Goal: Task Accomplishment & Management: Manage account settings

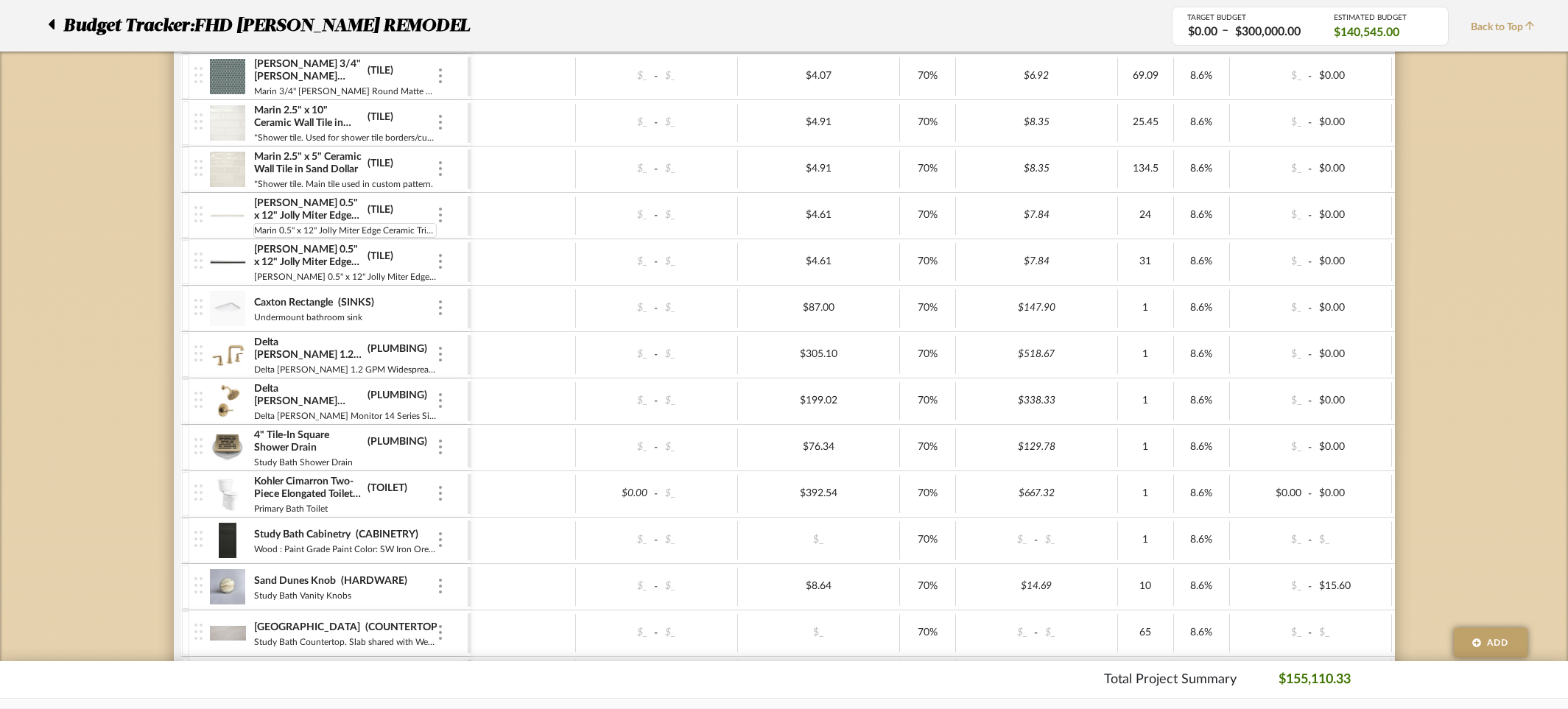
scroll to position [3610, 0]
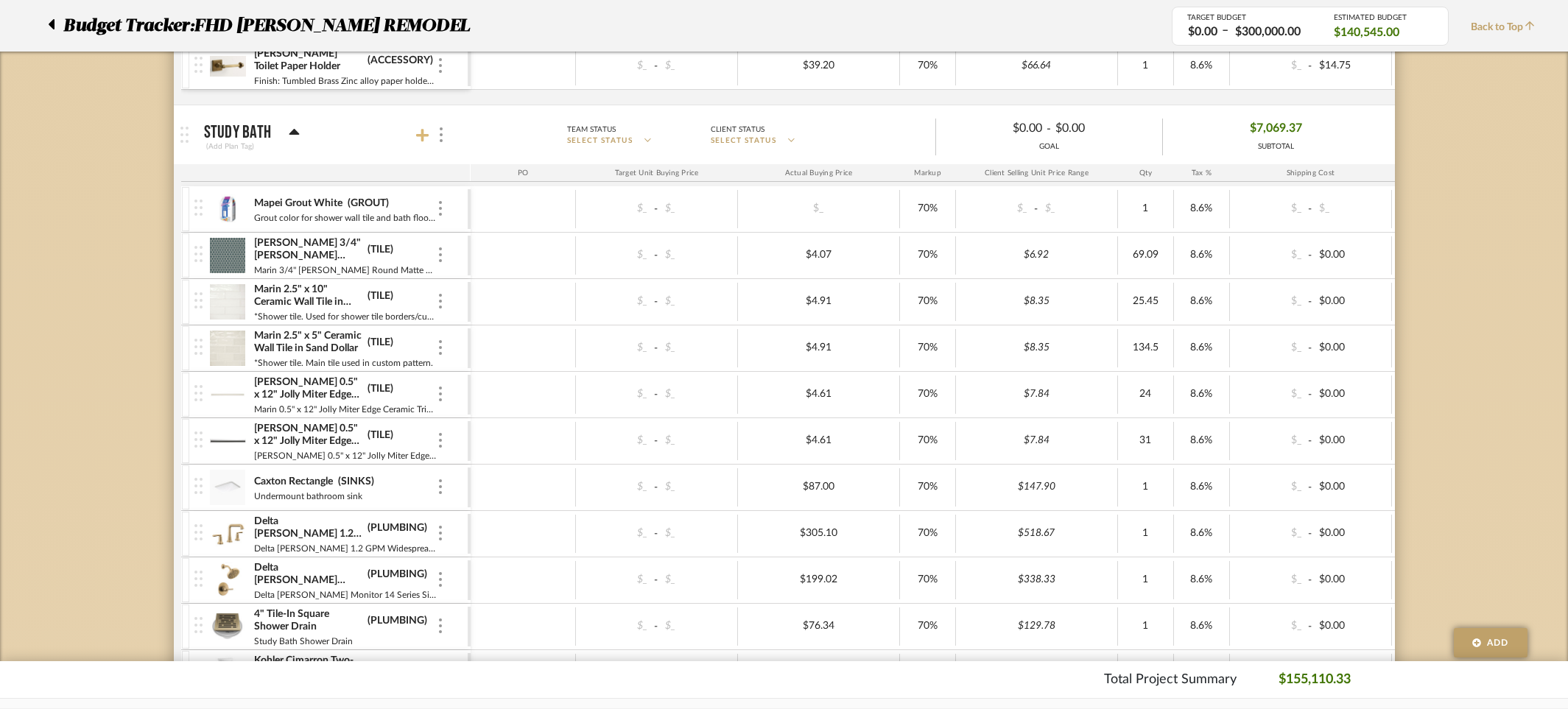
click at [422, 133] on icon at bounding box center [423, 136] width 14 height 14
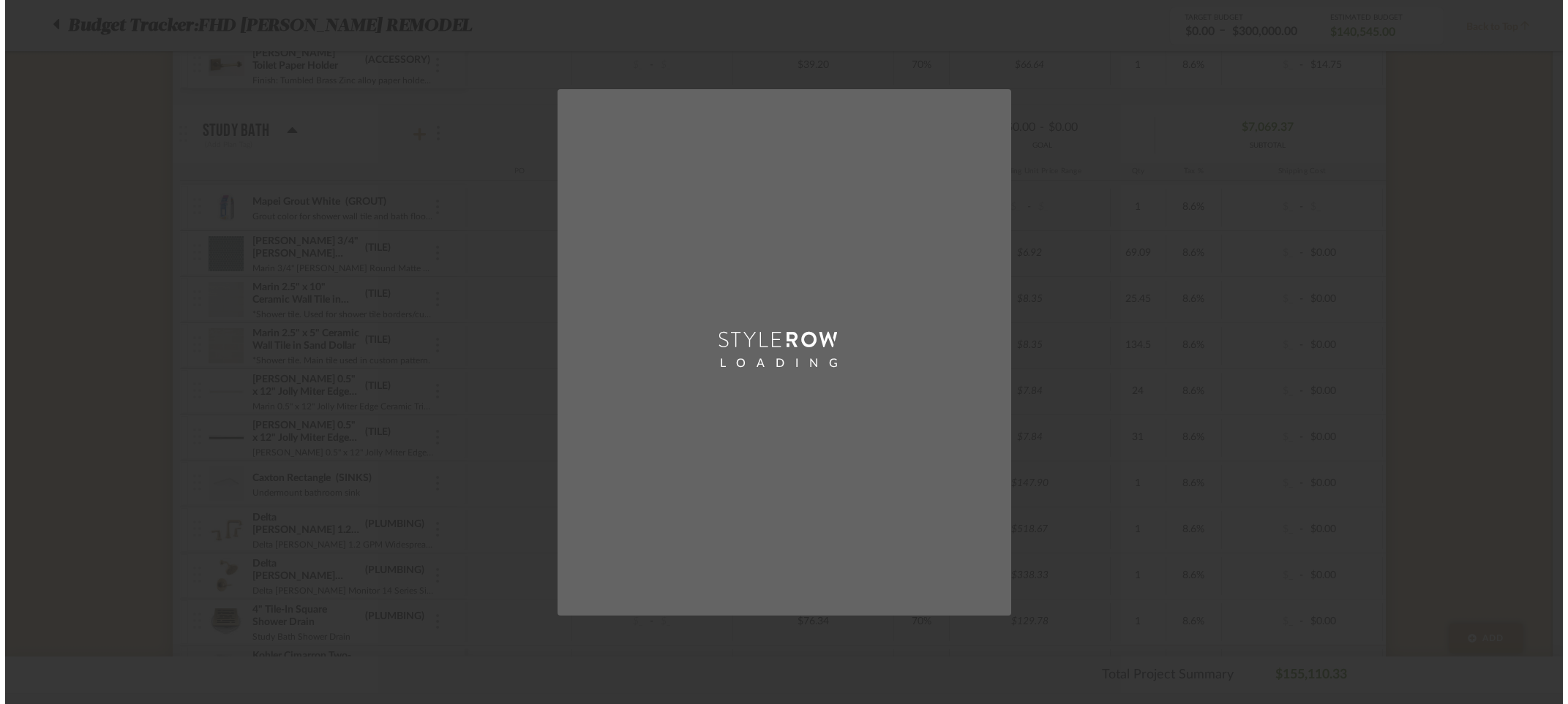
scroll to position [0, 0]
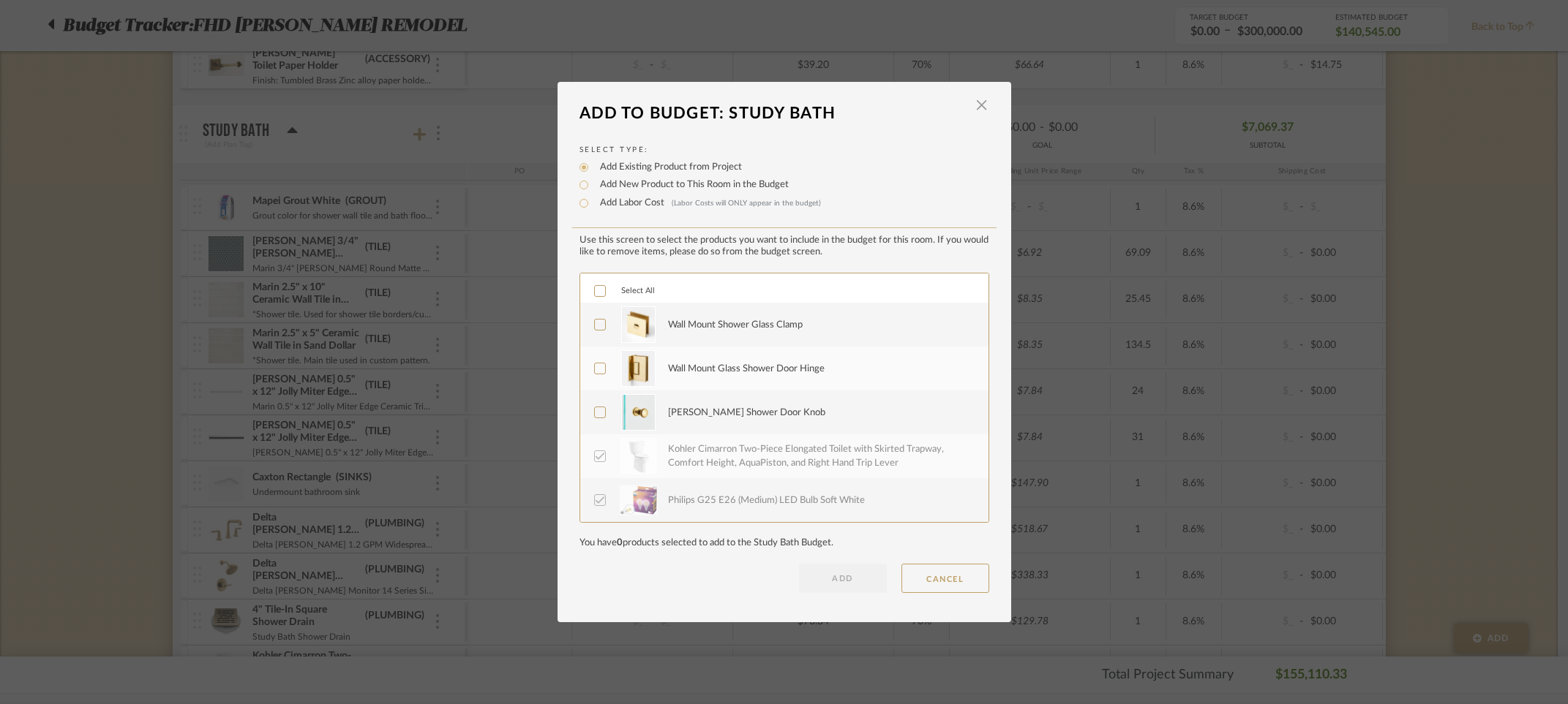
click at [595, 410] on icon at bounding box center [600, 413] width 10 height 10
click at [595, 367] on icon at bounding box center [600, 369] width 10 height 10
click at [595, 323] on icon at bounding box center [600, 325] width 10 height 10
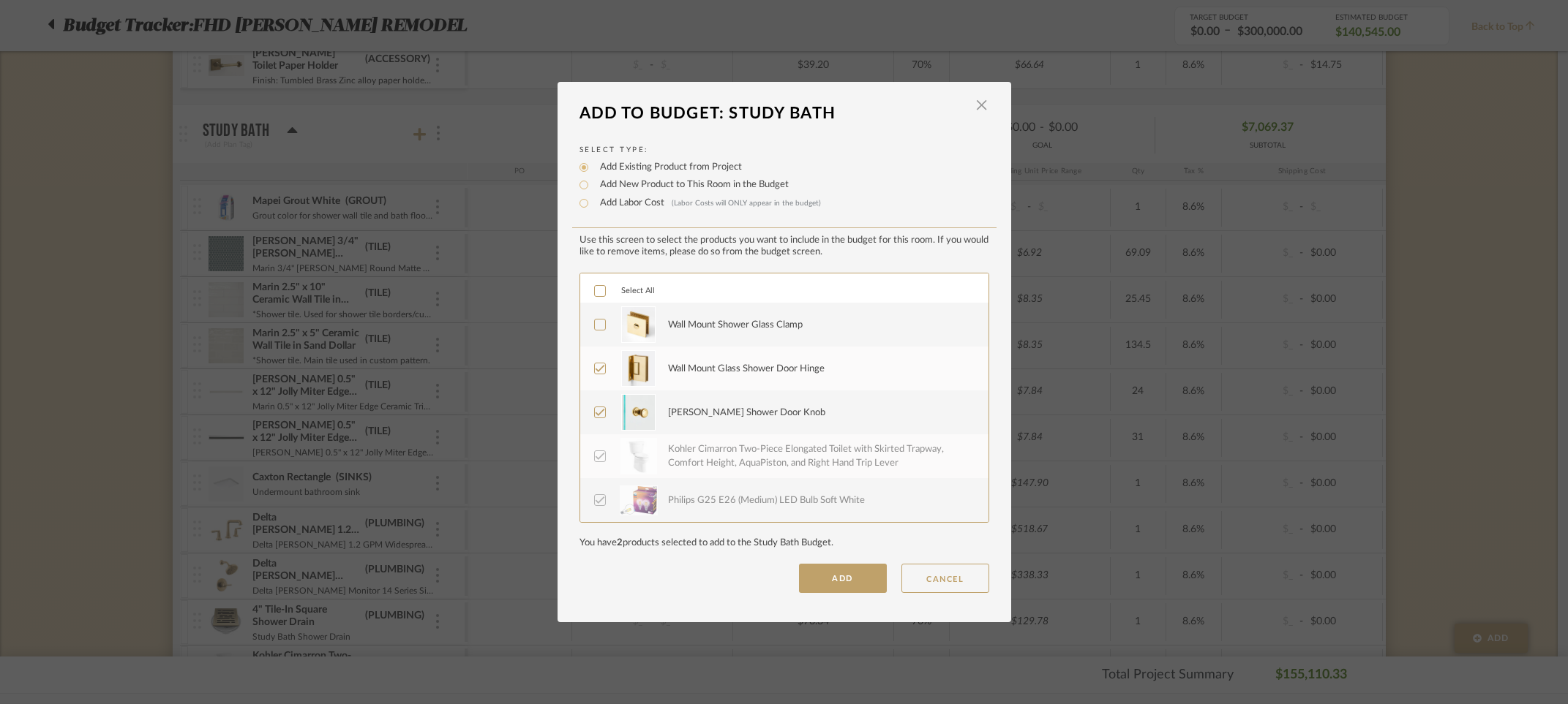
click at [842, 575] on button "ADD" at bounding box center [843, 578] width 88 height 29
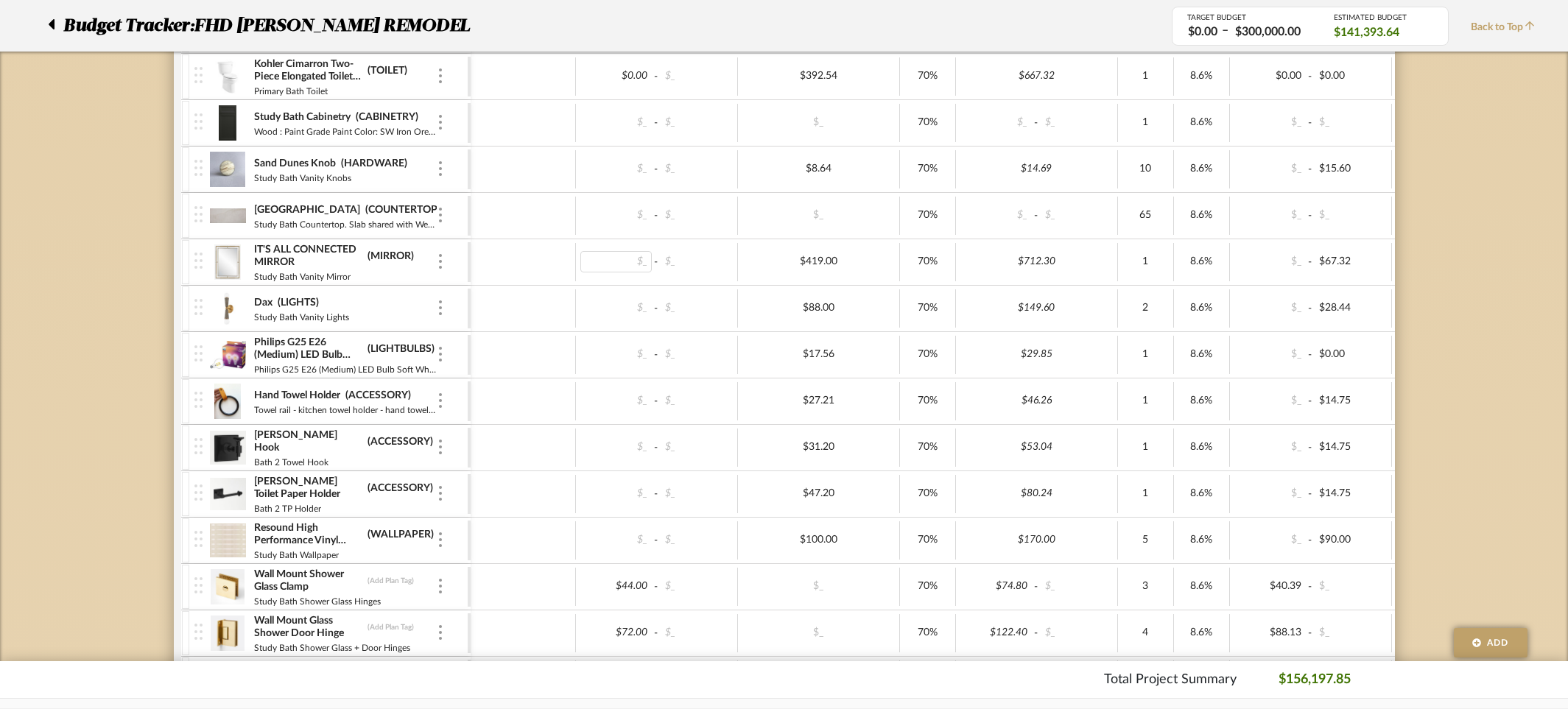
scroll to position [4409, 0]
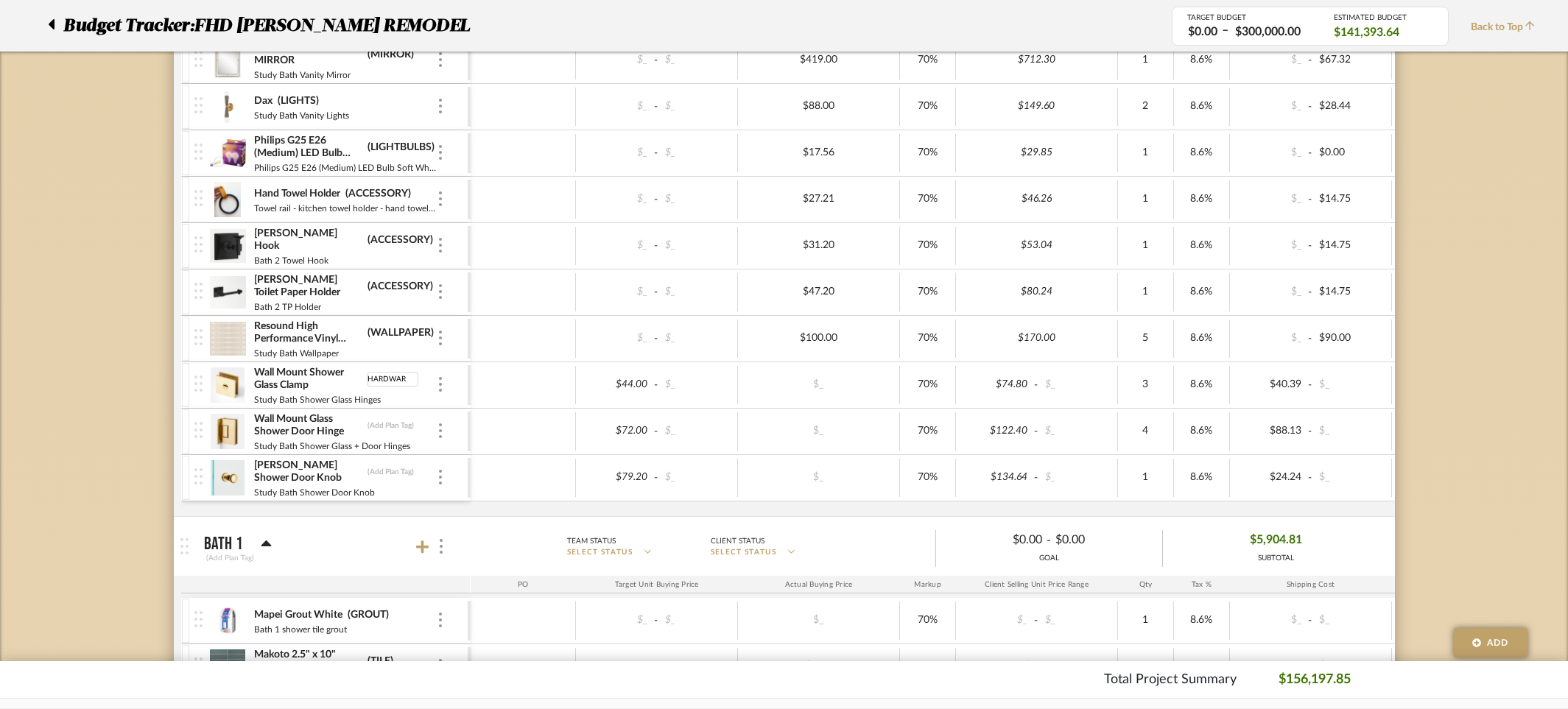
type input "HARDWARE"
type input "44"
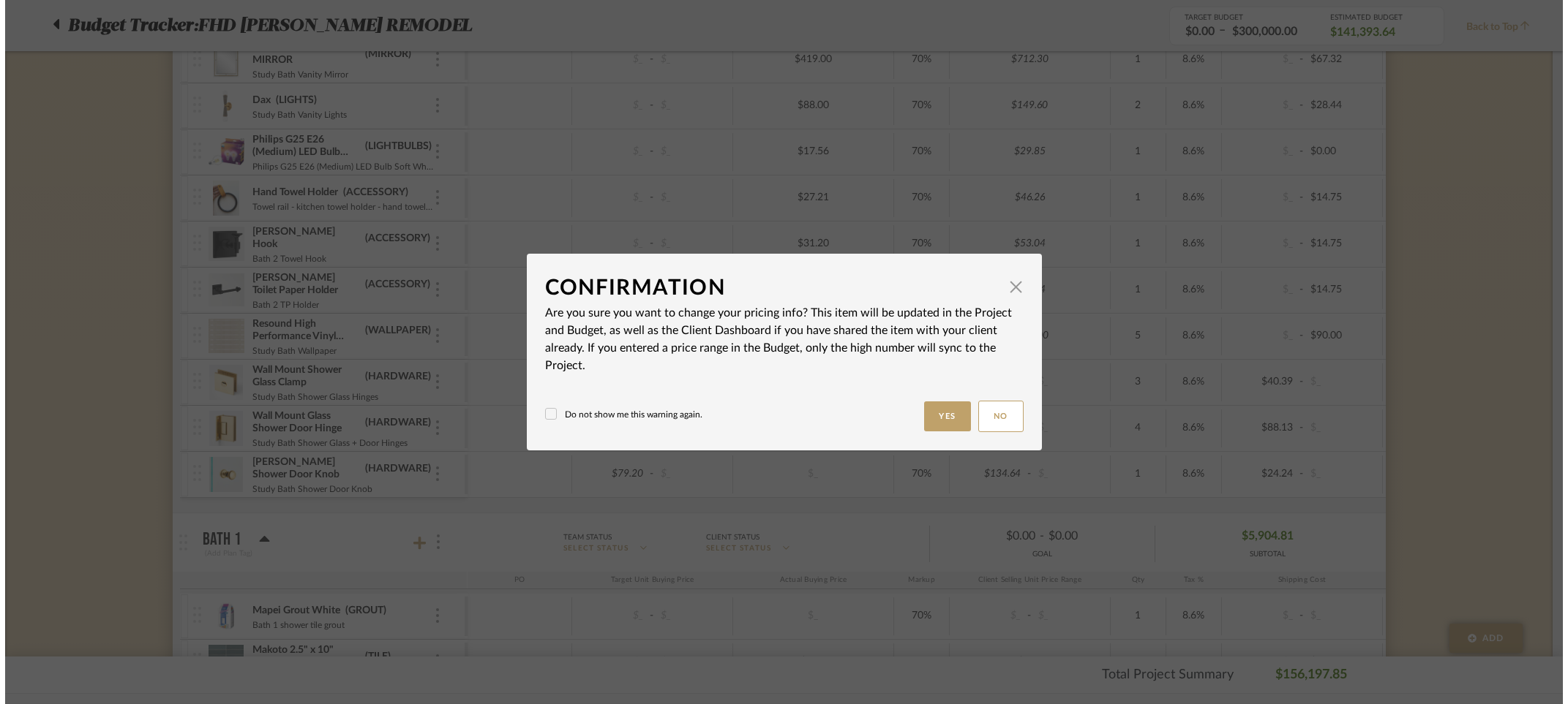
scroll to position [0, 0]
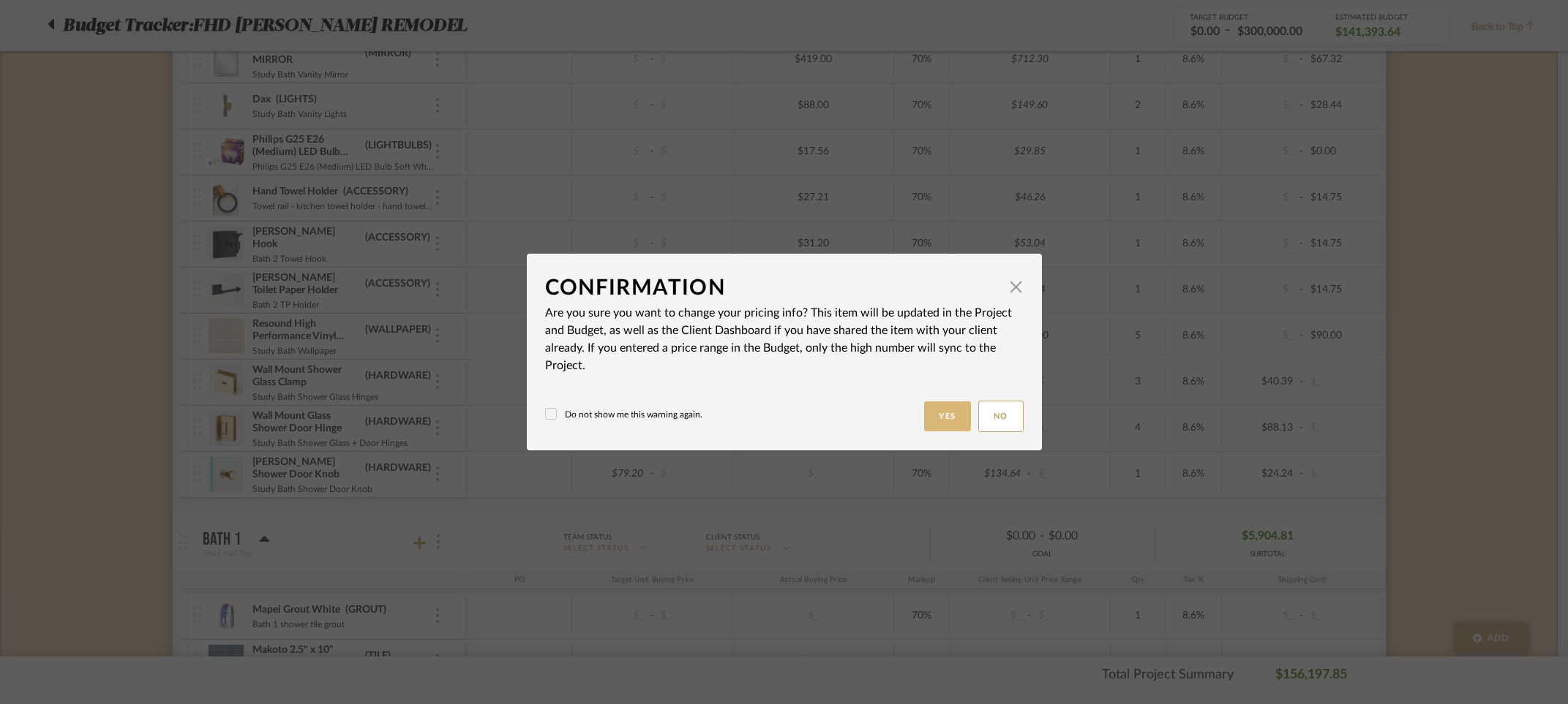
click at [955, 413] on button "Yes" at bounding box center [947, 416] width 47 height 30
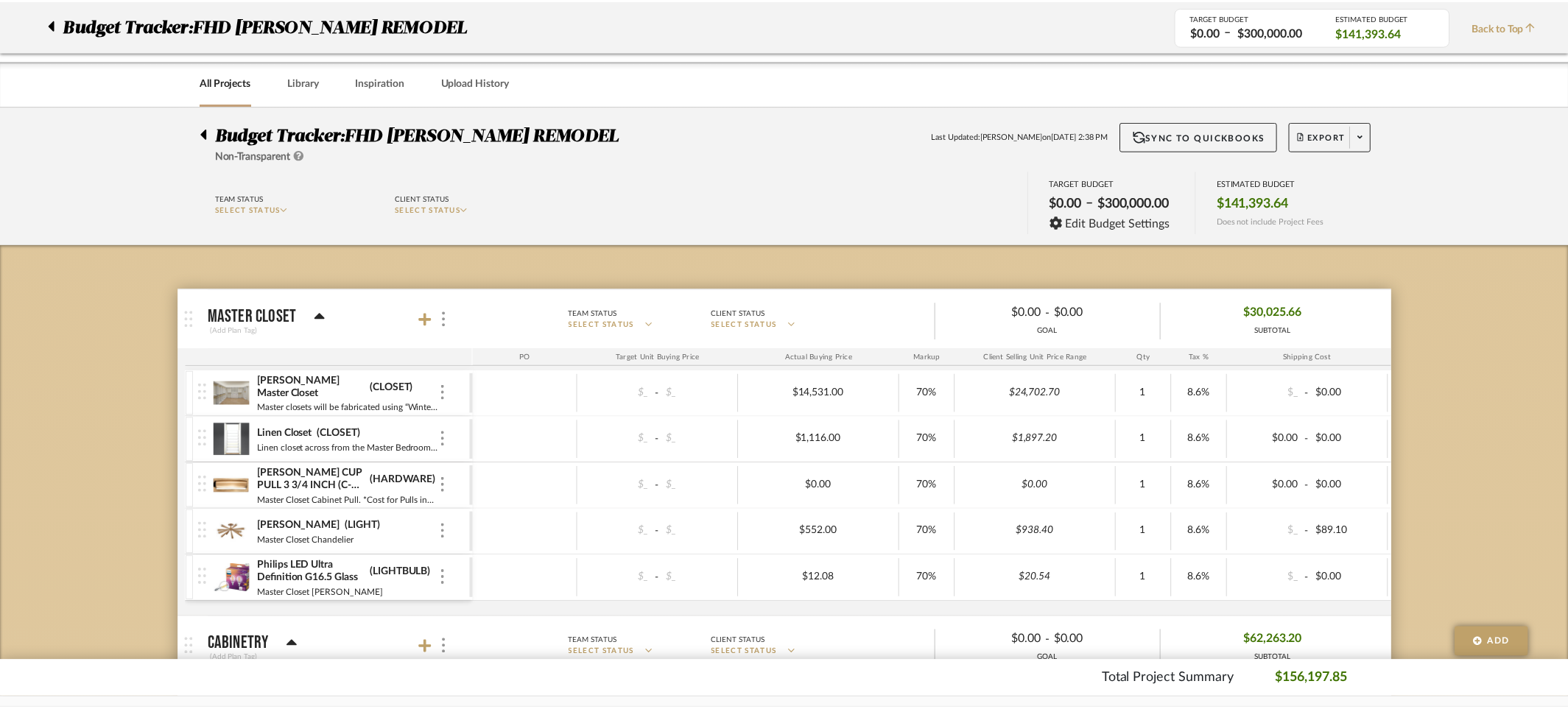
scroll to position [4409, 0]
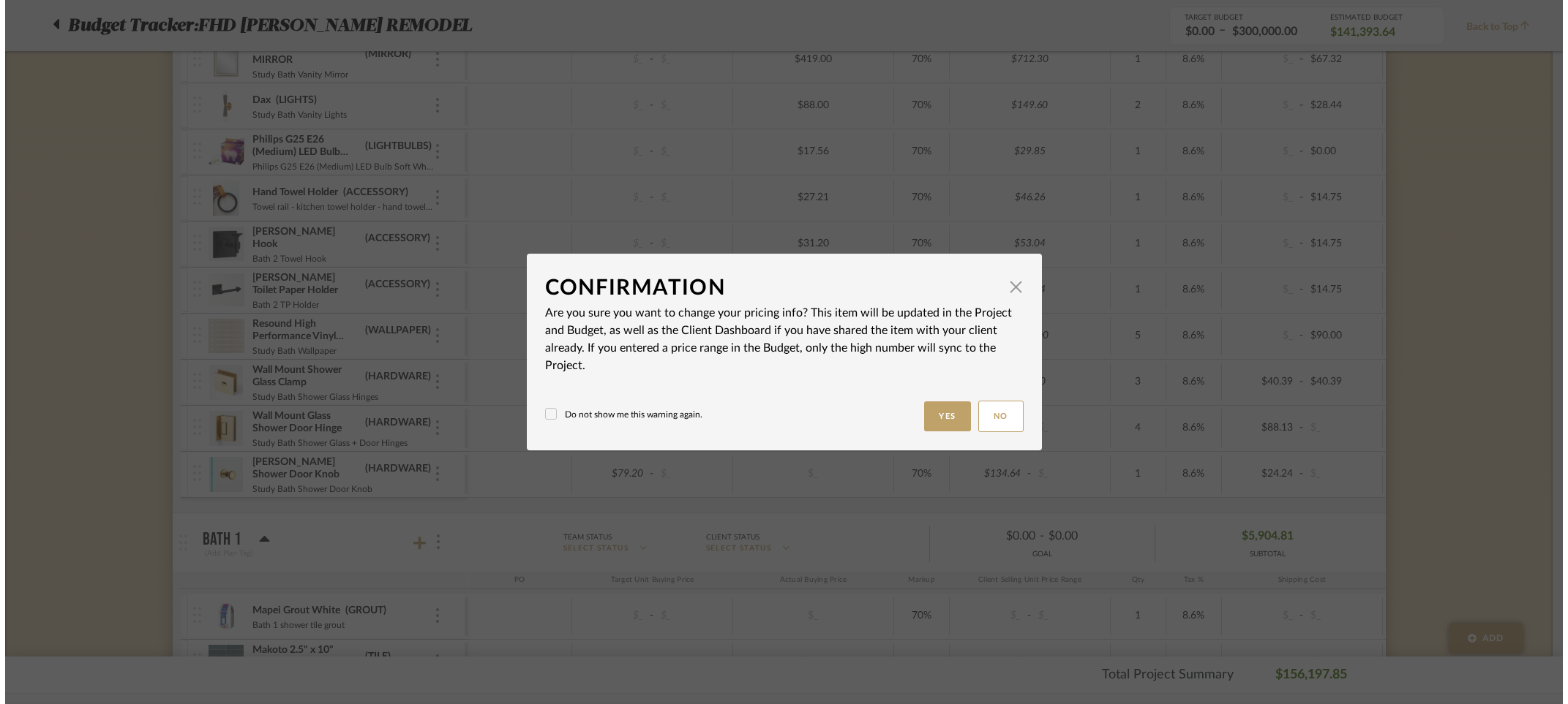
scroll to position [0, 0]
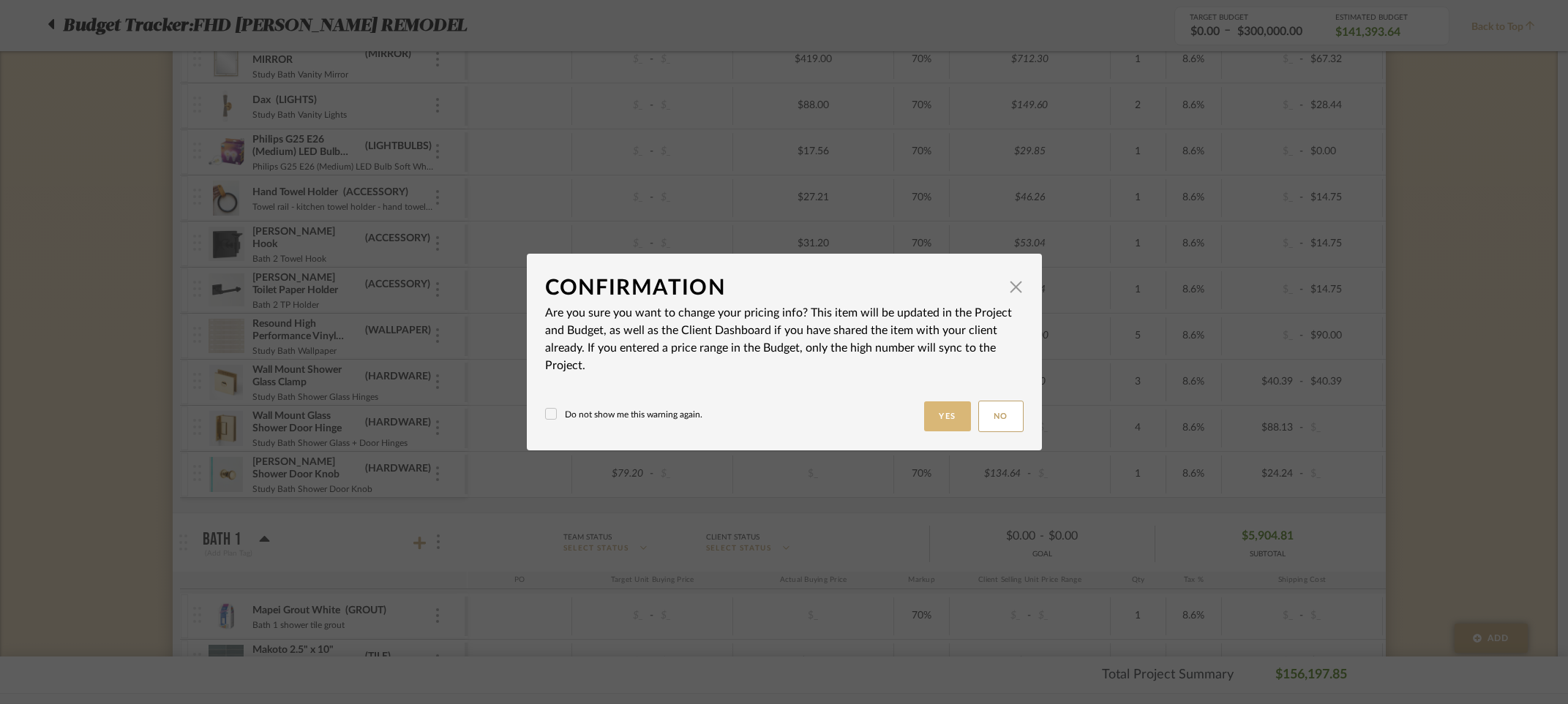
click at [933, 413] on button "Yes" at bounding box center [947, 416] width 47 height 30
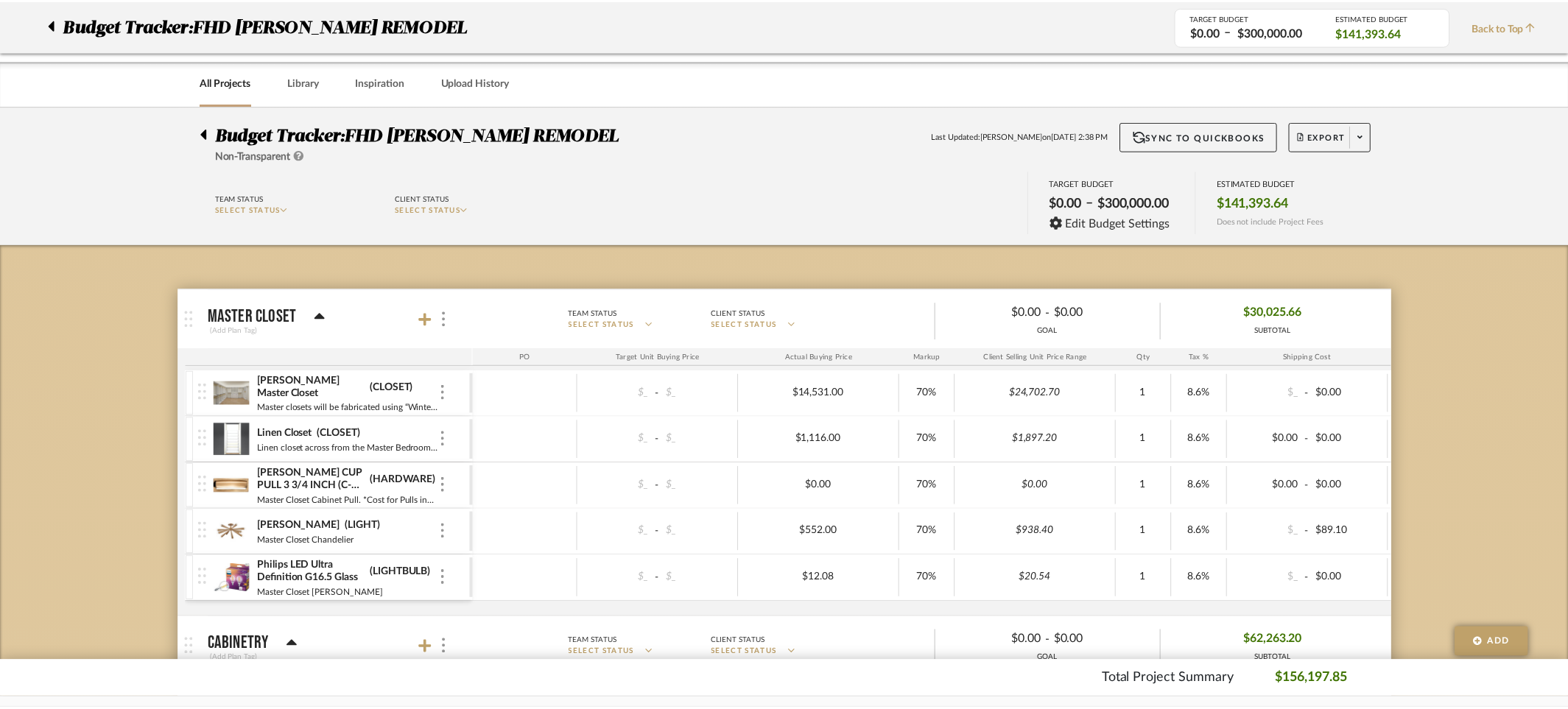
scroll to position [4409, 0]
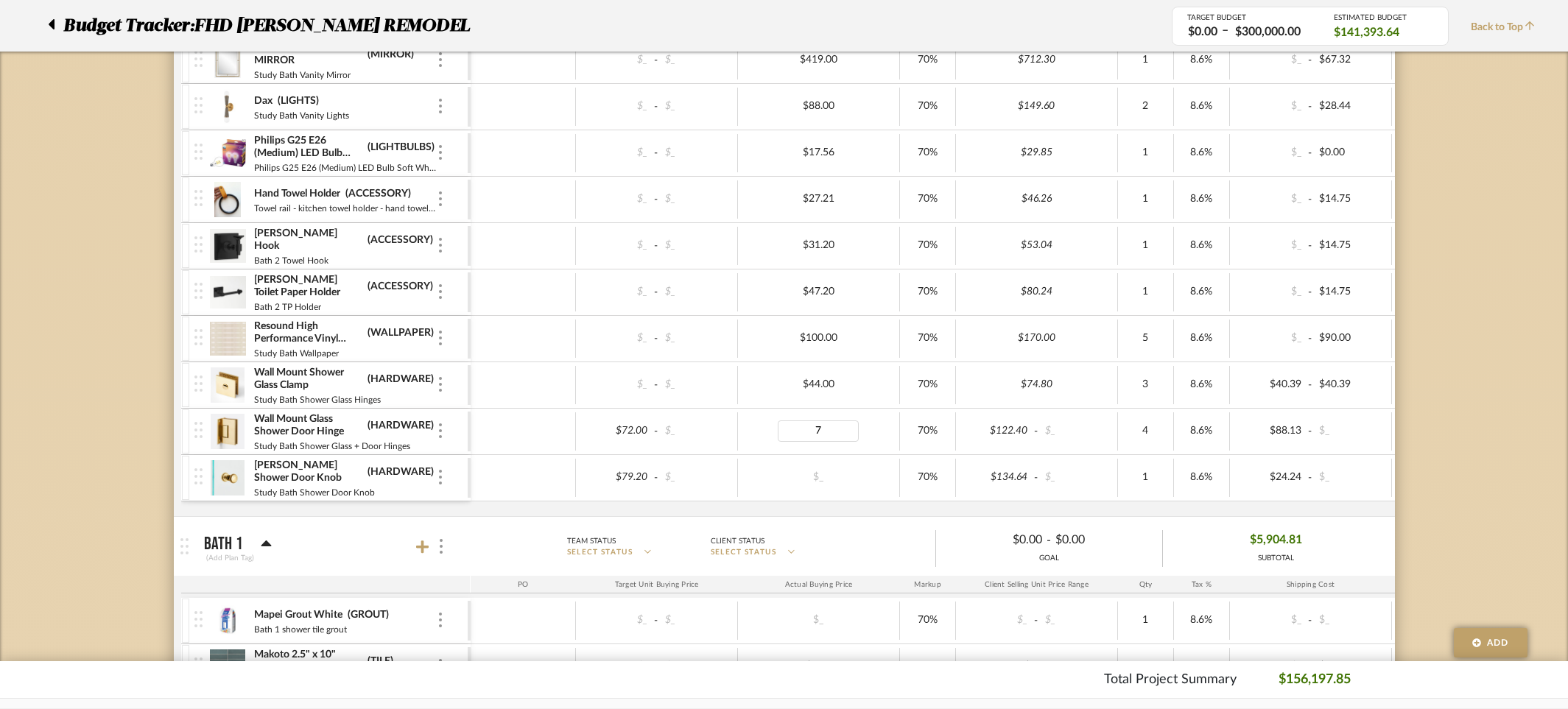
type input "72"
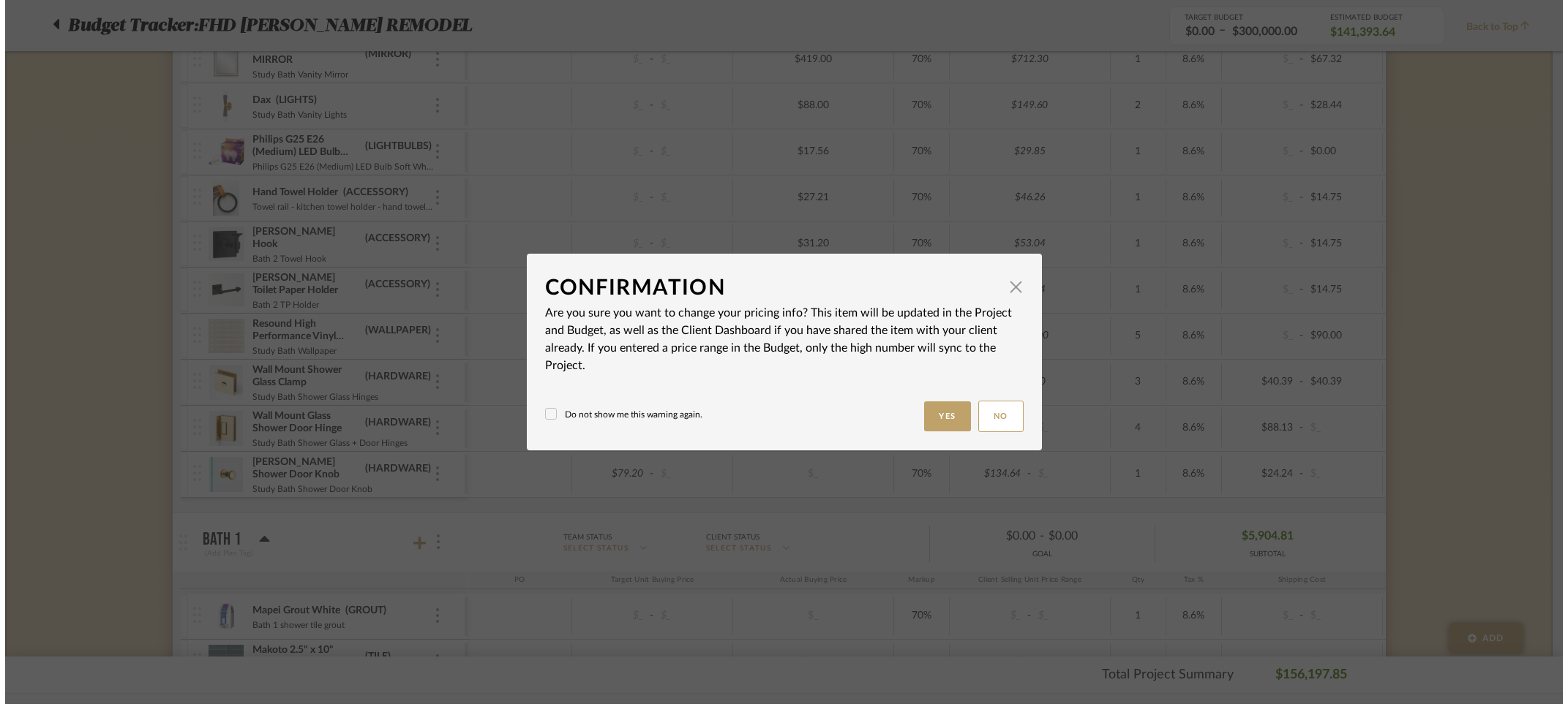
scroll to position [0, 0]
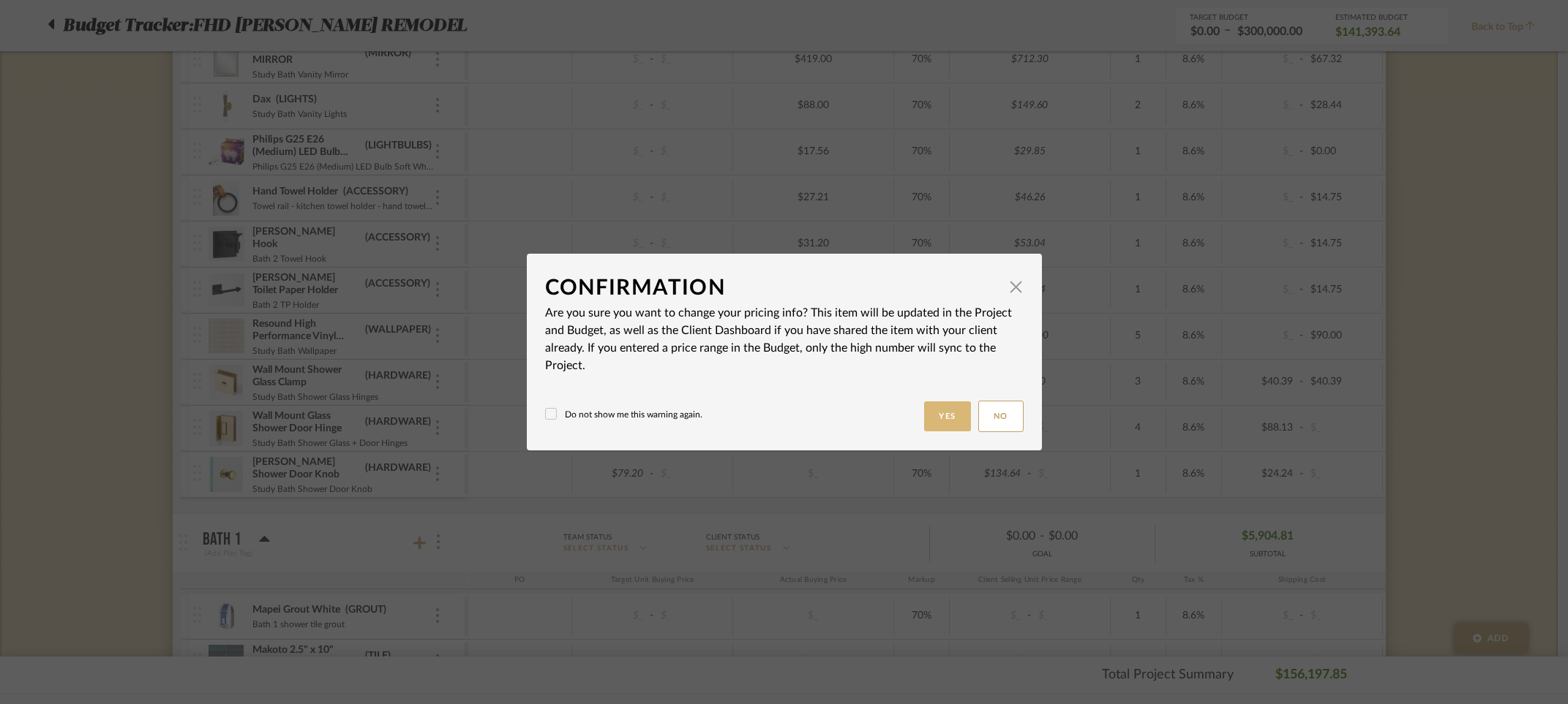
click at [928, 410] on button "Yes" at bounding box center [947, 416] width 47 height 30
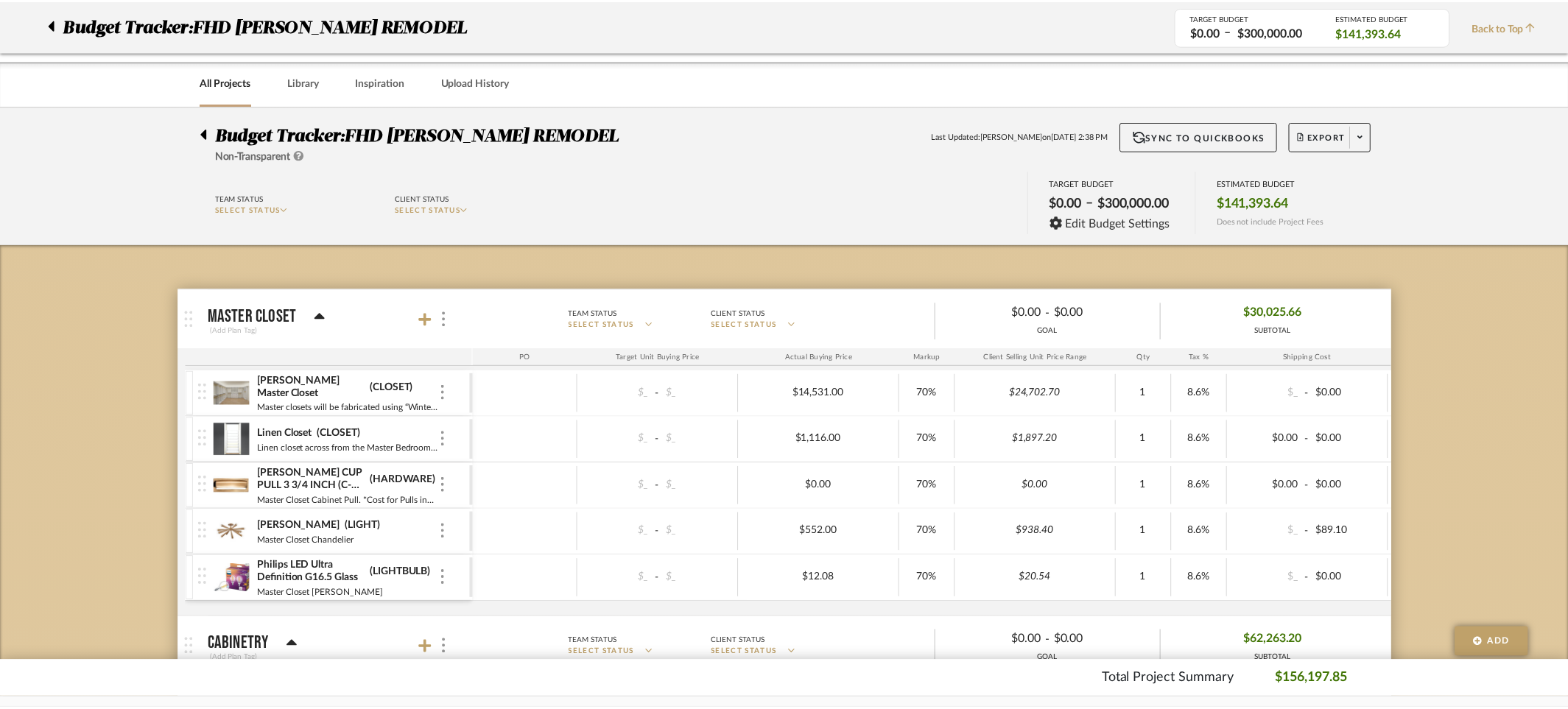
scroll to position [4409, 0]
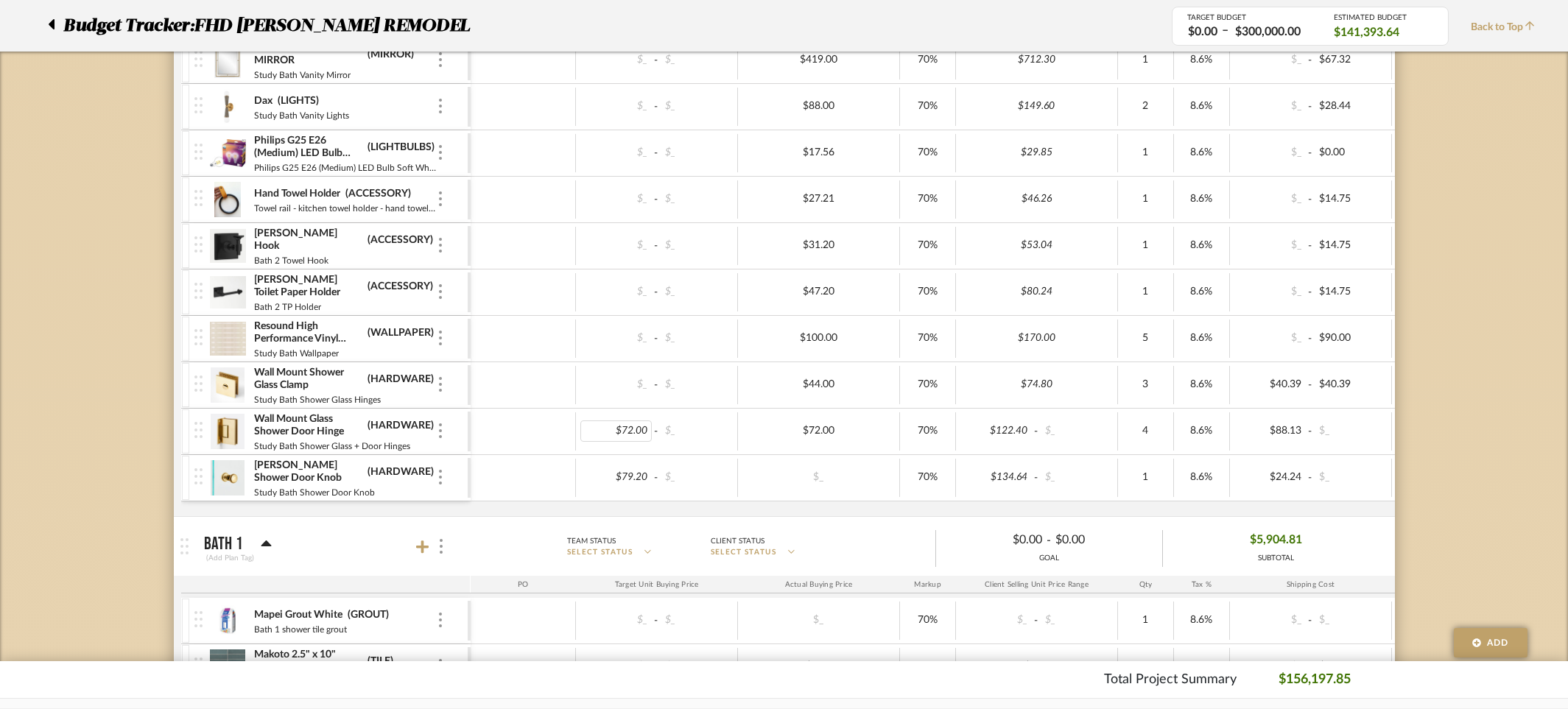
click at [624, 428] on div "$72.00" at bounding box center [617, 431] width 72 height 21
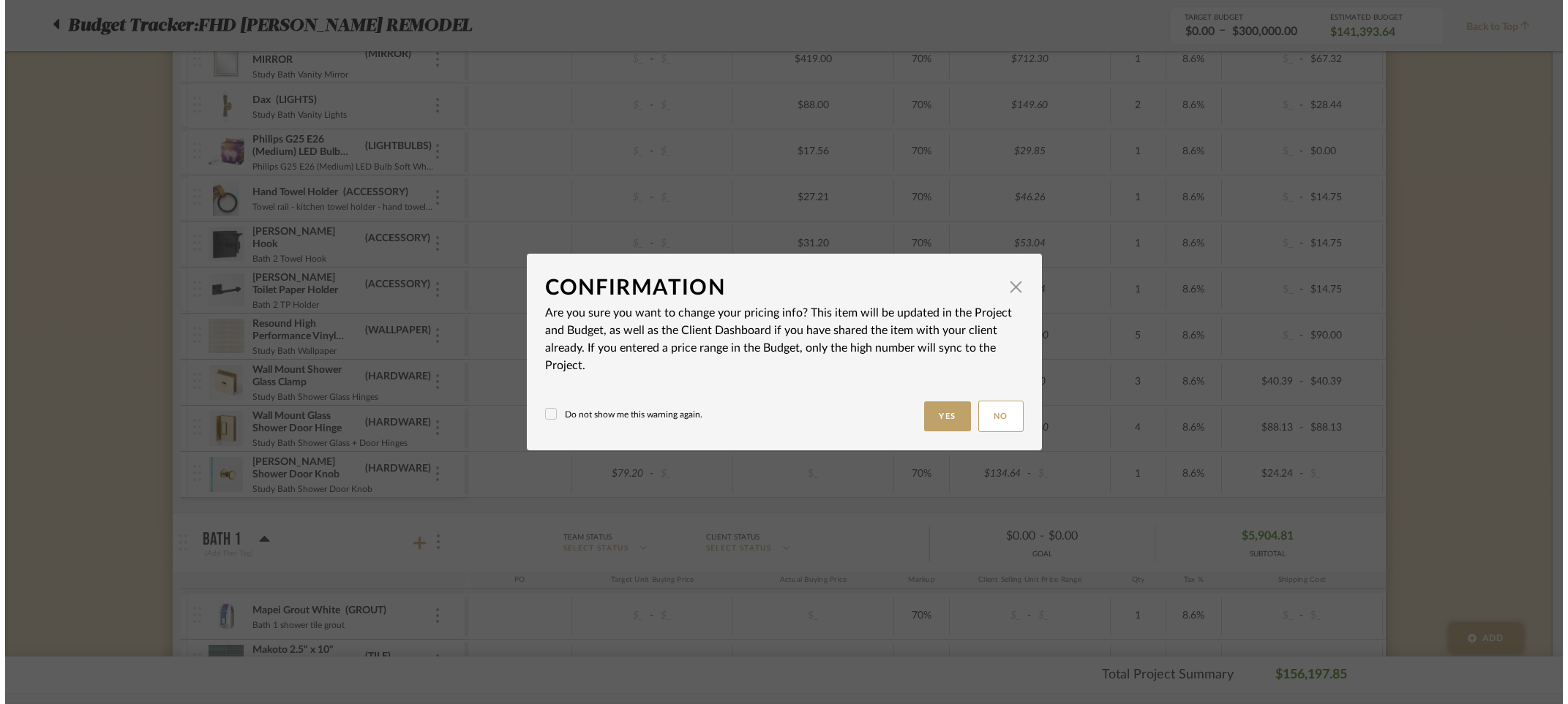
scroll to position [0, 0]
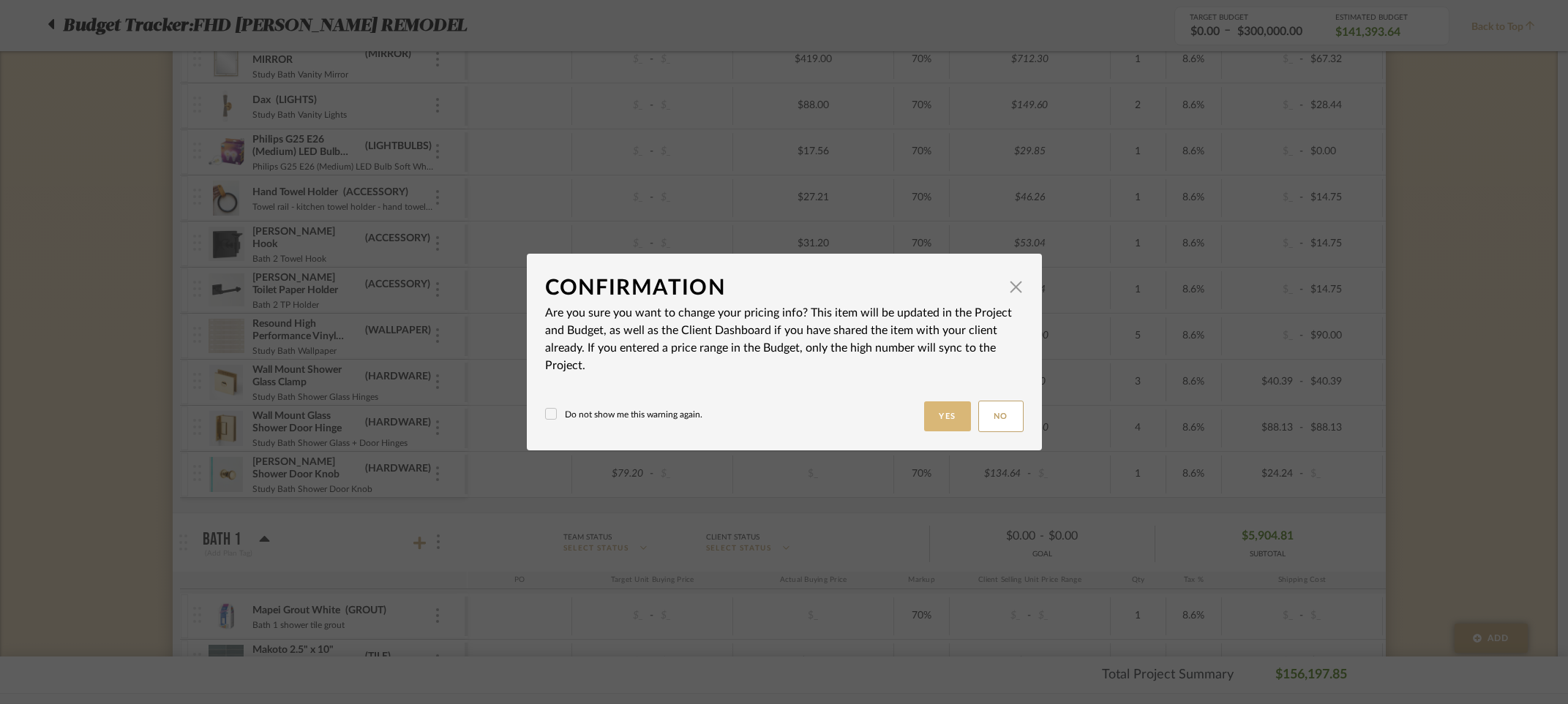
click at [958, 410] on button "Yes" at bounding box center [947, 416] width 47 height 30
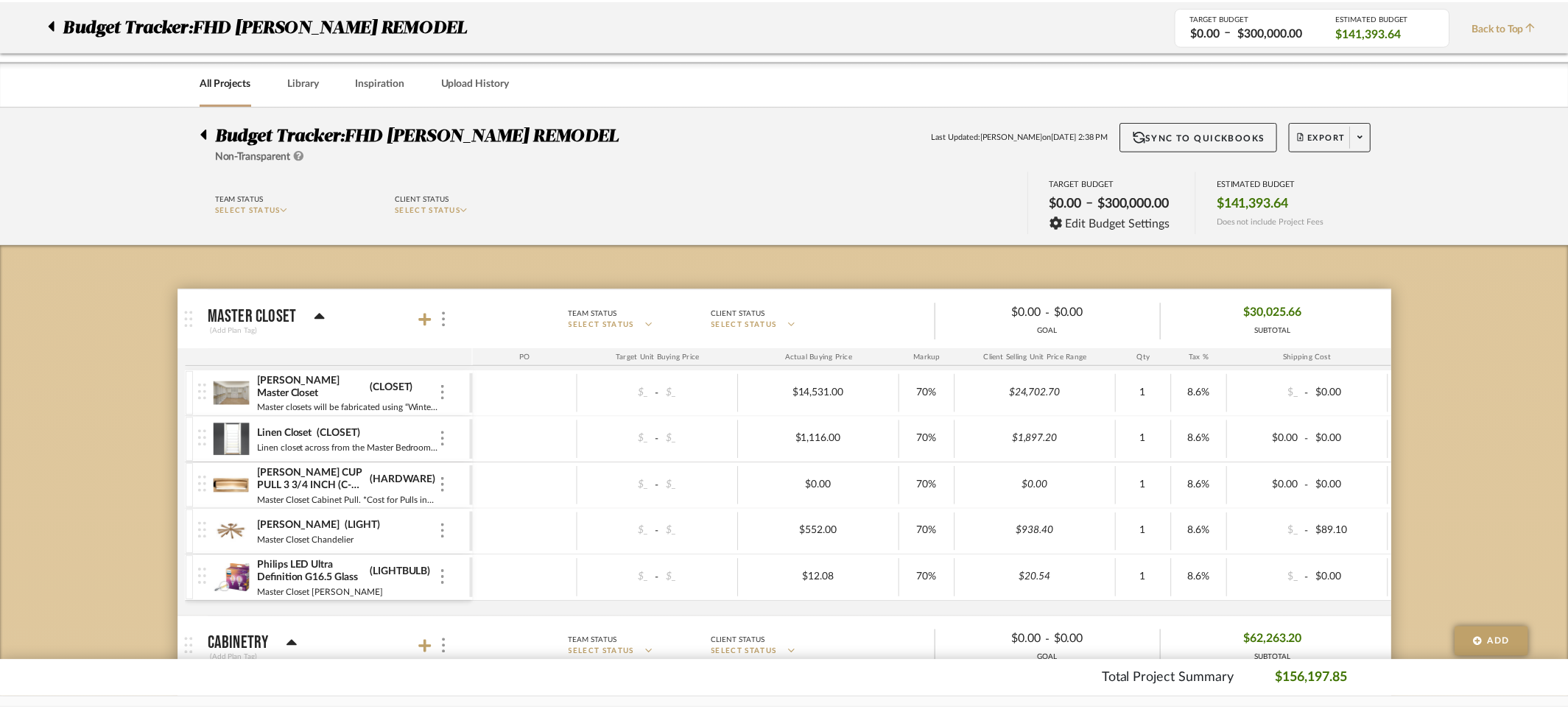
scroll to position [4409, 0]
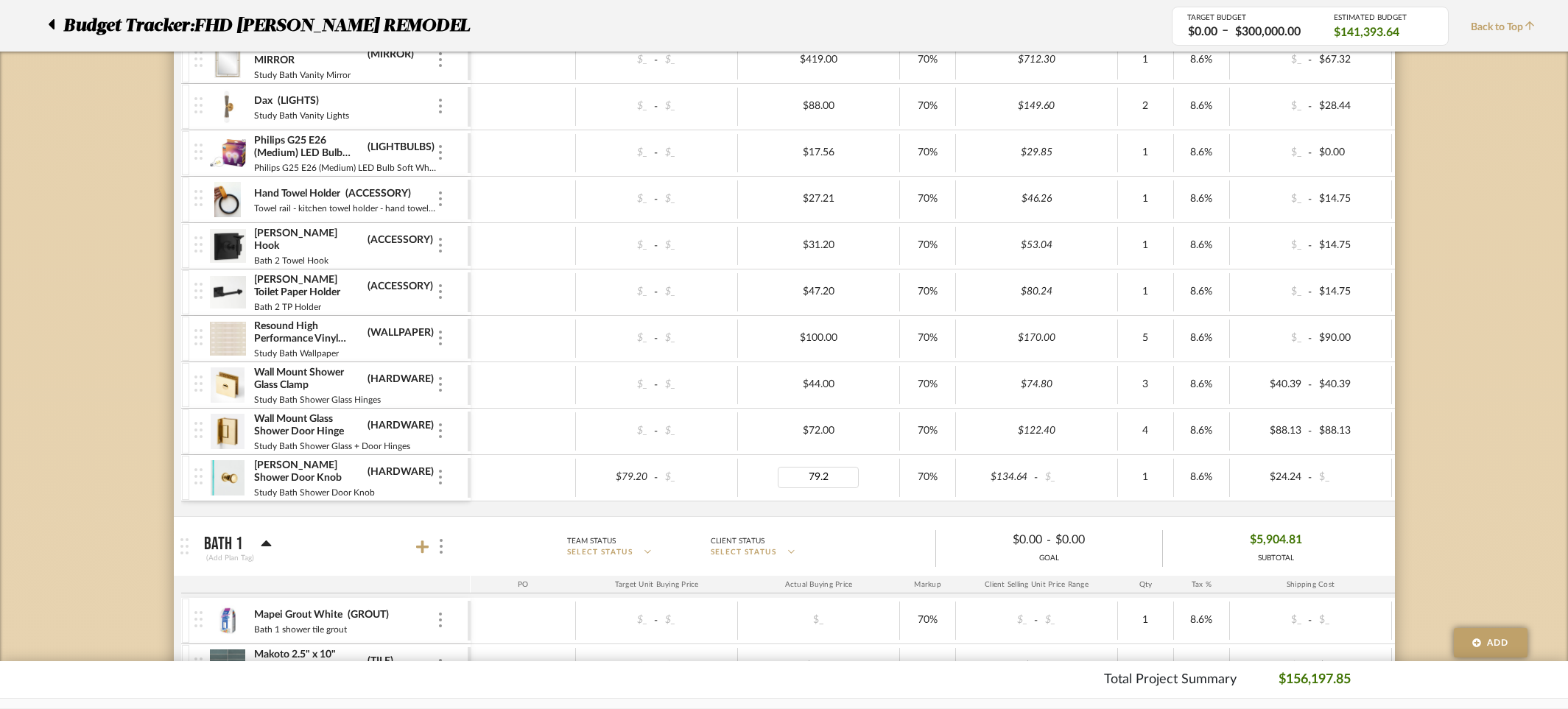
type input "79.20"
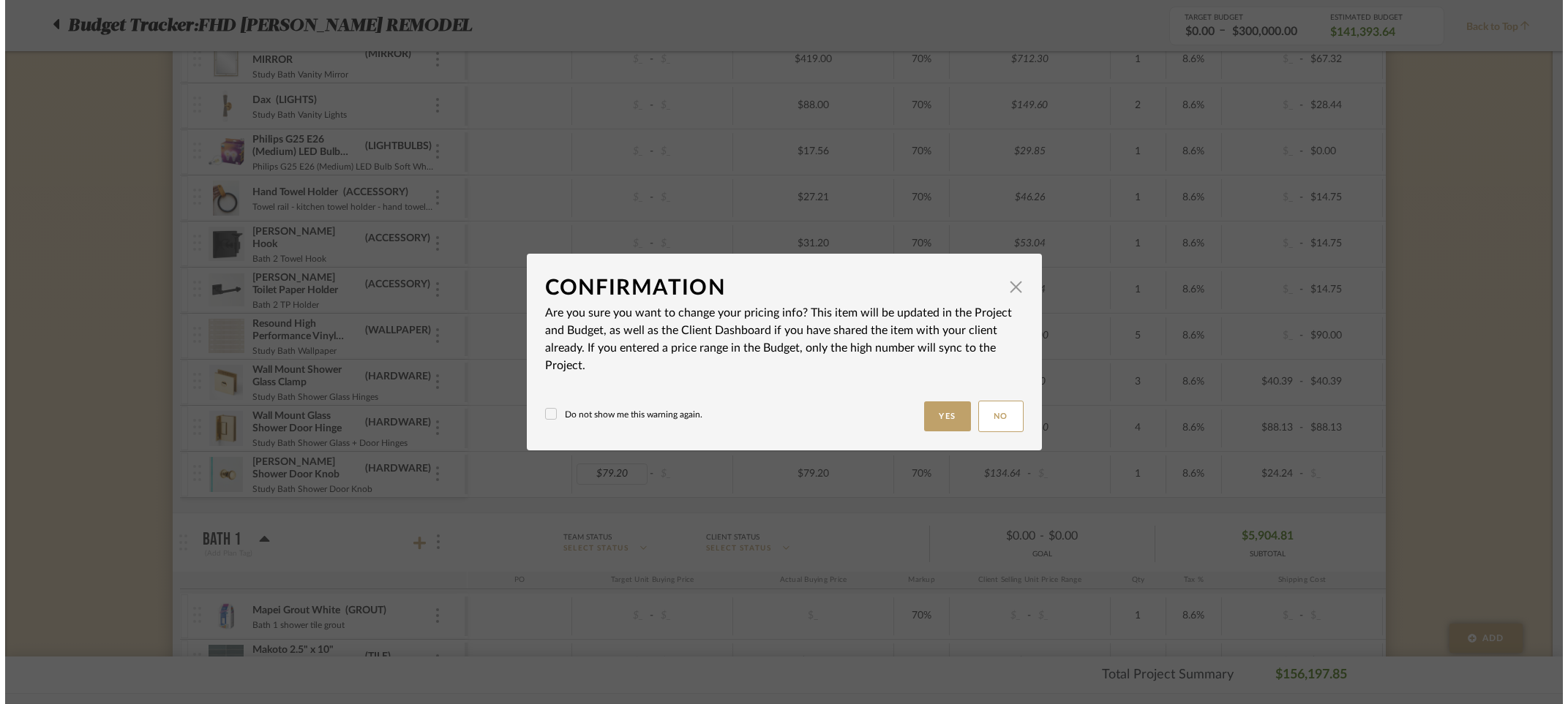
scroll to position [0, 0]
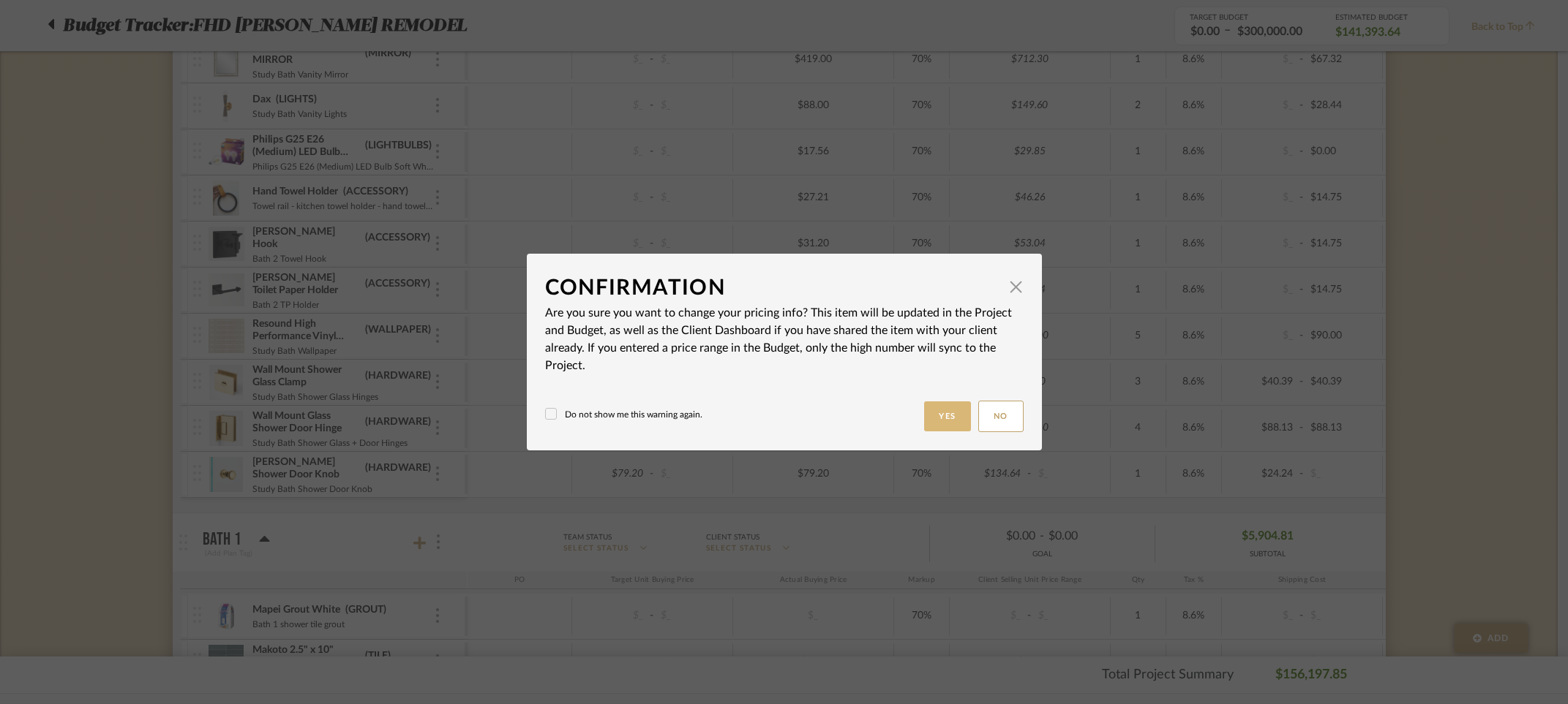
click at [945, 413] on button "Yes" at bounding box center [947, 416] width 47 height 30
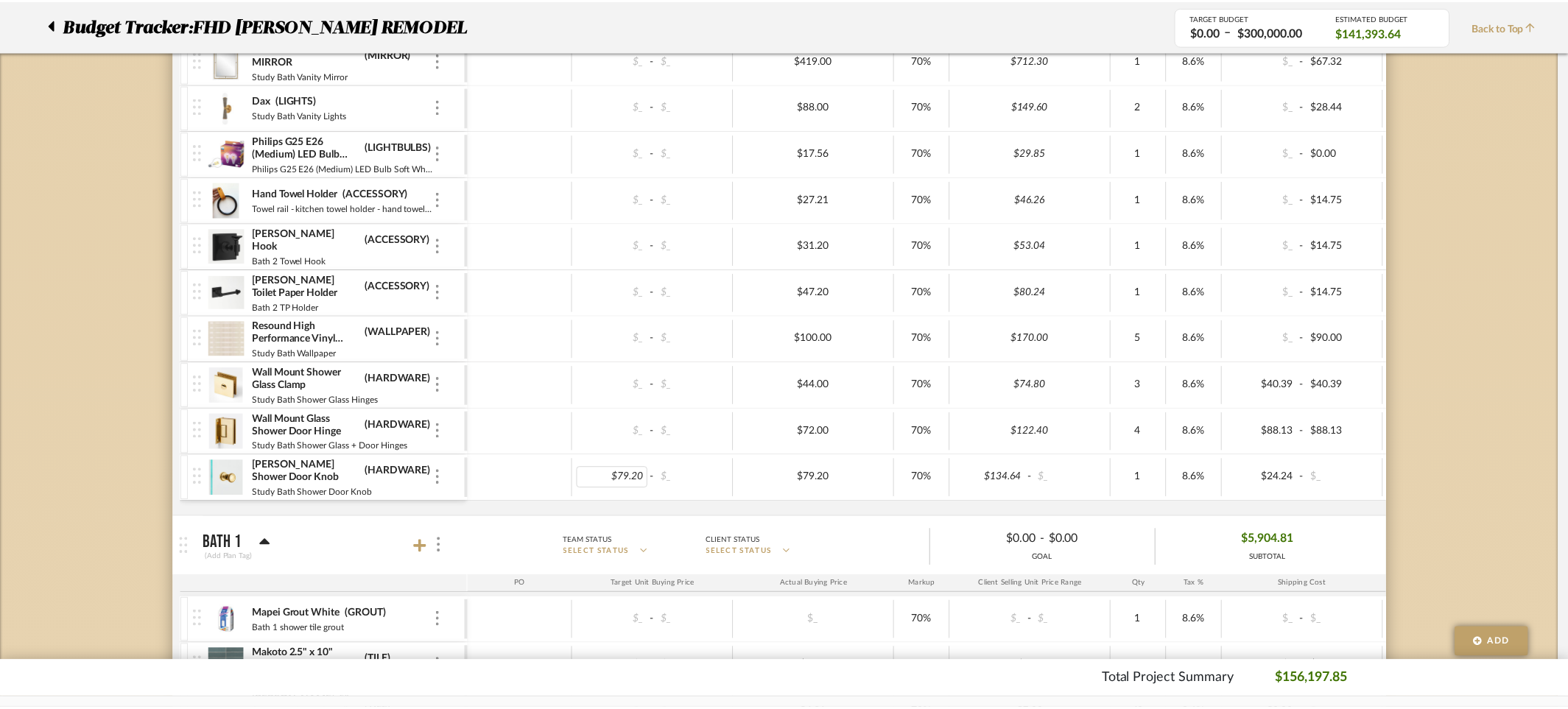
scroll to position [4409, 0]
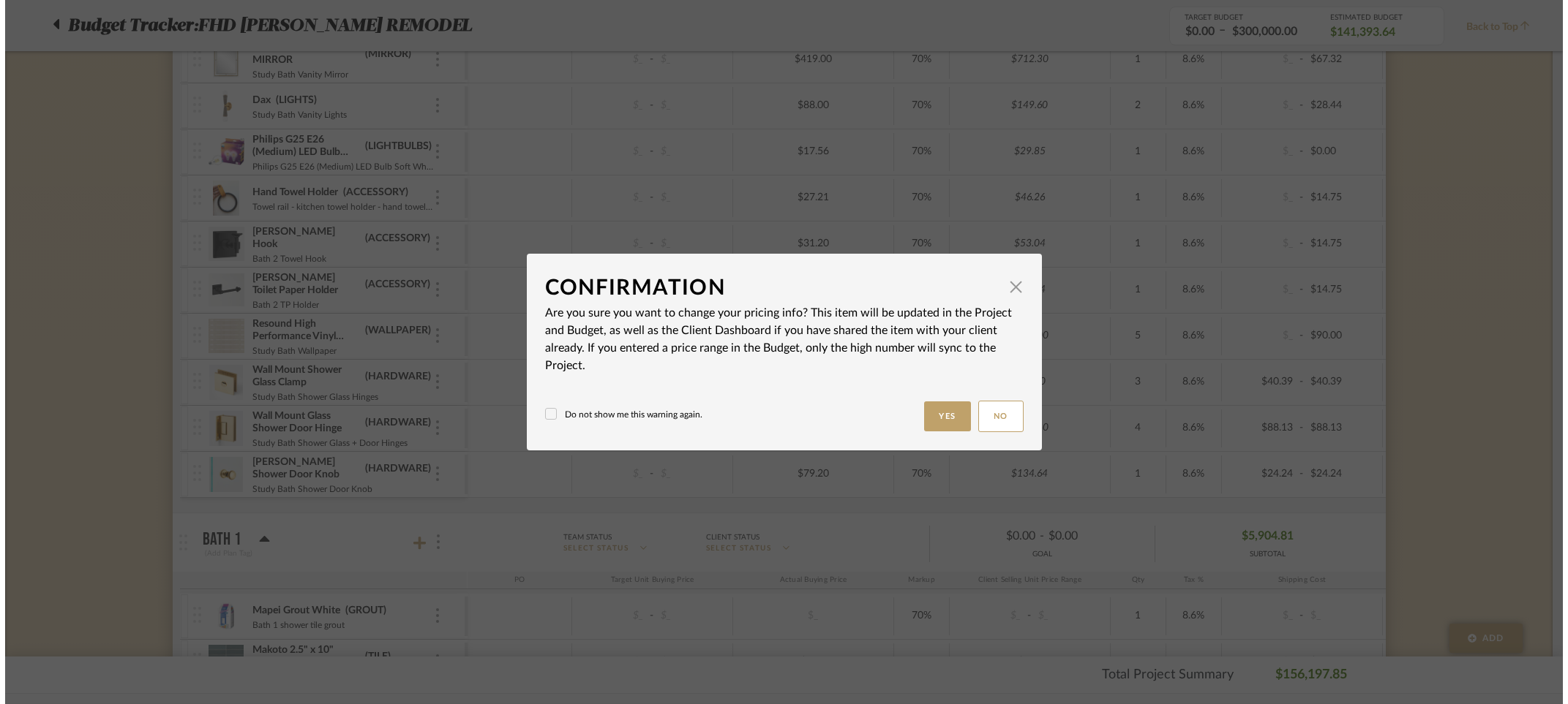
scroll to position [0, 0]
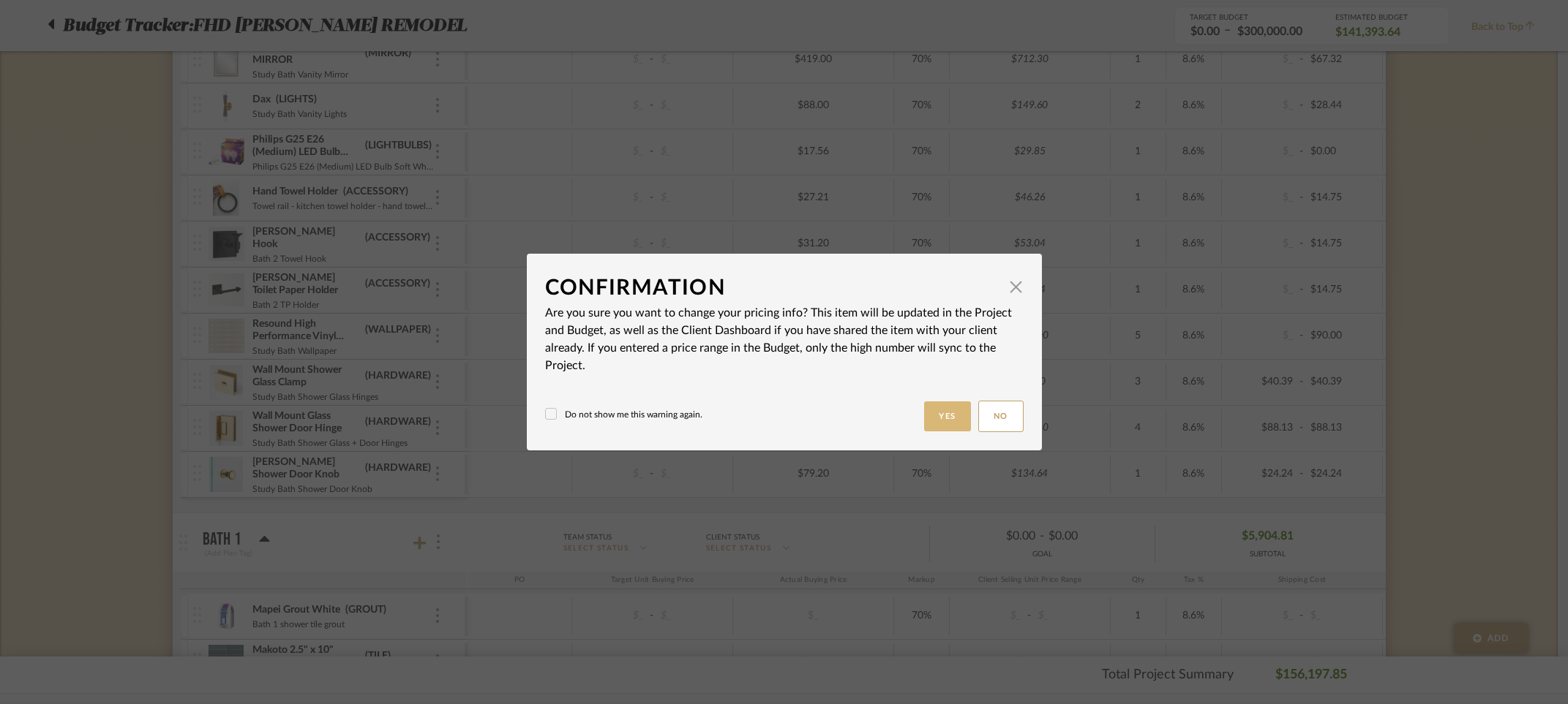
click at [939, 417] on button "Yes" at bounding box center [947, 416] width 47 height 30
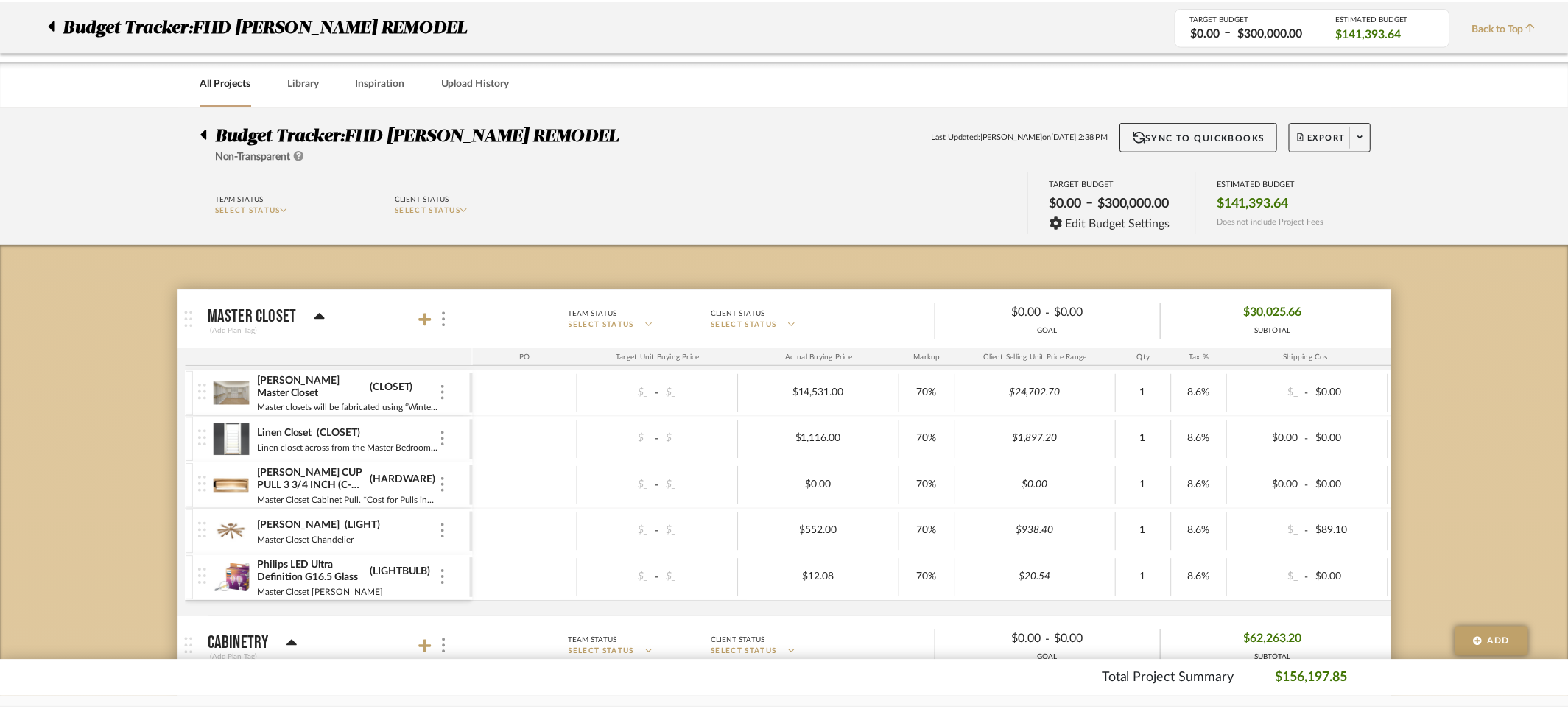
scroll to position [4409, 0]
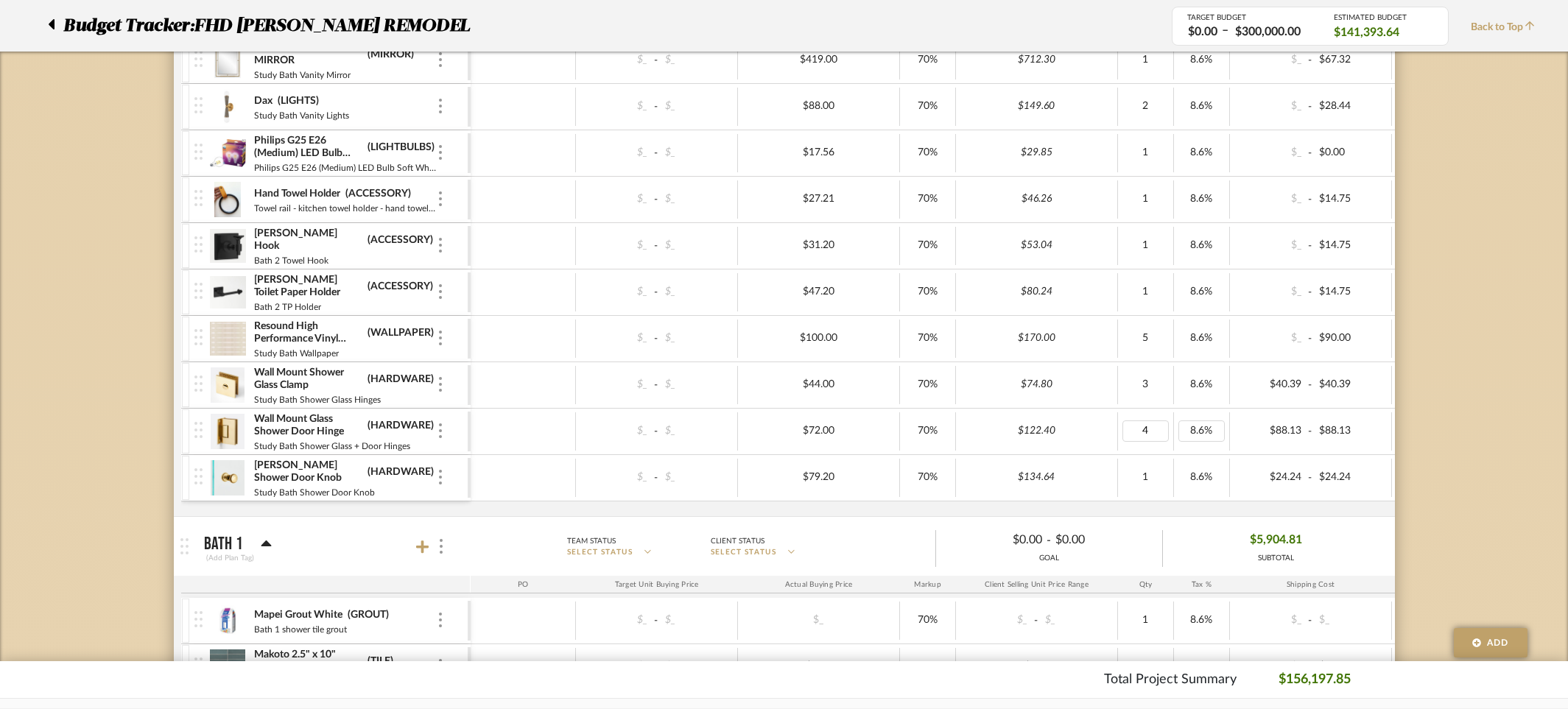
type input "3"
click at [1362, 381] on input "40.39" at bounding box center [1350, 385] width 72 height 21
type input "13.20"
drag, startPoint x: 1373, startPoint y: 428, endPoint x: 1249, endPoint y: 419, distance: 124.3
click at [1249, 419] on div "$_ - 66.10" at bounding box center [1311, 431] width 162 height 38
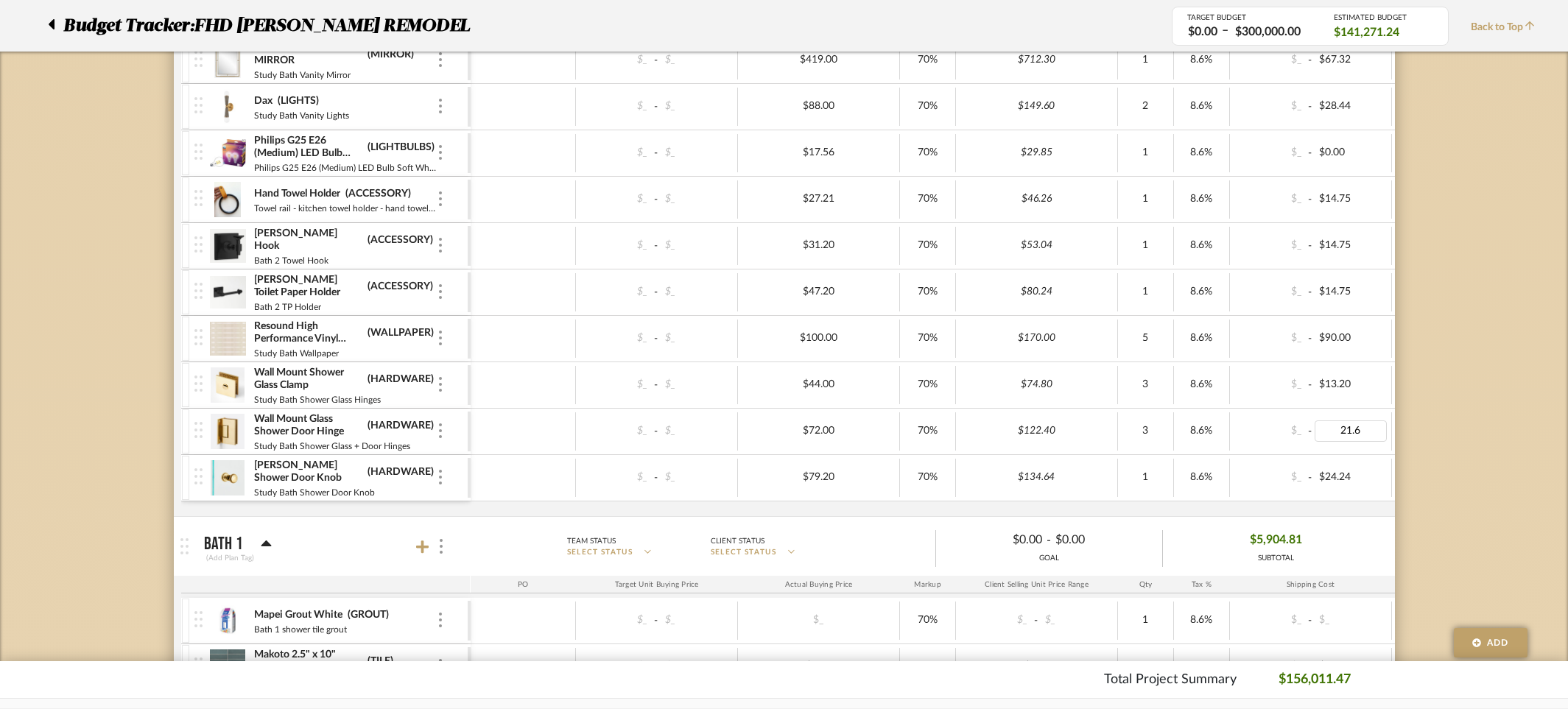
type input "21.60"
type input "7.92"
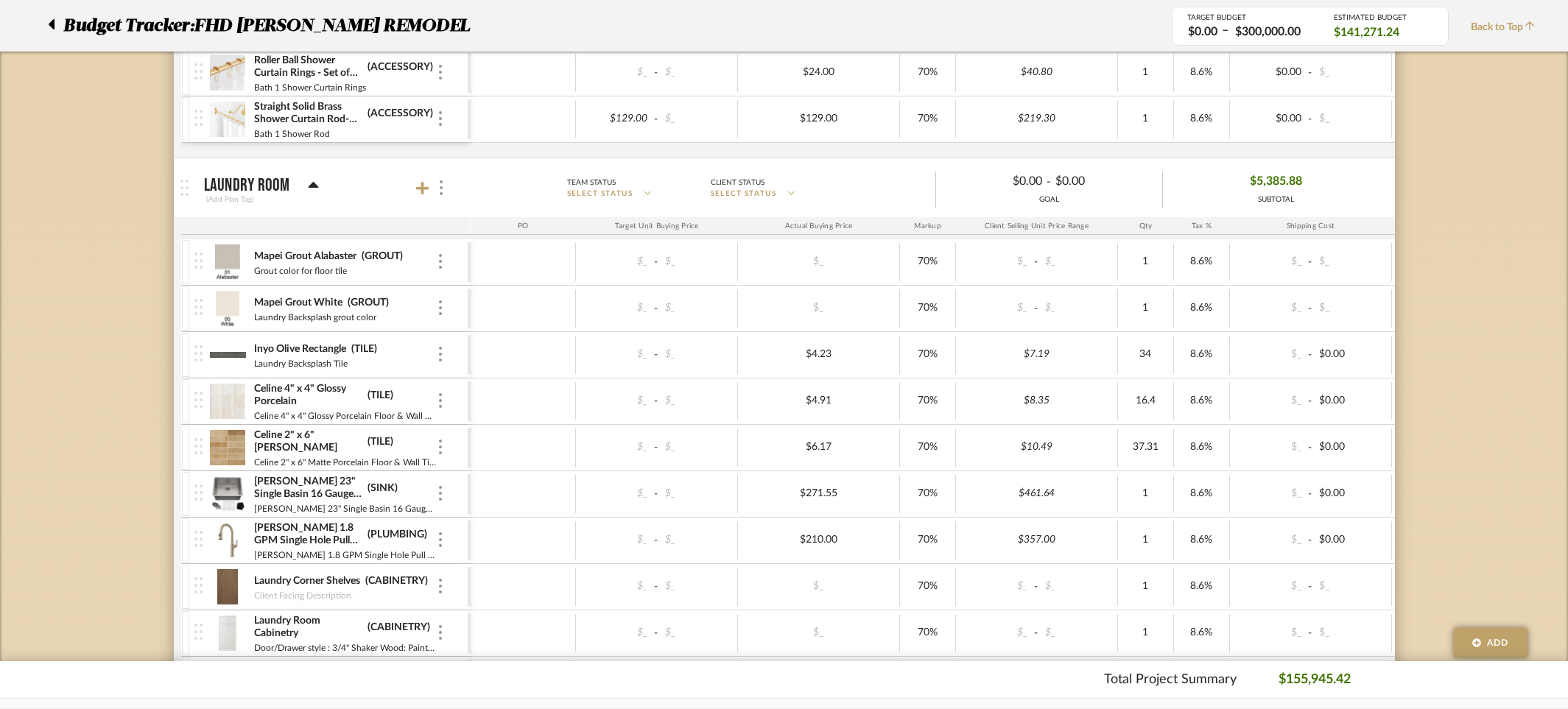
scroll to position [5237, 0]
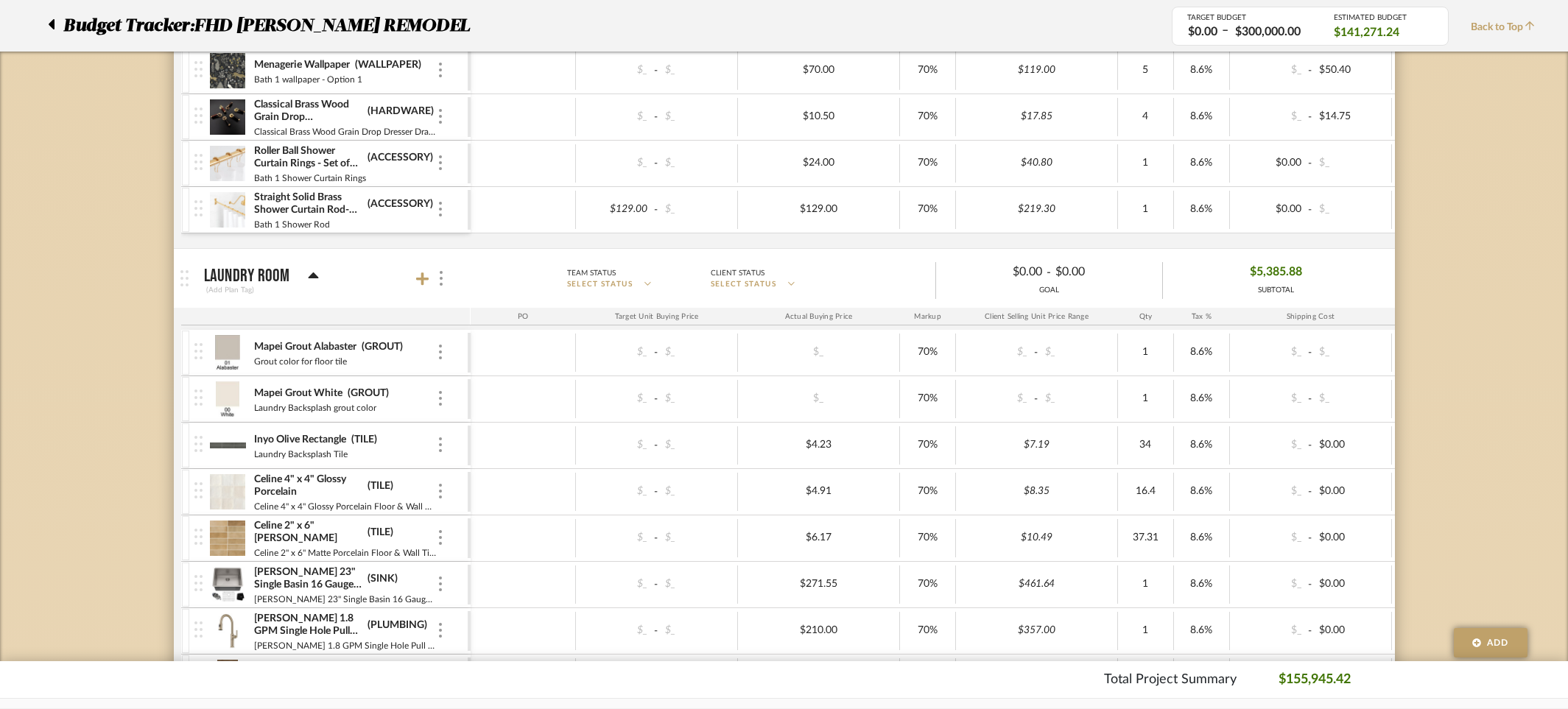
click at [49, 23] on icon at bounding box center [51, 25] width 7 height 18
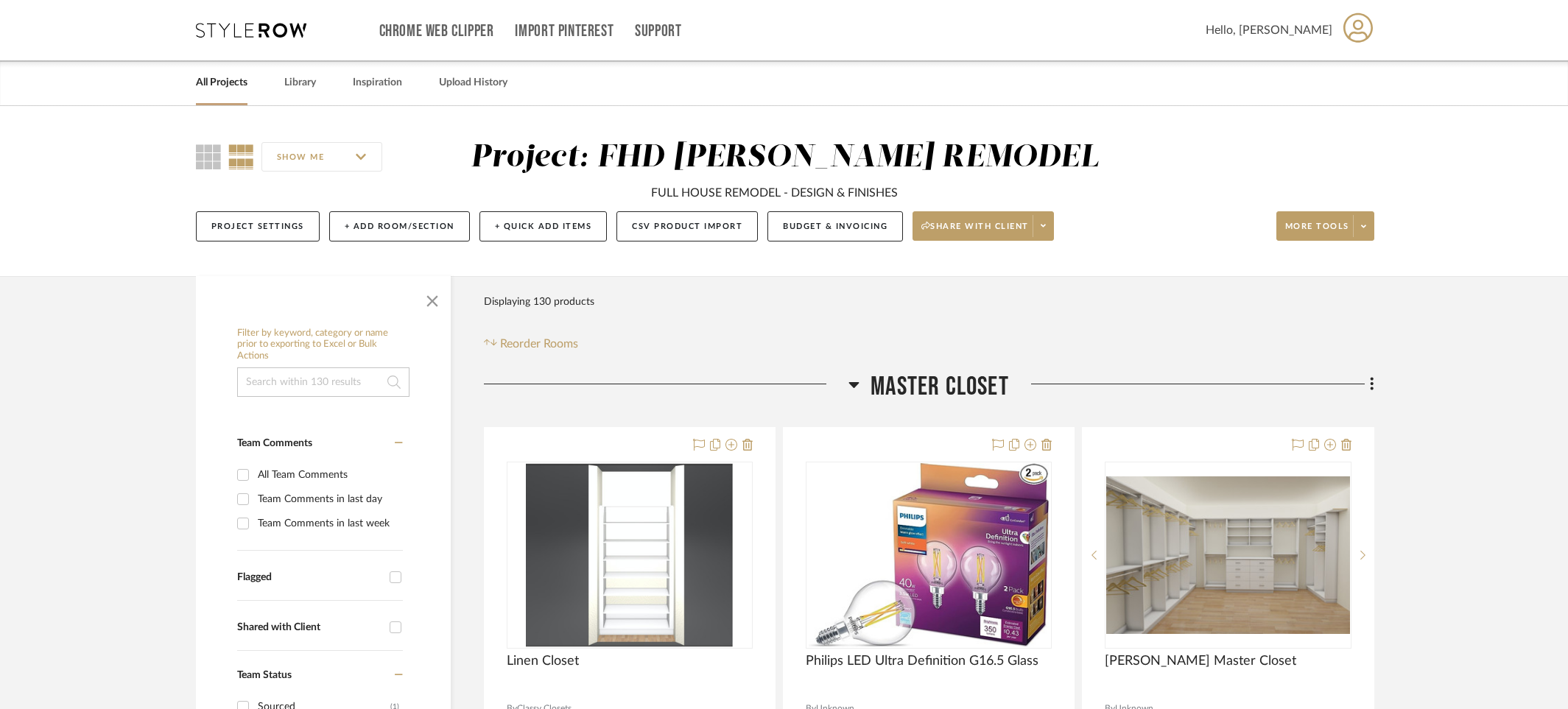
click at [206, 85] on link "All Projects" at bounding box center [221, 83] width 52 height 20
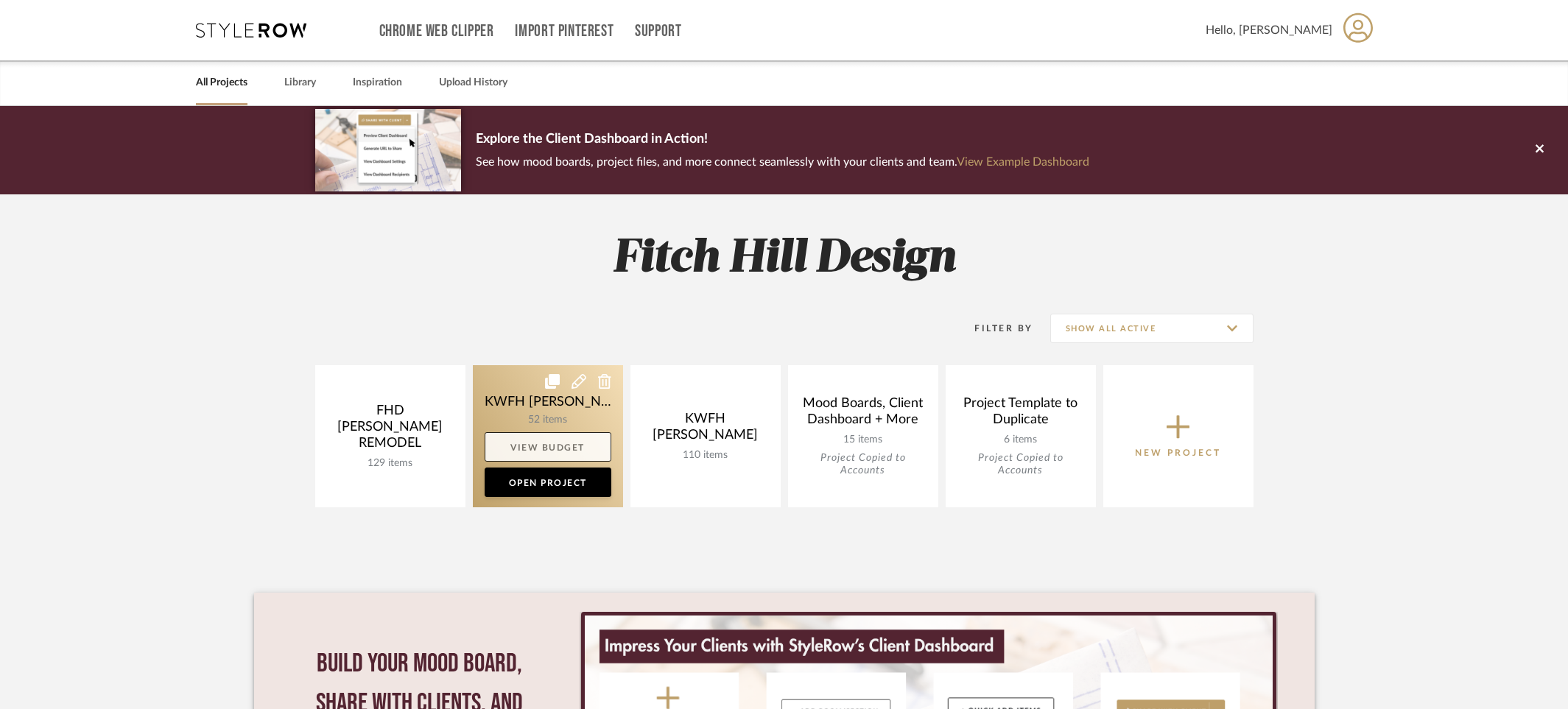
click at [571, 447] on link "View Budget" at bounding box center [548, 446] width 127 height 29
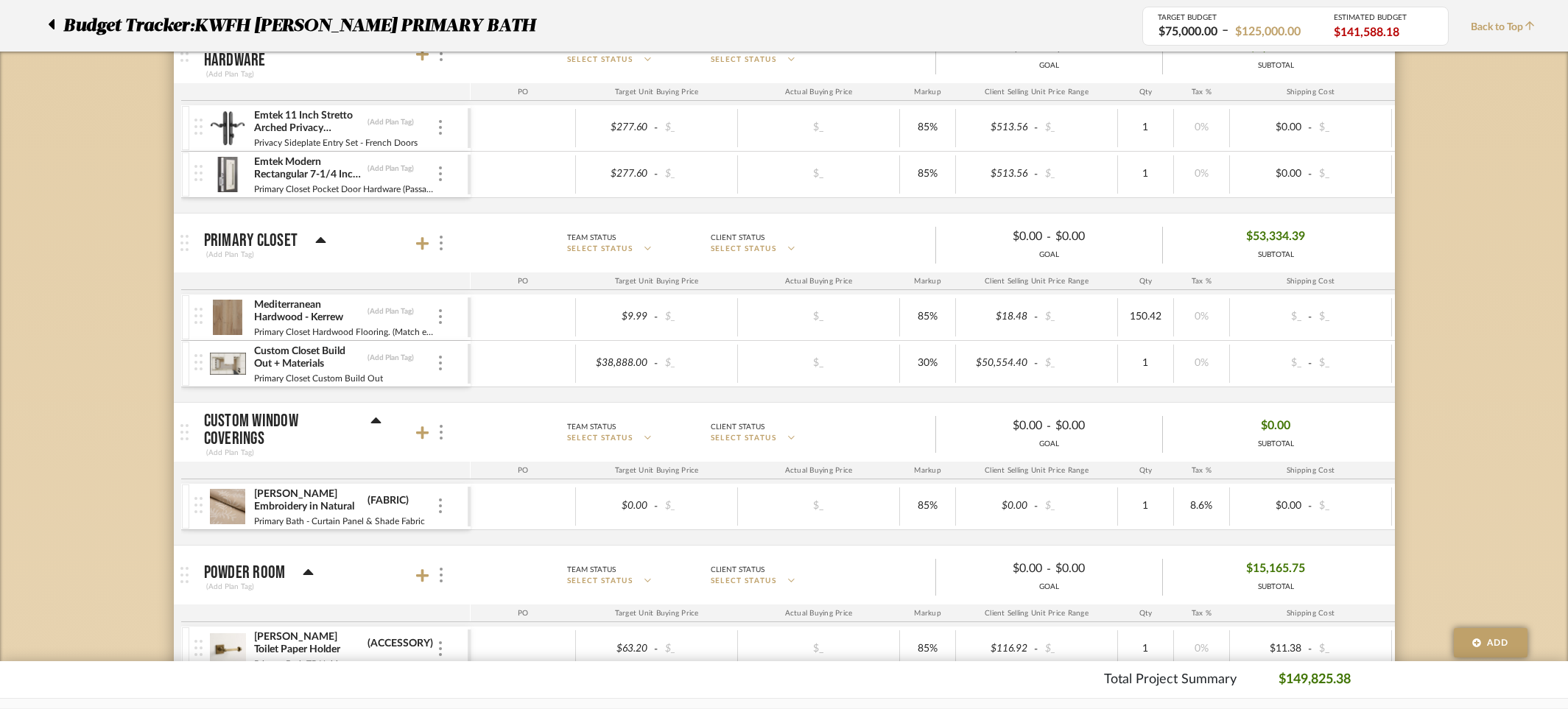
scroll to position [1699, 0]
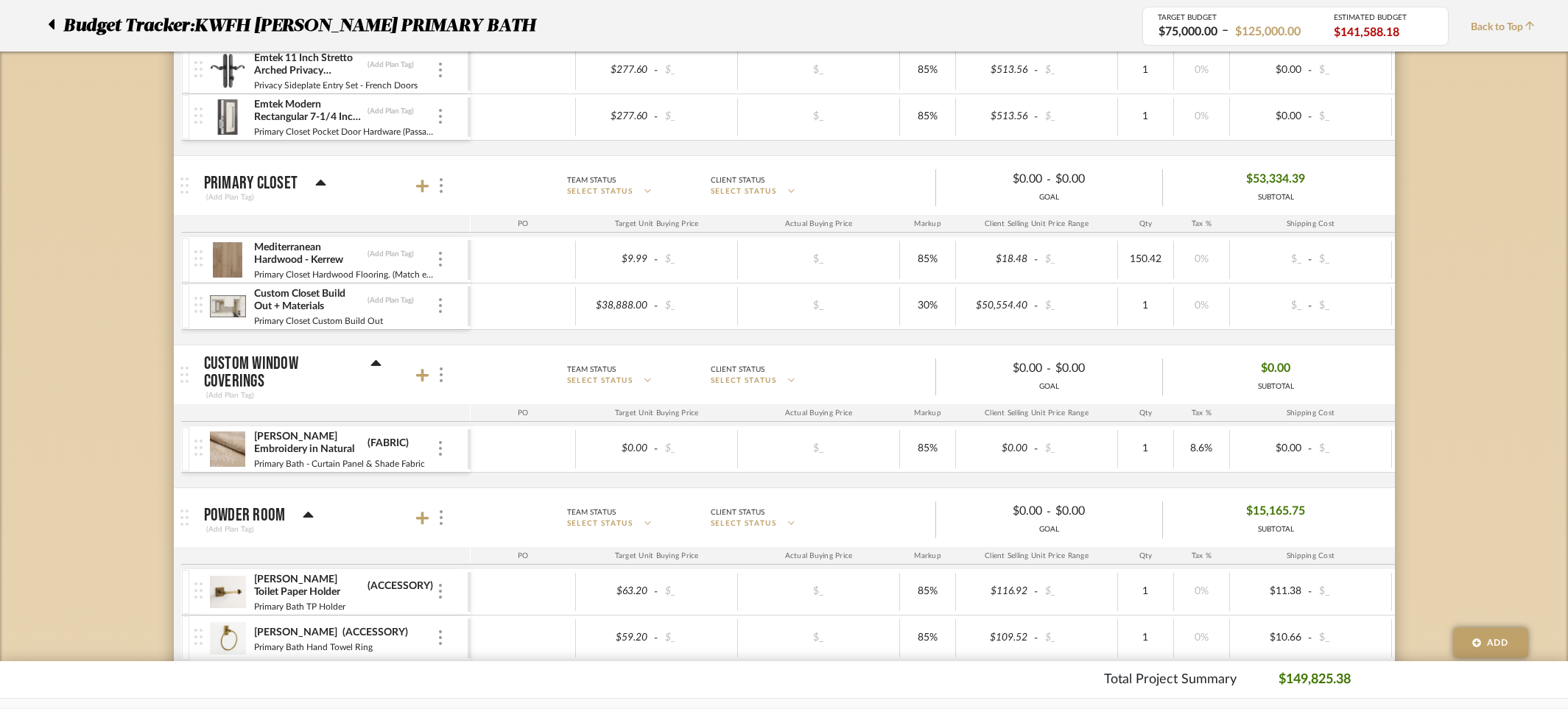
click at [434, 454] on div "Eloise Embroidery in Natural (FABRIC)" at bounding box center [345, 443] width 183 height 26
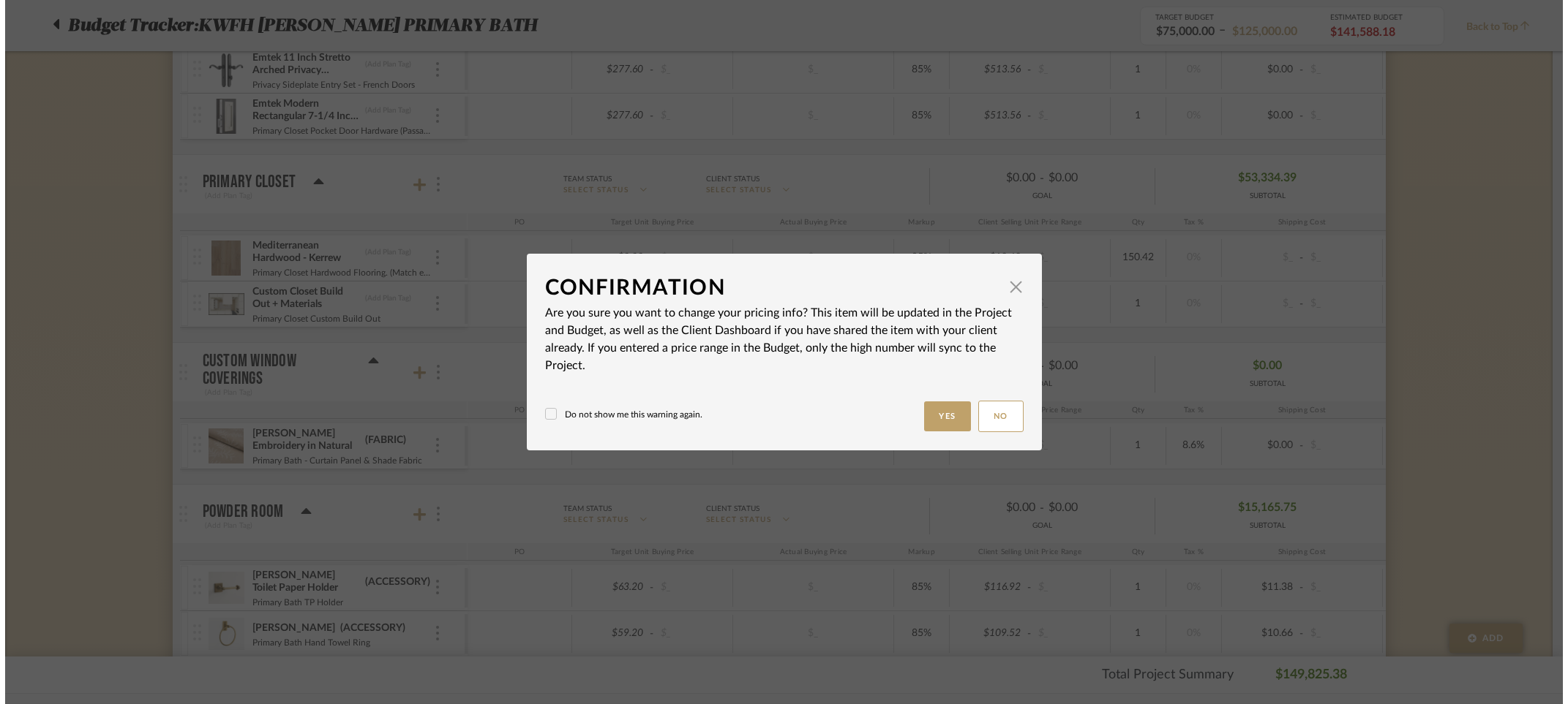
scroll to position [0, 0]
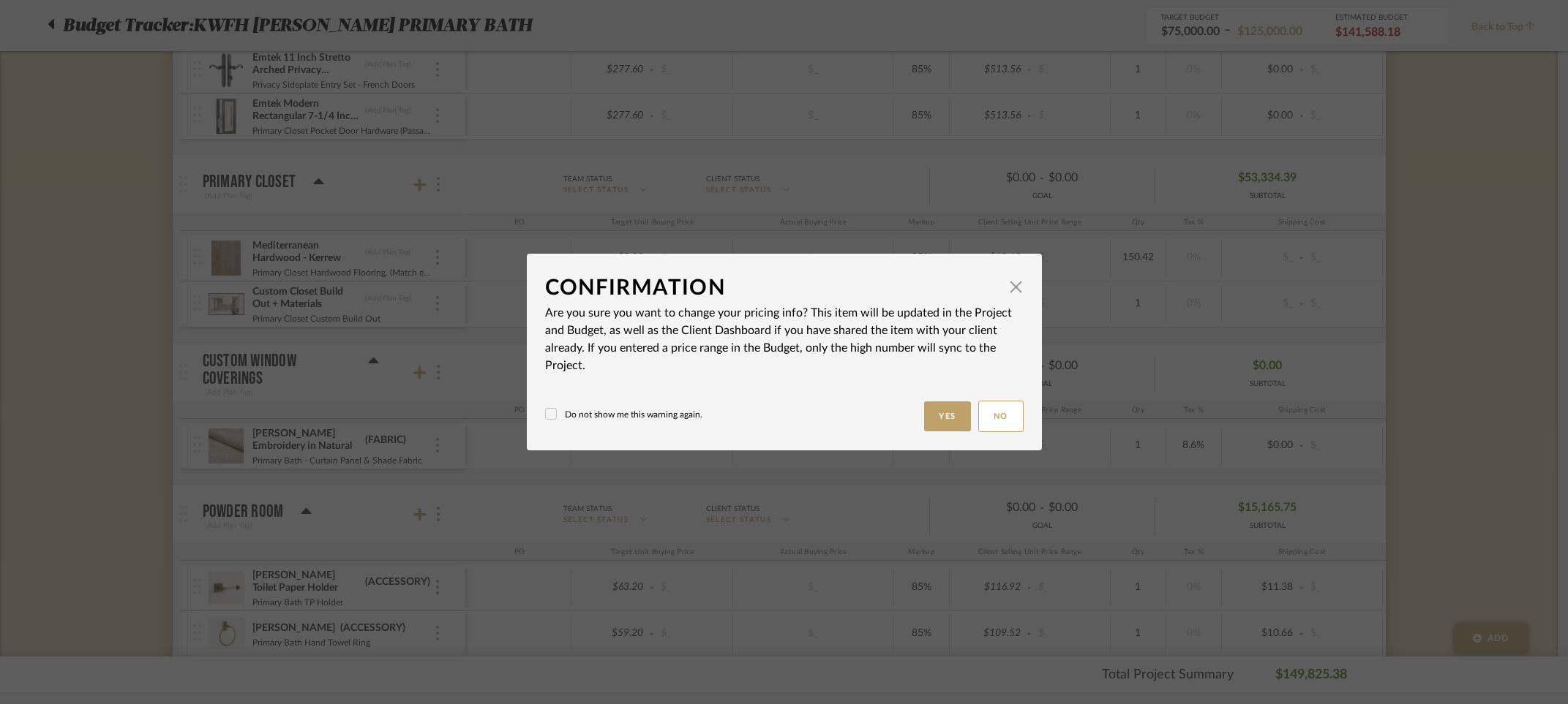
click at [938, 406] on button "Yes" at bounding box center [947, 416] width 47 height 30
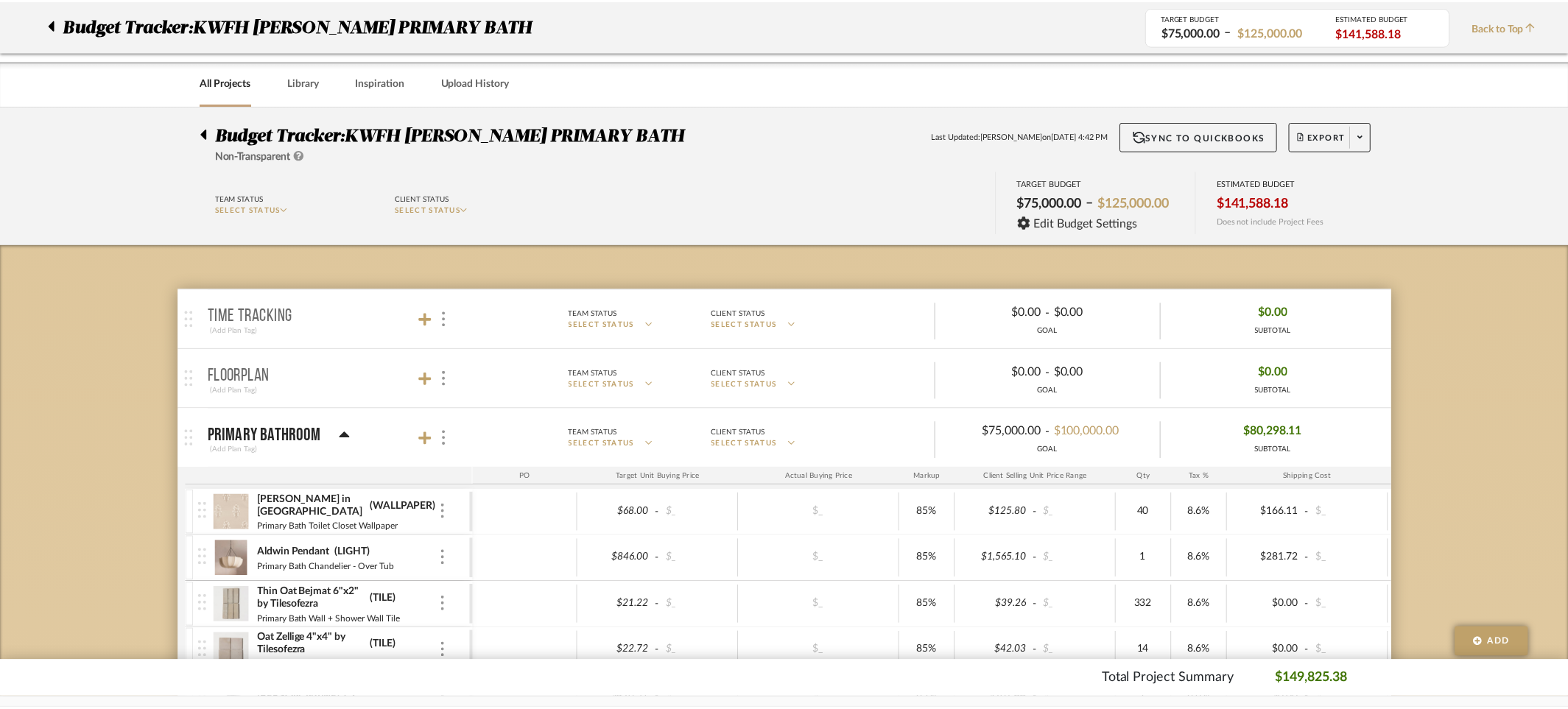
scroll to position [1699, 0]
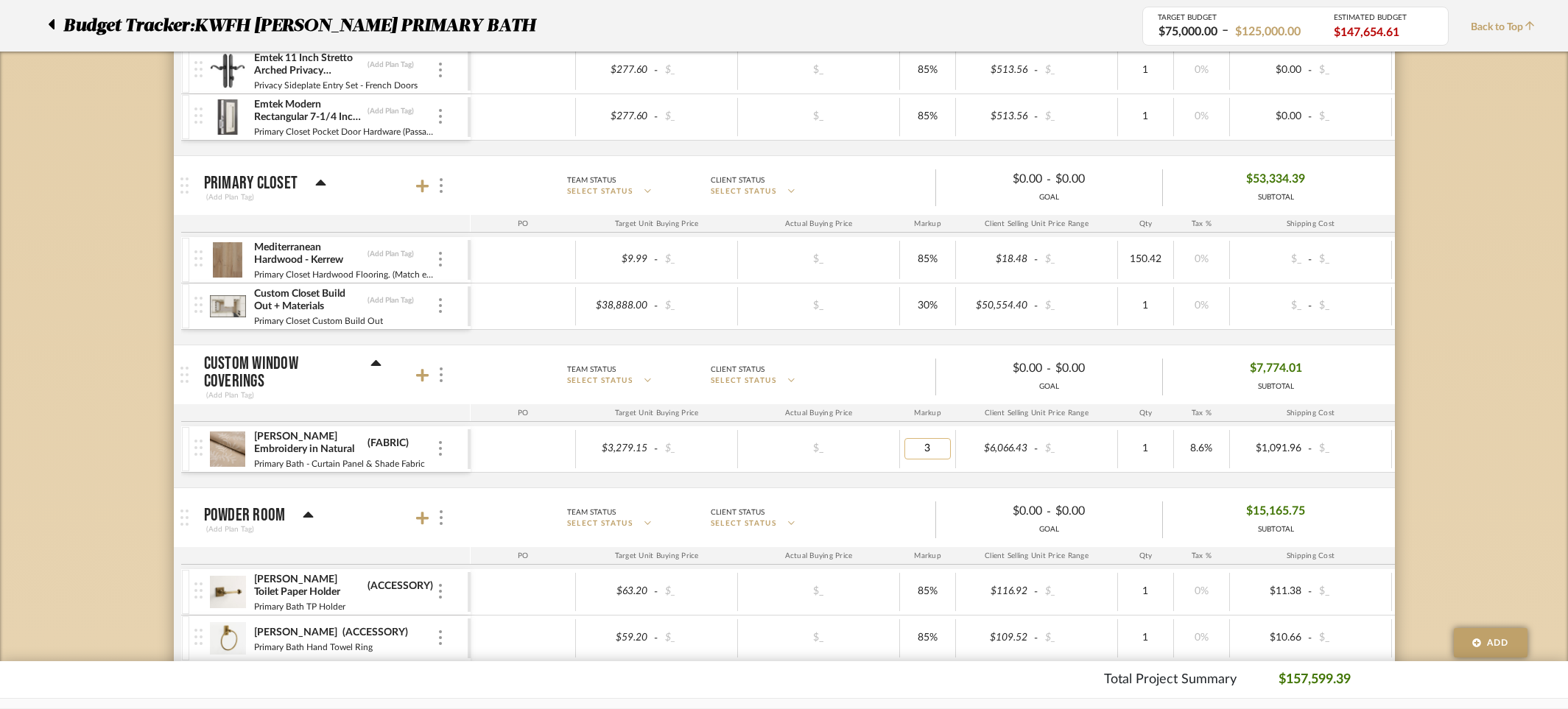
type input "30"
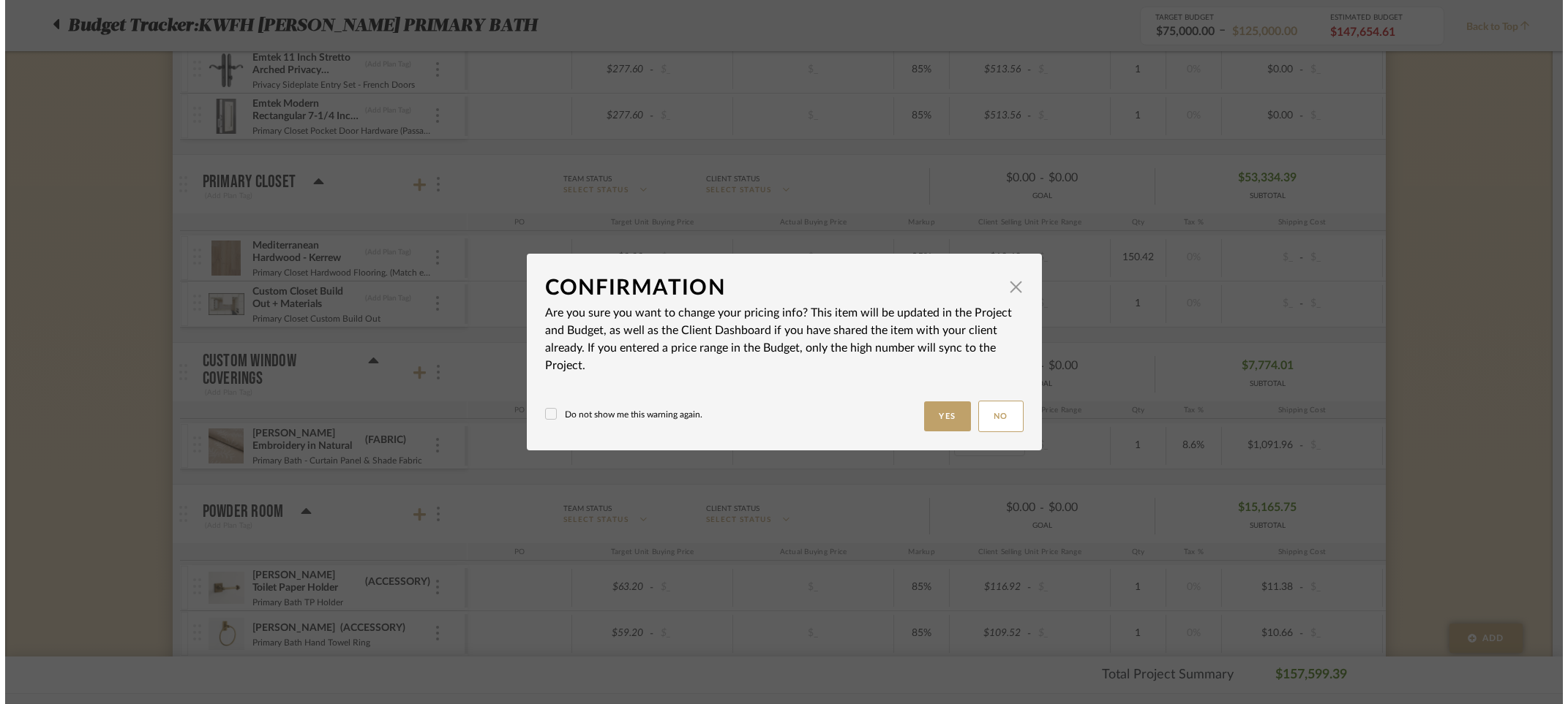
scroll to position [0, 0]
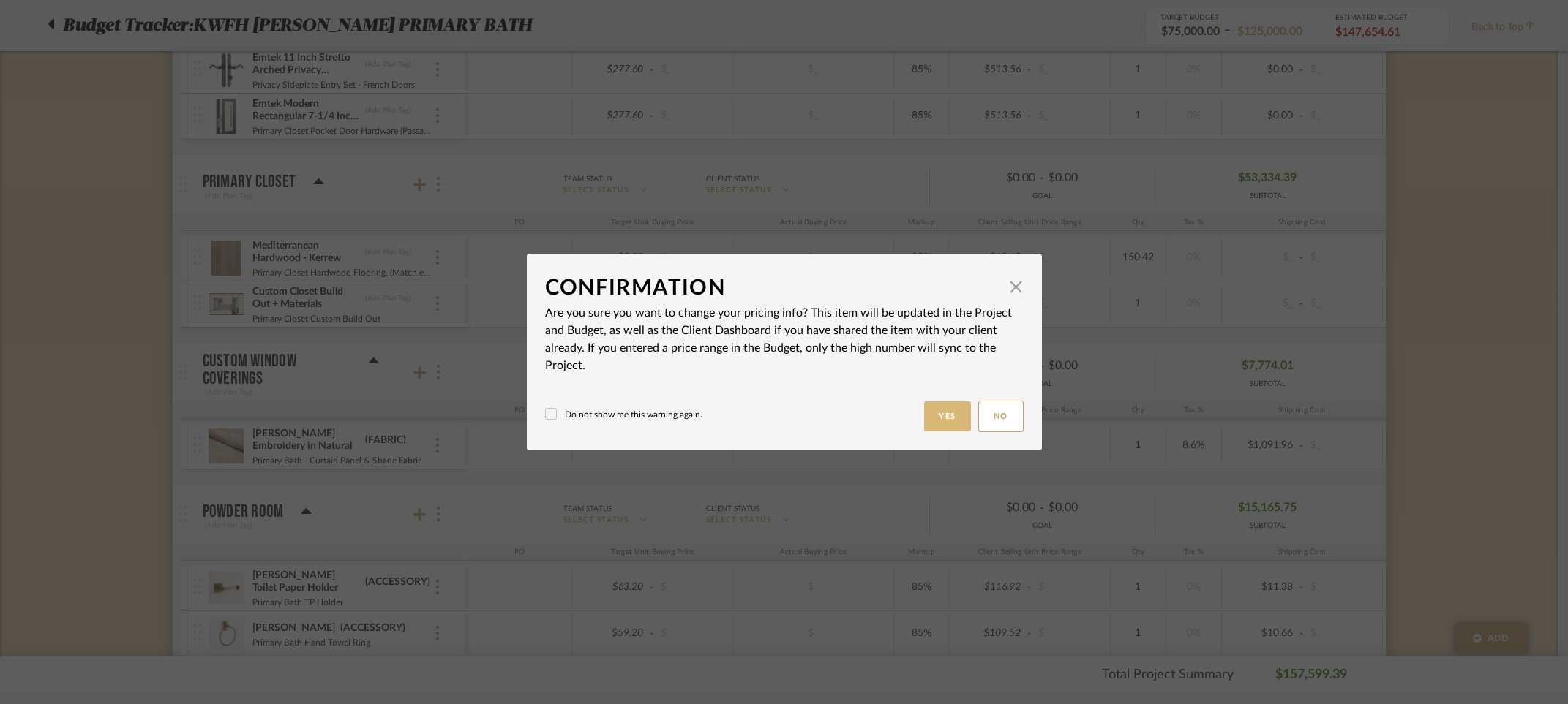
click at [935, 417] on button "Yes" at bounding box center [947, 416] width 47 height 30
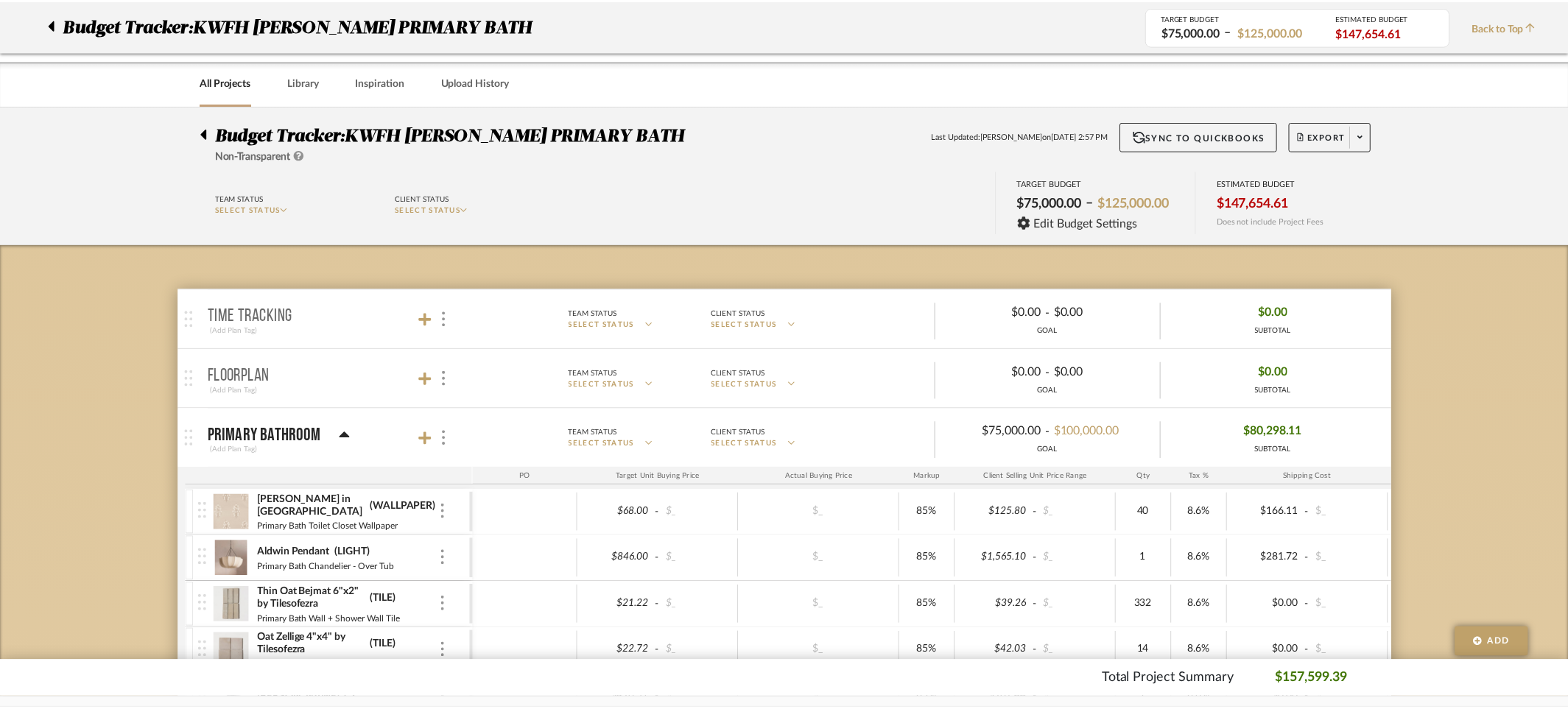
scroll to position [1699, 0]
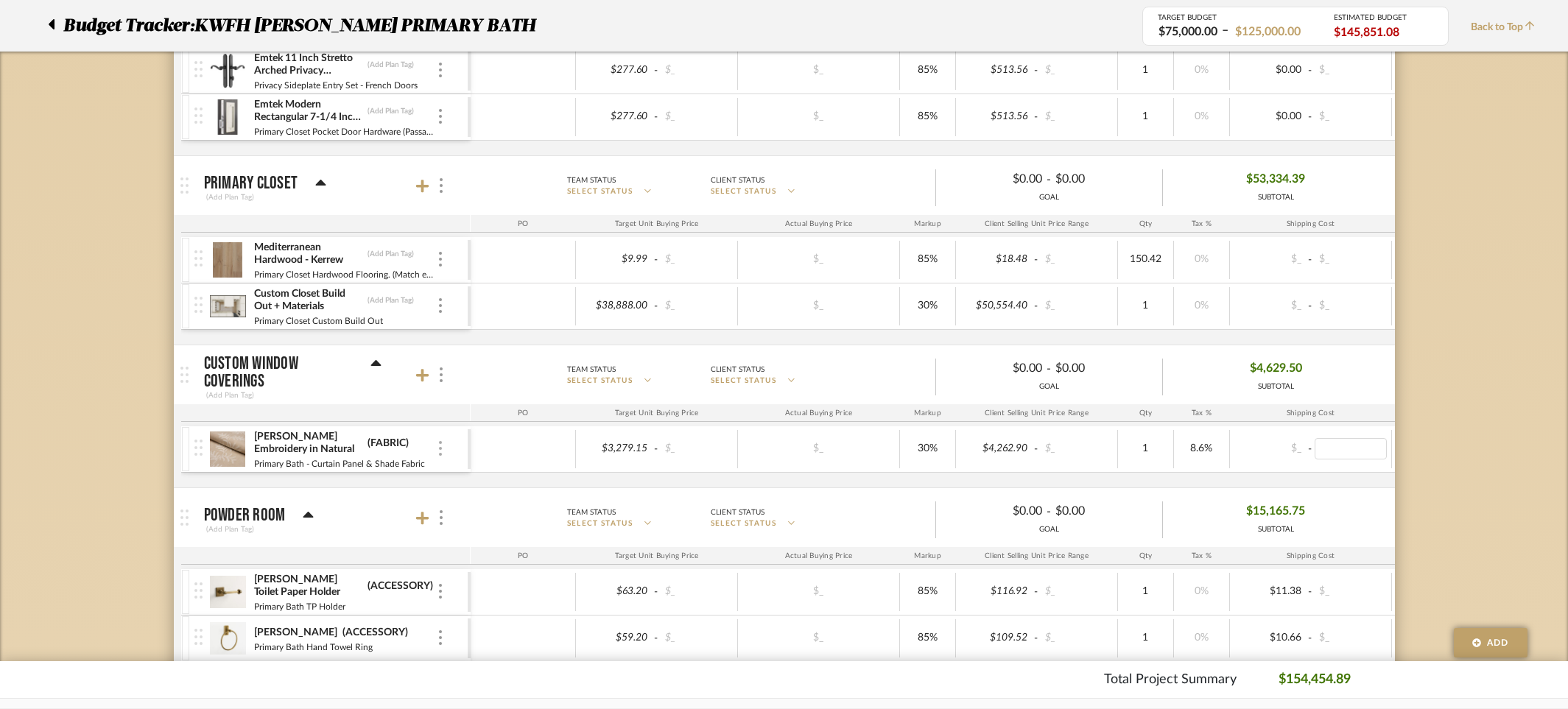
click at [440, 448] on img at bounding box center [440, 449] width 3 height 15
click at [485, 485] on span "Manage Item" at bounding box center [513, 481] width 89 height 13
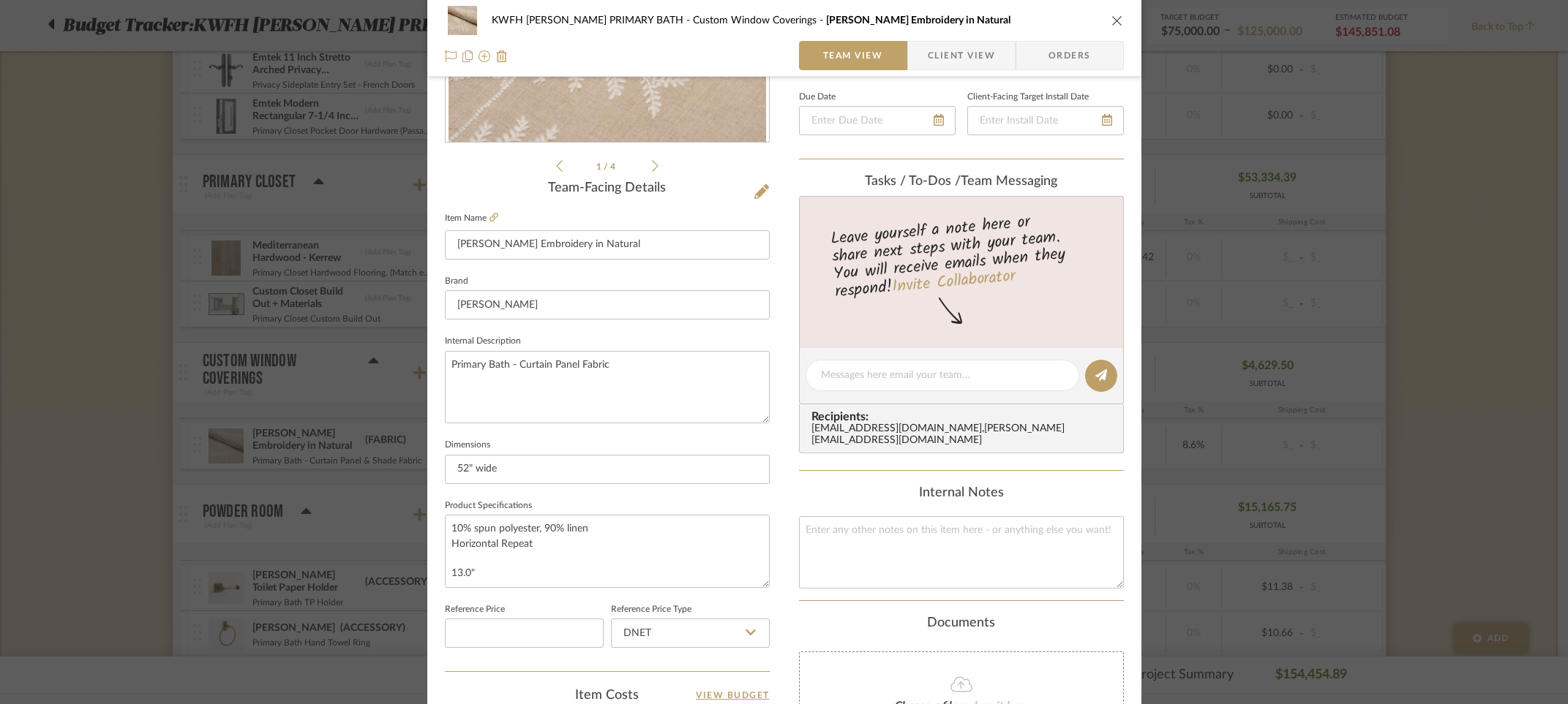
scroll to position [288, 0]
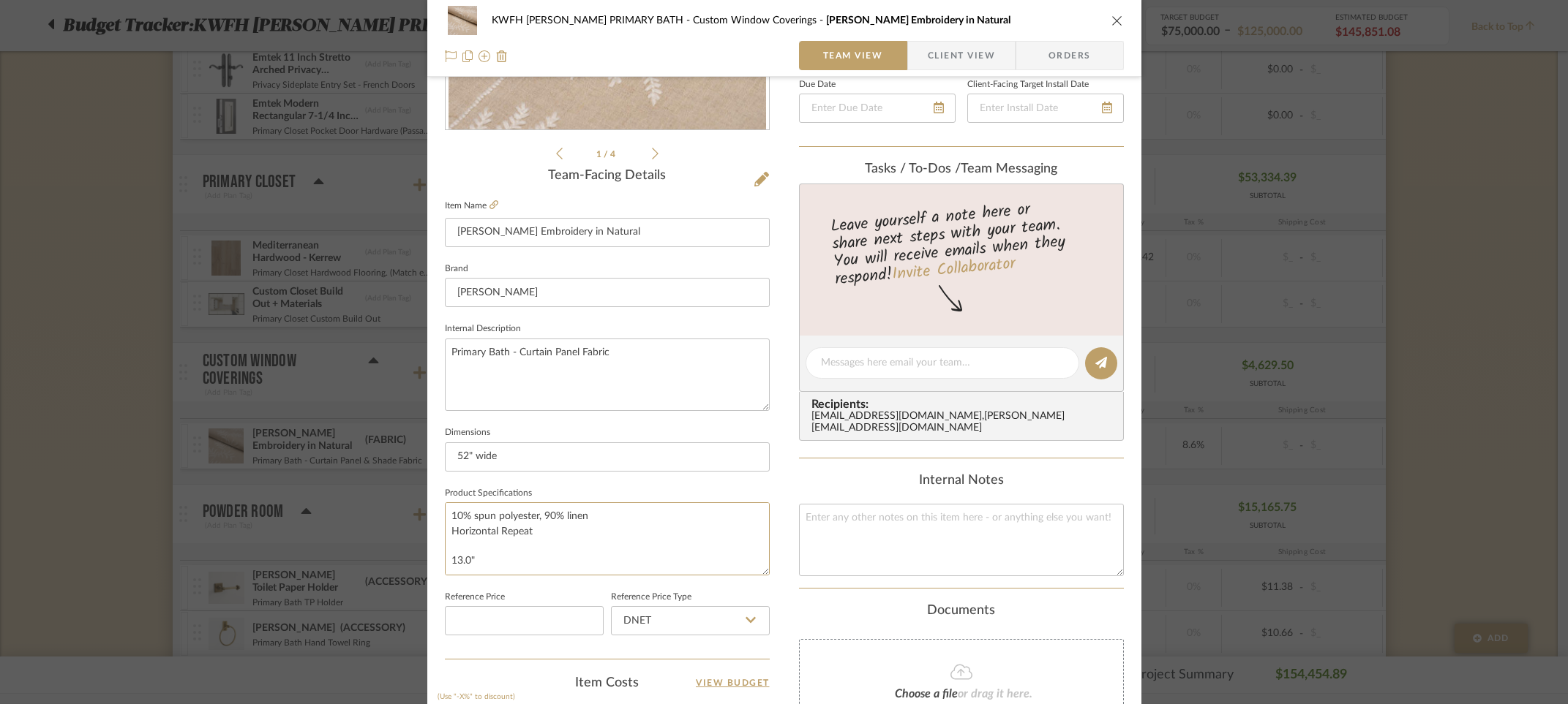
drag, startPoint x: 532, startPoint y: 530, endPoint x: 435, endPoint y: 514, distance: 98.3
click at [435, 514] on div "KWFH FLYNN PRIMARY BATH Custom Window Coverings Eloise Embroidery in Natural Te…" at bounding box center [784, 398] width 714 height 1351
paste textarea "Primary Bathroom Drapery & Roman shade fabric: Schumacher 85631 Natural 14.5 10…"
type textarea "Primary Bathroom Drapery & Roman shade fabric: Schumacher 85631 Natural 14.5 10…"
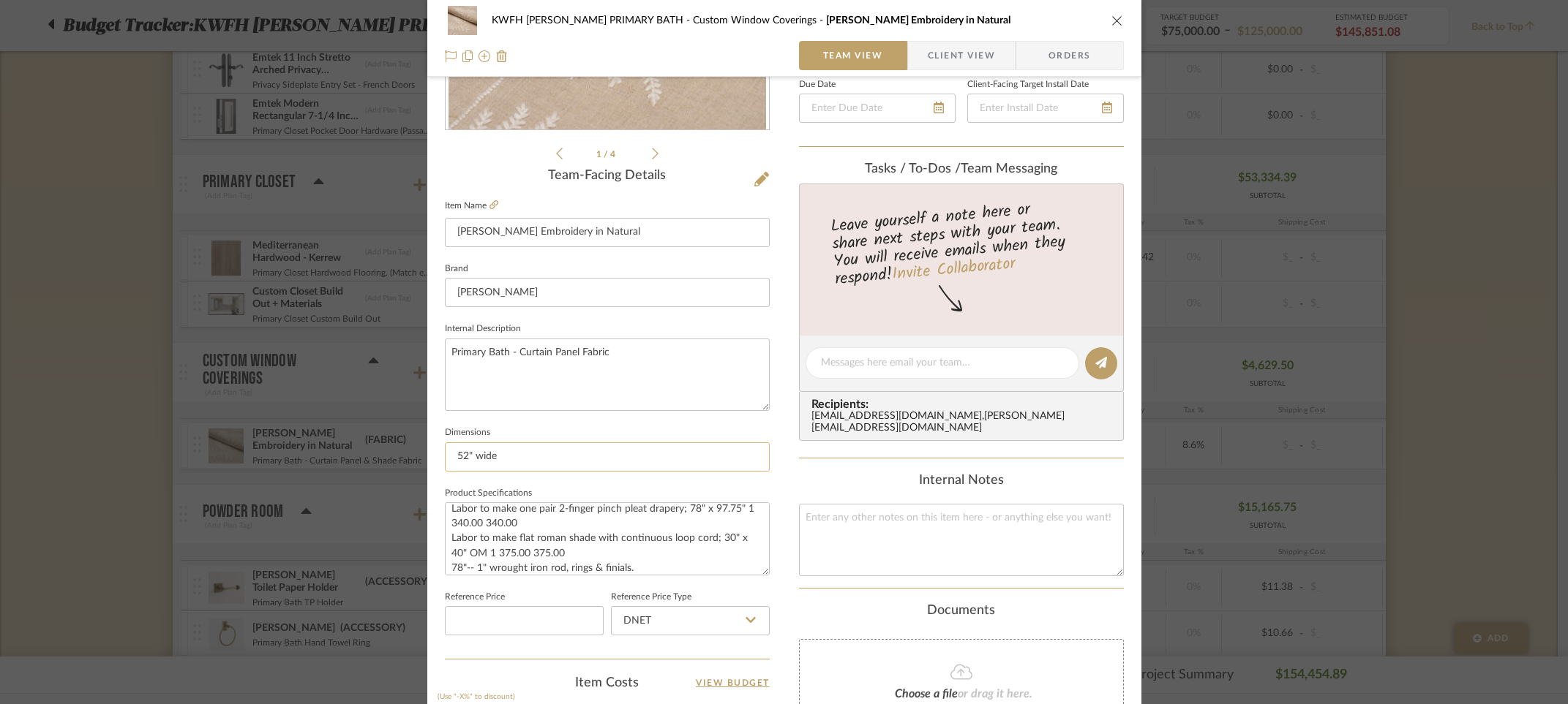
click at [505, 453] on input "52" wide" at bounding box center [607, 457] width 325 height 29
drag, startPoint x: 505, startPoint y: 455, endPoint x: 433, endPoint y: 457, distance: 72.0
click at [433, 457] on div "KWFH FLYNN PRIMARY BATH Custom Window Coverings Eloise Embroidery in Natural Te…" at bounding box center [784, 398] width 714 height 1351
click at [511, 455] on input "French Doors 54" wide" at bounding box center [607, 457] width 325 height 29
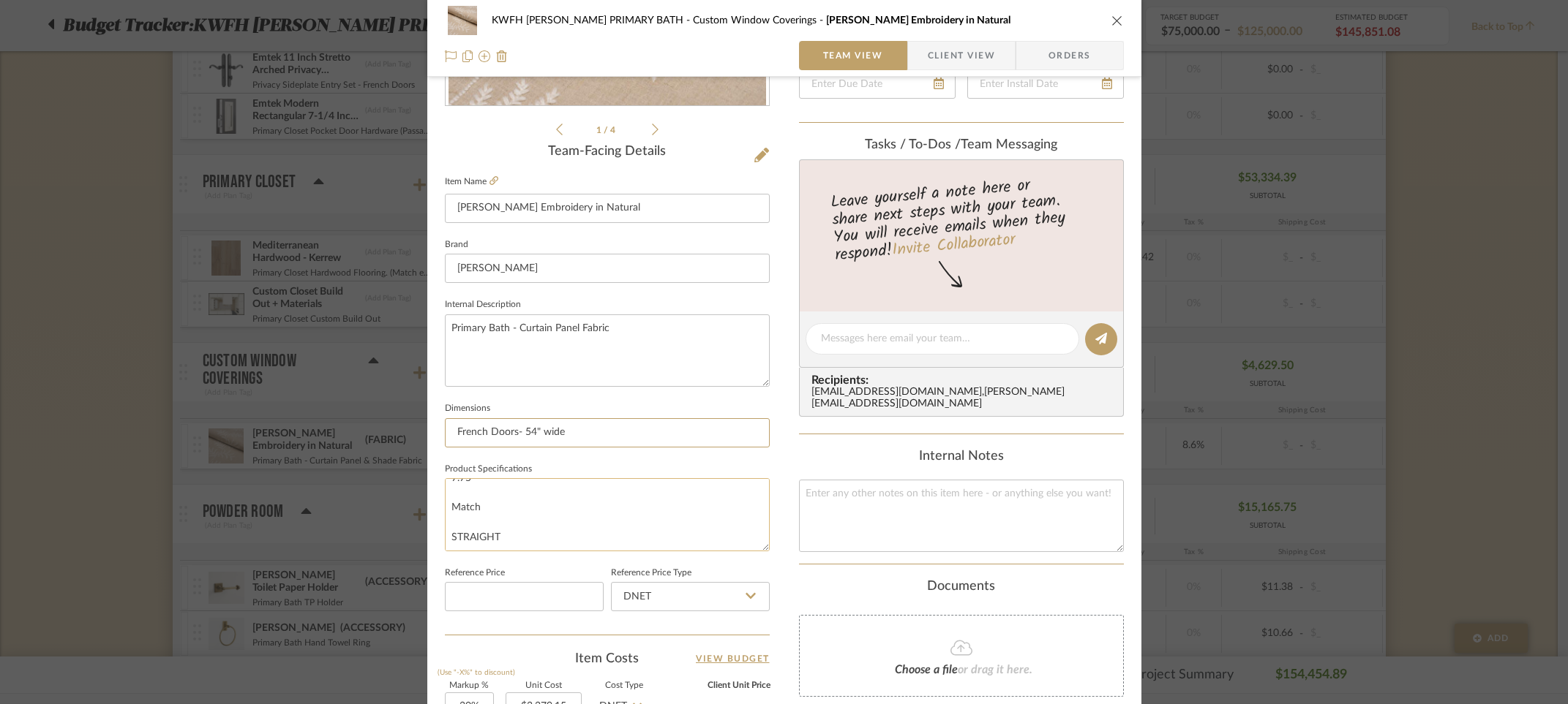
scroll to position [313, 0]
type input "French Doors- 54" wide"
drag, startPoint x: 502, startPoint y: 540, endPoint x: 459, endPoint y: 511, distance: 51.9
click at [459, 511] on textarea "Primary Bathroom Drapery & Roman shade fabric: Schumacher 85631 Natural 14.5 10…" at bounding box center [607, 513] width 325 height 72
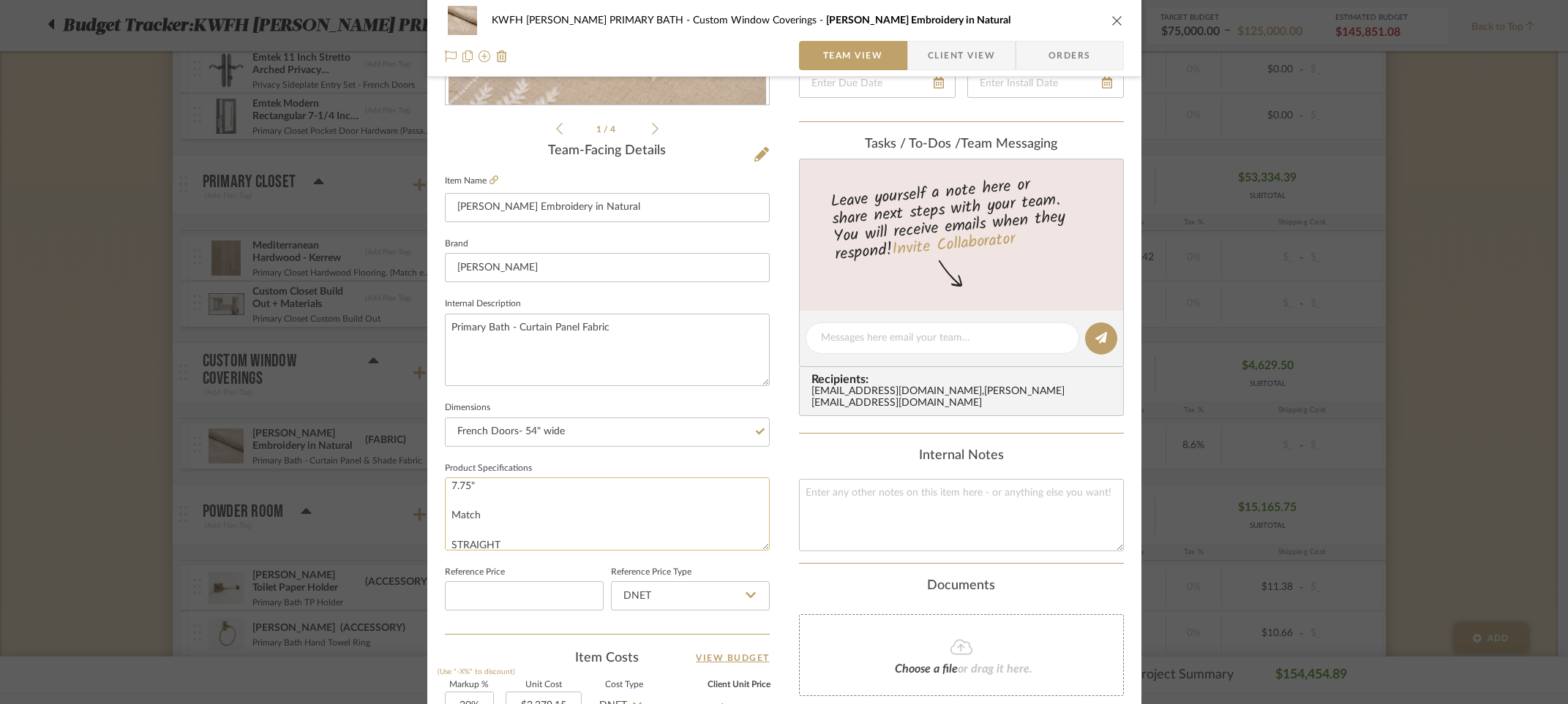
click at [459, 511] on textarea "Primary Bathroom Drapery & Roman shade fabric: Schumacher 85631 Natural 14.5 10…" at bounding box center [607, 513] width 325 height 72
drag, startPoint x: 504, startPoint y: 542, endPoint x: 446, endPoint y: 510, distance: 66.2
click at [446, 510] on textarea "Primary Bathroom Drapery & Roman shade fabric: Schumacher 85631 Natural 14.5 10…" at bounding box center [607, 513] width 325 height 72
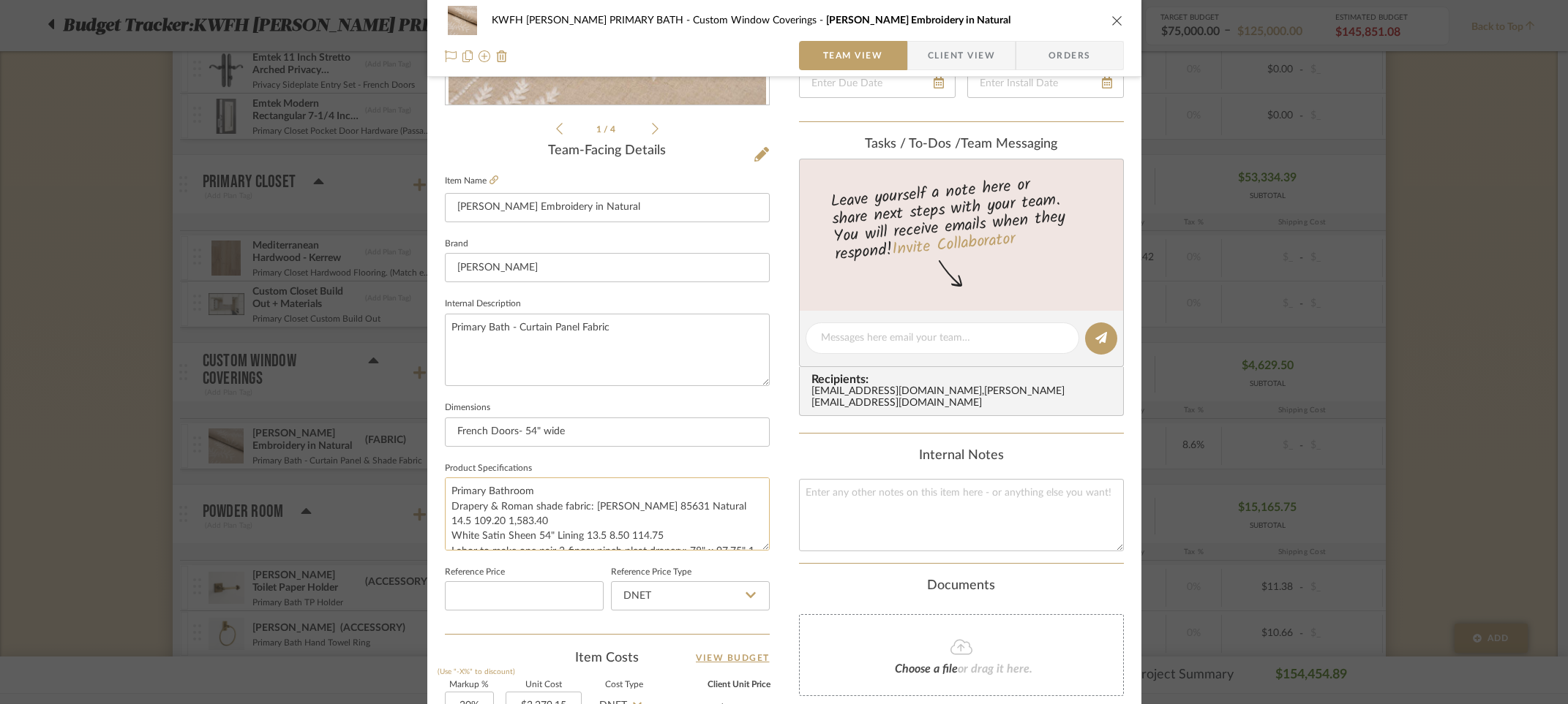
drag, startPoint x: 715, startPoint y: 503, endPoint x: 745, endPoint y: 516, distance: 32.7
click at [745, 516] on textarea "Primary Bathroom Drapery & Roman shade fabric: Schumacher 85631 Natural 14.5 10…" at bounding box center [607, 513] width 325 height 72
drag, startPoint x: 581, startPoint y: 518, endPoint x: 657, endPoint y: 518, distance: 76.0
click at [657, 518] on textarea "Primary Bathroom Drapery & Roman shade fabric: Schumacher 85631 Natural White S…" at bounding box center [607, 513] width 325 height 72
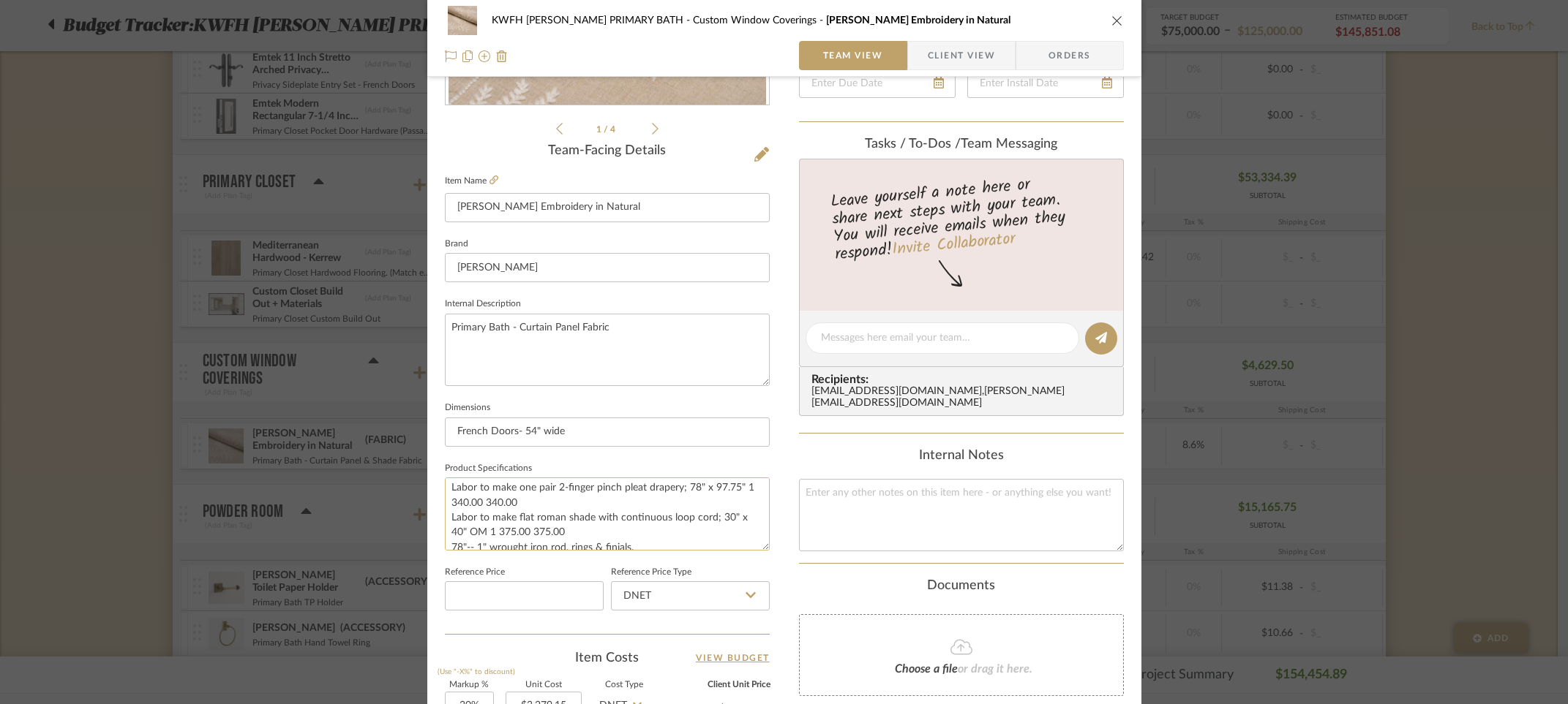
drag, startPoint x: 740, startPoint y: 487, endPoint x: 563, endPoint y: 496, distance: 177.2
click at [563, 496] on textarea "Primary Bathroom Drapery & Roman shade fabric: Schumacher 85631 Natural White S…" at bounding box center [607, 513] width 325 height 72
drag, startPoint x: 463, startPoint y: 515, endPoint x: 567, endPoint y: 516, distance: 104.0
click at [567, 516] on textarea "Primary Bathroom Drapery & Roman shade fabric: Schumacher 85631 Natural White S…" at bounding box center [607, 513] width 325 height 72
click at [646, 532] on textarea "Primary Bathroom Drapery & Roman shade fabric: Schumacher 85631 Natural White S…" at bounding box center [607, 513] width 325 height 72
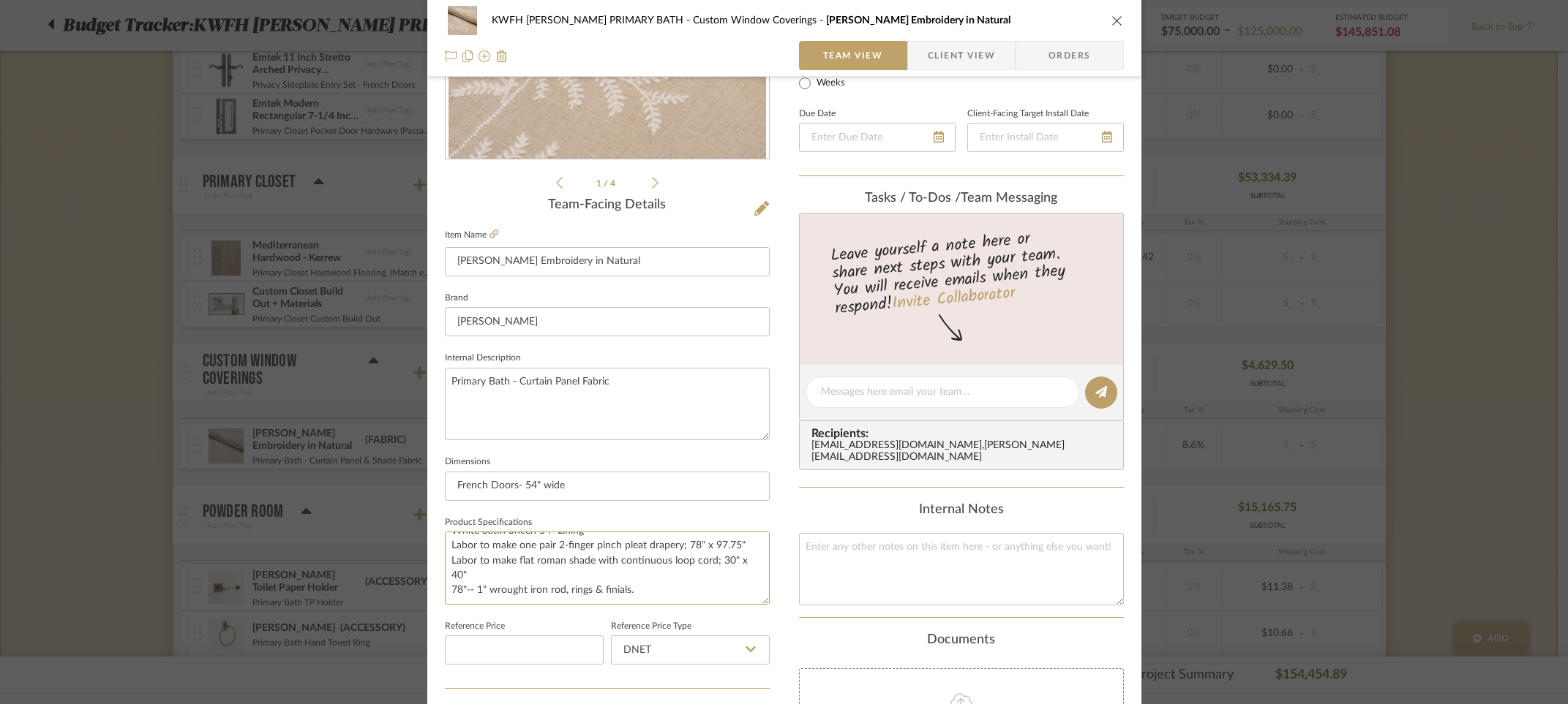
scroll to position [13, 0]
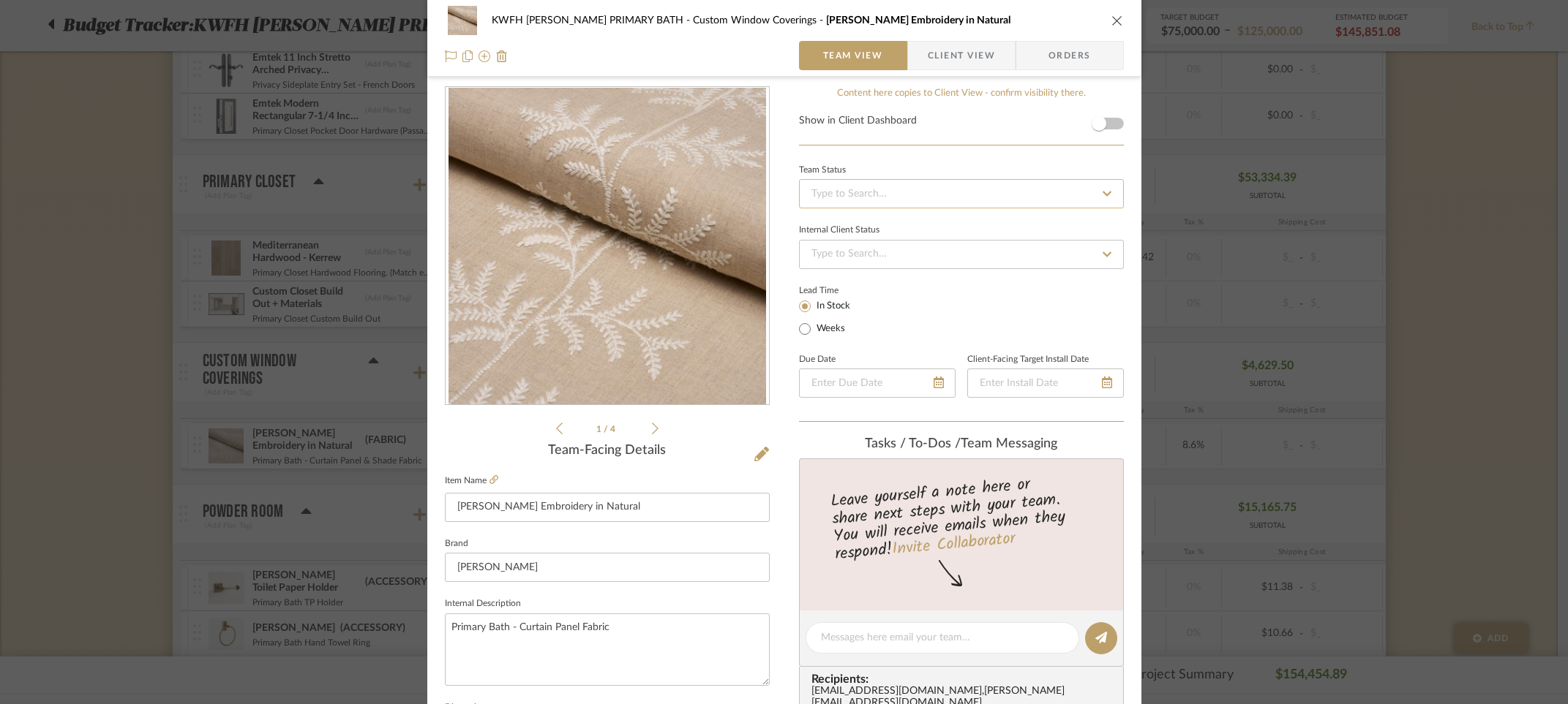
type textarea "Primary Bathroom Drapery & Roman shade fabric: Schumacher 85631 Natural White S…"
click at [908, 195] on input at bounding box center [961, 194] width 325 height 29
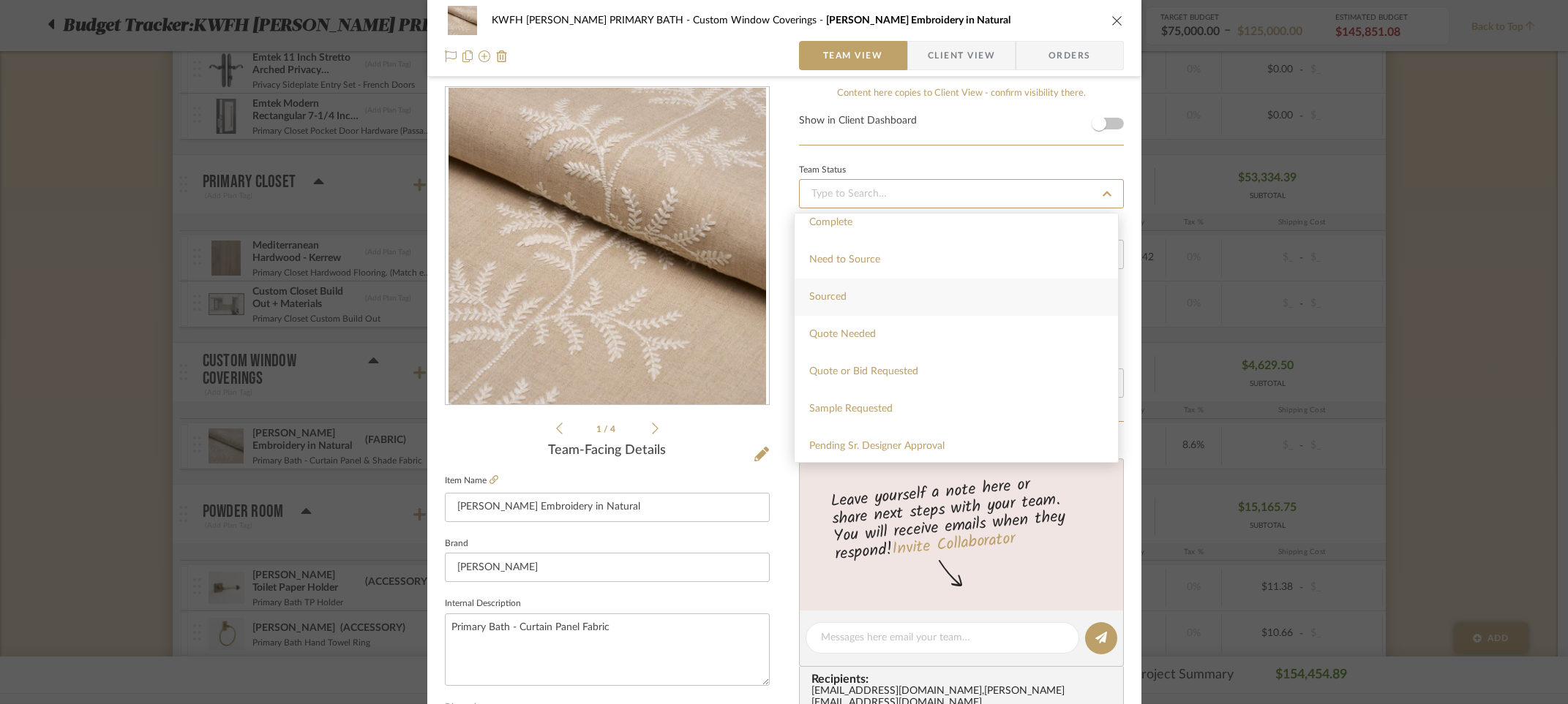
scroll to position [444, 0]
click at [931, 270] on div "Sourced" at bounding box center [956, 273] width 323 height 37
type input "8/12/2025"
type input "Sourced"
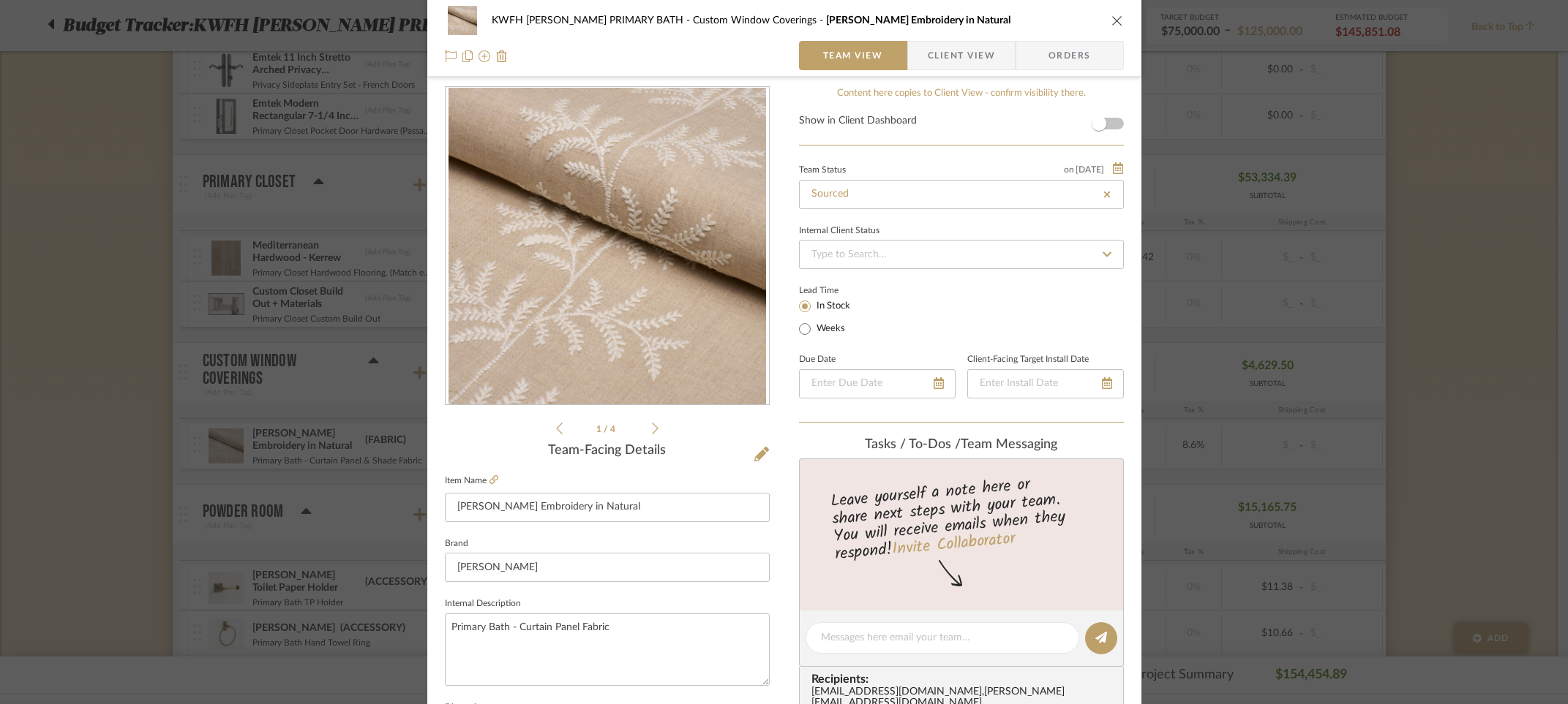
click at [1111, 20] on icon "close" at bounding box center [1117, 21] width 12 height 12
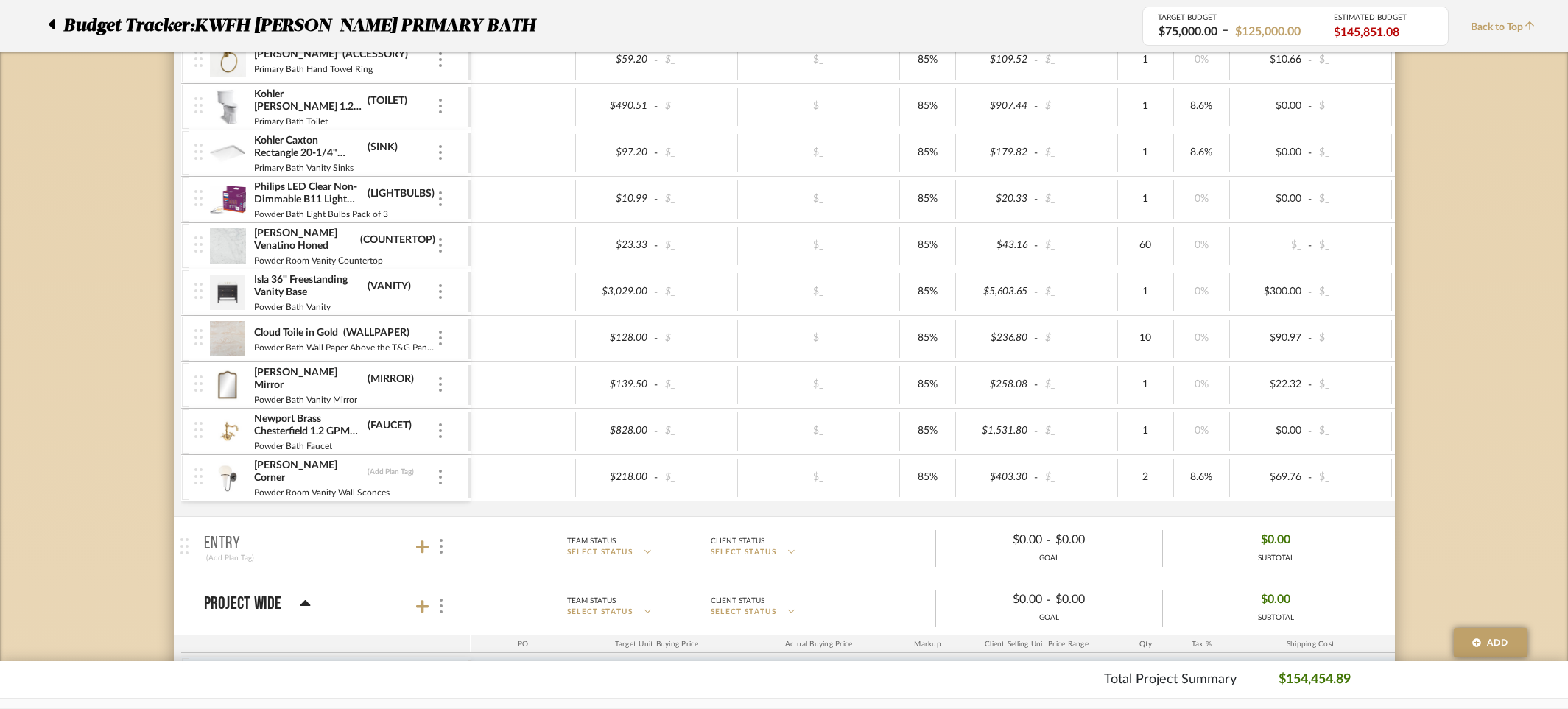
scroll to position [2328, 0]
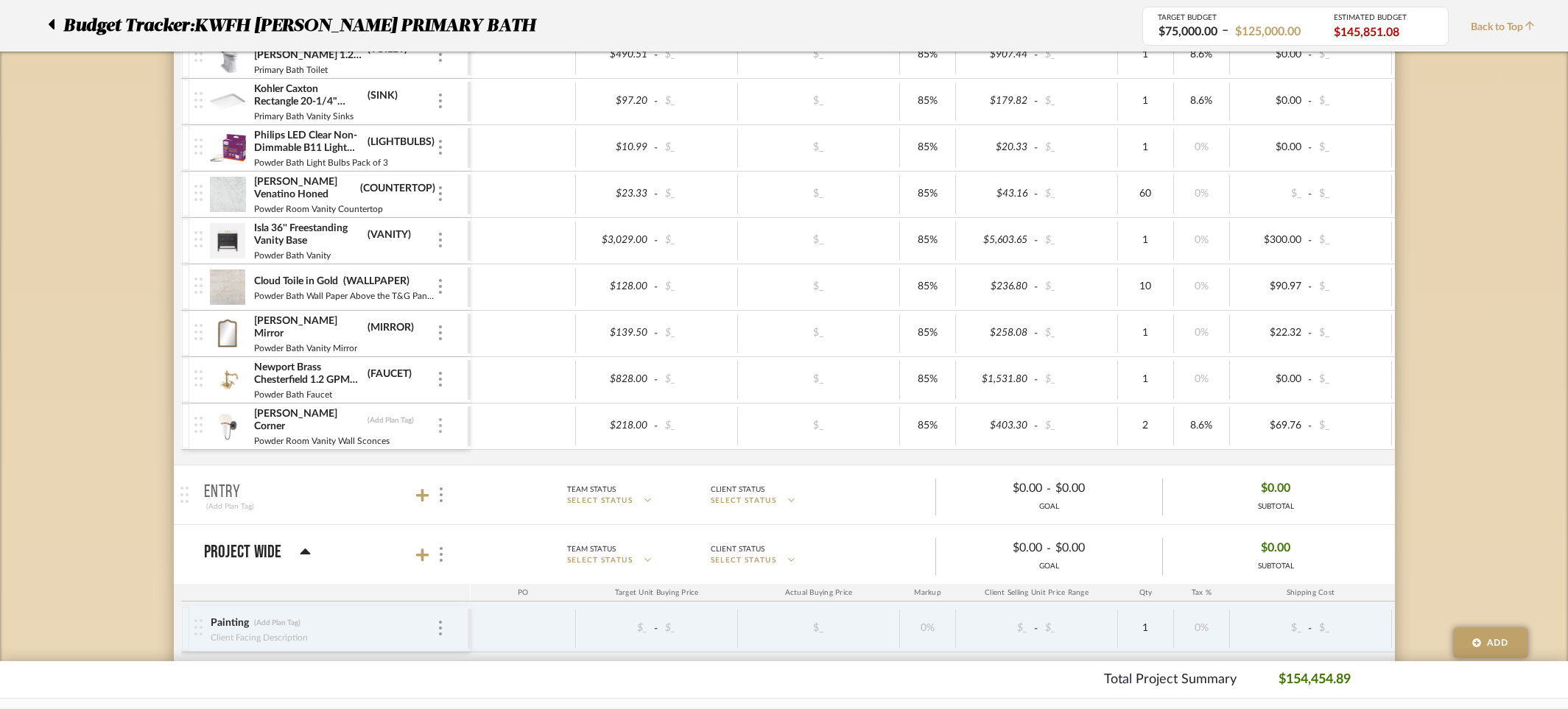
click at [440, 428] on img at bounding box center [440, 426] width 3 height 15
click at [485, 533] on span "Remove Item" at bounding box center [512, 536] width 92 height 13
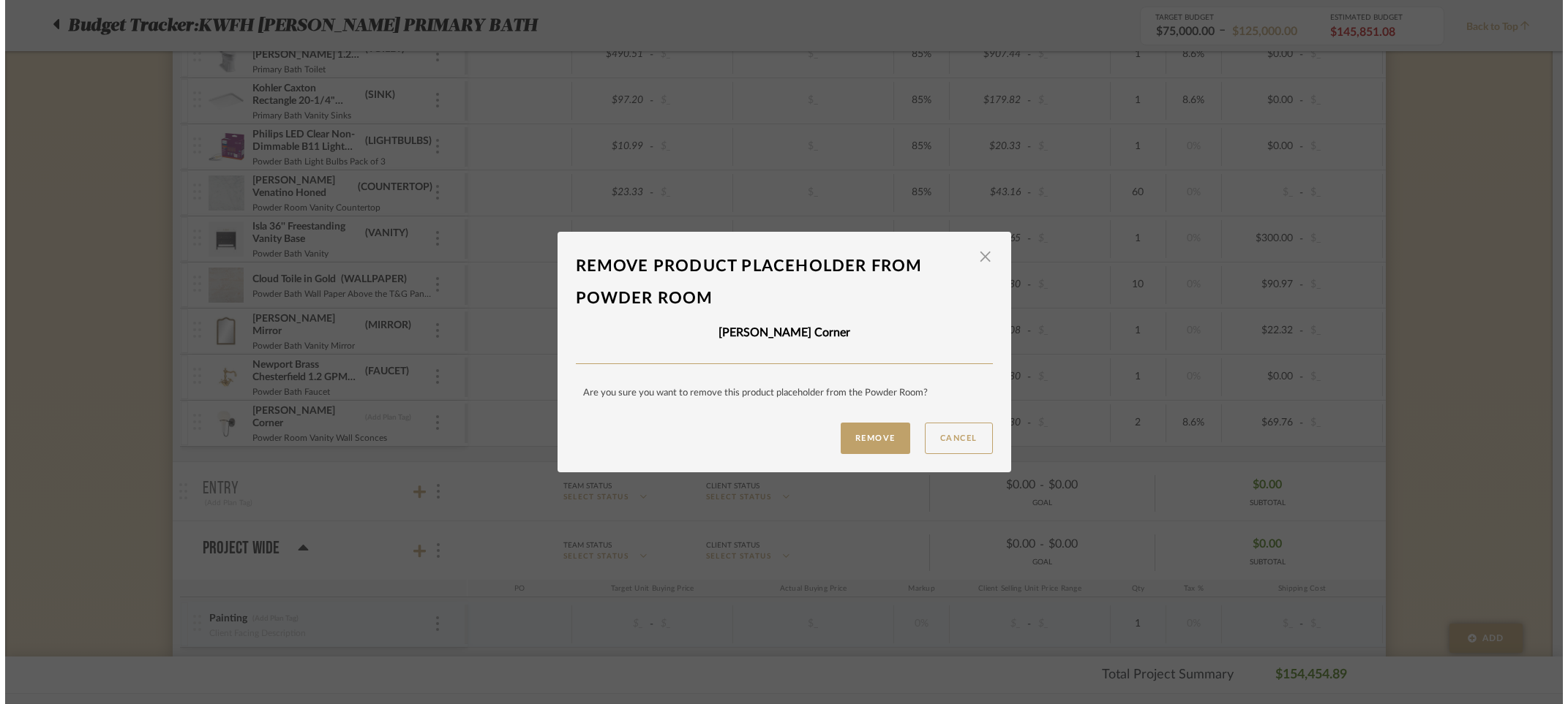
scroll to position [0, 0]
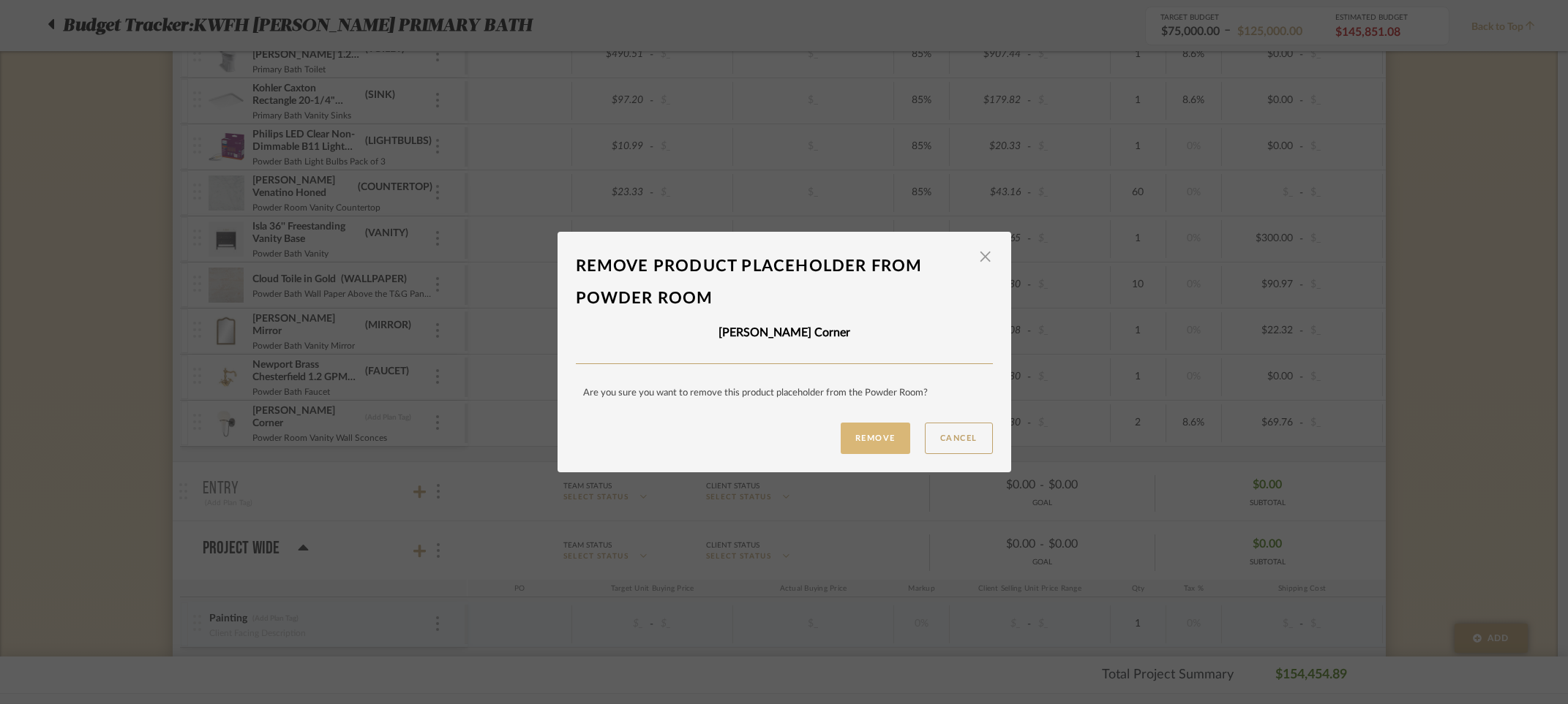
click at [864, 434] on button "Remove" at bounding box center [875, 438] width 69 height 31
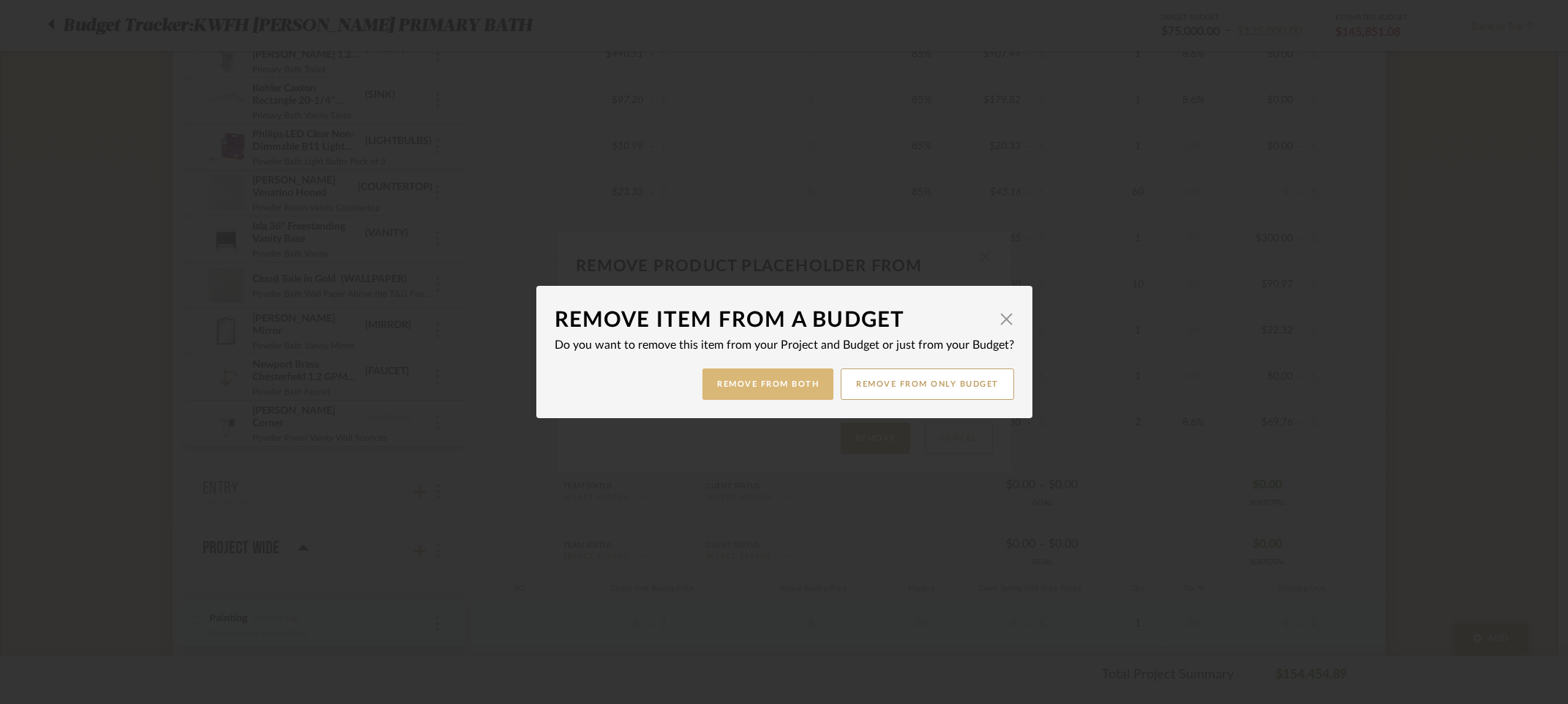
click at [727, 384] on button "Remove from Both" at bounding box center [768, 384] width 131 height 31
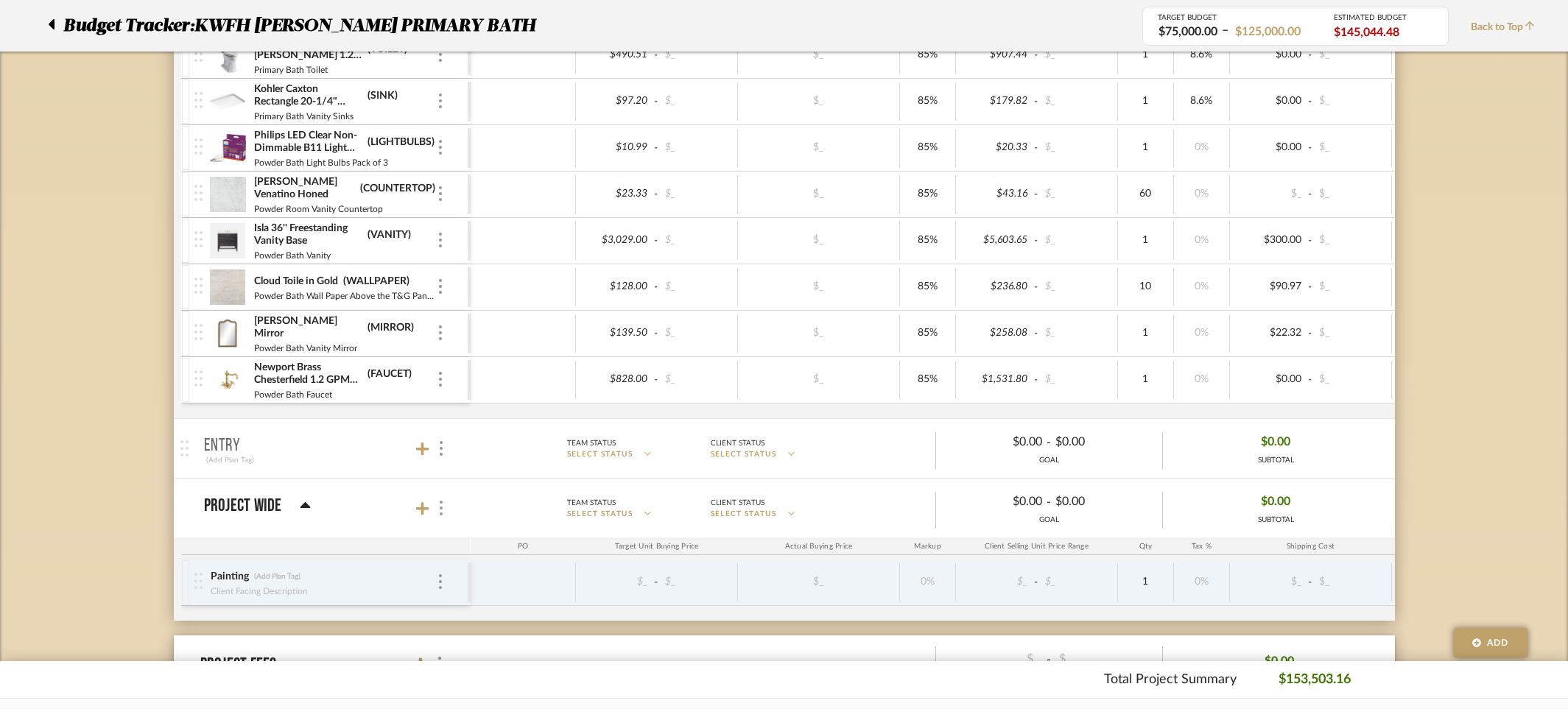
scroll to position [1931, 0]
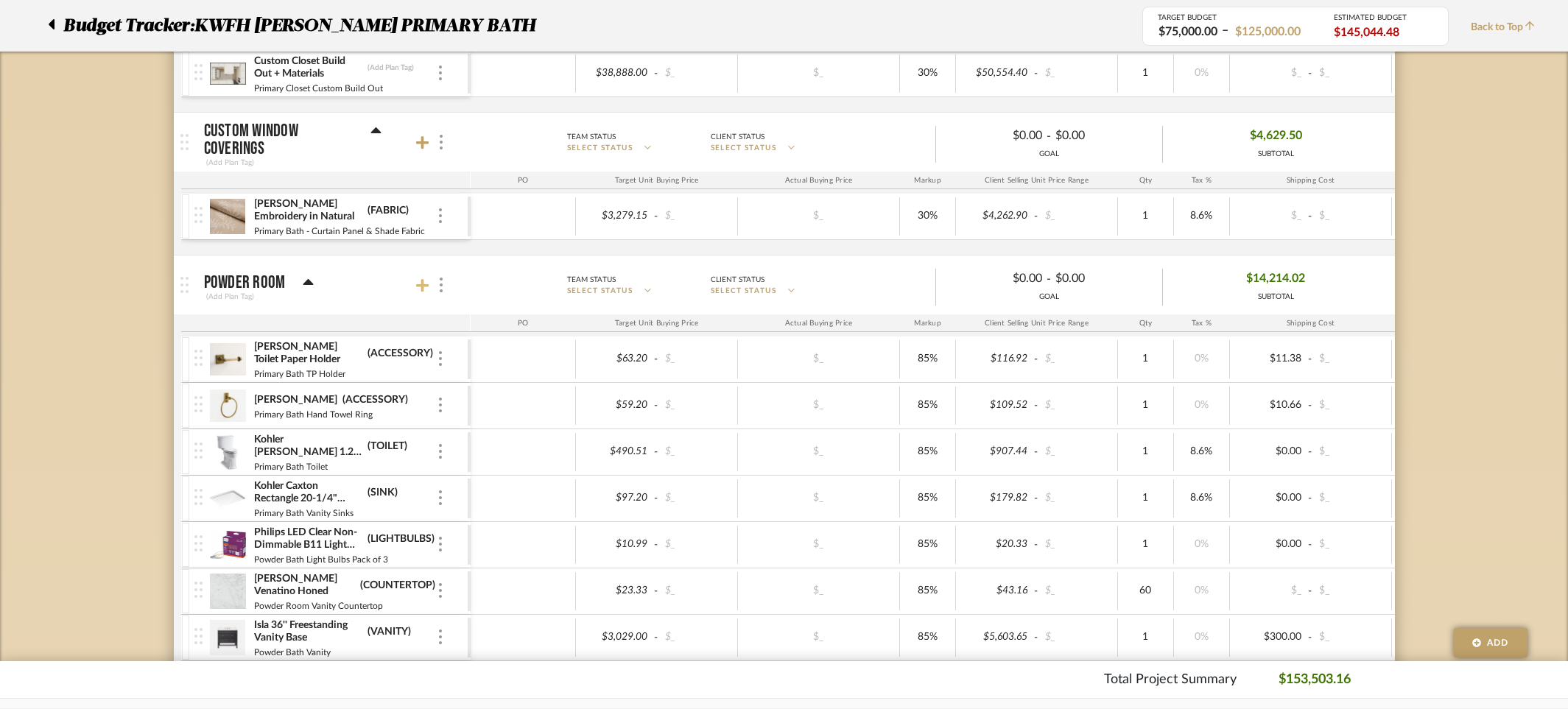
click at [421, 287] on icon at bounding box center [423, 286] width 14 height 14
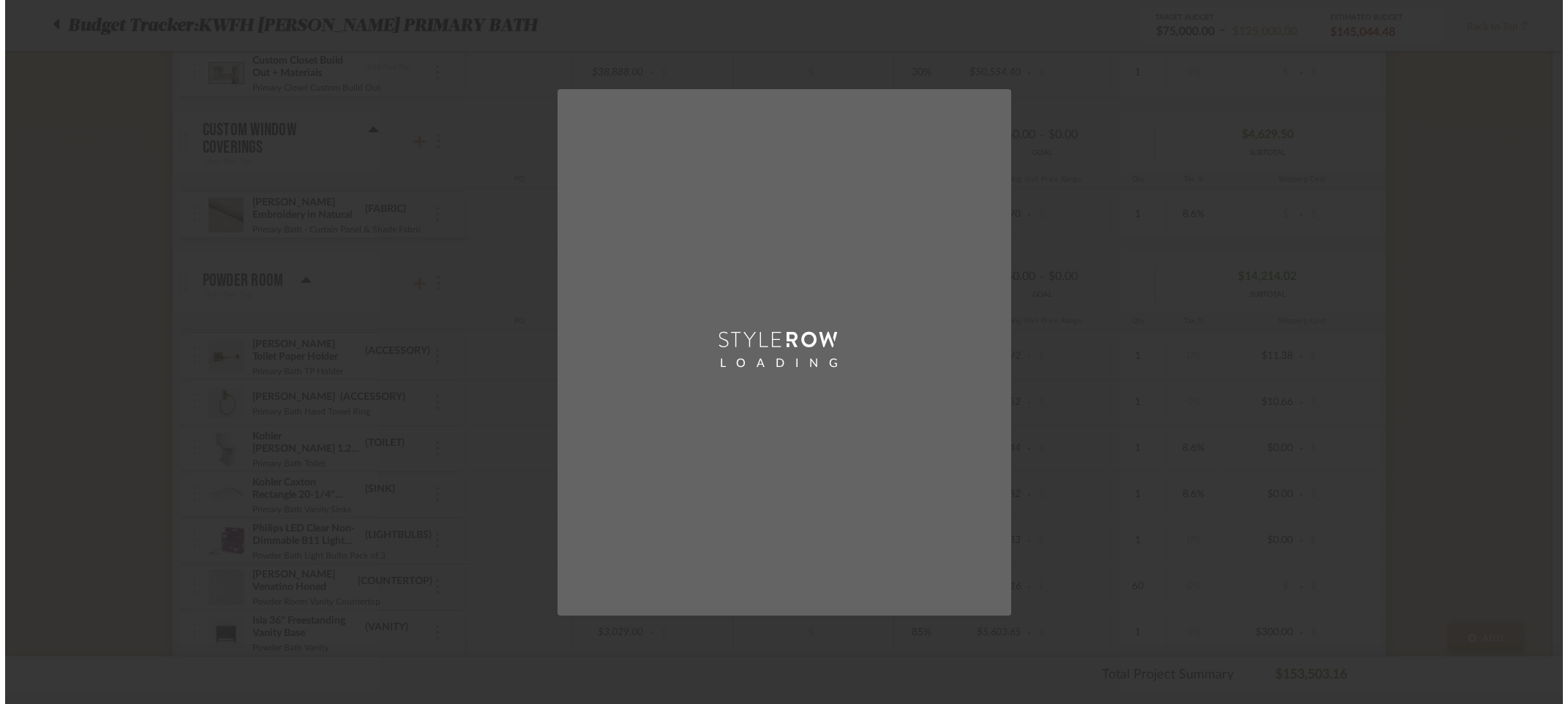
scroll to position [0, 0]
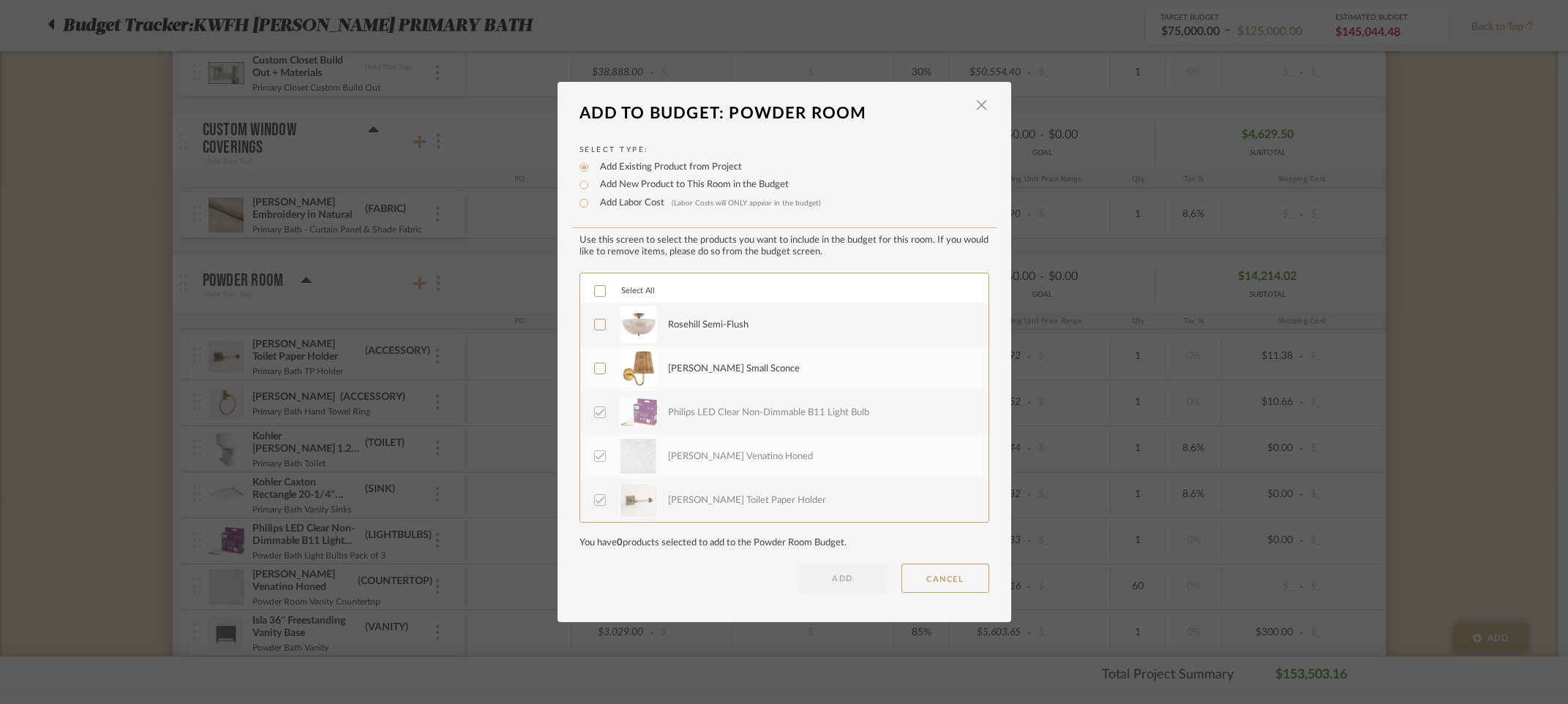
click at [595, 368] on icon at bounding box center [600, 369] width 10 height 10
click at [595, 324] on icon at bounding box center [600, 325] width 10 height 10
click at [826, 577] on button "ADD" at bounding box center [843, 578] width 88 height 29
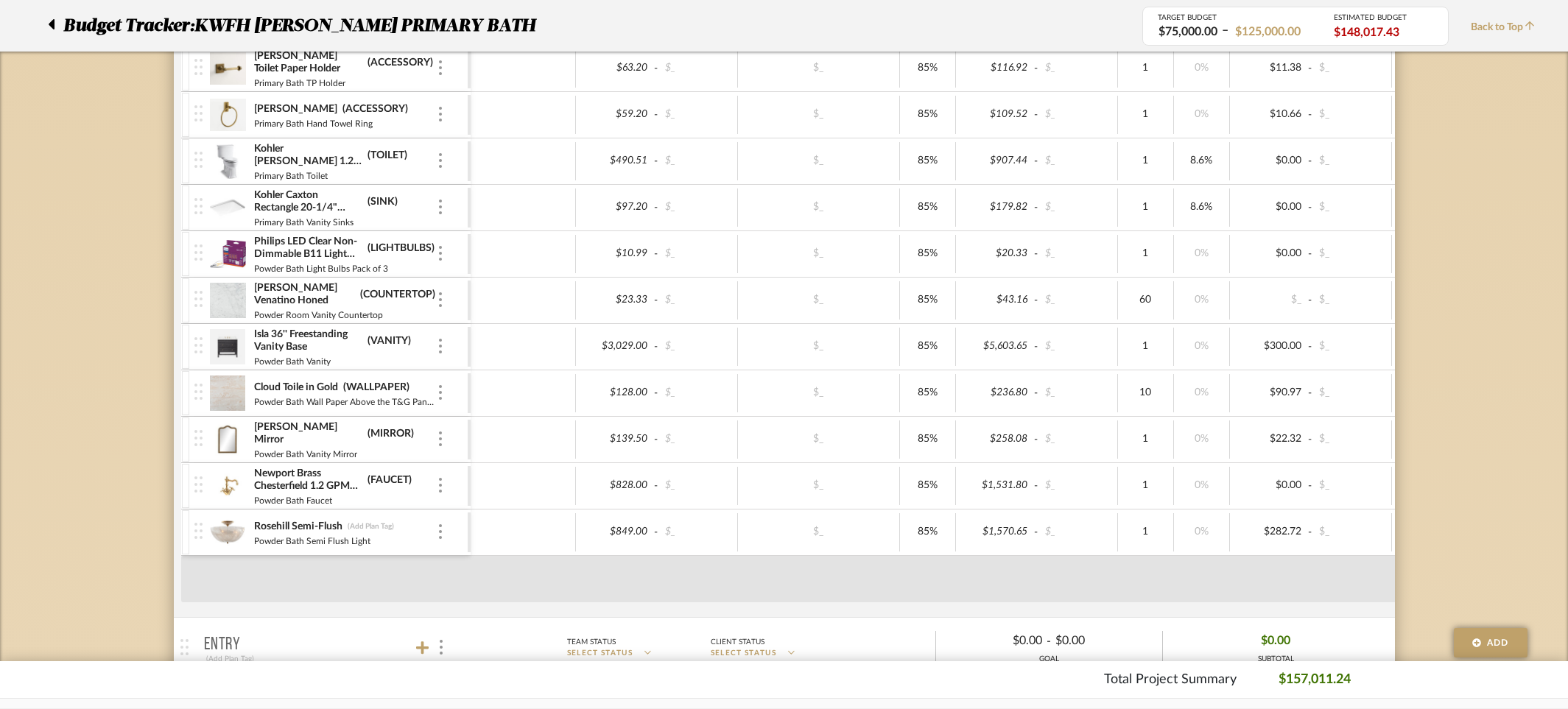
scroll to position [2332, 0]
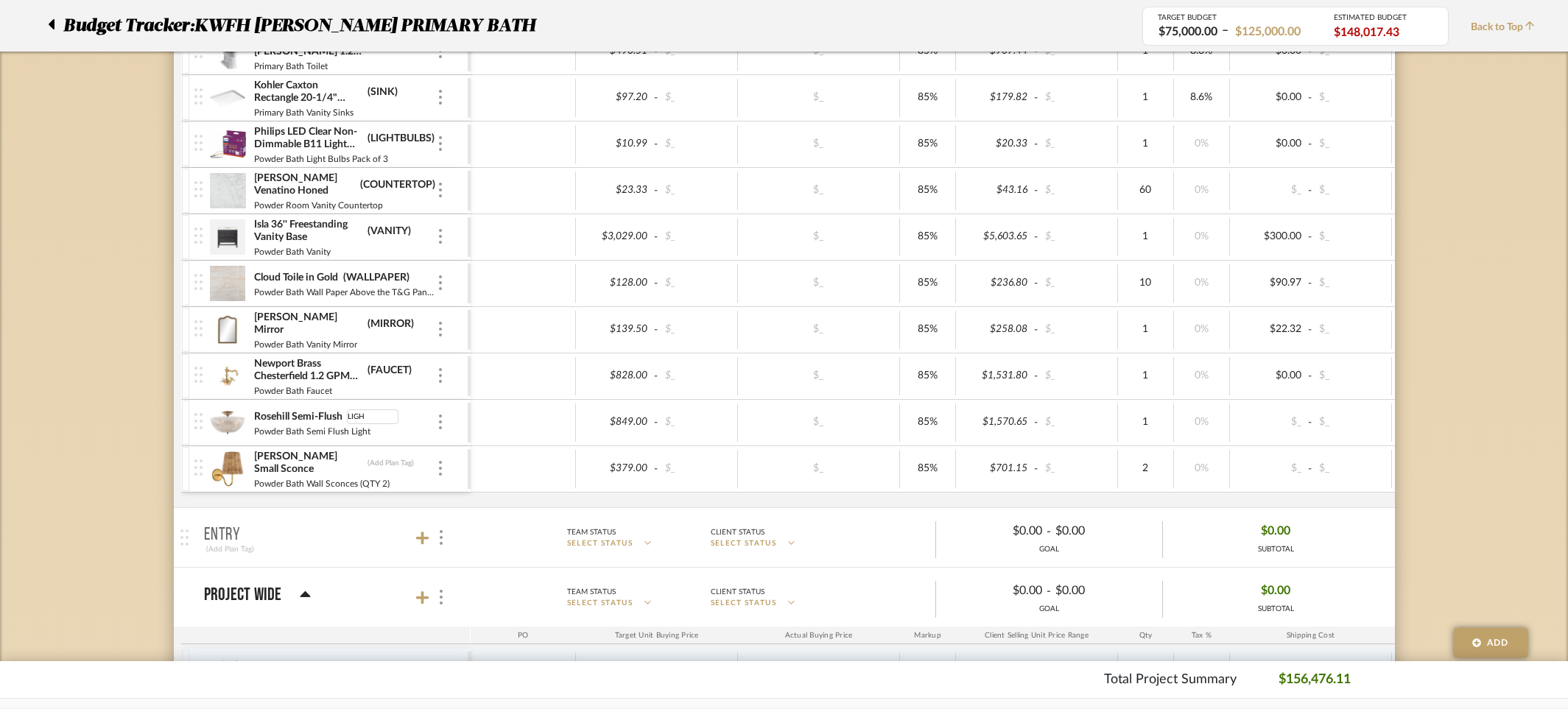
type input "LIGHT"
type input "LIGHTS"
click at [865, 501] on div "Pearson Toilet Paper Holder (ACCESSORY) Primary Bath TP Holder $63.20 - $_ $_ 8…" at bounding box center [942, 222] width 1523 height 572
click at [638, 421] on div "$849.00" at bounding box center [617, 422] width 72 height 21
type input "509.4"
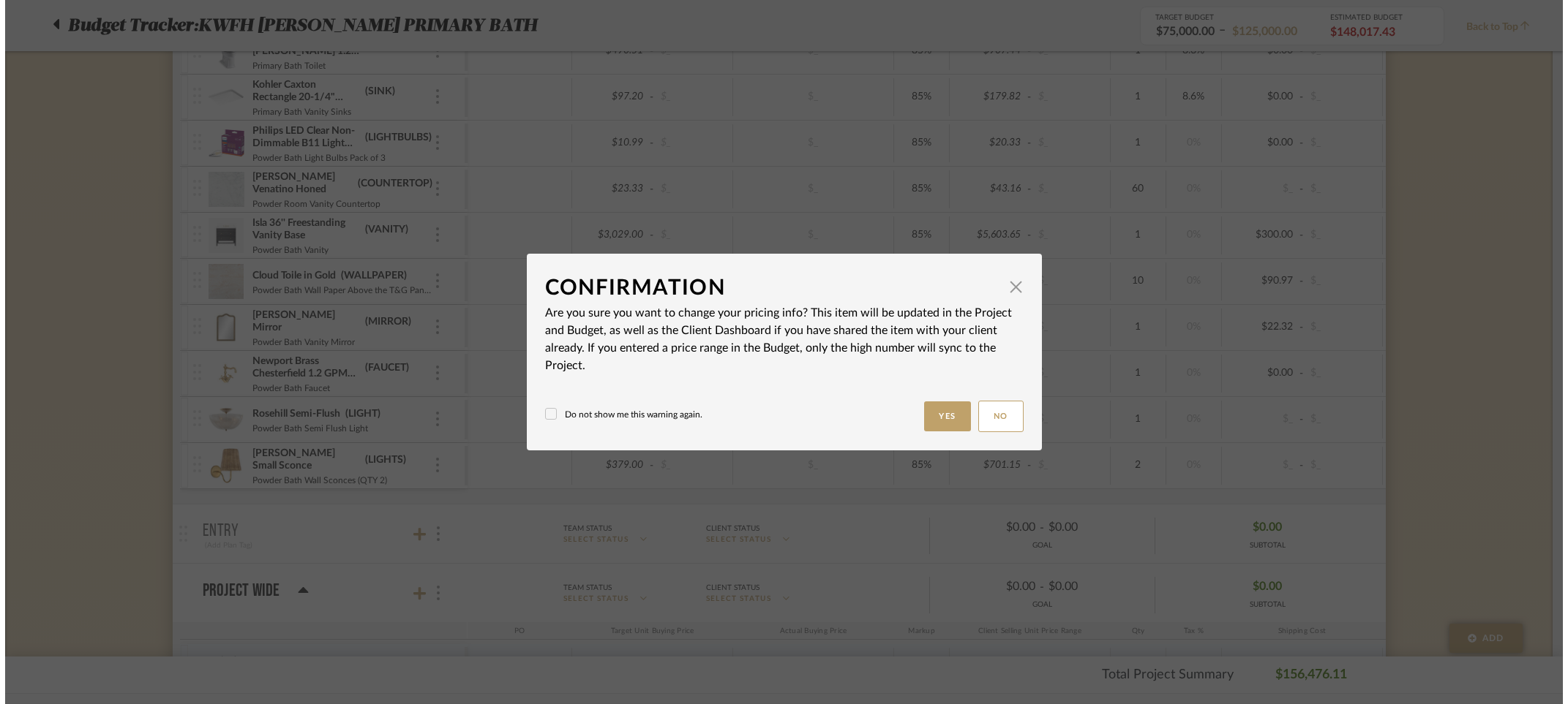
scroll to position [0, 0]
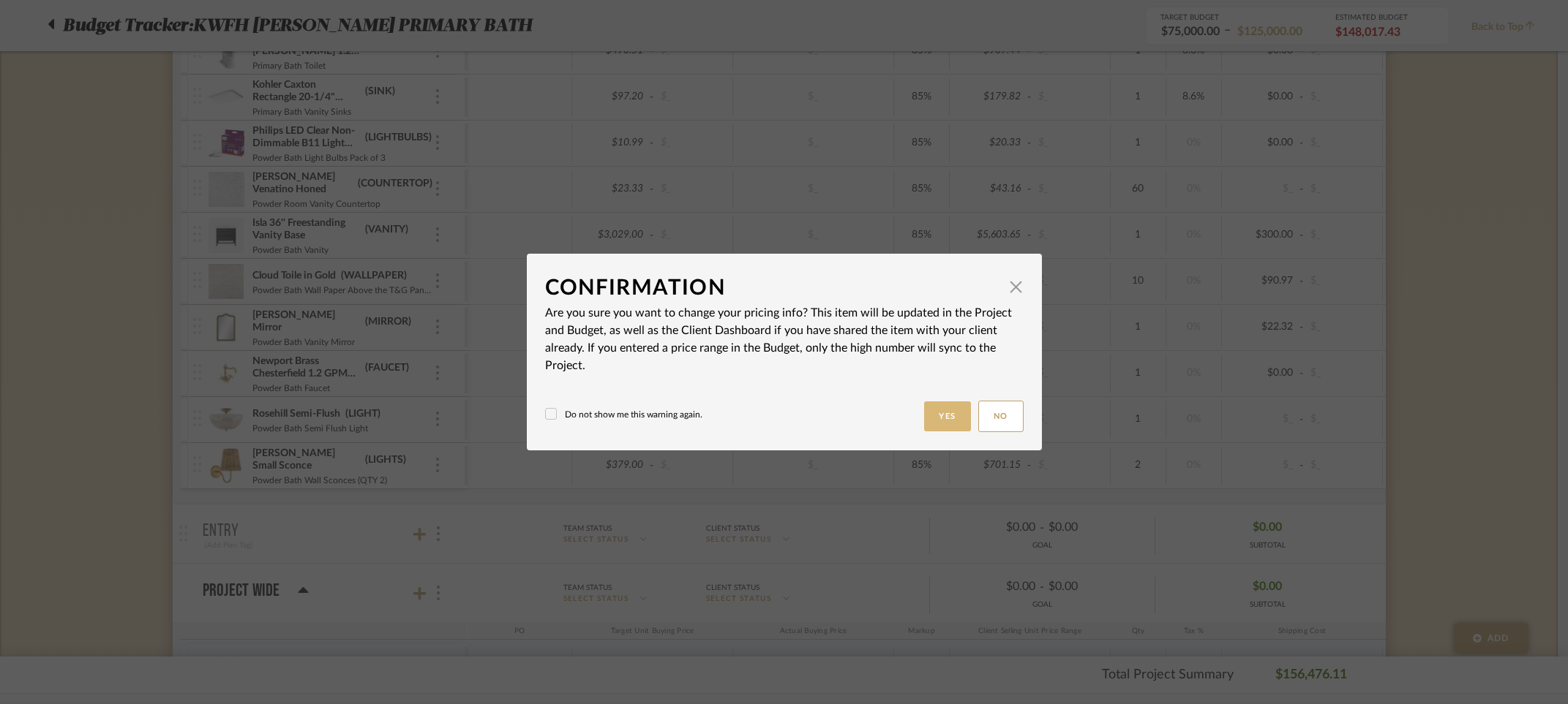
click at [930, 413] on button "Yes" at bounding box center [947, 416] width 47 height 30
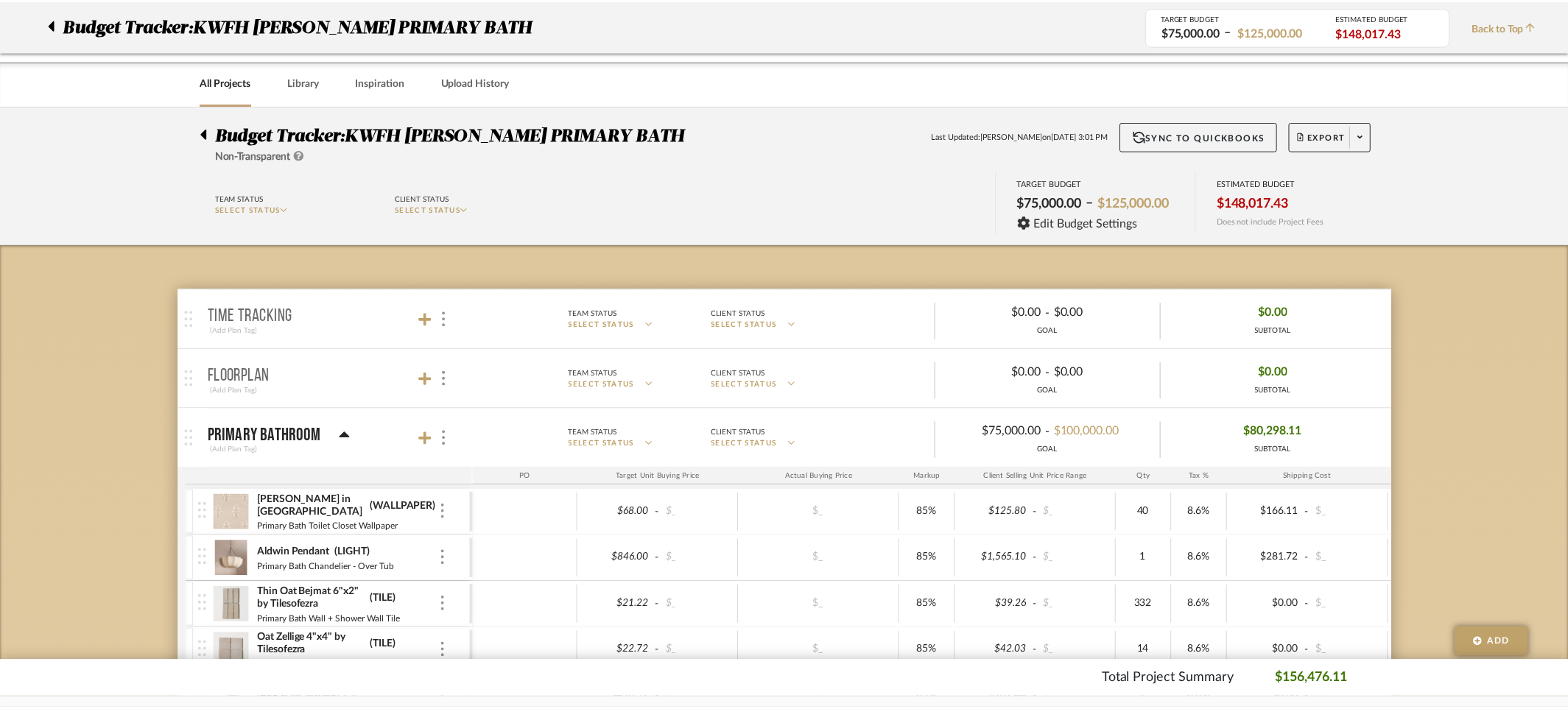
scroll to position [2332, 0]
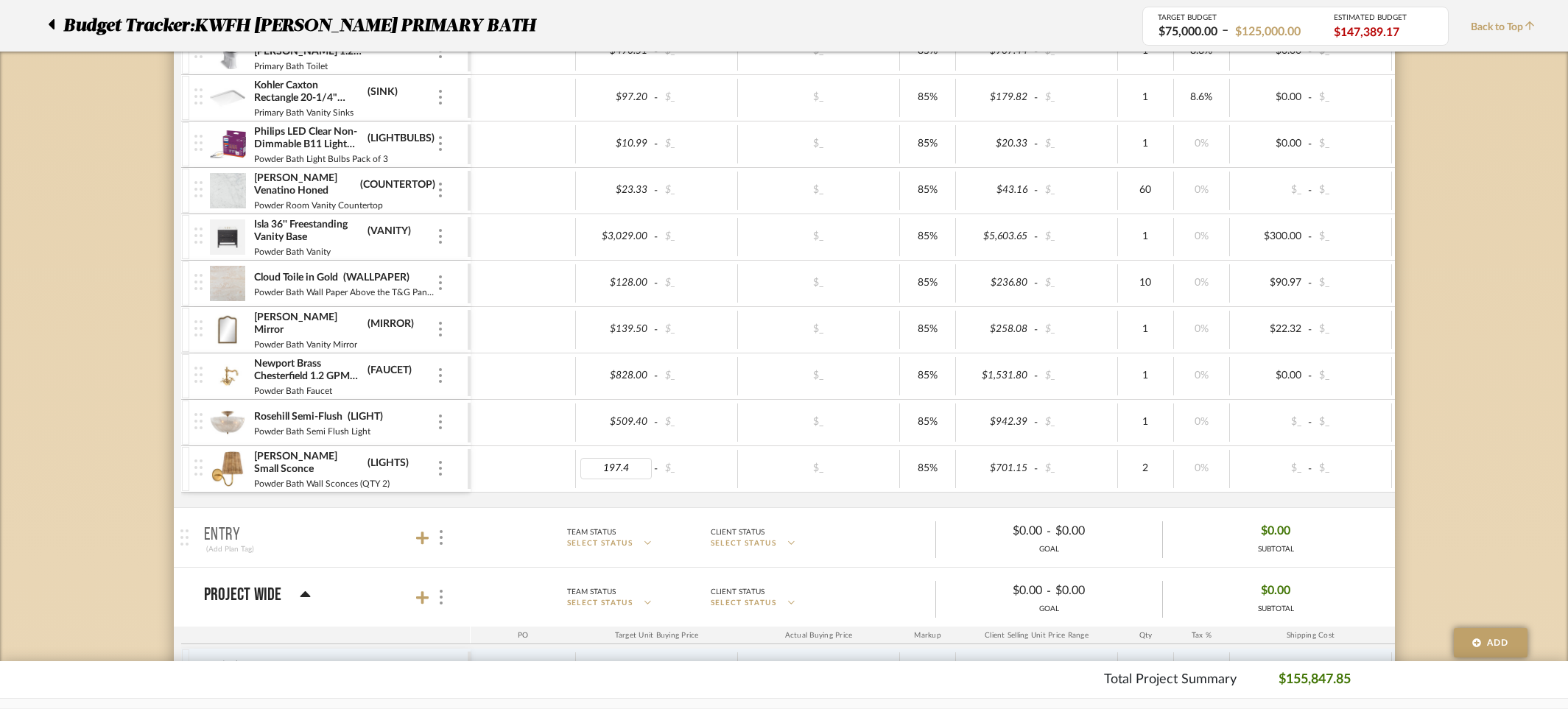
type input "197.40"
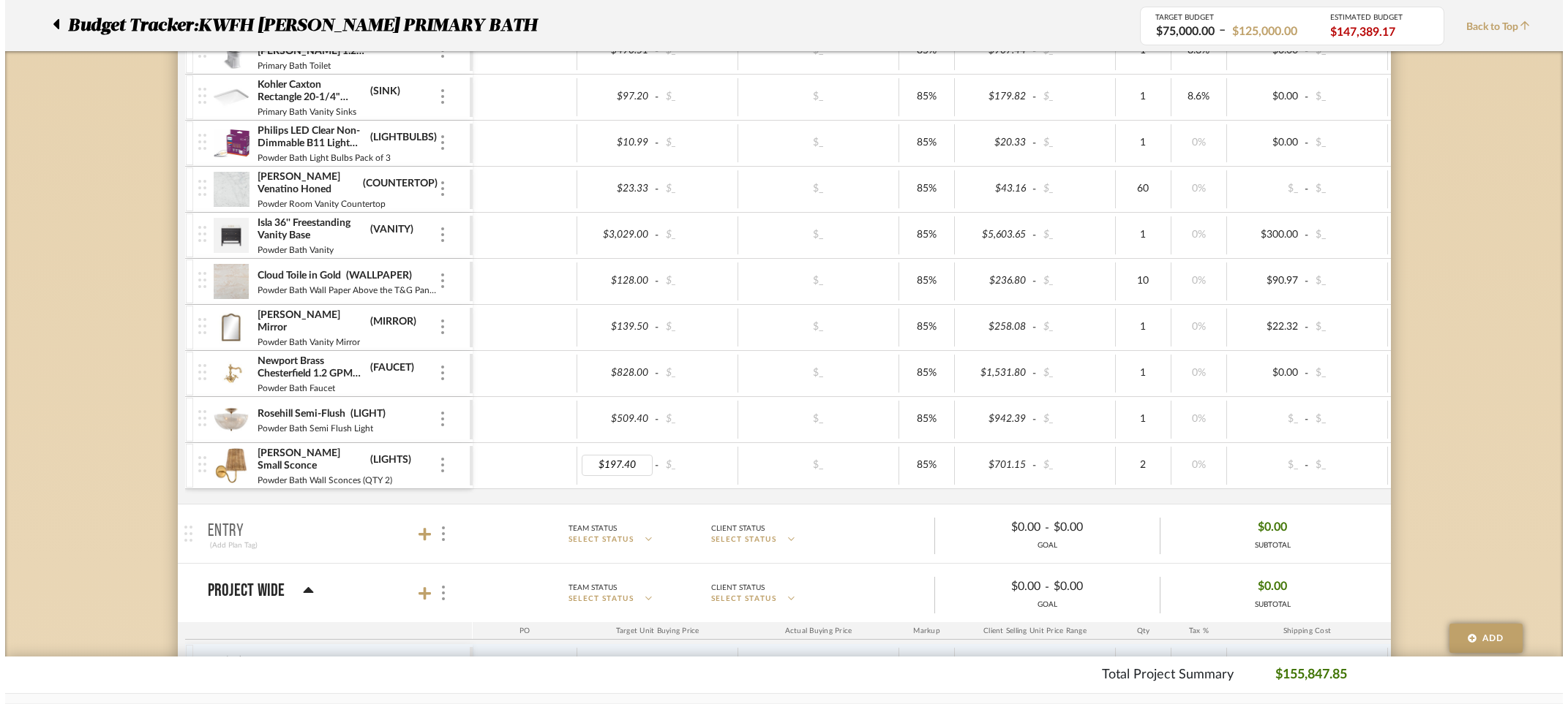
scroll to position [0, 0]
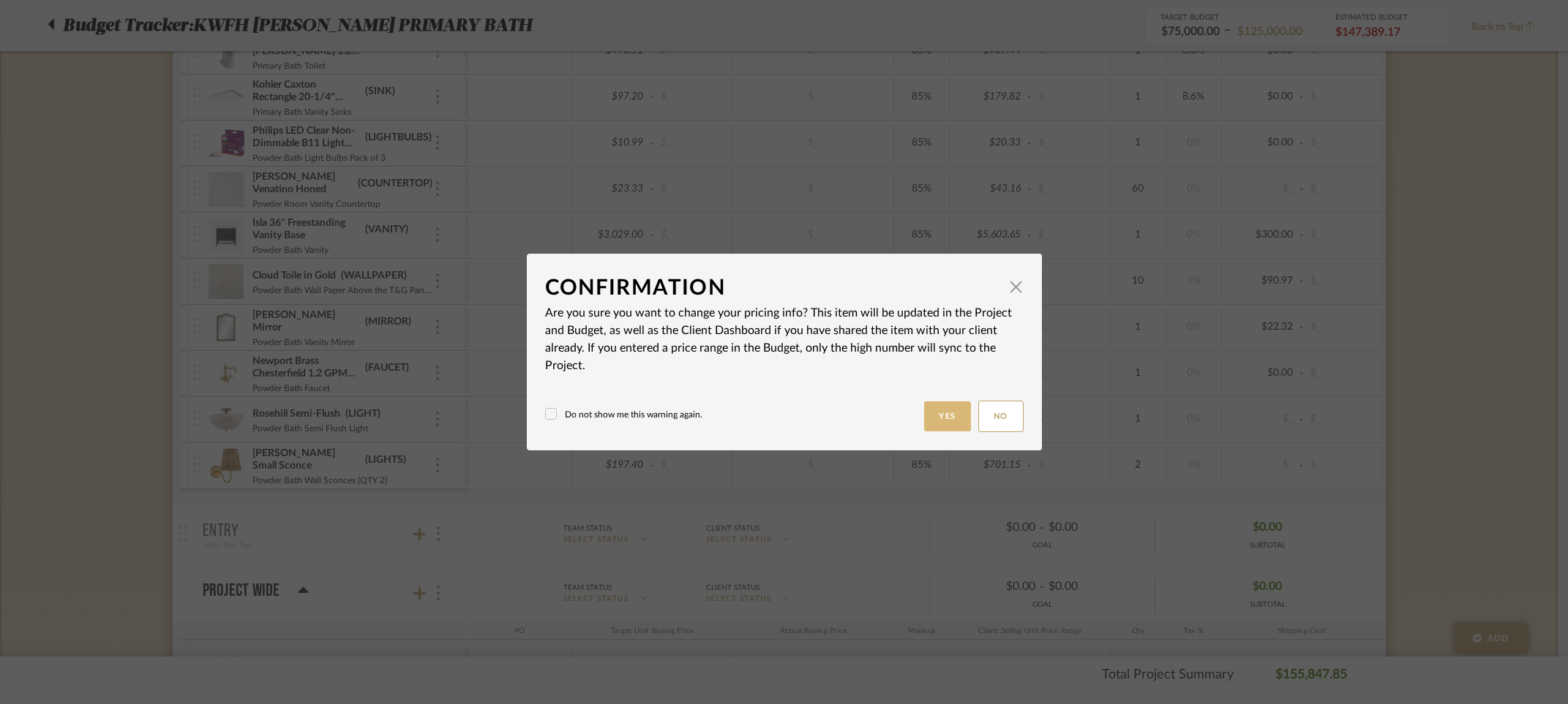
click at [946, 419] on button "Yes" at bounding box center [947, 416] width 47 height 30
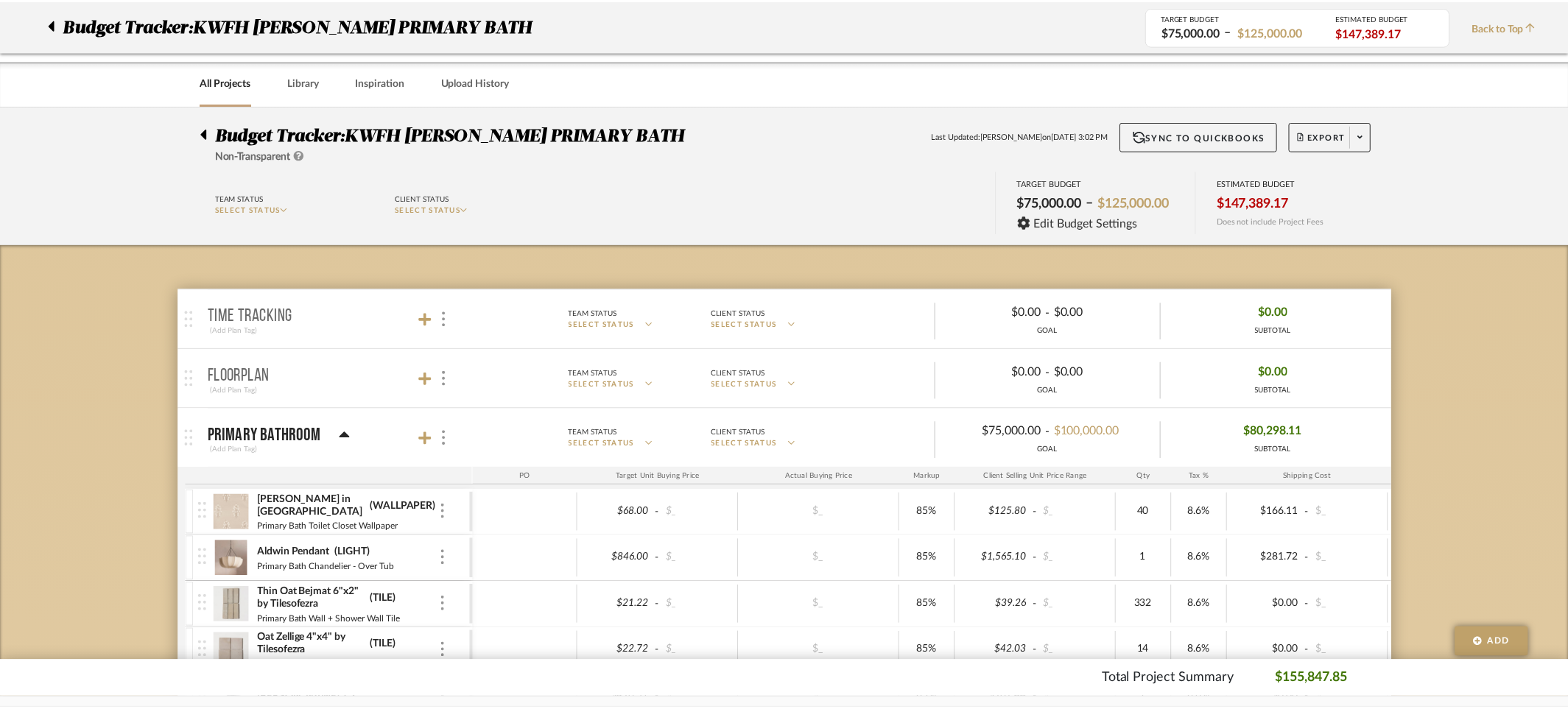
scroll to position [2332, 0]
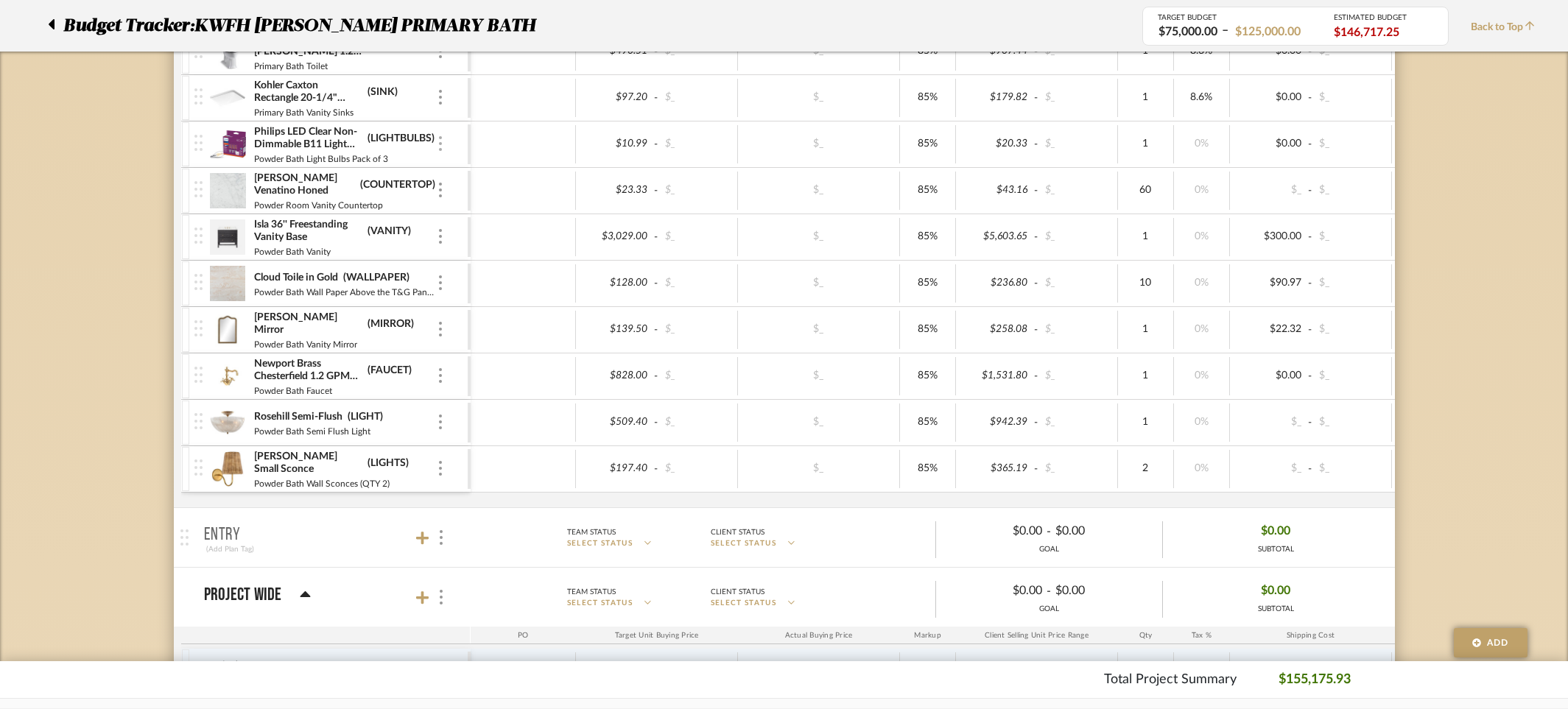
click at [443, 140] on div at bounding box center [440, 145] width 8 height 17
click at [482, 248] on span "Remove Item" at bounding box center [512, 254] width 92 height 13
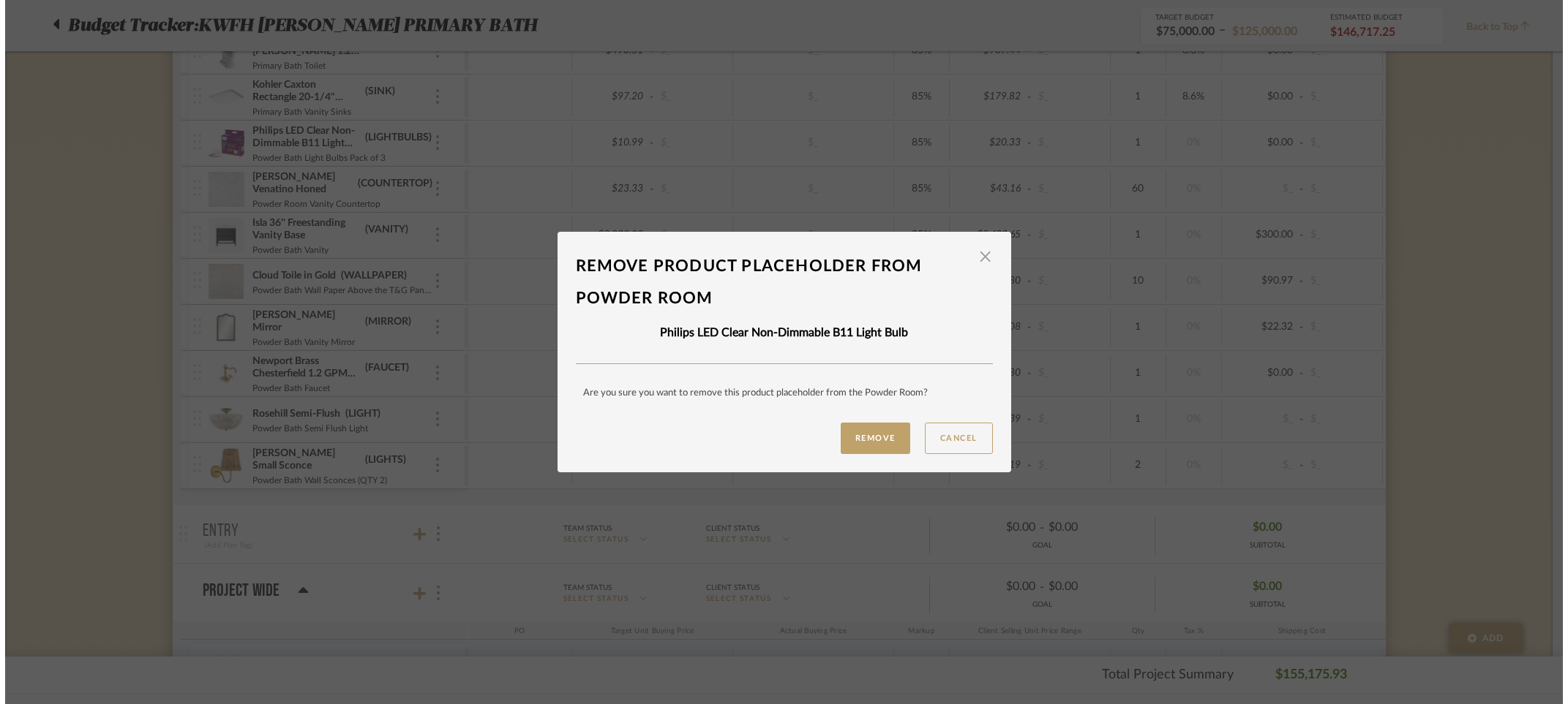
scroll to position [0, 0]
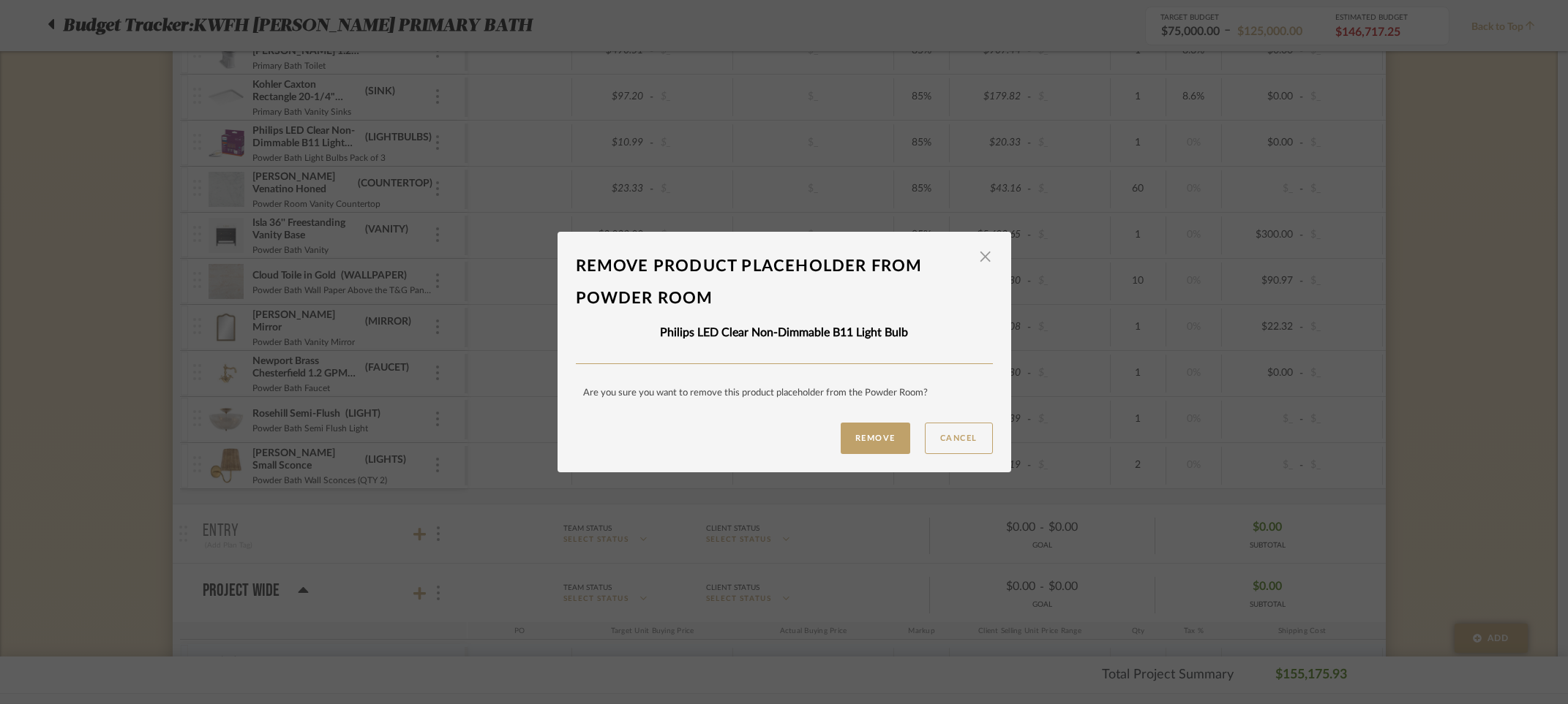
click at [856, 436] on button "Remove" at bounding box center [875, 438] width 69 height 31
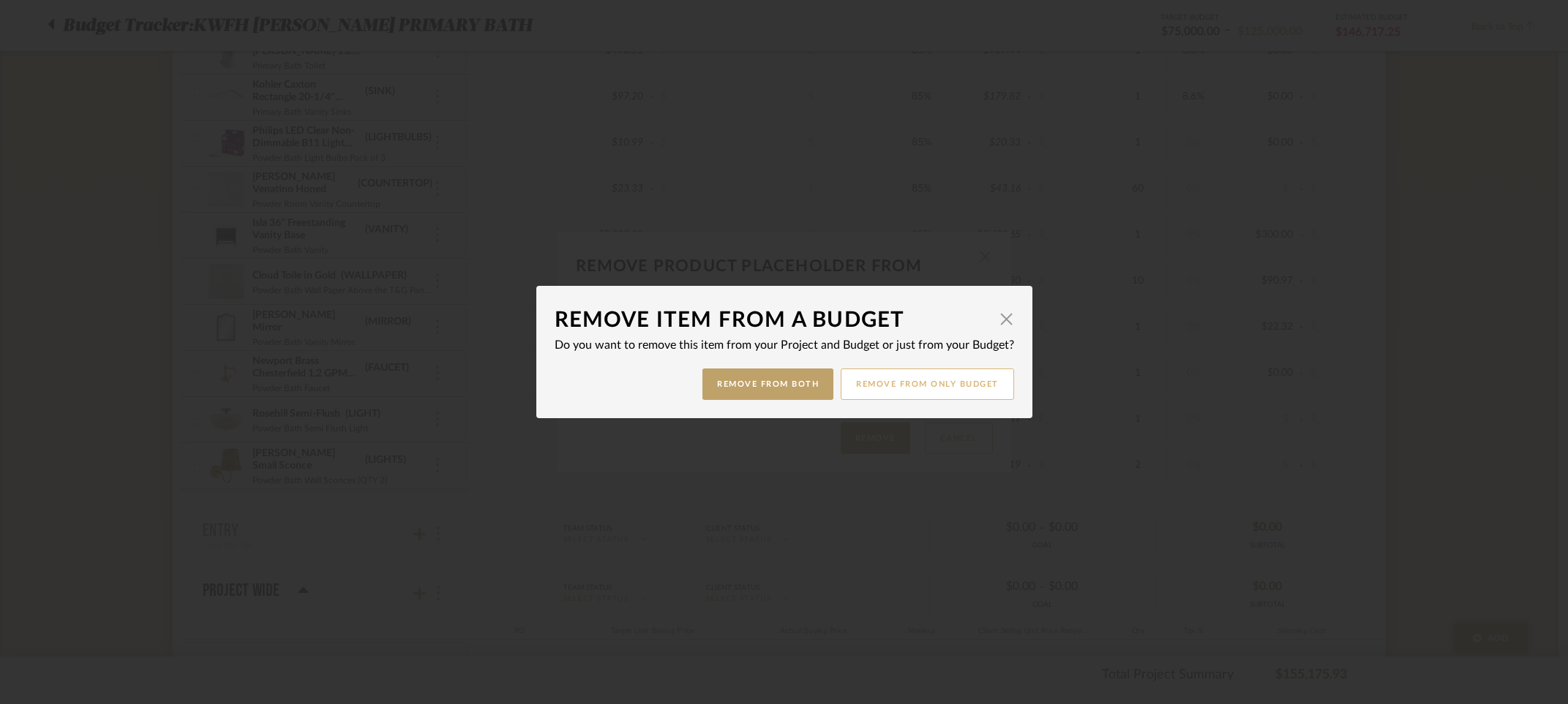
click at [883, 384] on button "Remove from only Budget" at bounding box center [927, 384] width 174 height 31
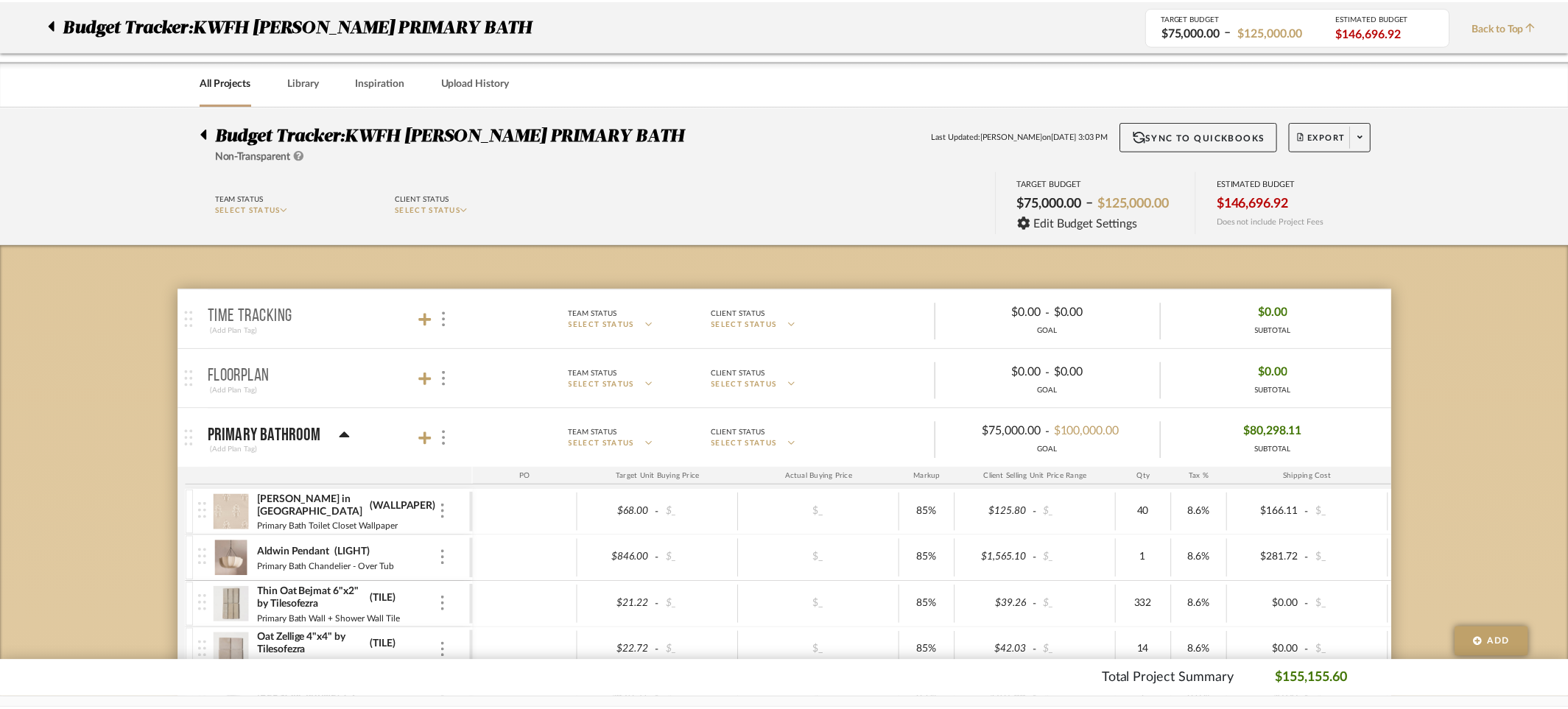
scroll to position [2332, 0]
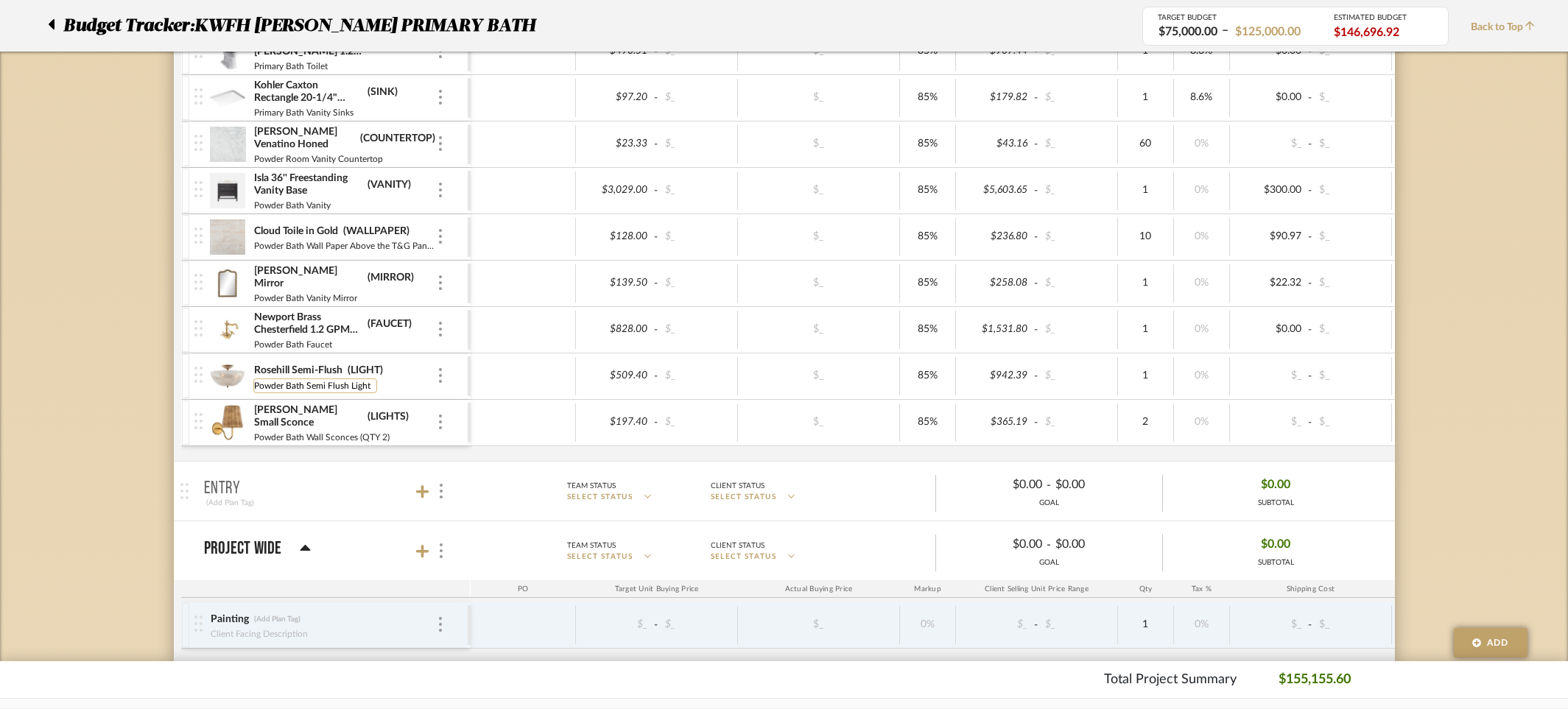
click at [371, 383] on input "Powder Bath Semi Flush Light" at bounding box center [315, 386] width 124 height 15
type input "Powder Bath Semi Flush Light +Lightbulbs"
click at [412, 432] on div "Powder Bath Wall Sconces (QTY 2)" at bounding box center [345, 436] width 183 height 12
click at [358, 431] on input "Powder Bath Wall Sconces (QTY 2)" at bounding box center [325, 438] width 143 height 15
type input "Powder Bath Wall Sconces +lightbulbs (QTY 2)"
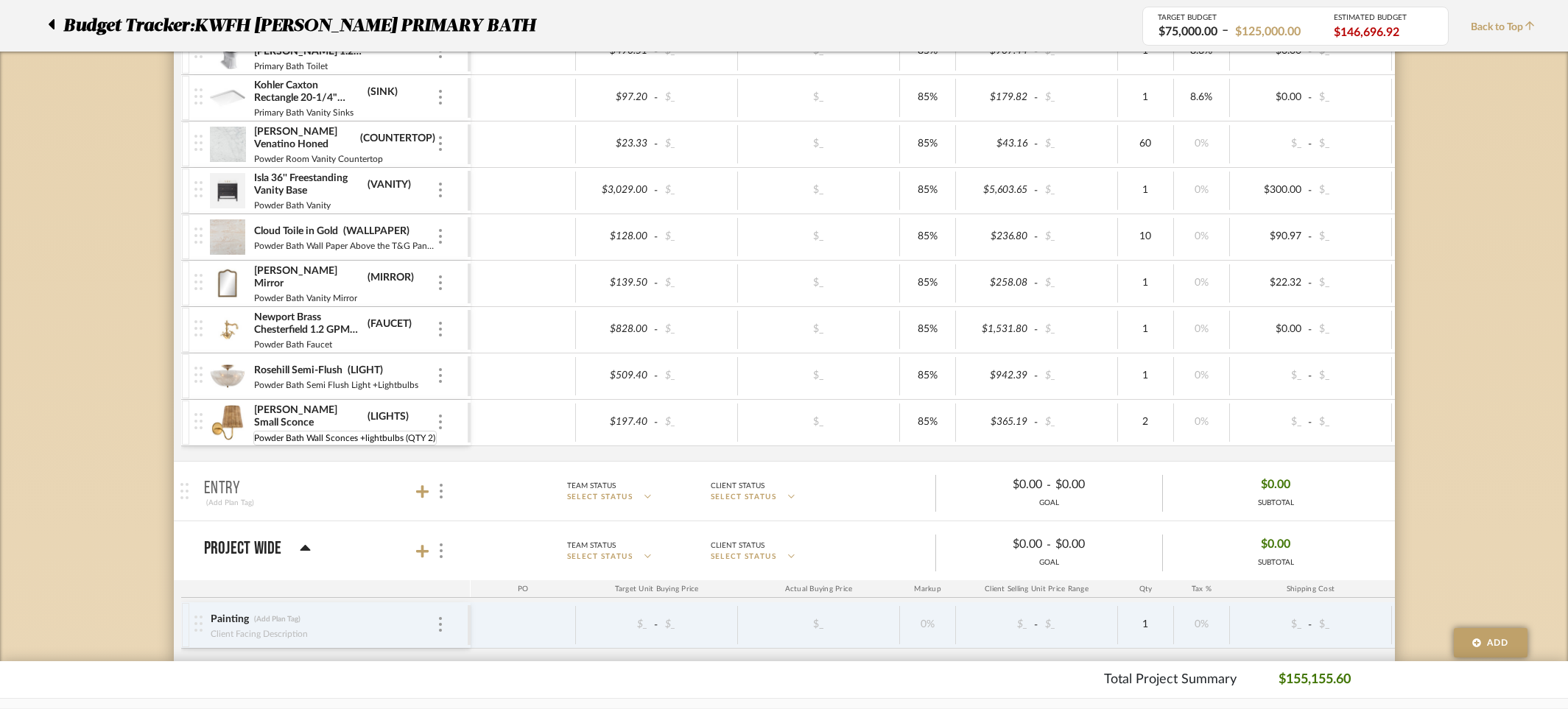
click at [607, 470] on mat-expansion-panel-header "Entry (Add Plan Tag) Team Status SELECT STATUS Client Status SELECT STATUS $0.0…" at bounding box center [785, 491] width 1221 height 59
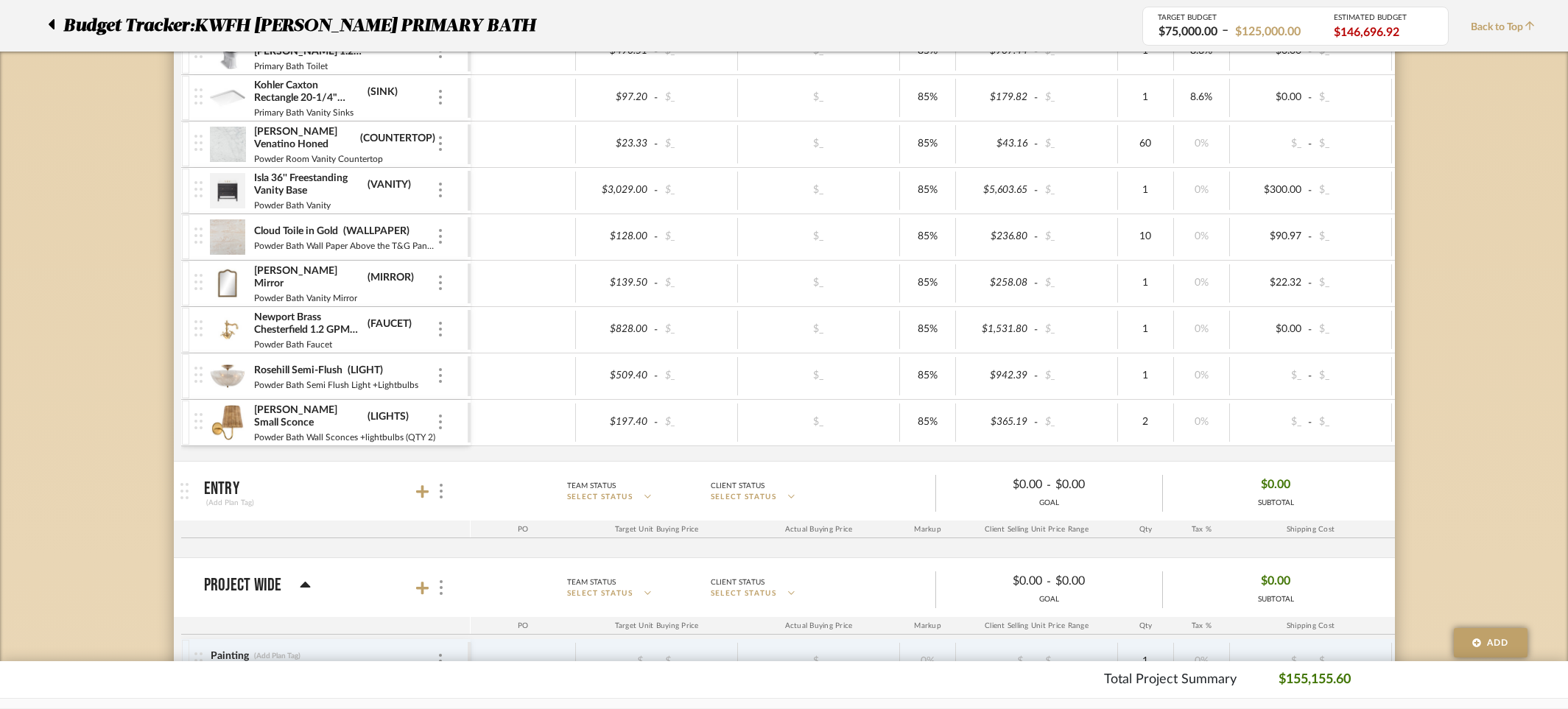
click at [608, 455] on div "Pearson Toilet Paper Holder (ACCESSORY) Primary Bath TP Holder $63.20 - $_ $_ 8…" at bounding box center [942, 199] width 1523 height 525
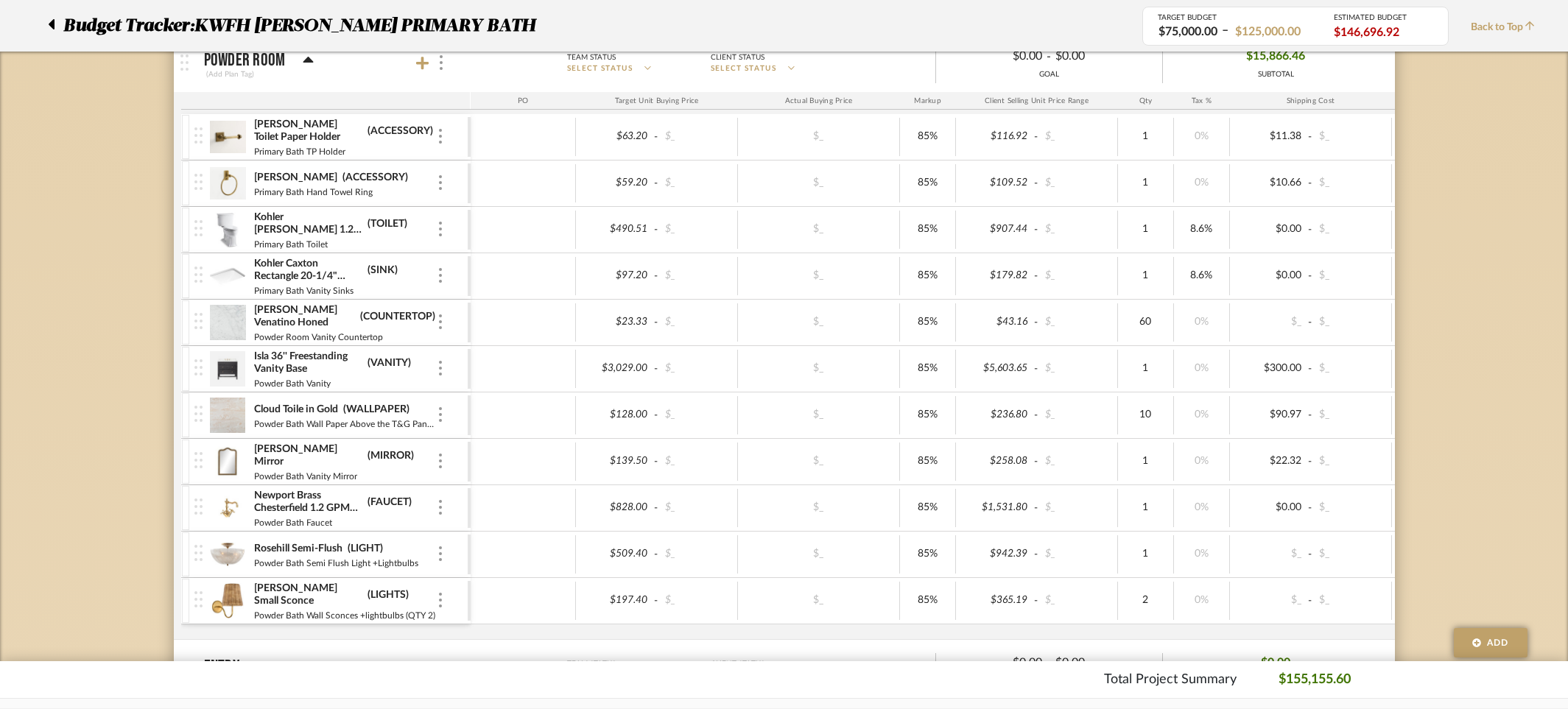
scroll to position [2234, 0]
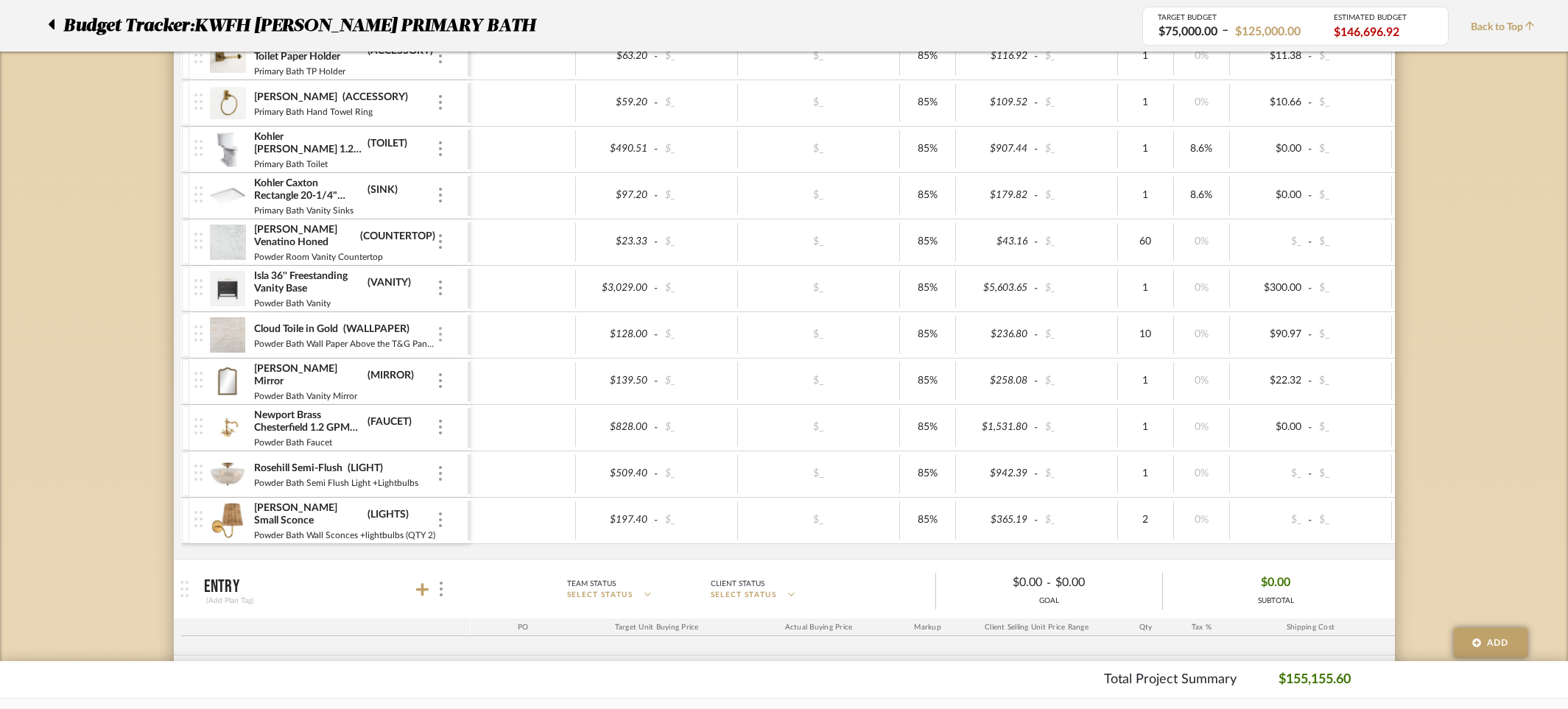
click at [442, 334] on div at bounding box center [440, 335] width 8 height 17
click at [495, 444] on span "Remove Item" at bounding box center [512, 444] width 92 height 13
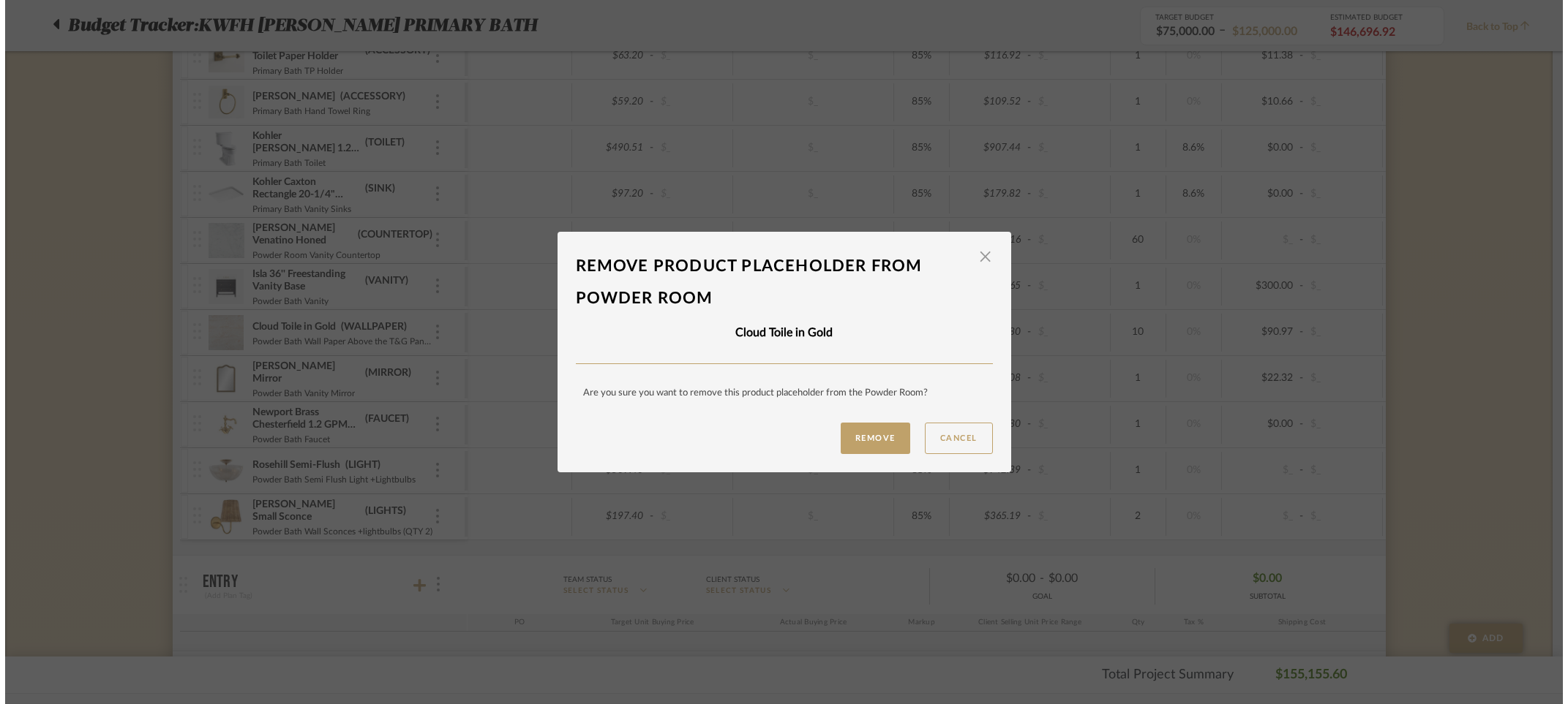
scroll to position [0, 0]
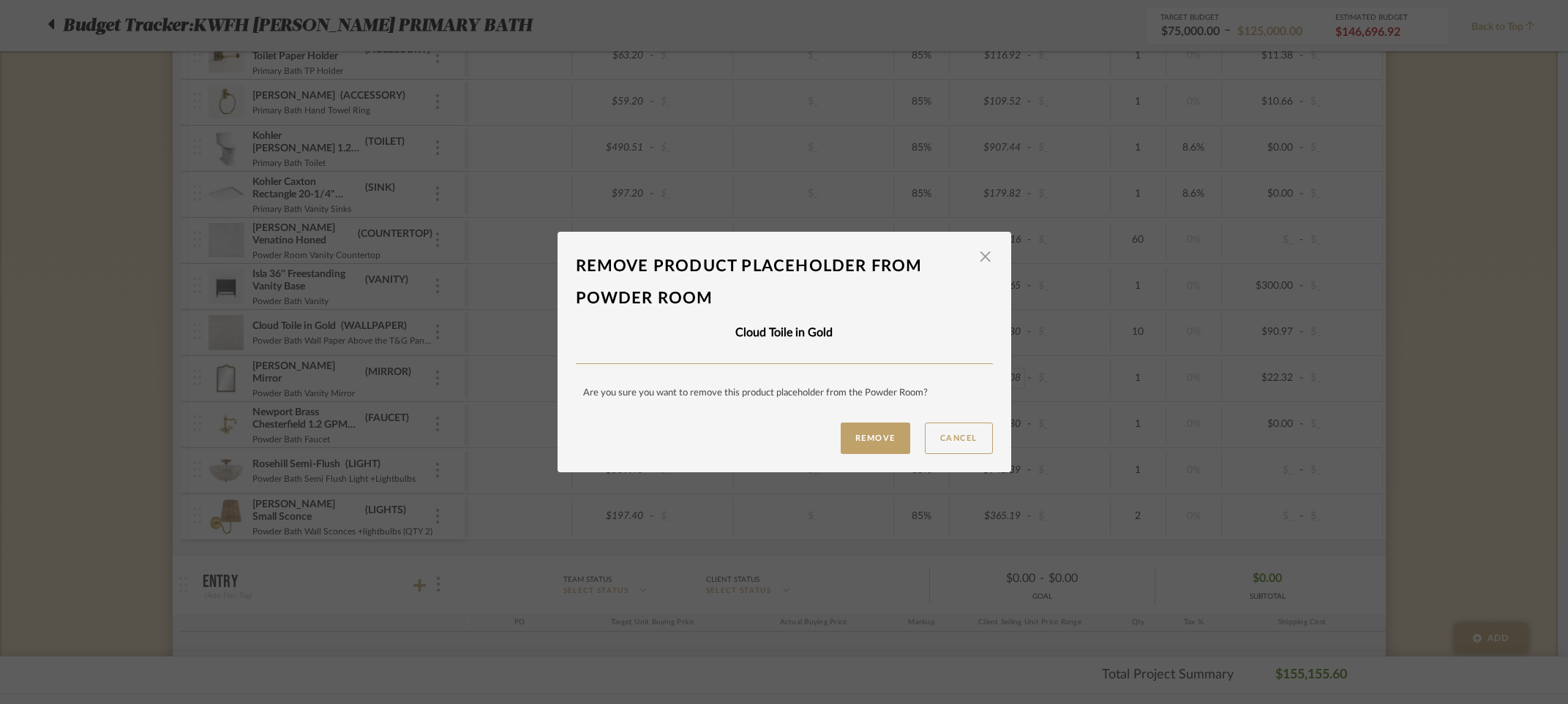
drag, startPoint x: 950, startPoint y: 434, endPoint x: 973, endPoint y: 384, distance: 55.0
click at [950, 434] on button "Cancel" at bounding box center [958, 438] width 68 height 31
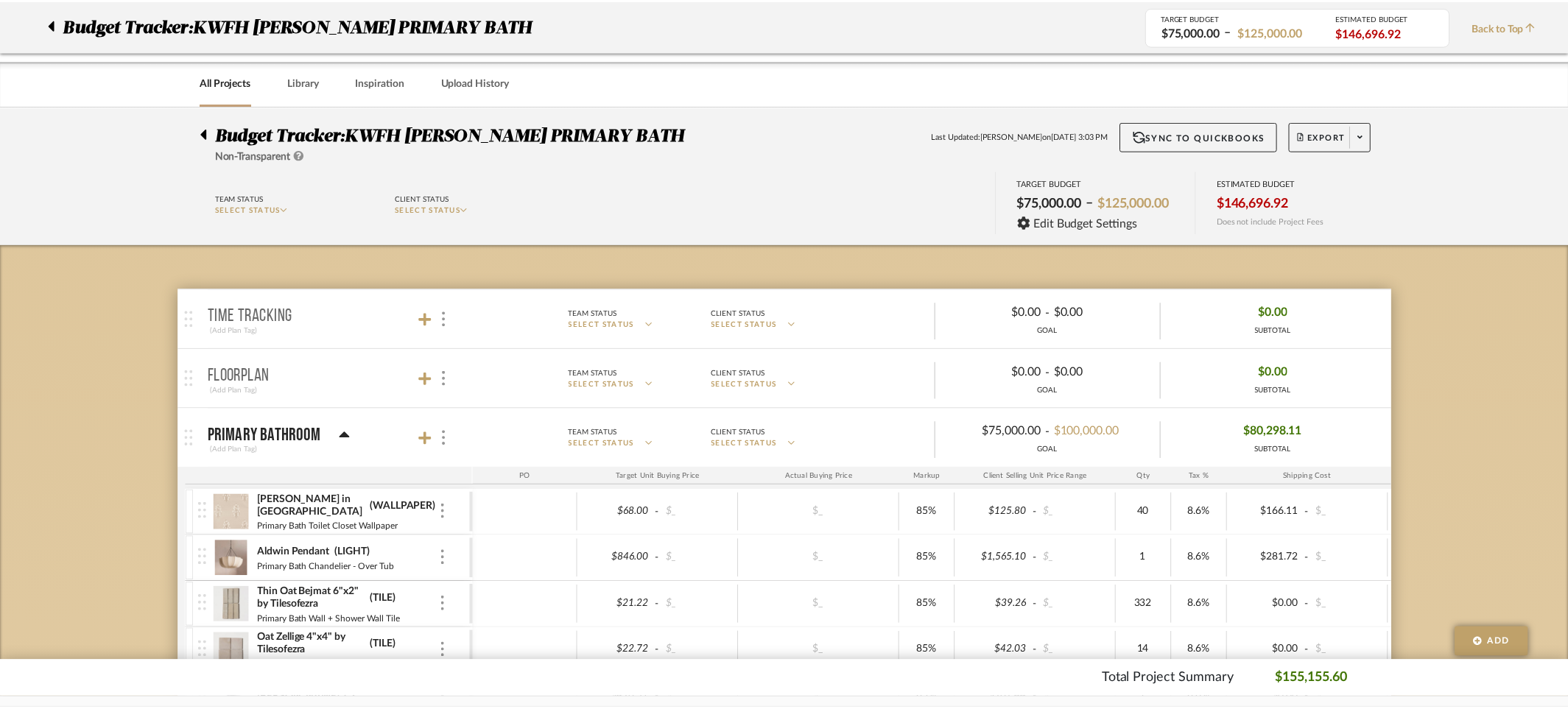
scroll to position [2234, 0]
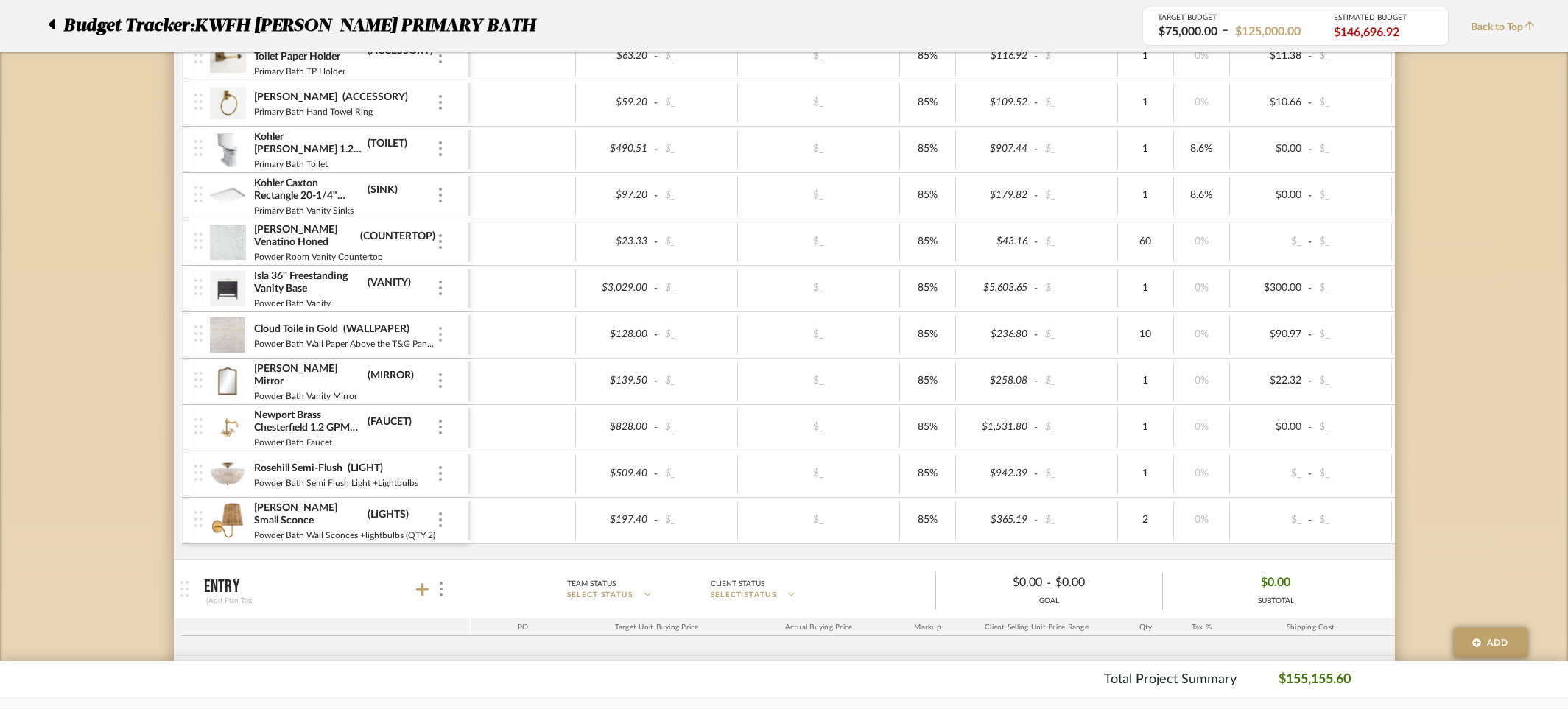
click at [440, 333] on img at bounding box center [440, 335] width 3 height 15
click at [519, 440] on span "Remove Item" at bounding box center [512, 444] width 92 height 13
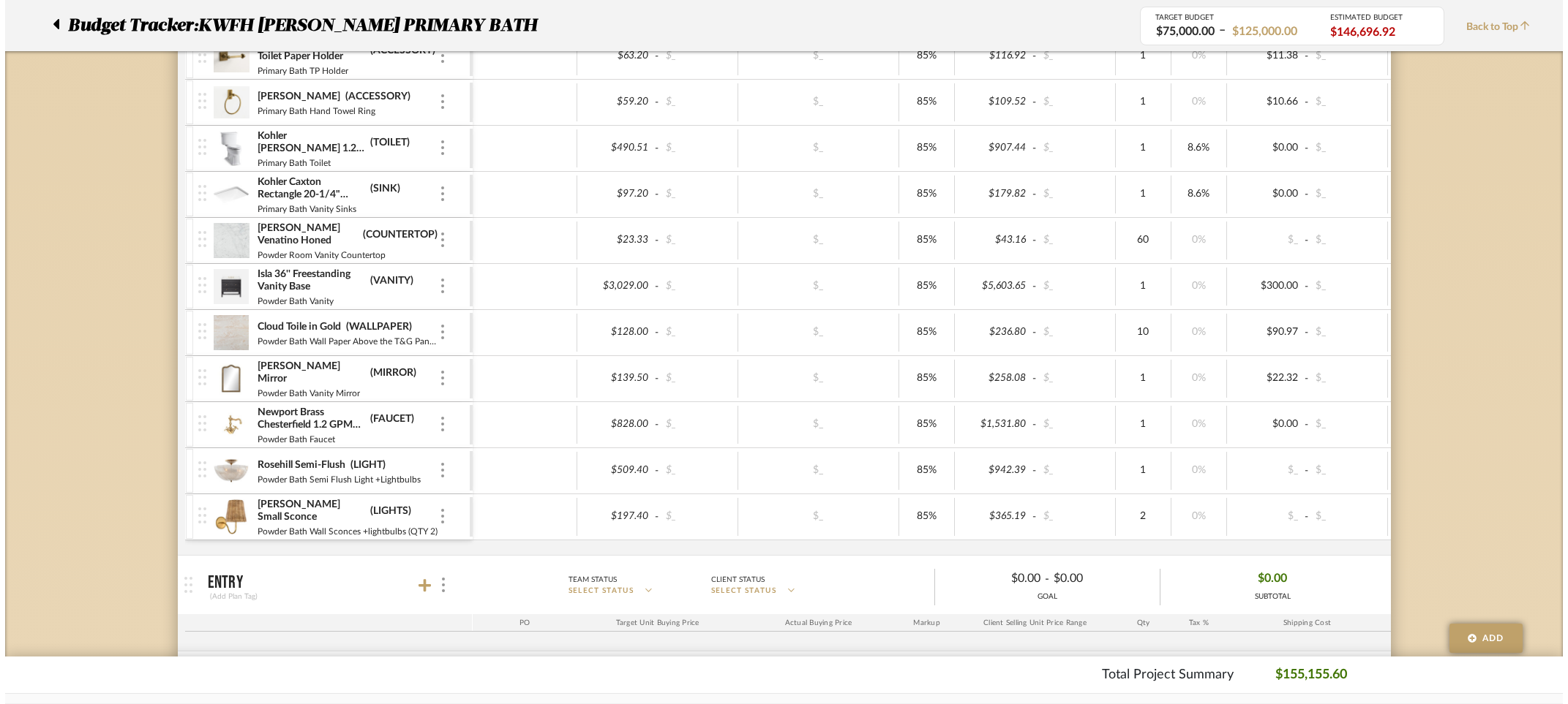
scroll to position [0, 0]
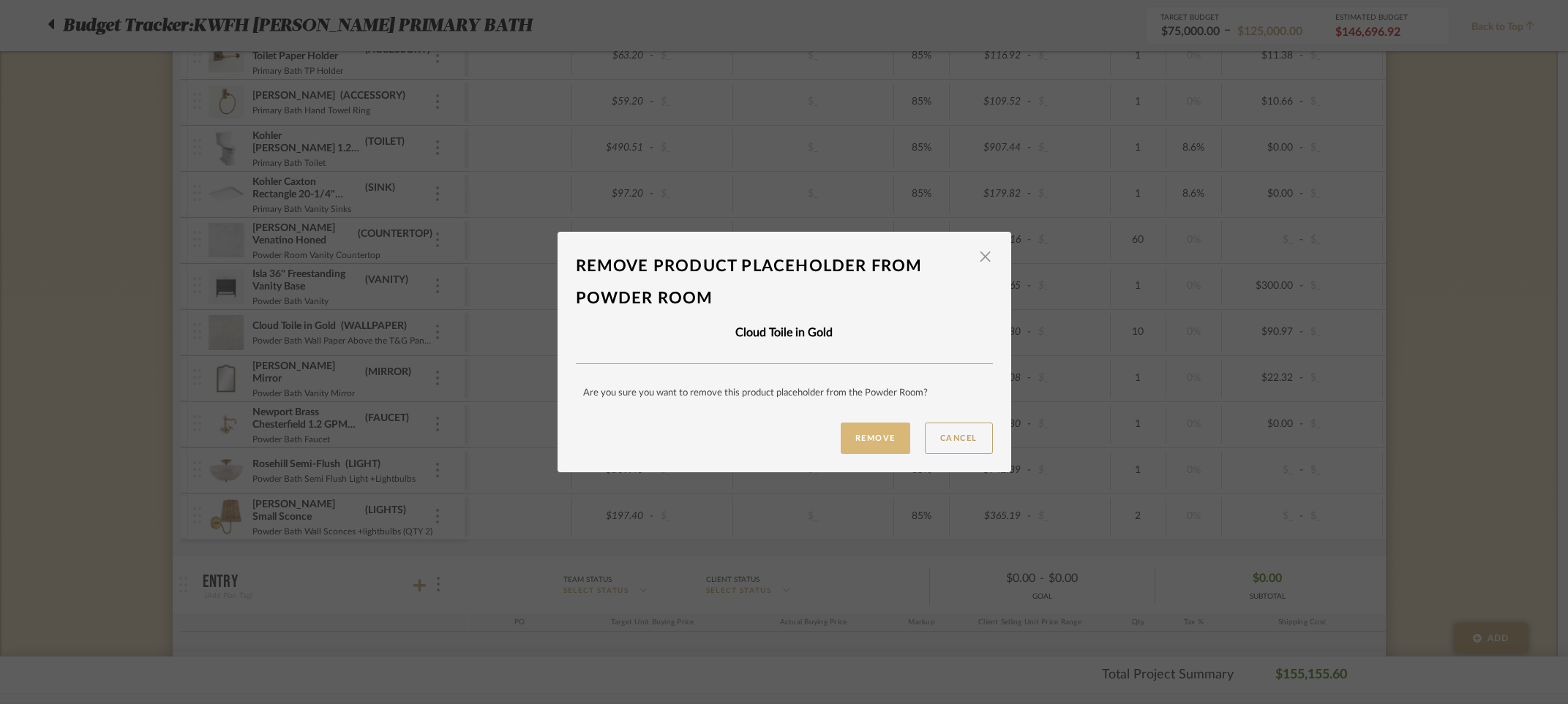
click at [876, 442] on button "Remove" at bounding box center [875, 438] width 69 height 31
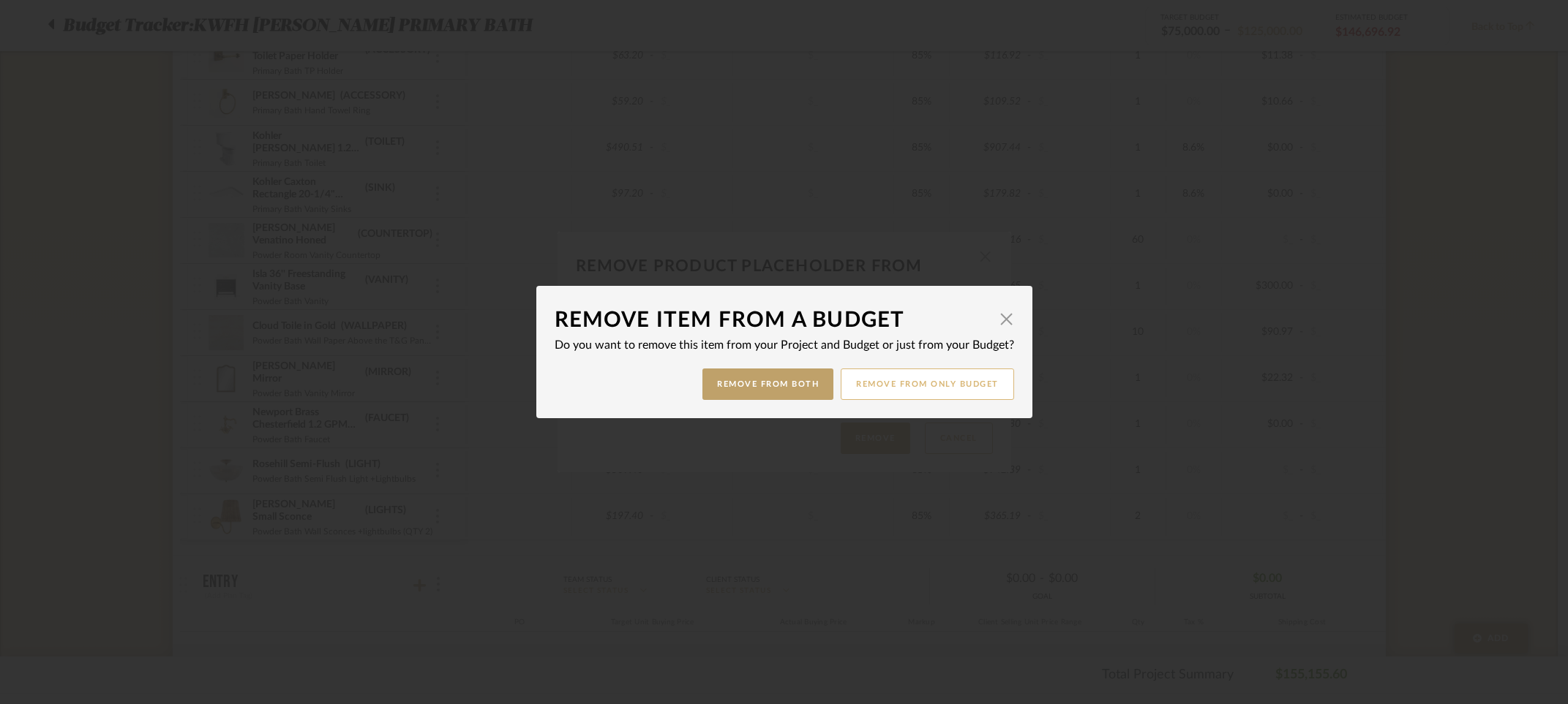
click at [887, 387] on button "Remove from only Budget" at bounding box center [927, 384] width 174 height 31
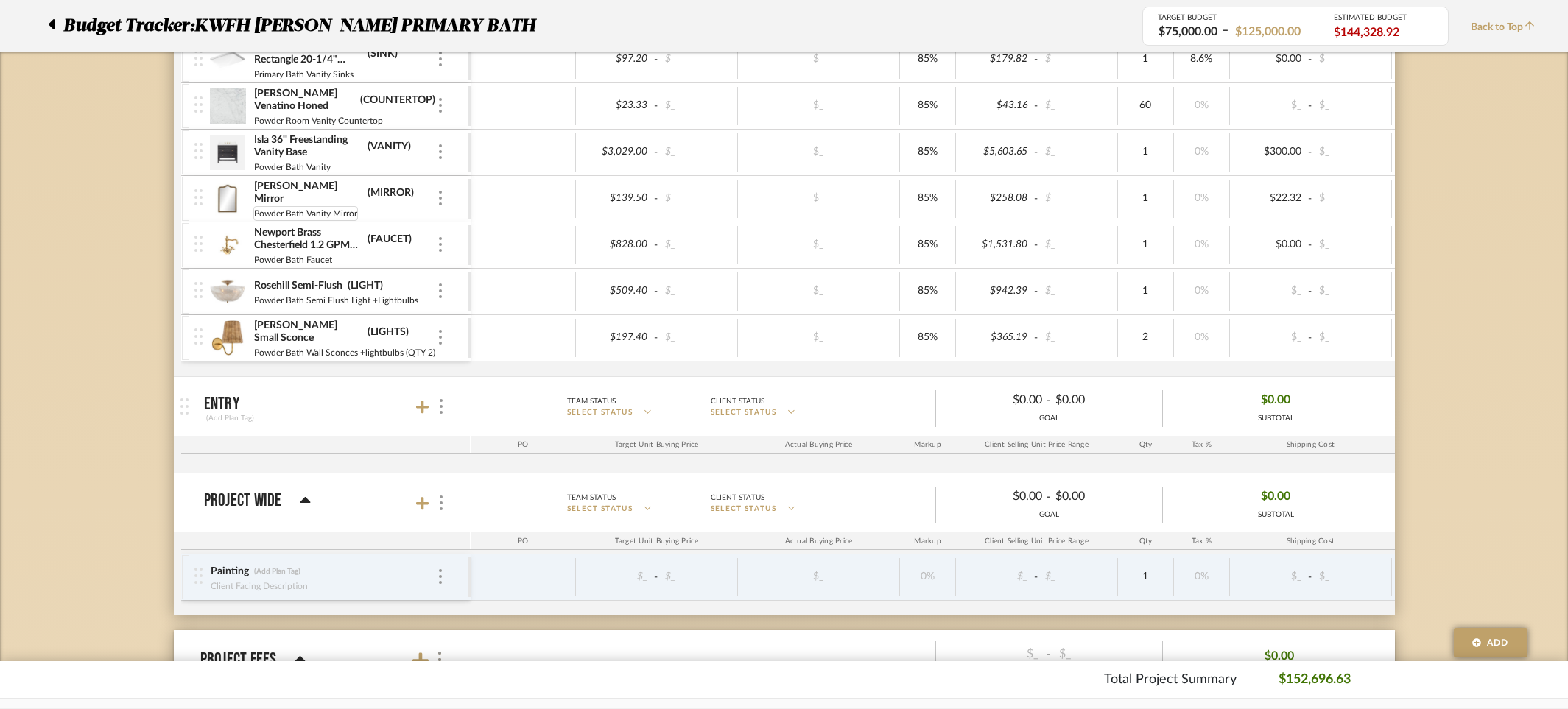
scroll to position [2378, 0]
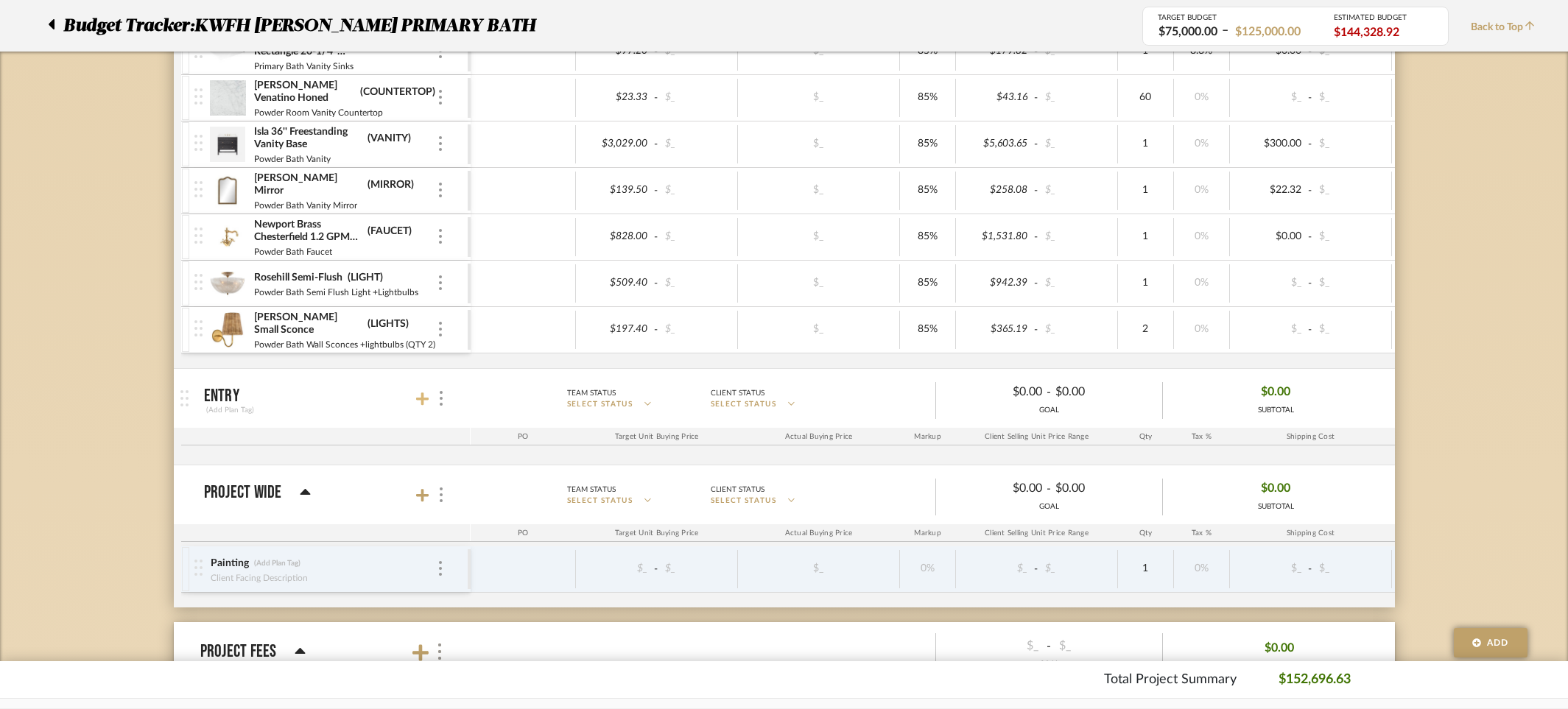
click at [422, 395] on icon at bounding box center [423, 399] width 14 height 14
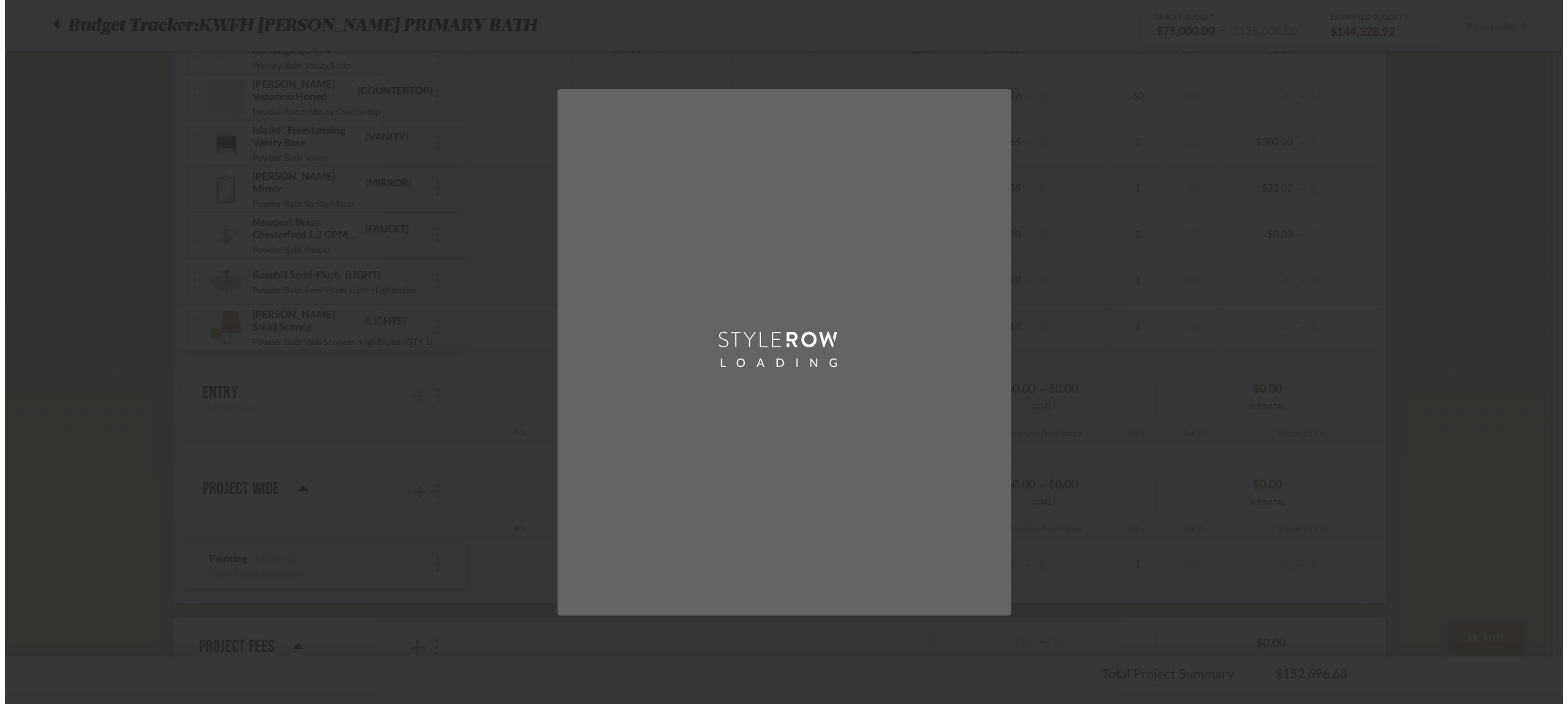
scroll to position [0, 0]
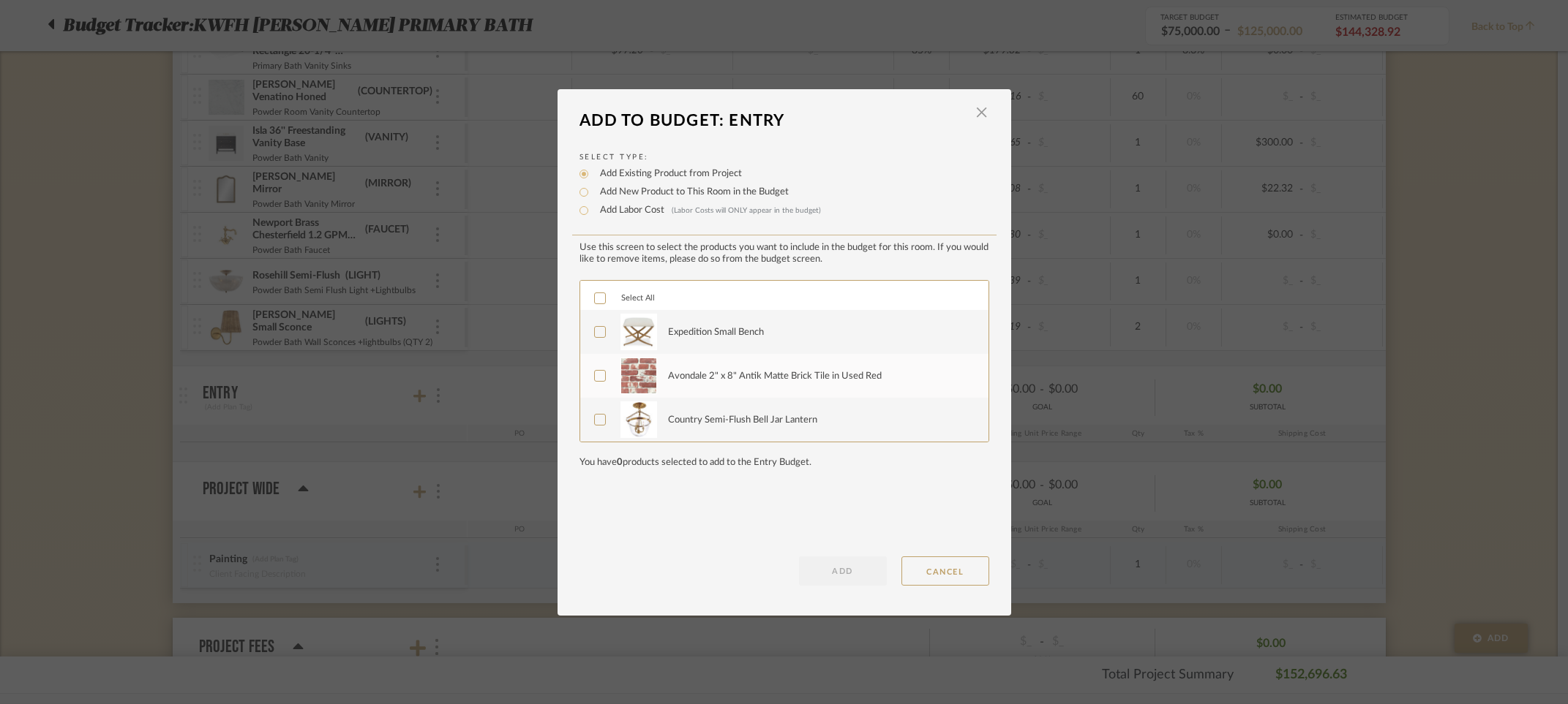
click at [595, 419] on icon at bounding box center [600, 420] width 10 height 10
click at [595, 379] on icon at bounding box center [600, 376] width 10 height 10
click at [822, 569] on button "ADD" at bounding box center [843, 571] width 88 height 29
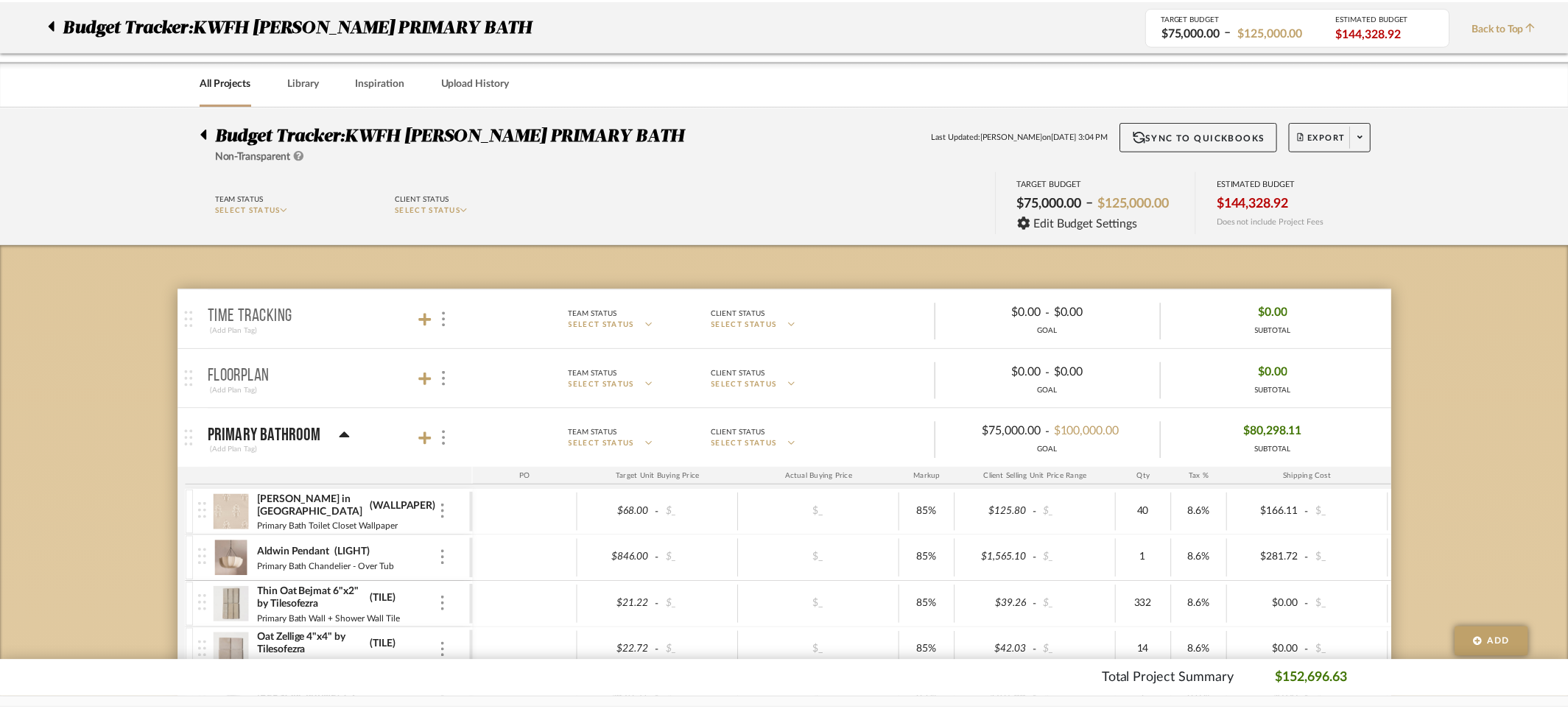
scroll to position [2378, 0]
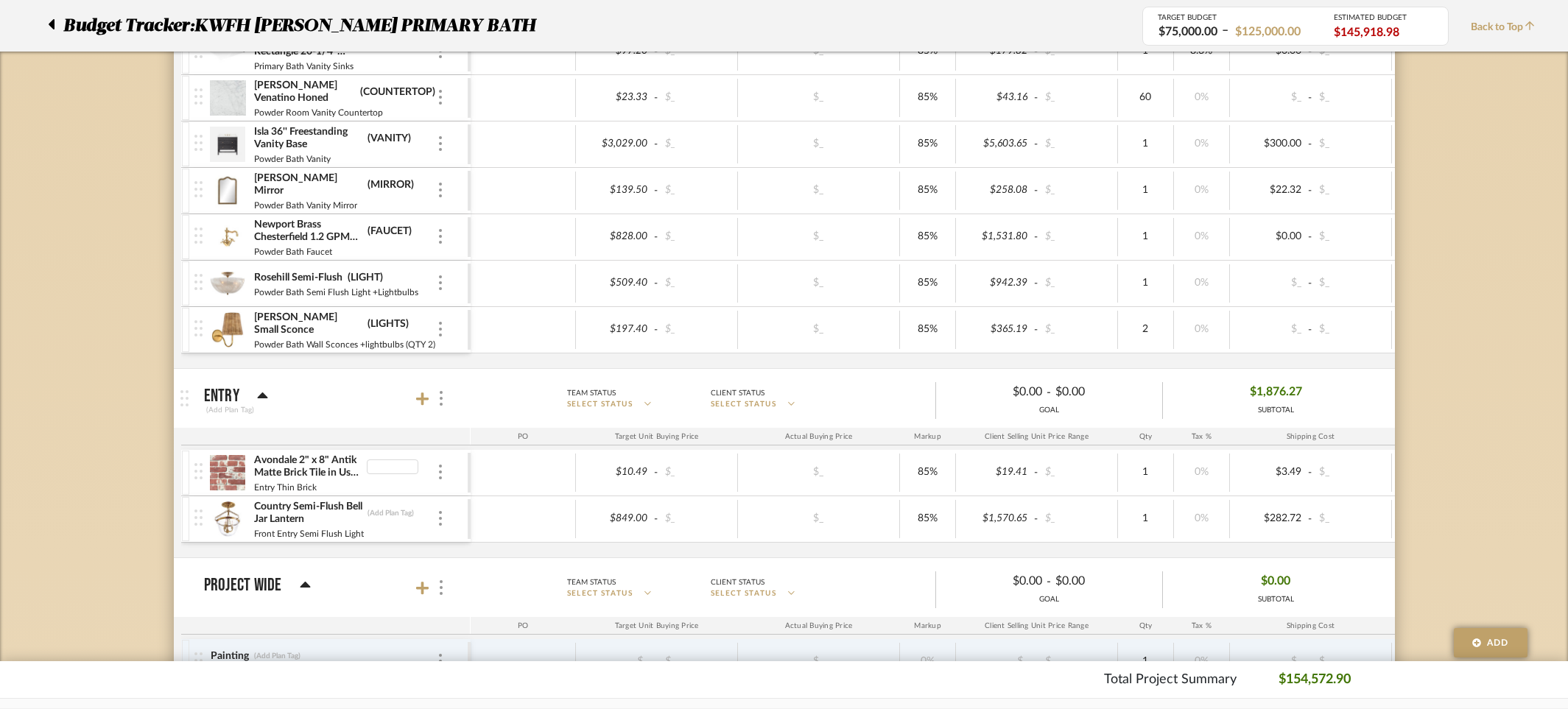
type input "T"
type input "(FINISH)"
type input "LIGHT"
click at [491, 539] on div "$849.00 - $_ $_ 85% $1,570.65 - $_ 1 0% $282.72 - $_ 0% Taxable $1,853.37" at bounding box center [1083, 519] width 1226 height 46
click at [627, 522] on div "$849.00" at bounding box center [617, 518] width 72 height 21
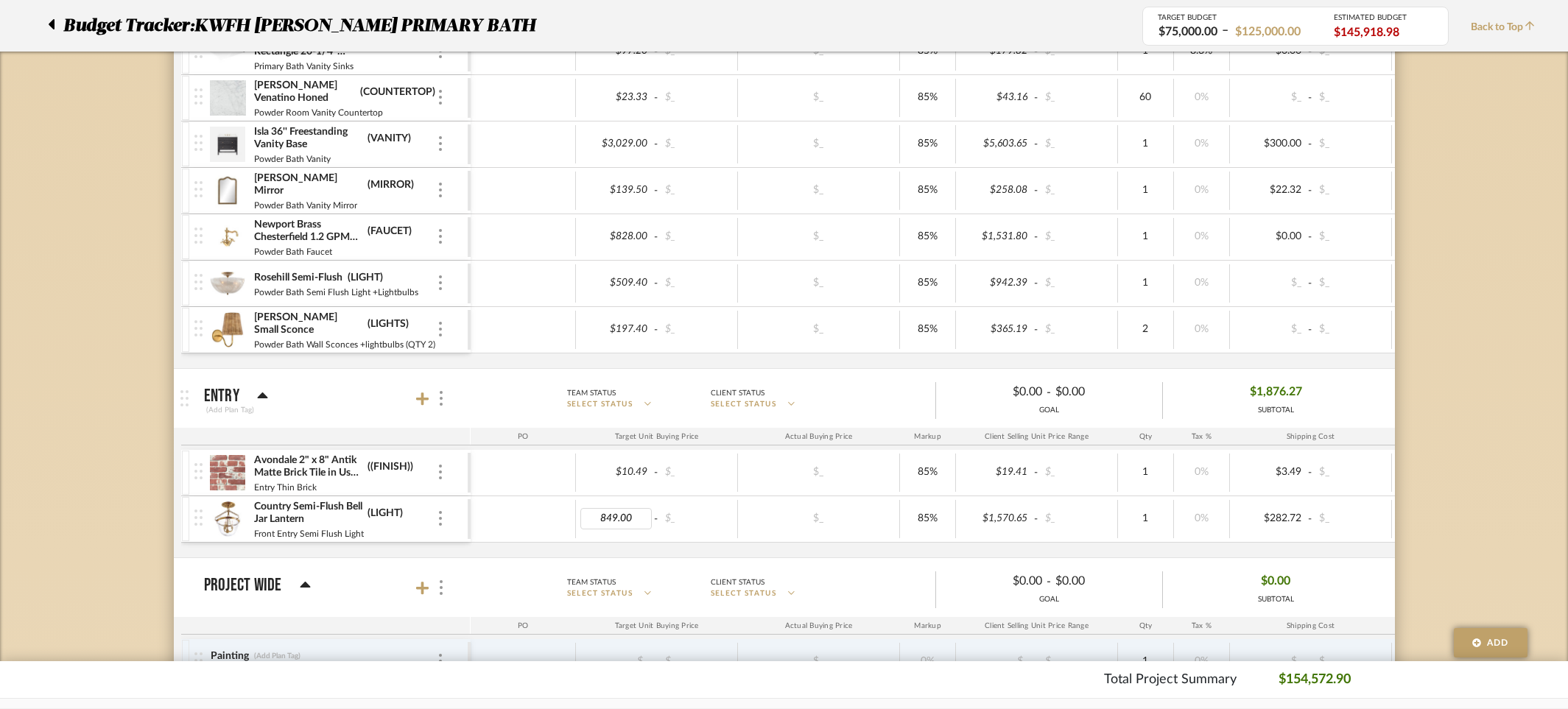
drag, startPoint x: 635, startPoint y: 519, endPoint x: 578, endPoint y: 518, distance: 57.0
click at [578, 518] on div "849.00 - $_" at bounding box center [657, 519] width 162 height 38
type input "509.40"
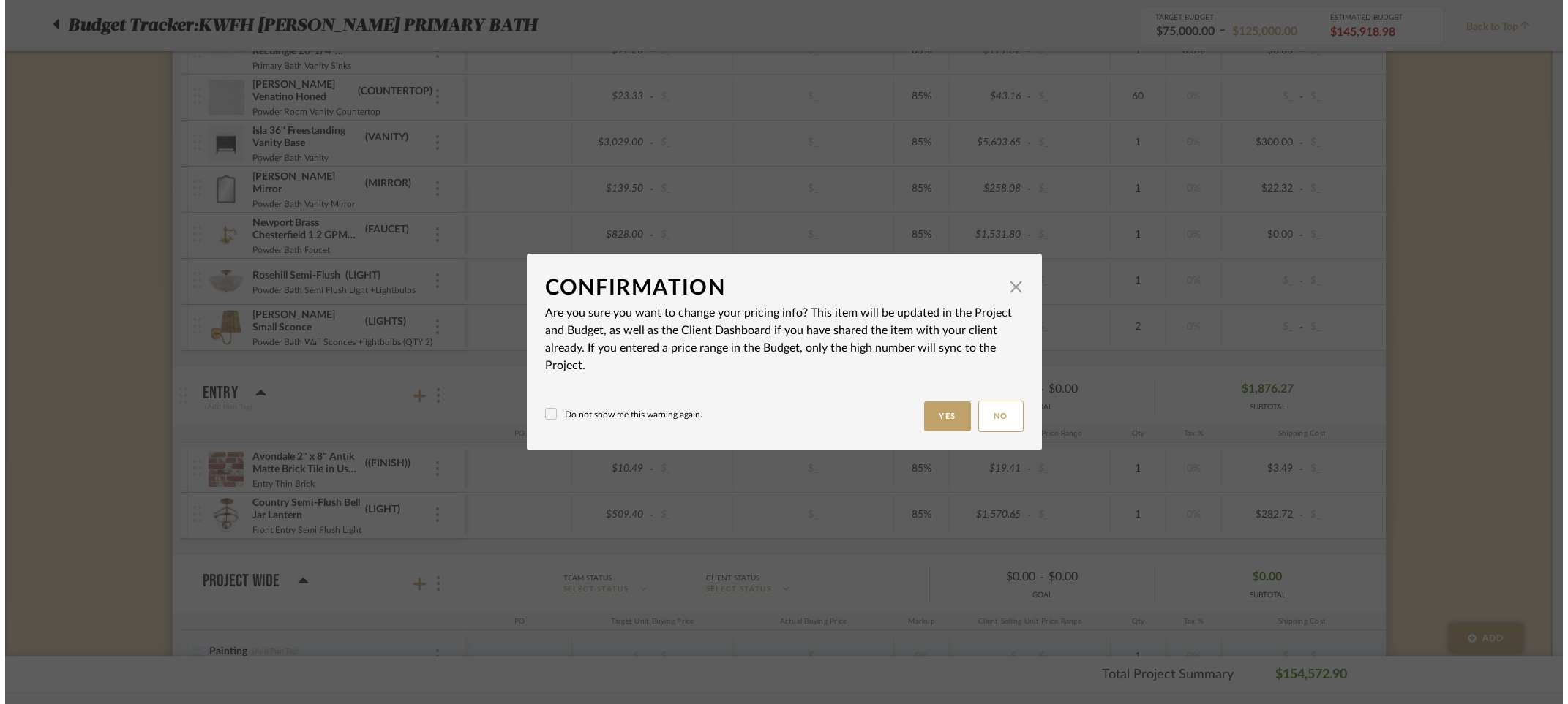
scroll to position [0, 0]
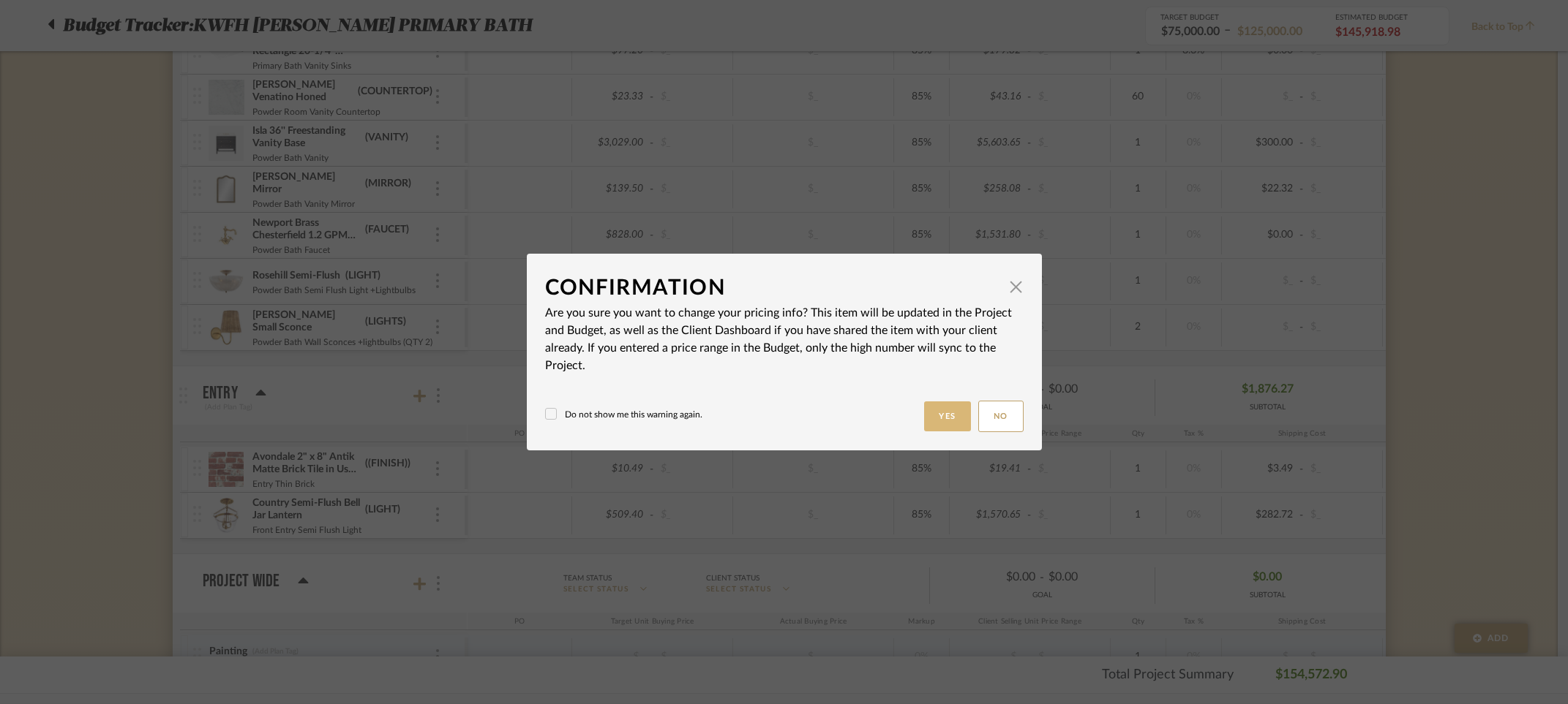
click at [929, 417] on button "Yes" at bounding box center [947, 416] width 47 height 30
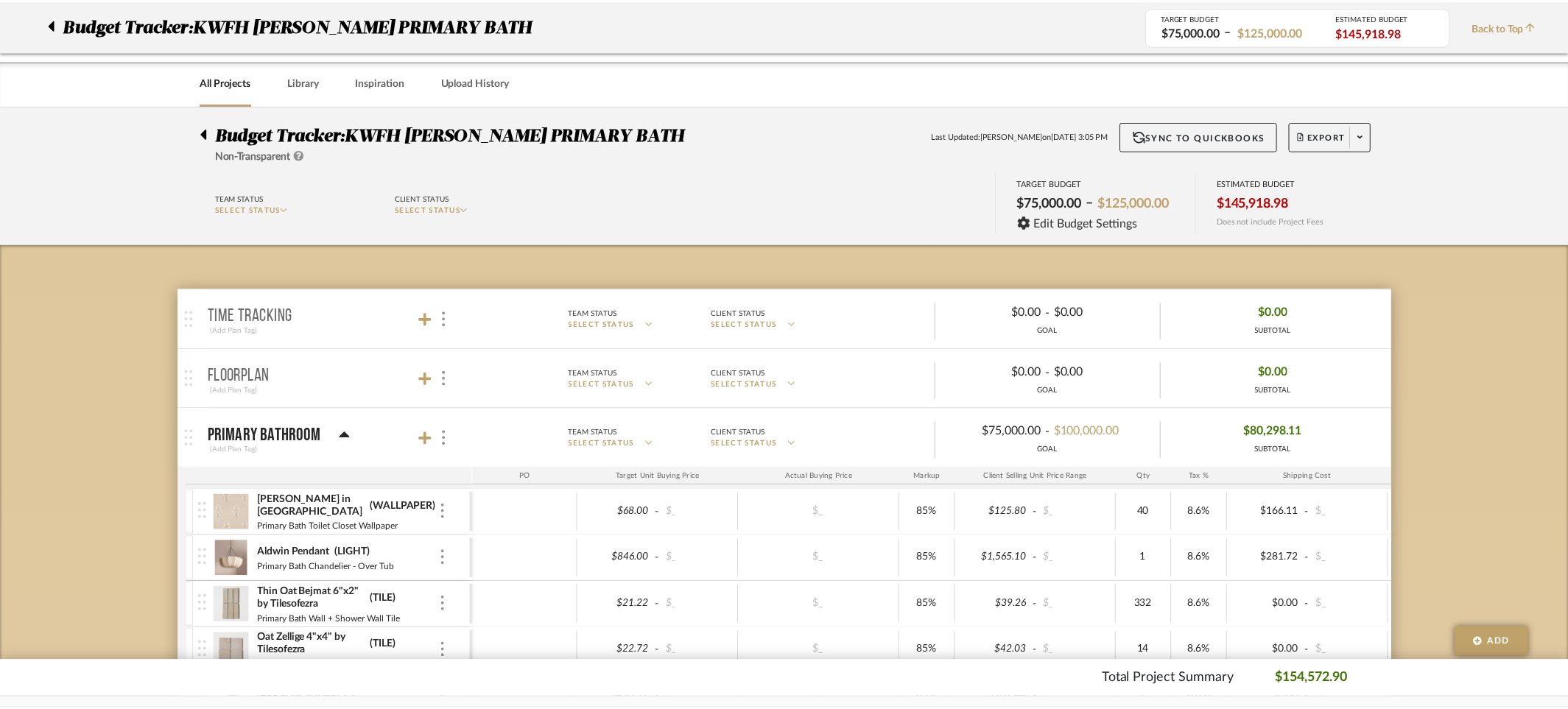
scroll to position [2378, 0]
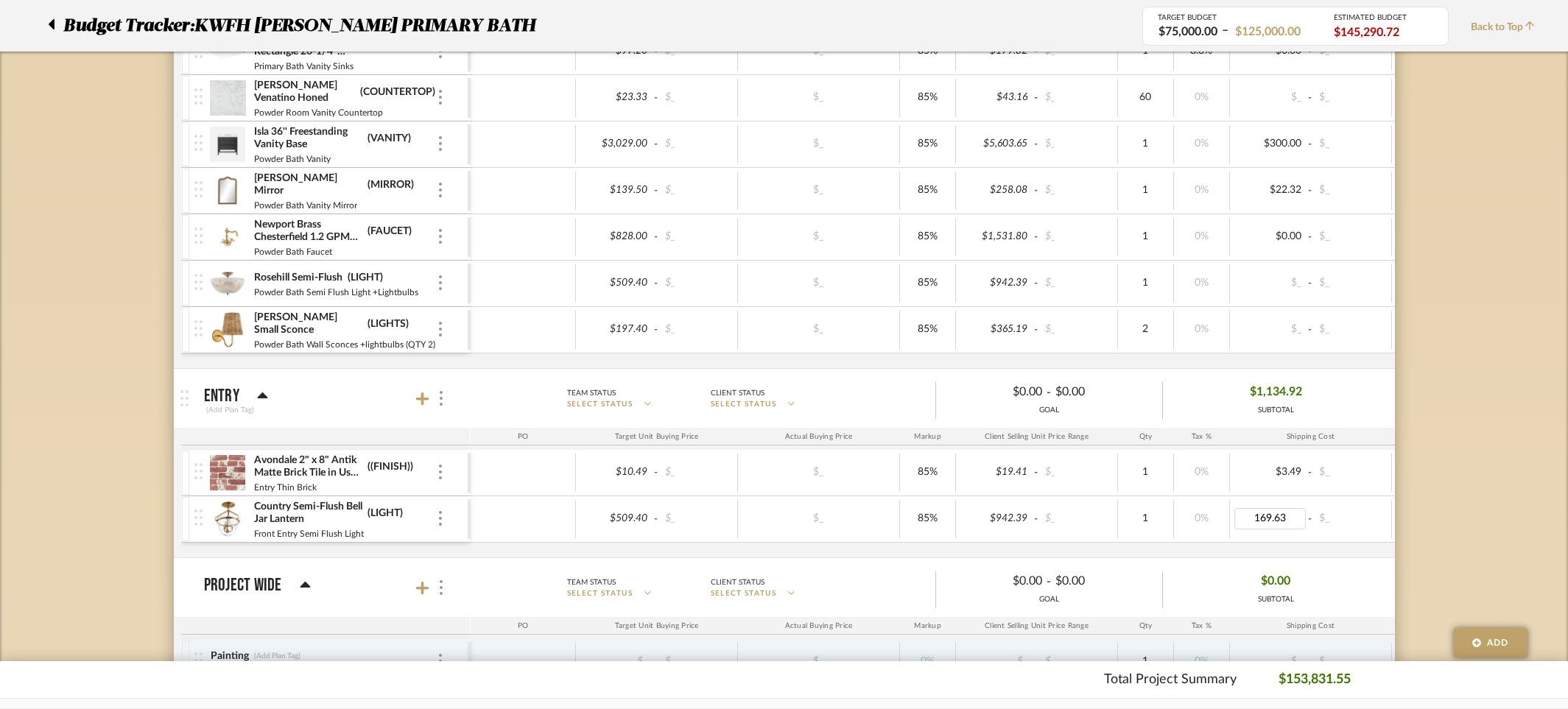
type input "0"
drag, startPoint x: 1289, startPoint y: 473, endPoint x: 1236, endPoint y: 470, distance: 53.1
click at [1236, 470] on input "0" at bounding box center [1270, 472] width 72 height 21
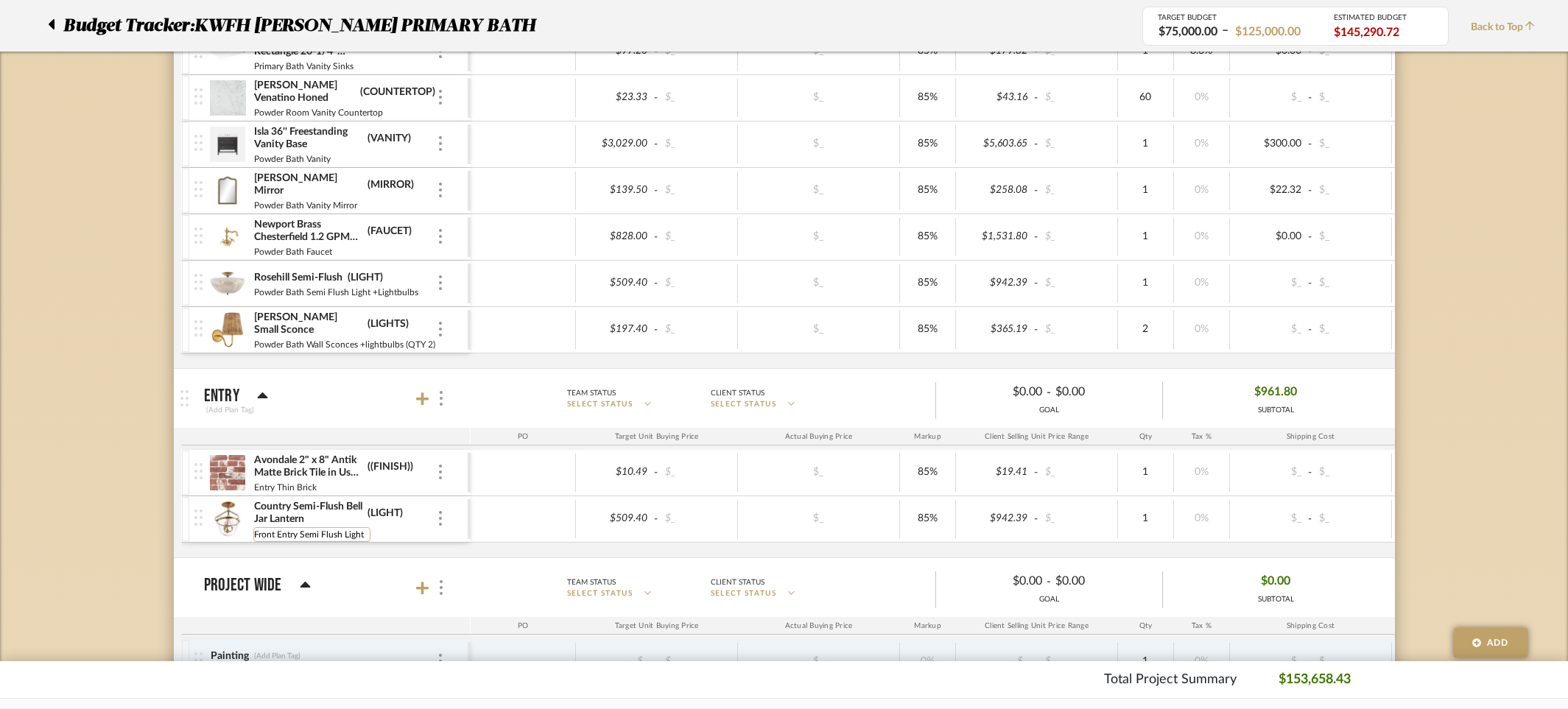
click at [362, 535] on input "Front Entry Semi Flush Light" at bounding box center [312, 535] width 117 height 15
click at [388, 533] on input "Front Entry Semi Flush Light + Lighbulbs" at bounding box center [335, 535] width 164 height 15
type input "Front Entry Semi Flush Light + Lightbulbs"
click at [749, 550] on div "Avondale 2" x 8" Antik Matte Brick Tile in Used Red ((FINISH)) Entry Thin Brick…" at bounding box center [942, 503] width 1523 height 107
type input "("
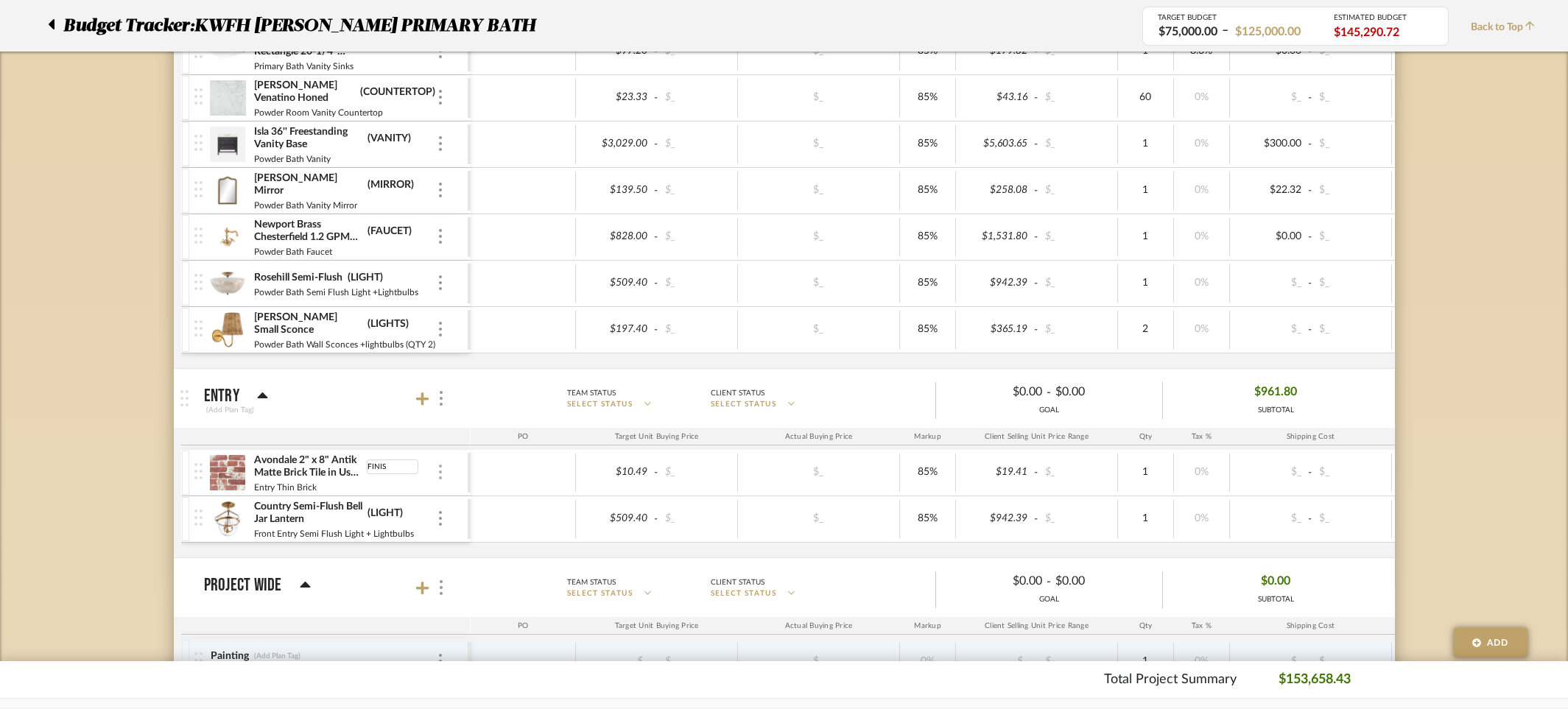
type input "FINISH"
click at [193, 551] on div "Avondale 2" x 8" Antik Matte Brick Tile in Used Red FINISH Entry Thin Brick $10…" at bounding box center [942, 503] width 1523 height 107
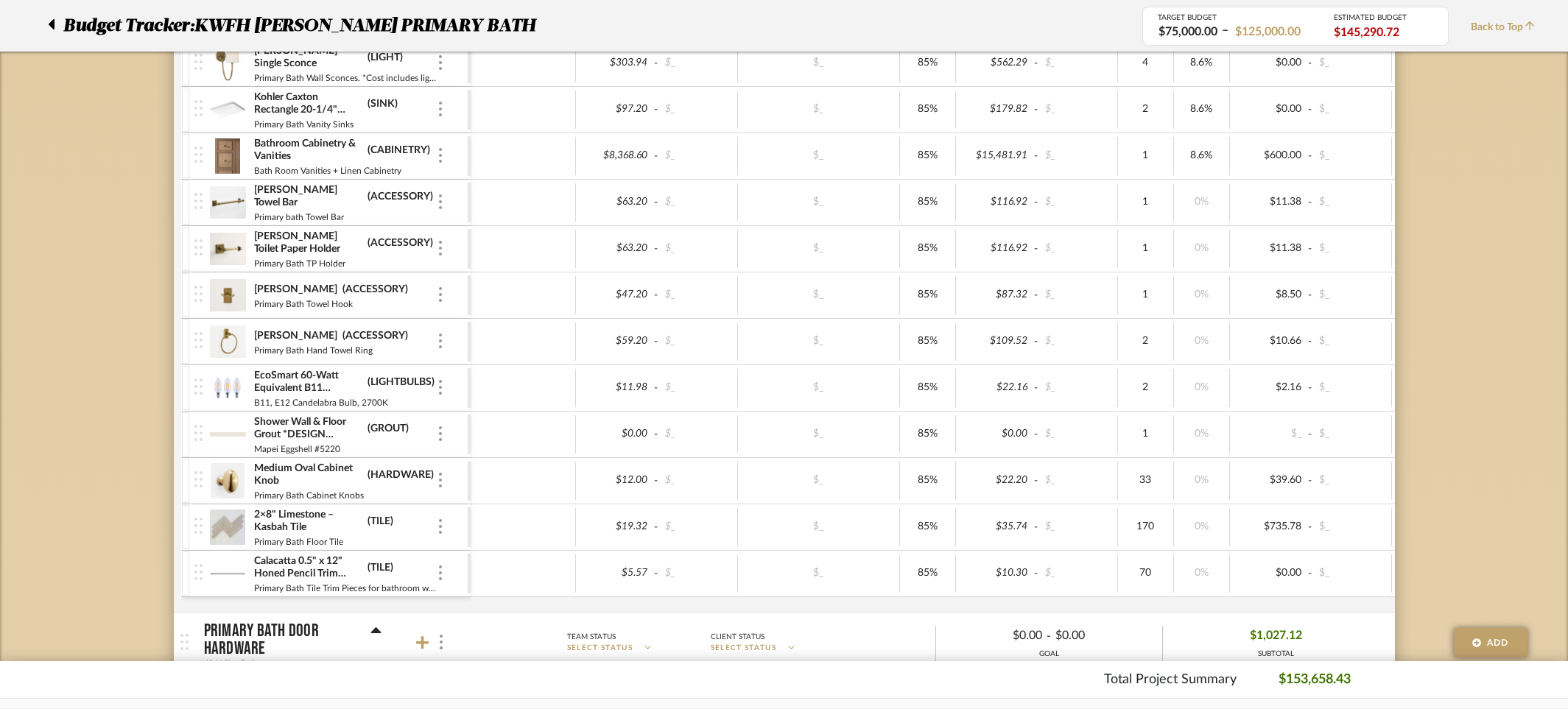
scroll to position [665, 0]
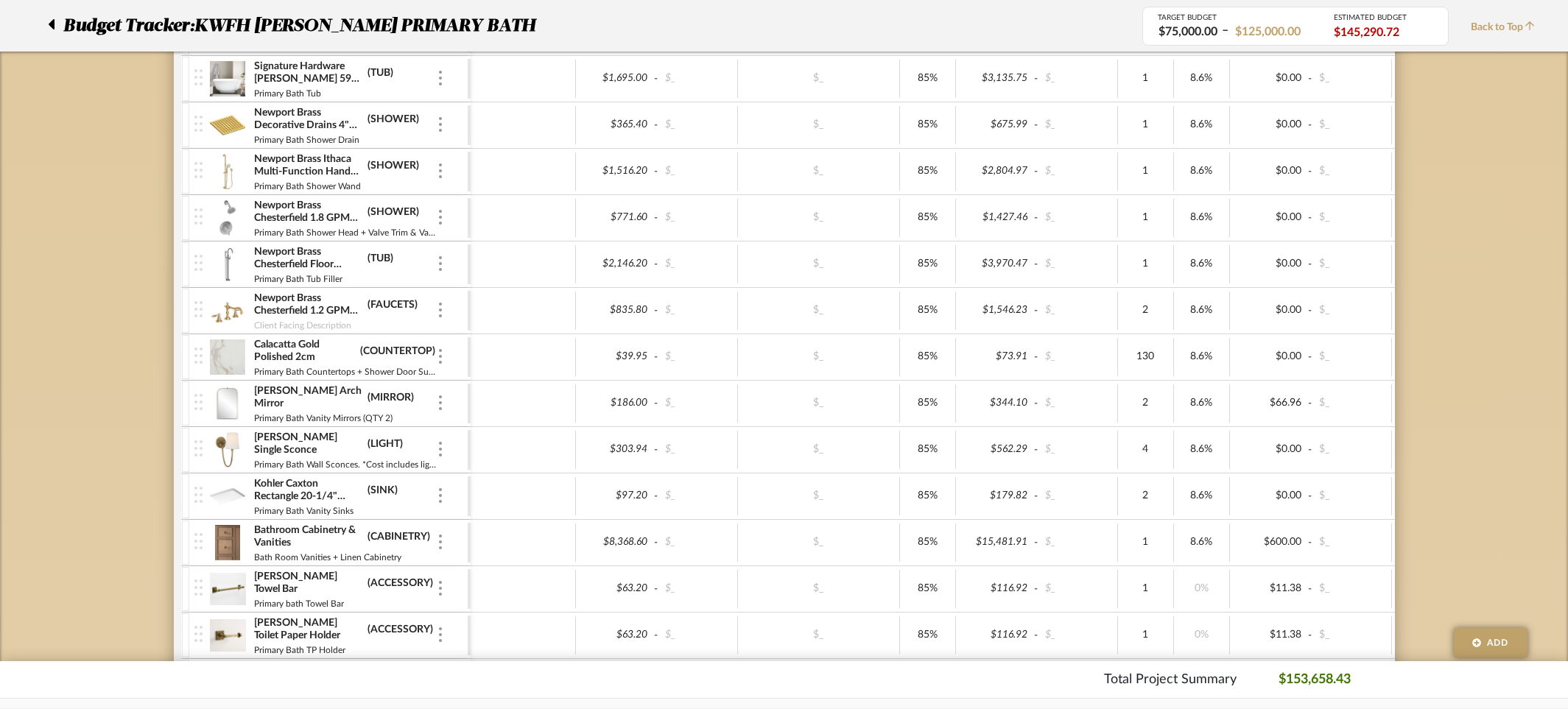
click at [53, 21] on icon at bounding box center [52, 25] width 6 height 11
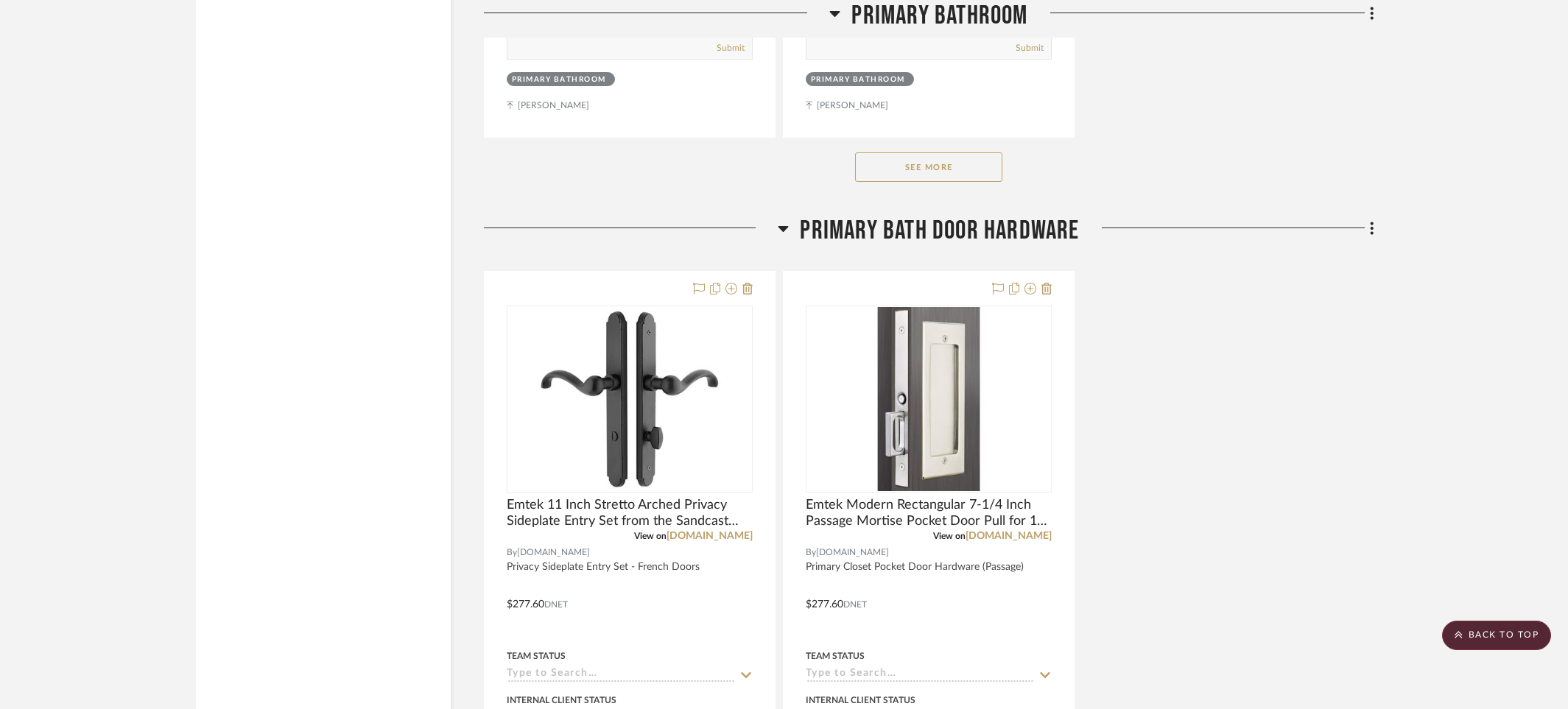
scroll to position [3141, 0]
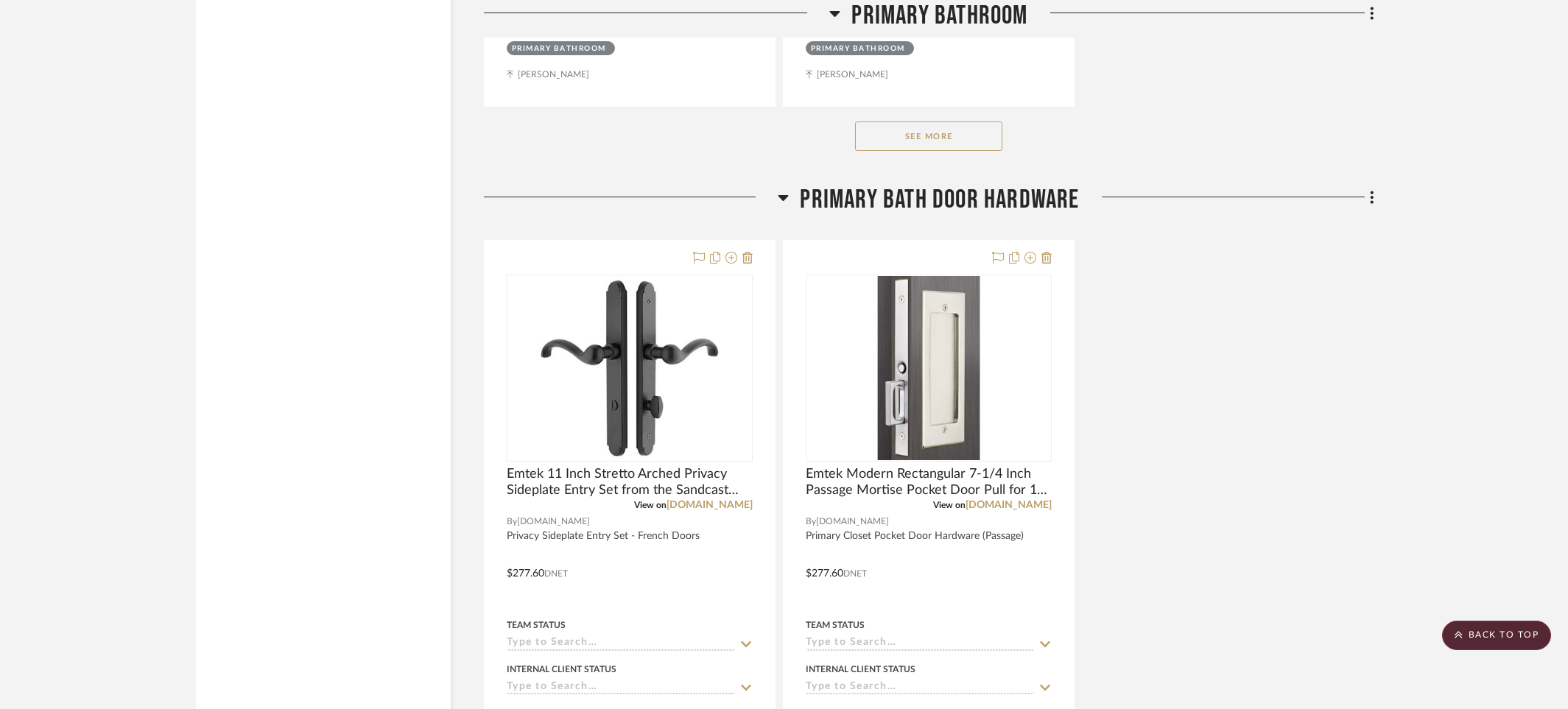
click at [905, 132] on button "See More" at bounding box center [929, 136] width 147 height 29
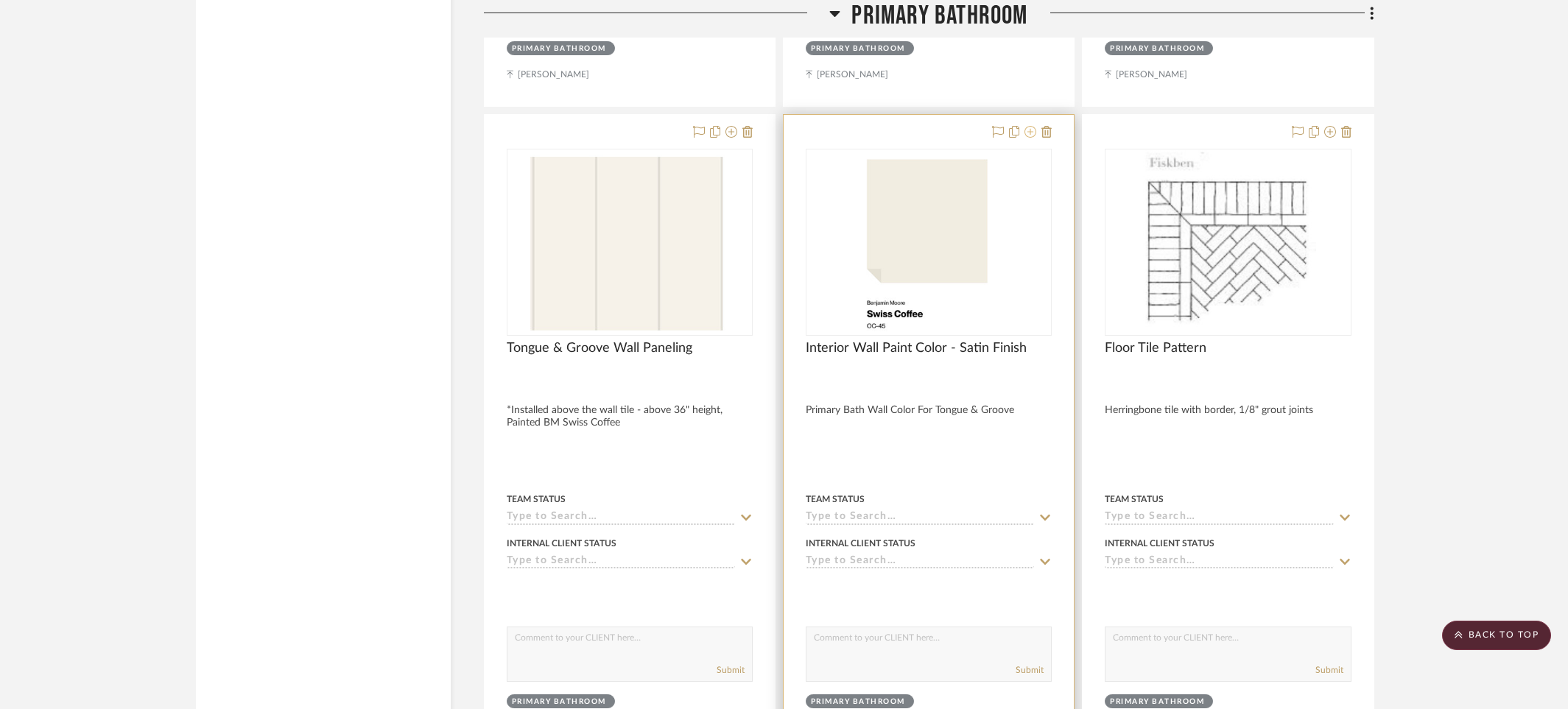
click at [1030, 129] on icon at bounding box center [1030, 132] width 12 height 12
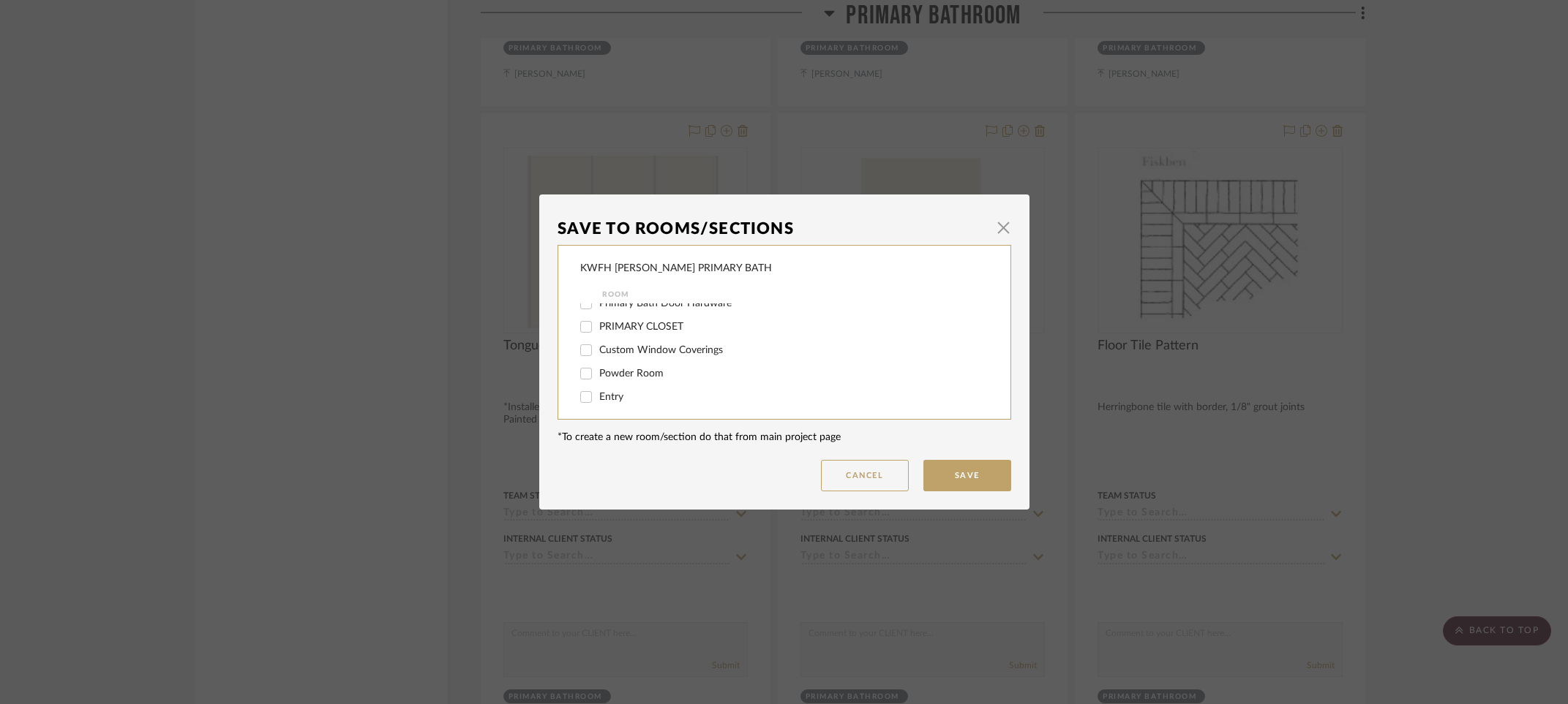
scroll to position [92, 0]
click at [578, 392] on input "Entry" at bounding box center [586, 392] width 23 height 23
checkbox input "true"
click at [947, 481] on button "Save" at bounding box center [967, 475] width 88 height 31
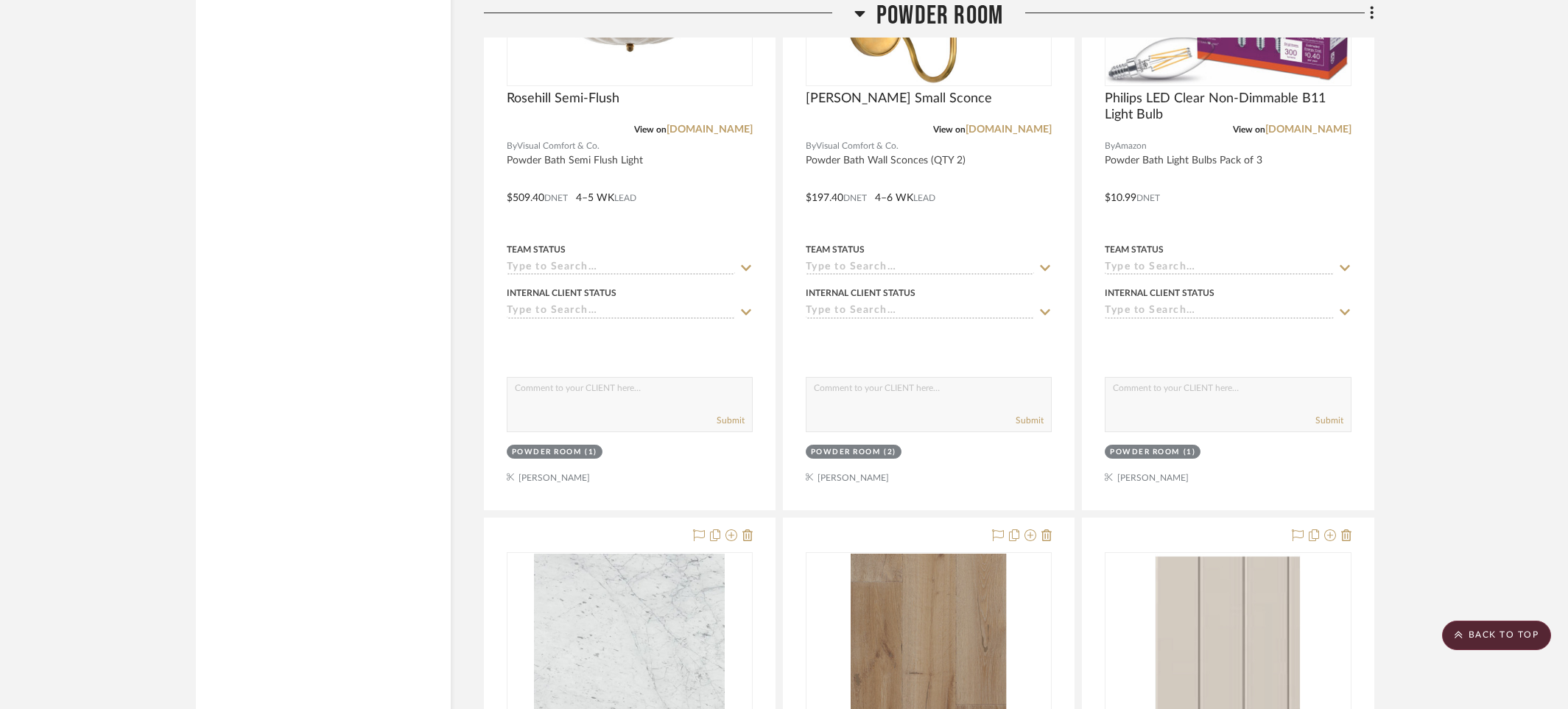
scroll to position [10697, 0]
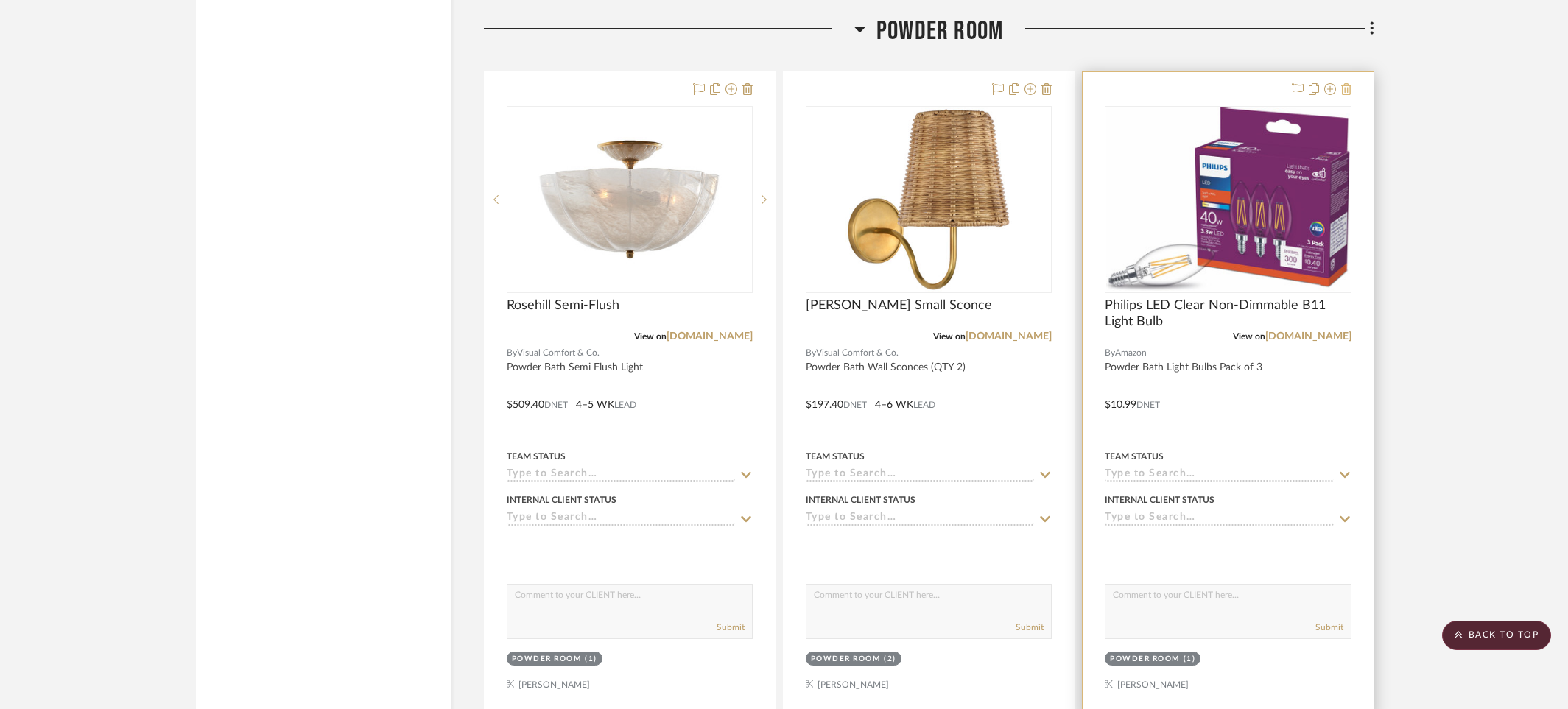
click at [1344, 83] on icon at bounding box center [1347, 89] width 11 height 12
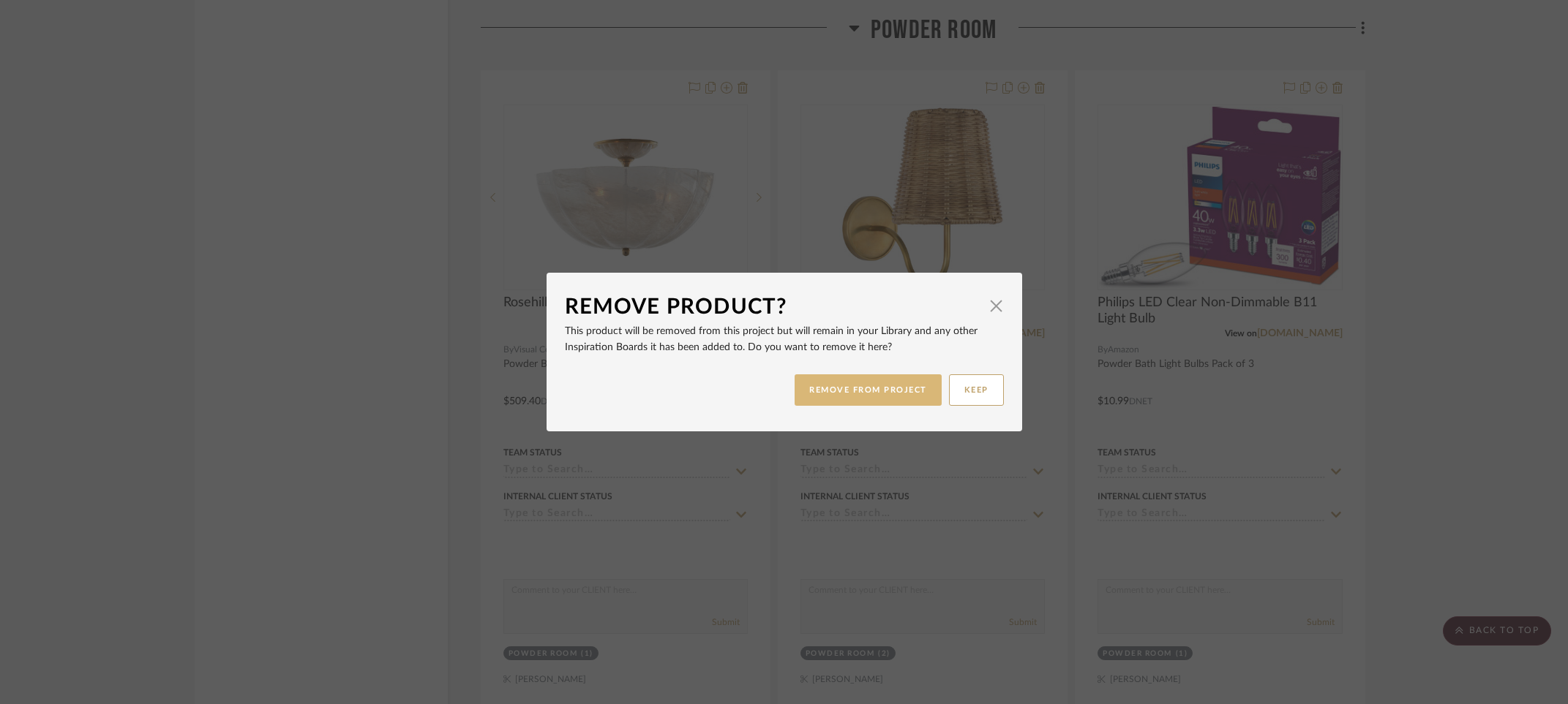
click at [829, 390] on button "REMOVE FROM PROJECT" at bounding box center [867, 390] width 147 height 31
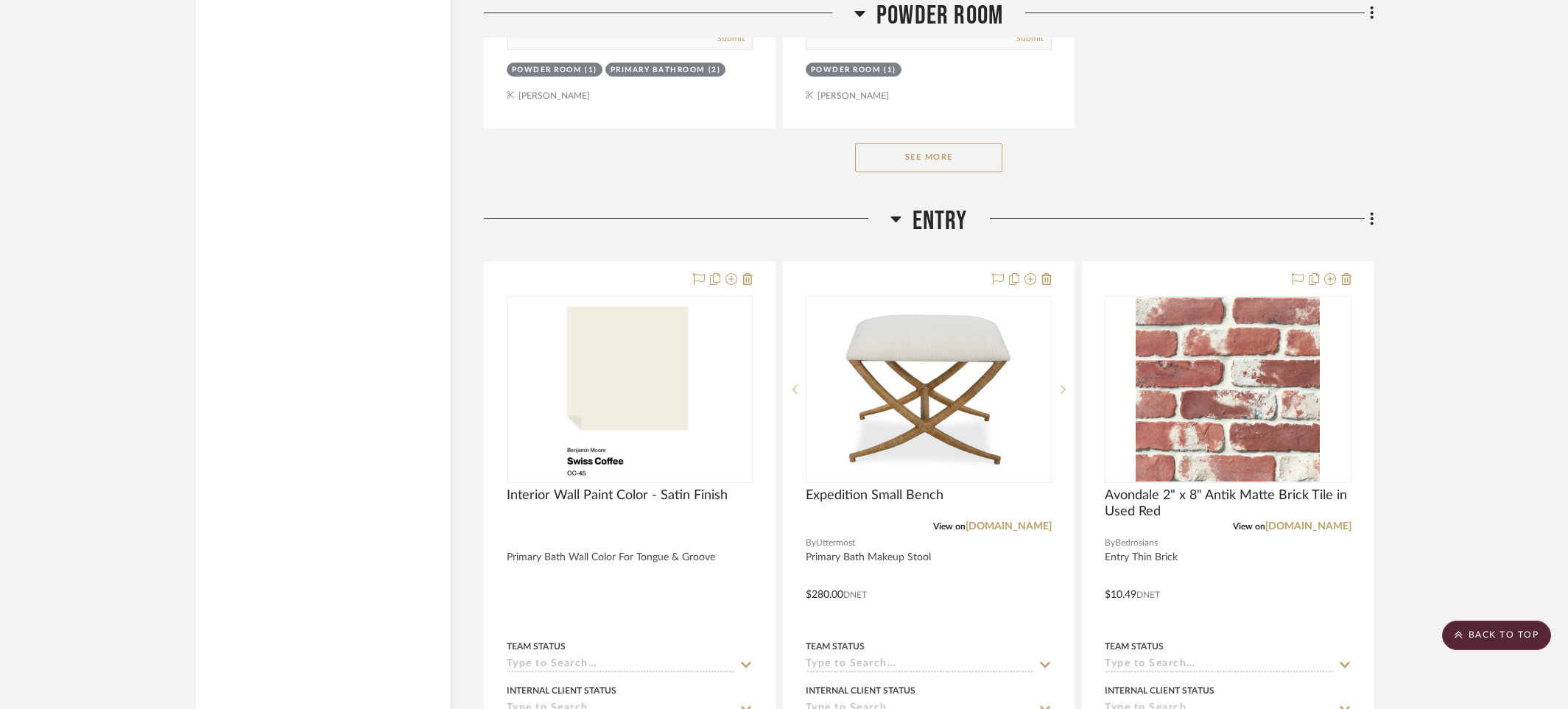
scroll to position [12614, 0]
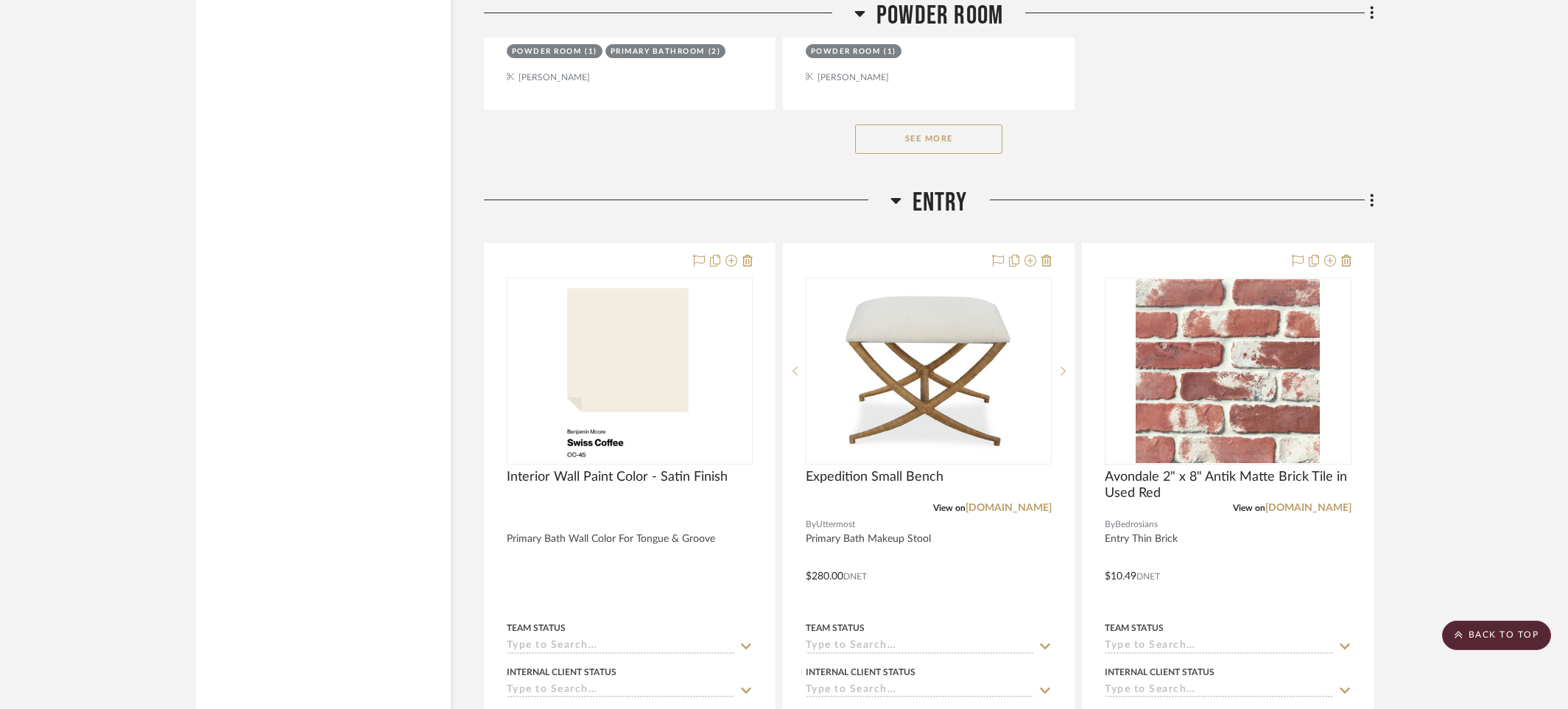
click at [935, 134] on button "See More" at bounding box center [929, 139] width 147 height 29
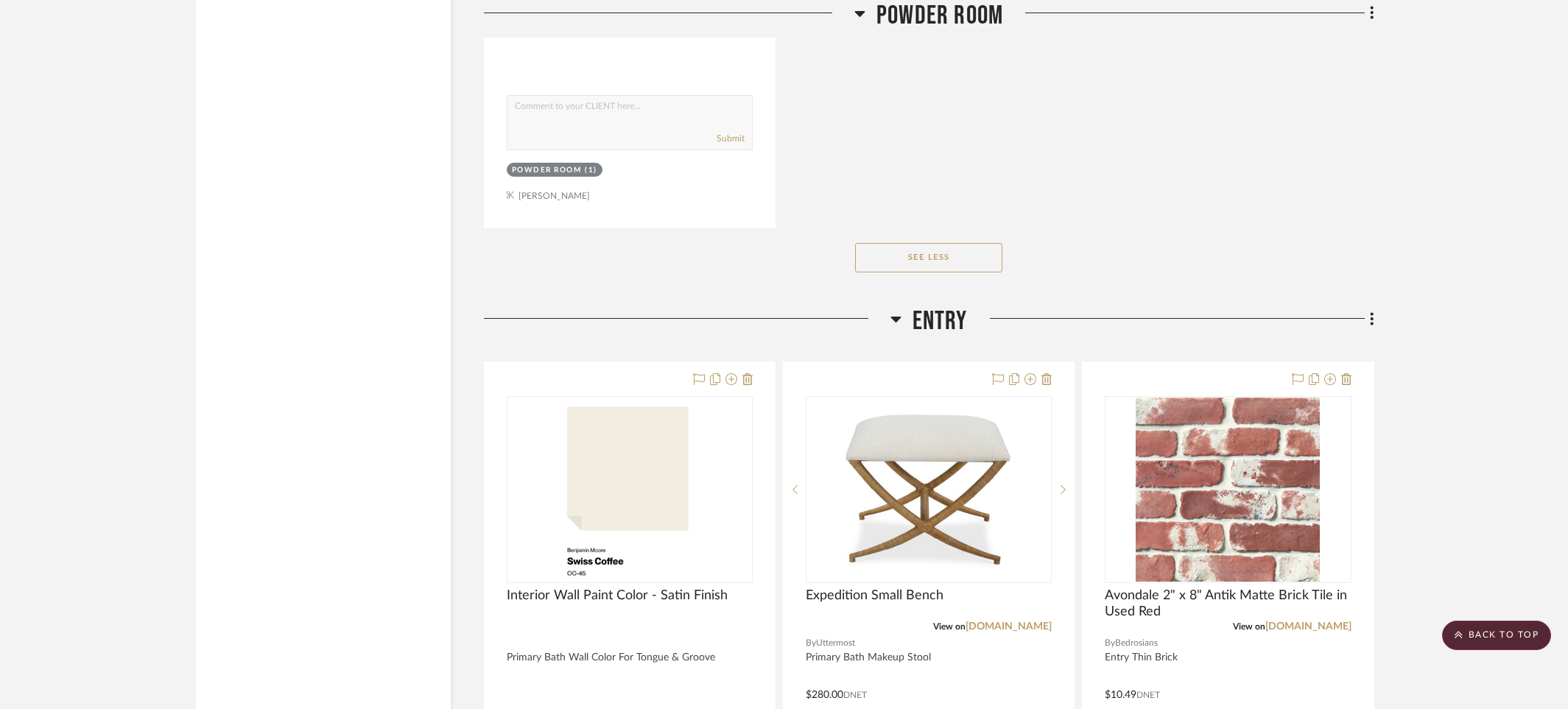
scroll to position [14036, 0]
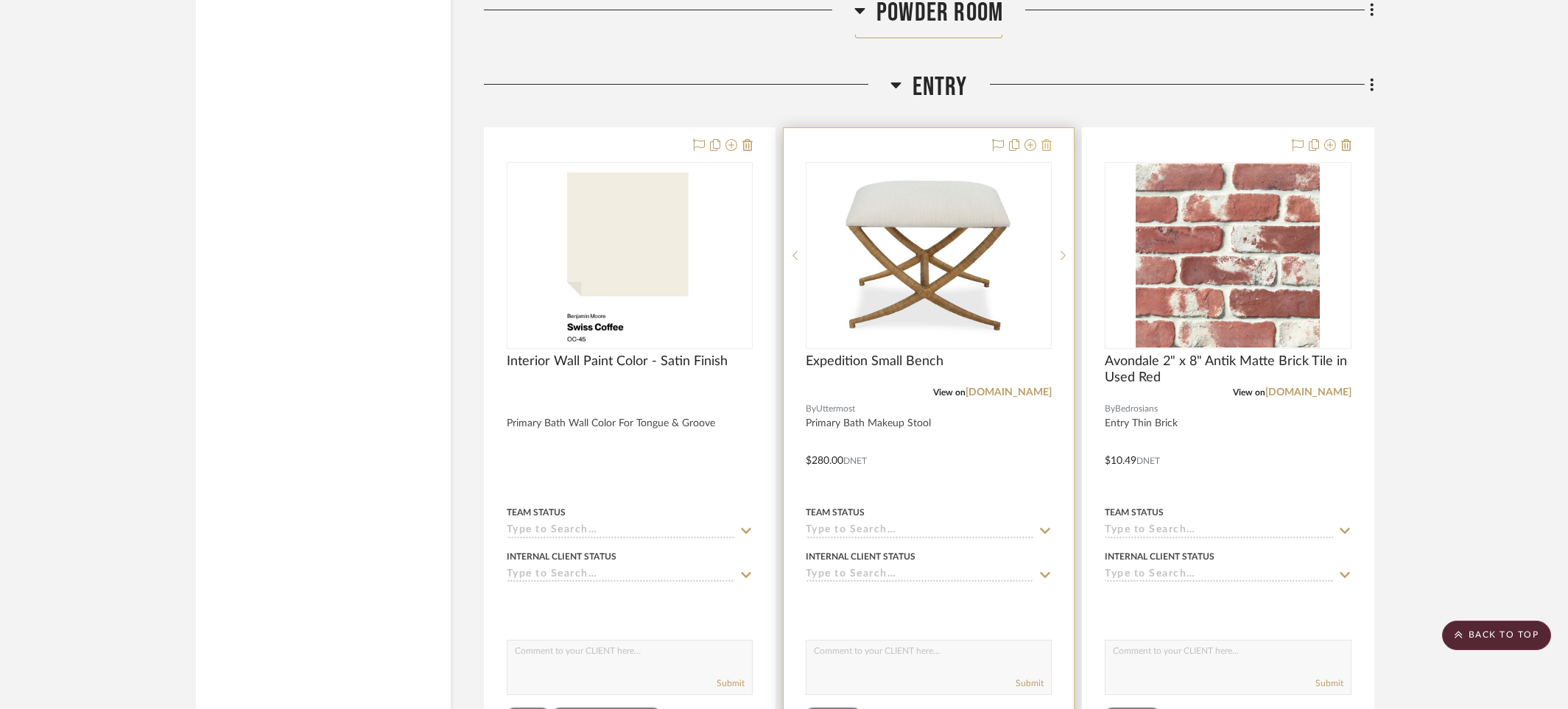
click at [1047, 140] on icon at bounding box center [1047, 146] width 11 height 12
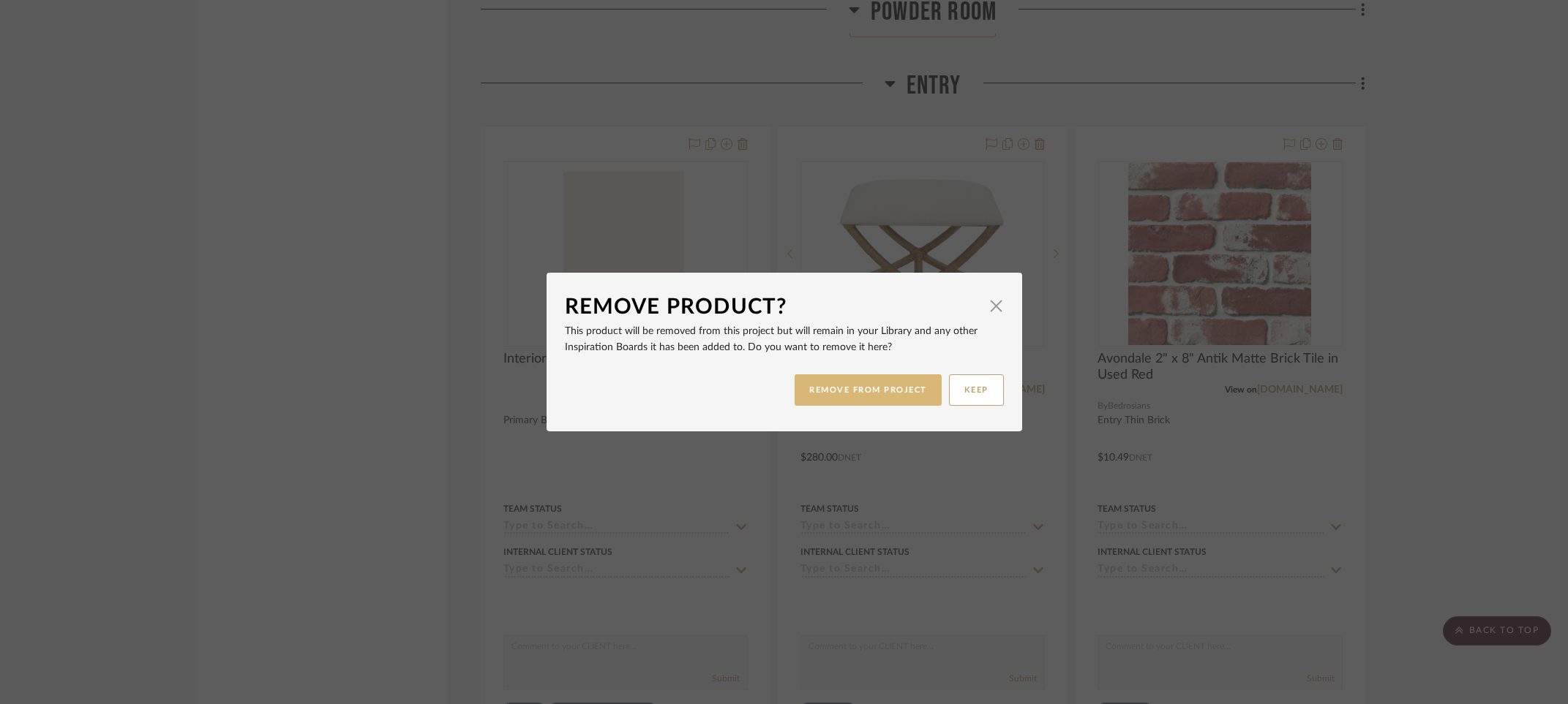
click at [808, 386] on button "REMOVE FROM PROJECT" at bounding box center [867, 390] width 147 height 31
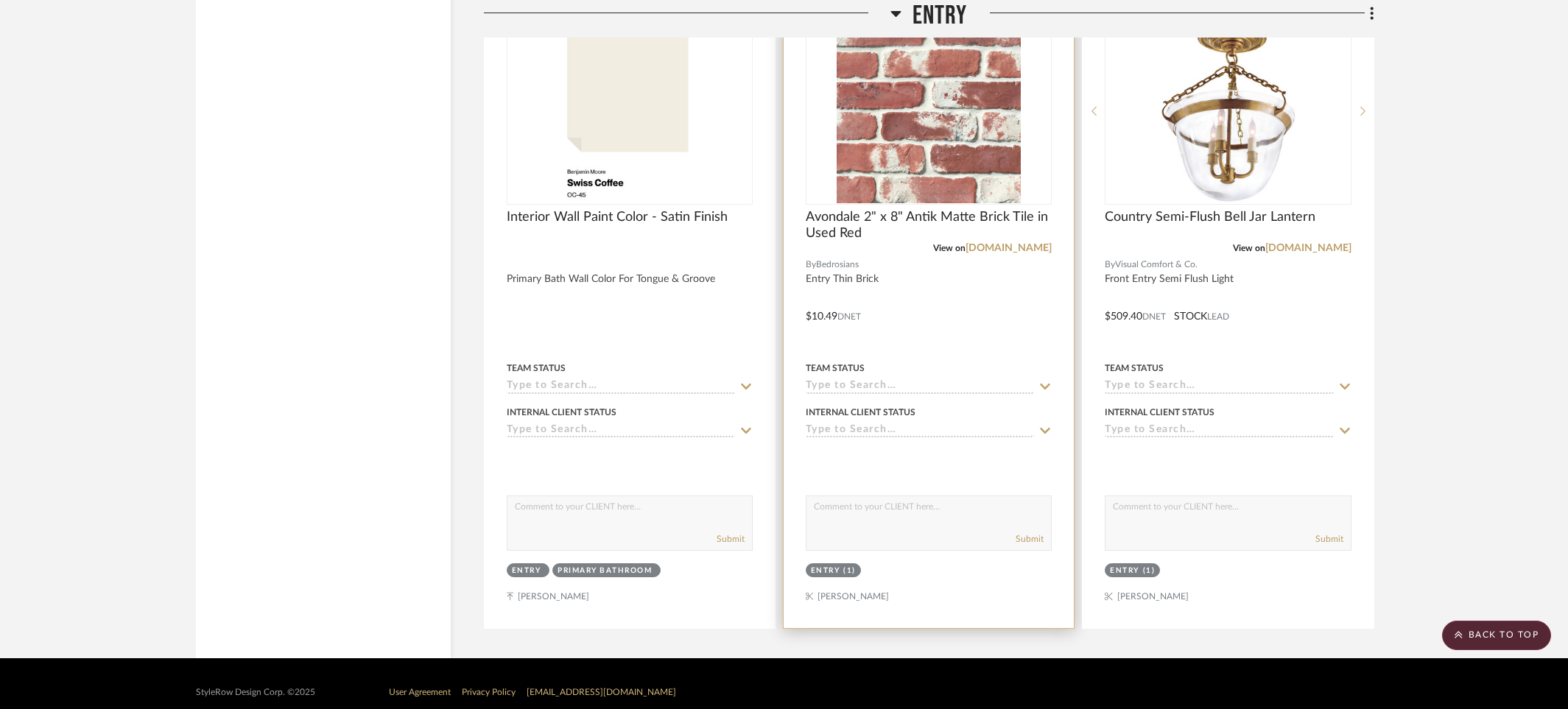
scroll to position [14181, 0]
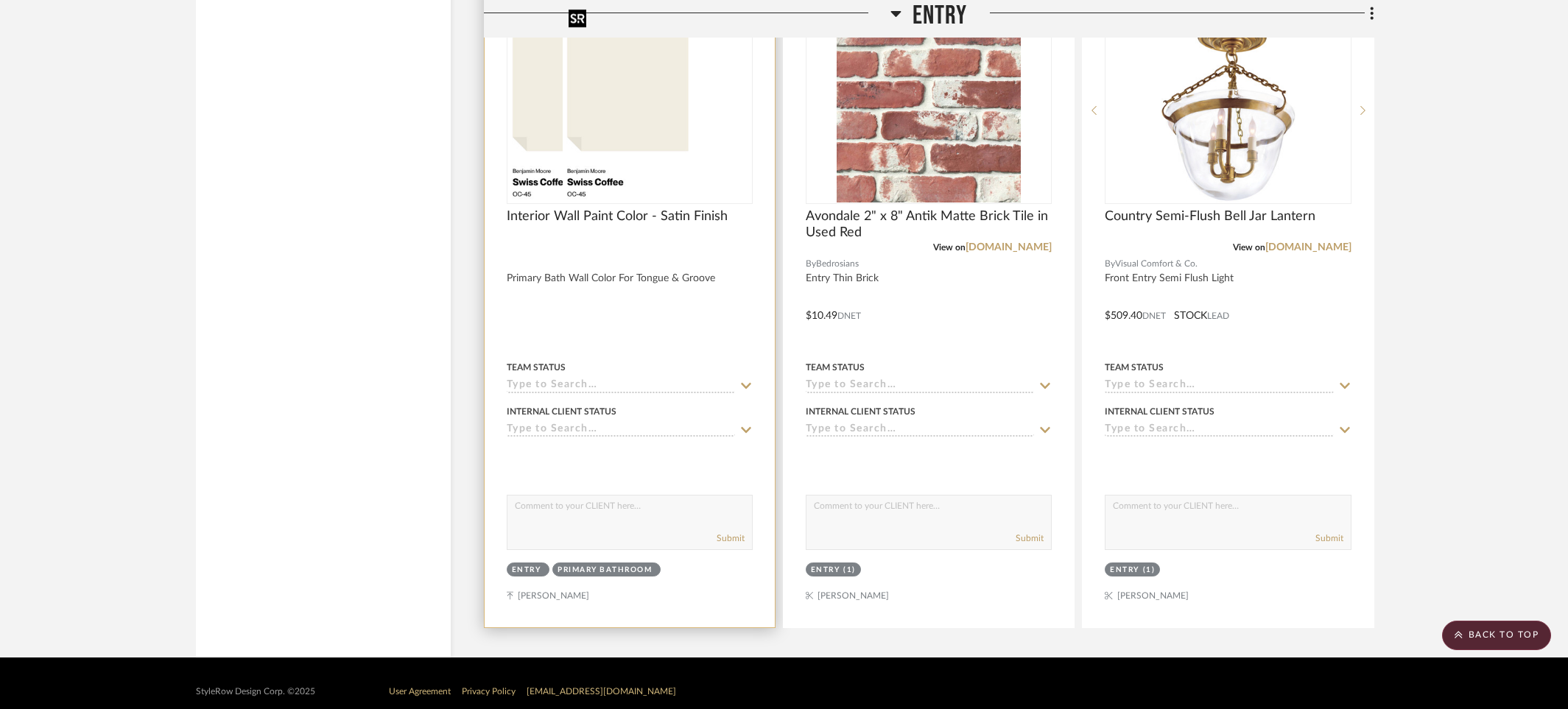
click at [626, 146] on div at bounding box center [629, 110] width 246 height 187
click at [634, 89] on img "0" at bounding box center [629, 110] width 134 height 184
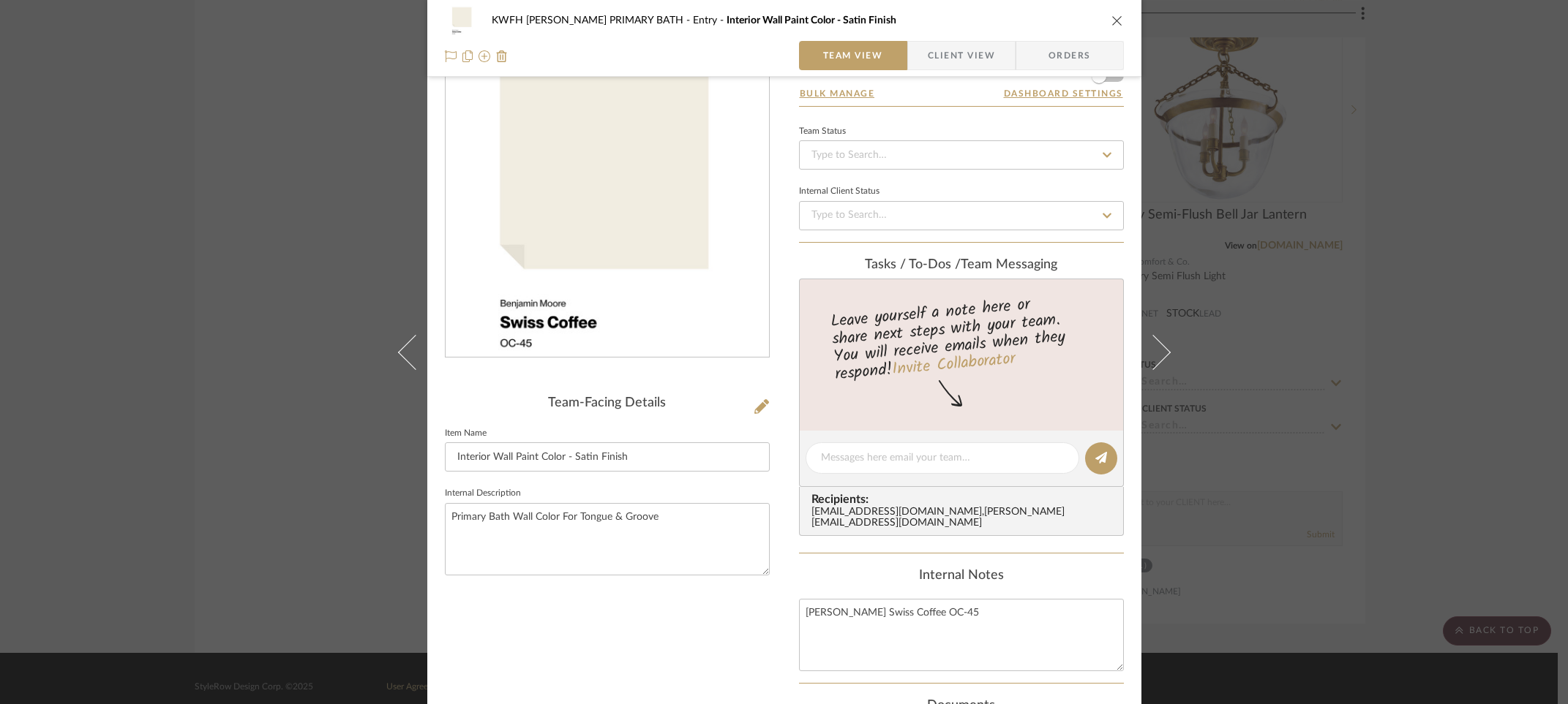
scroll to position [65, 0]
click at [447, 510] on textarea "Primary Bath Wall Color For Tongue & Groove" at bounding box center [607, 534] width 325 height 72
drag, startPoint x: 447, startPoint y: 510, endPoint x: 668, endPoint y: 508, distance: 221.0
click at [668, 508] on textarea "Primary Bath Wall Color For Tongue & Groove" at bounding box center [607, 534] width 325 height 72
type textarea "Entry Paint Color for Brick"
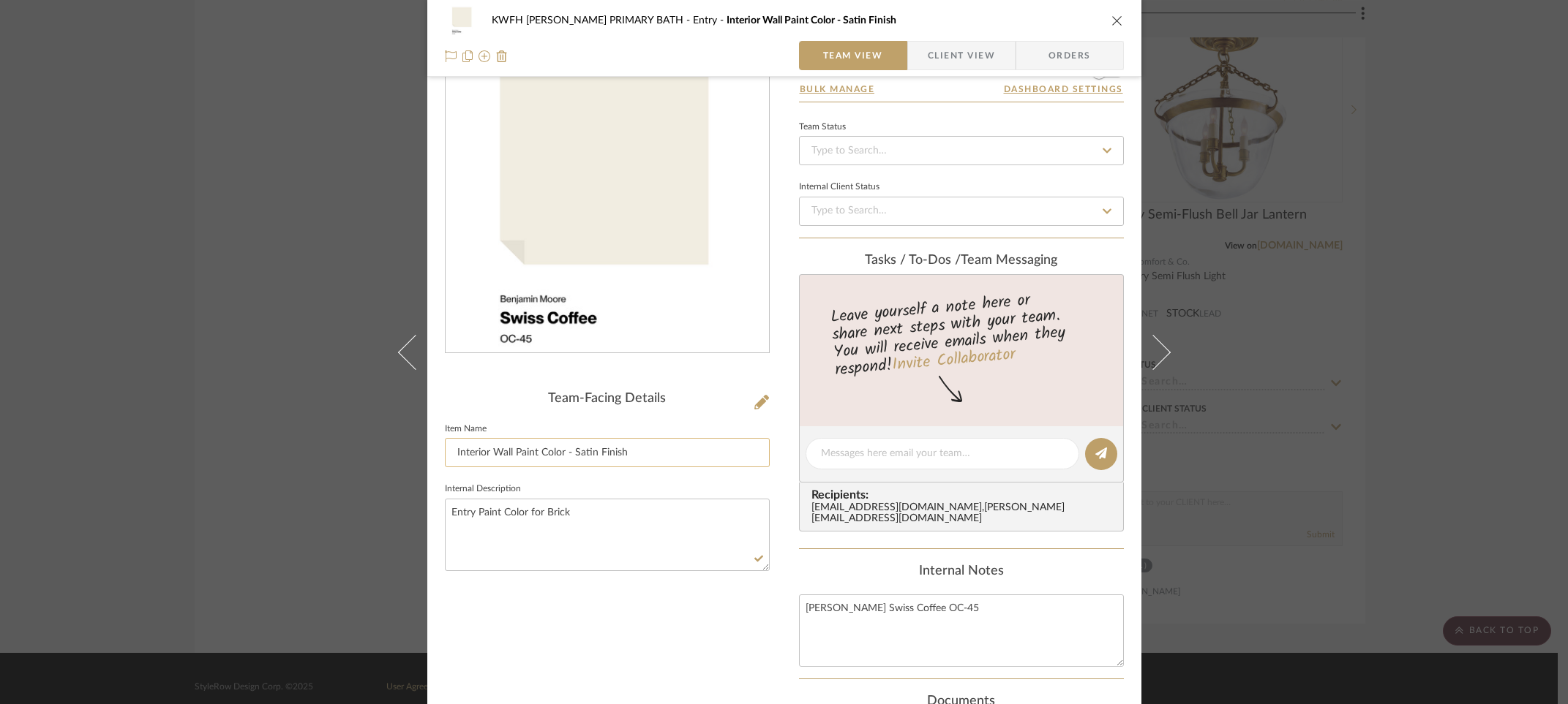
drag, startPoint x: 570, startPoint y: 451, endPoint x: 636, endPoint y: 451, distance: 66.0
click at [634, 454] on input "Interior Wall Paint Color - Satin Finish" at bounding box center [607, 452] width 325 height 29
type input "Interior Wall Paint Color"
click at [589, 512] on textarea "Entry Paint Color for Brick" at bounding box center [607, 534] width 325 height 72
type textarea "Entry Paint Color for Brick Finish : Eggshell"
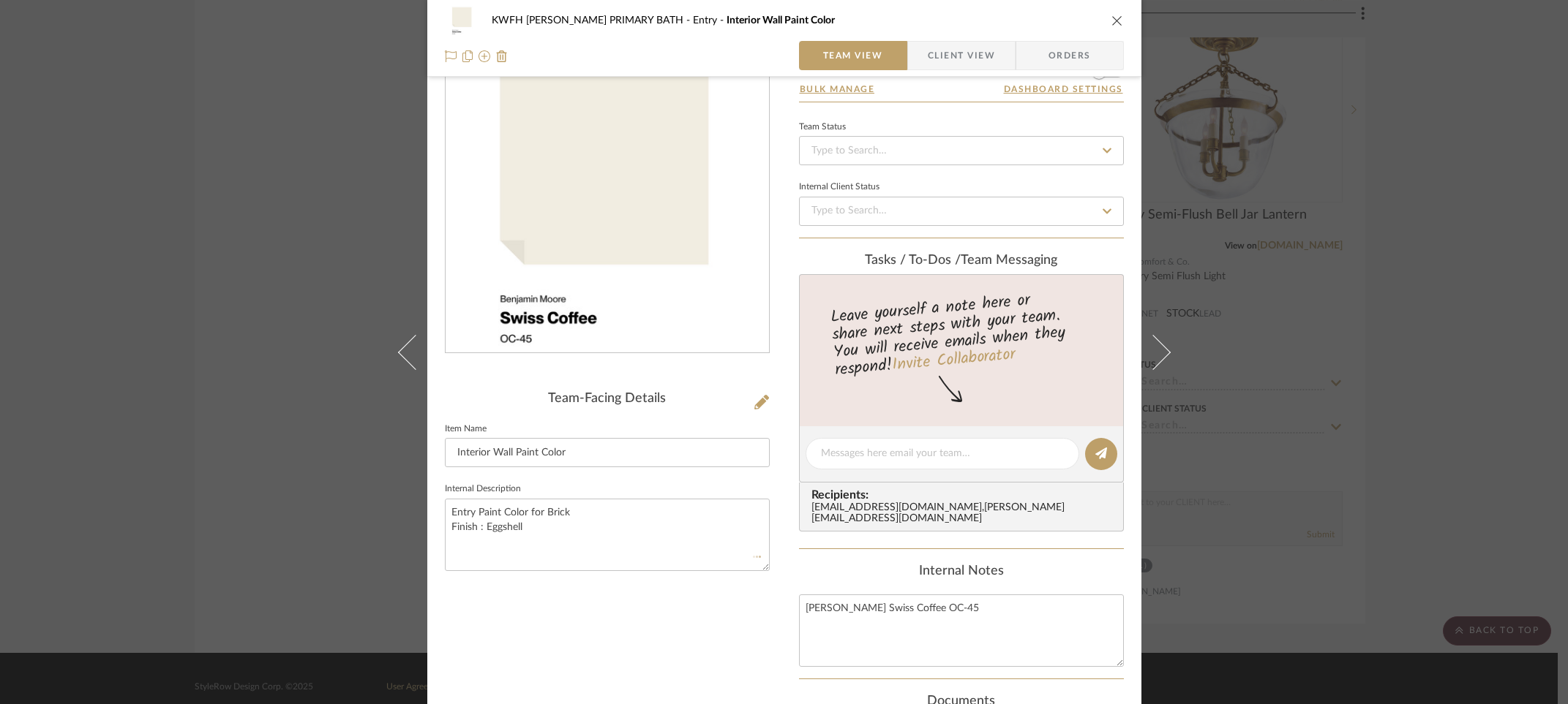
click at [1113, 21] on icon "close" at bounding box center [1117, 21] width 12 height 12
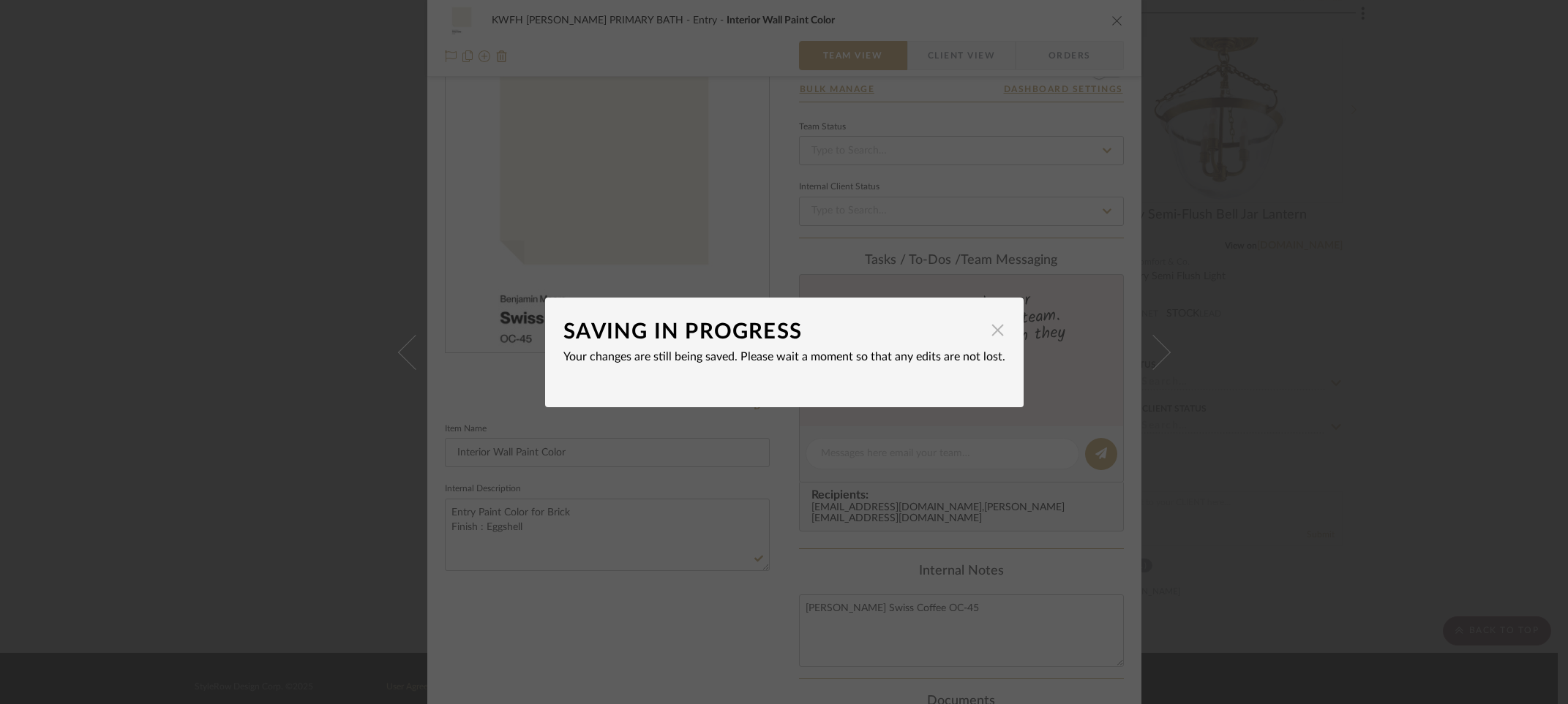
click at [993, 331] on span "button" at bounding box center [997, 330] width 29 height 29
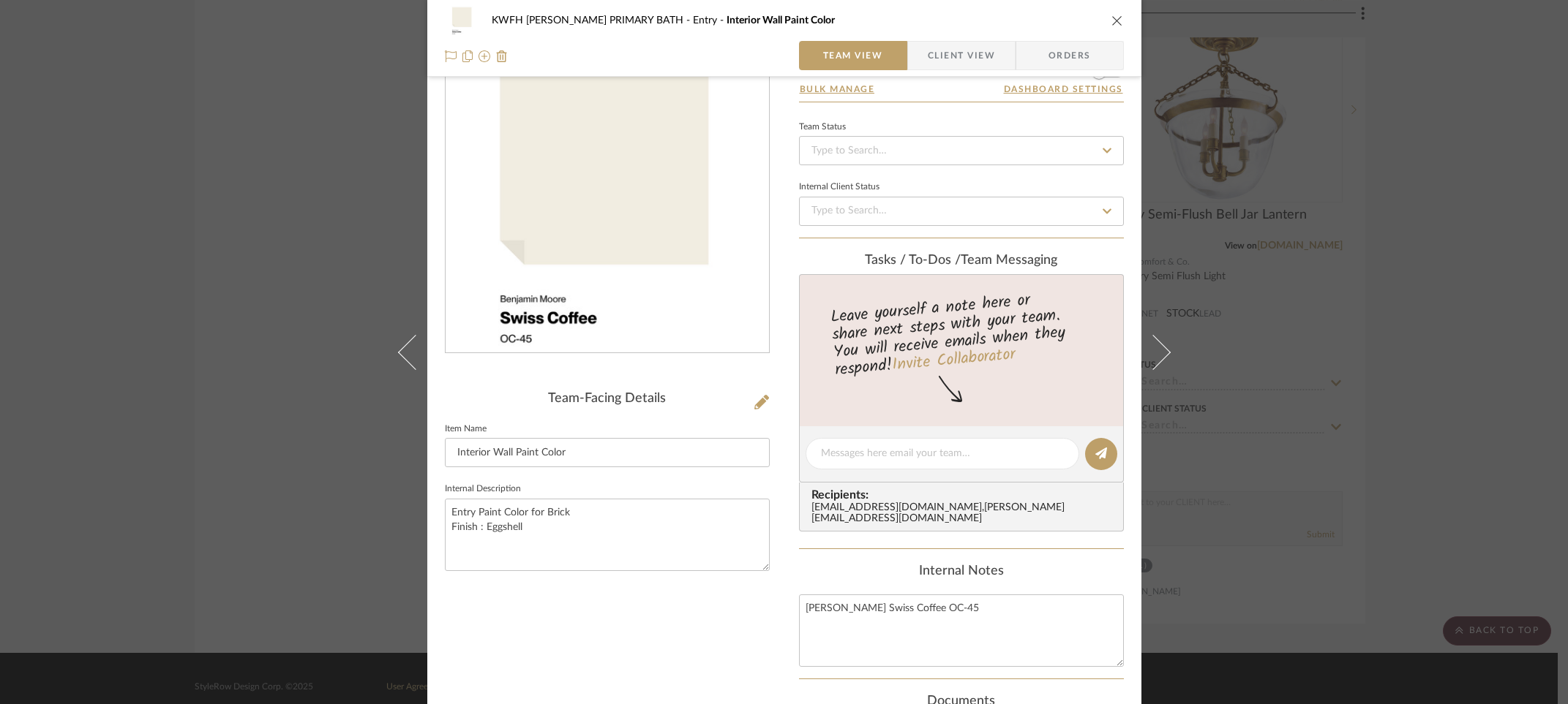
click at [1111, 20] on icon "close" at bounding box center [1117, 21] width 12 height 12
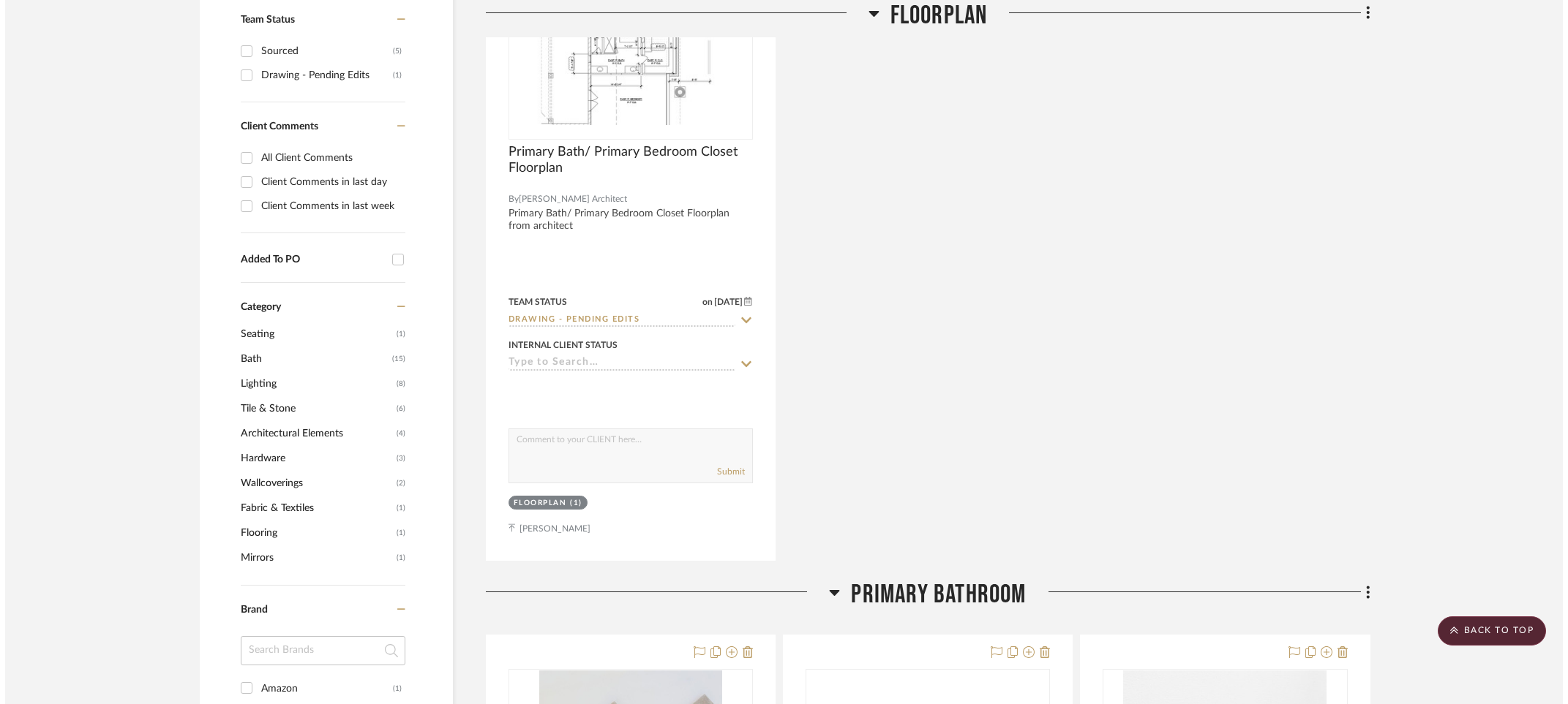
scroll to position [0, 0]
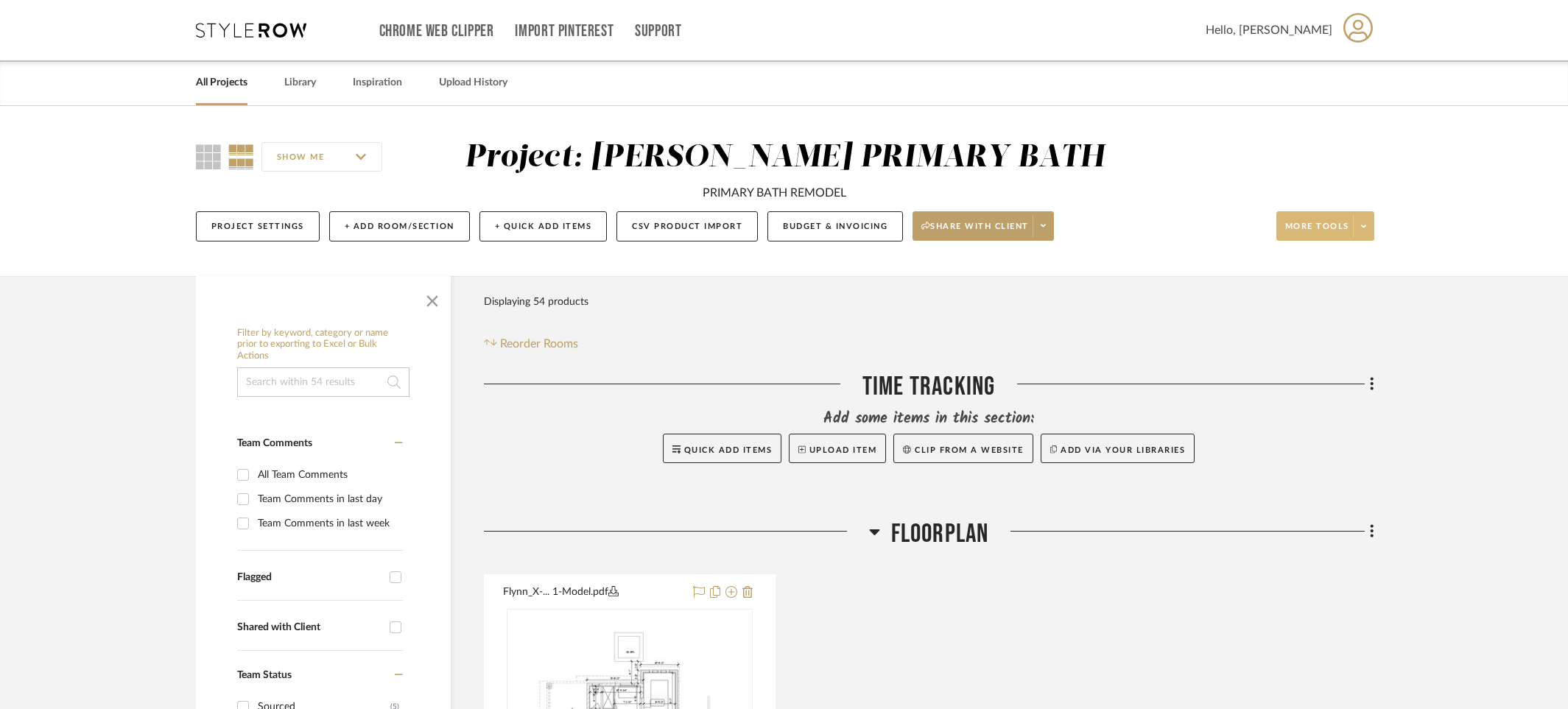
click at [1365, 222] on fa-icon at bounding box center [1363, 226] width 5 height 8
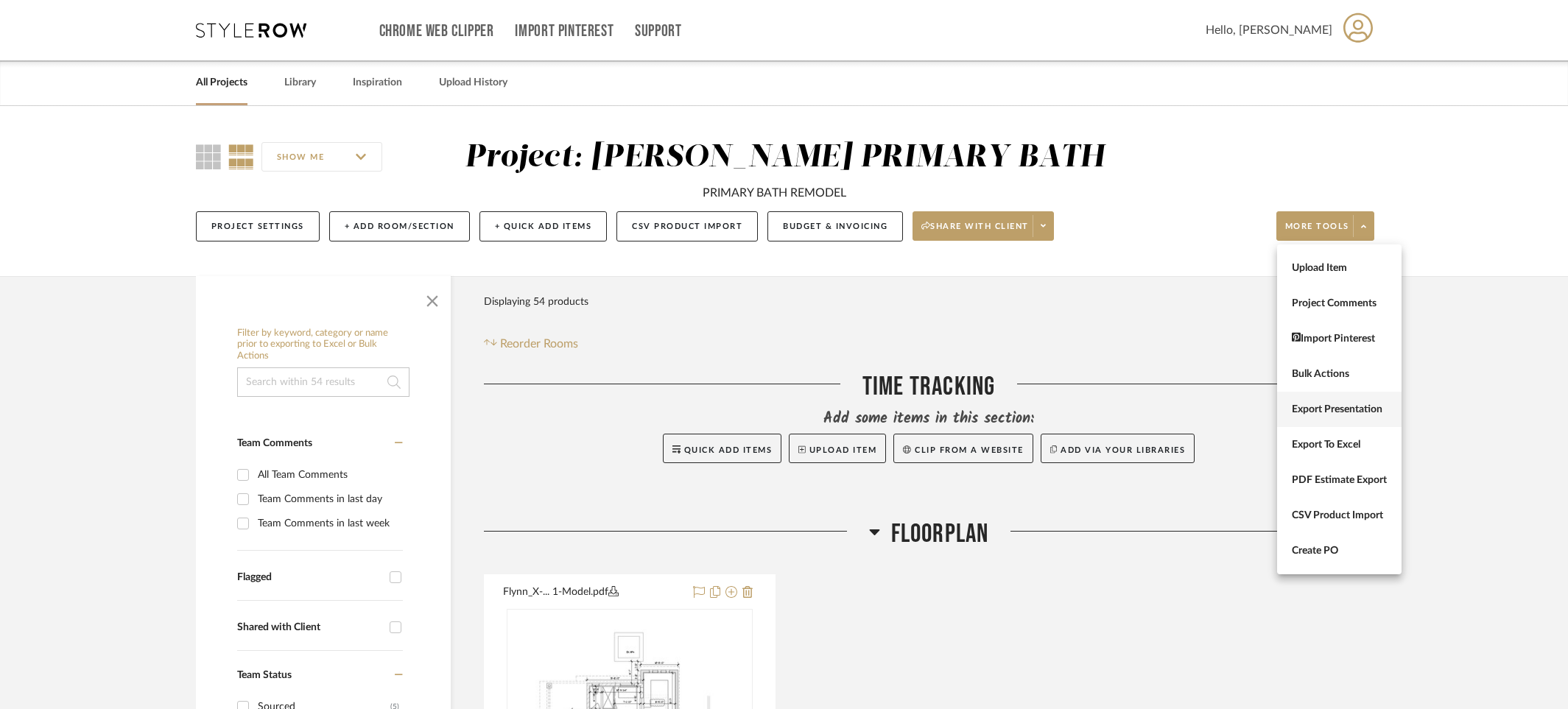
click at [1368, 407] on span "Export Presentation" at bounding box center [1339, 410] width 95 height 13
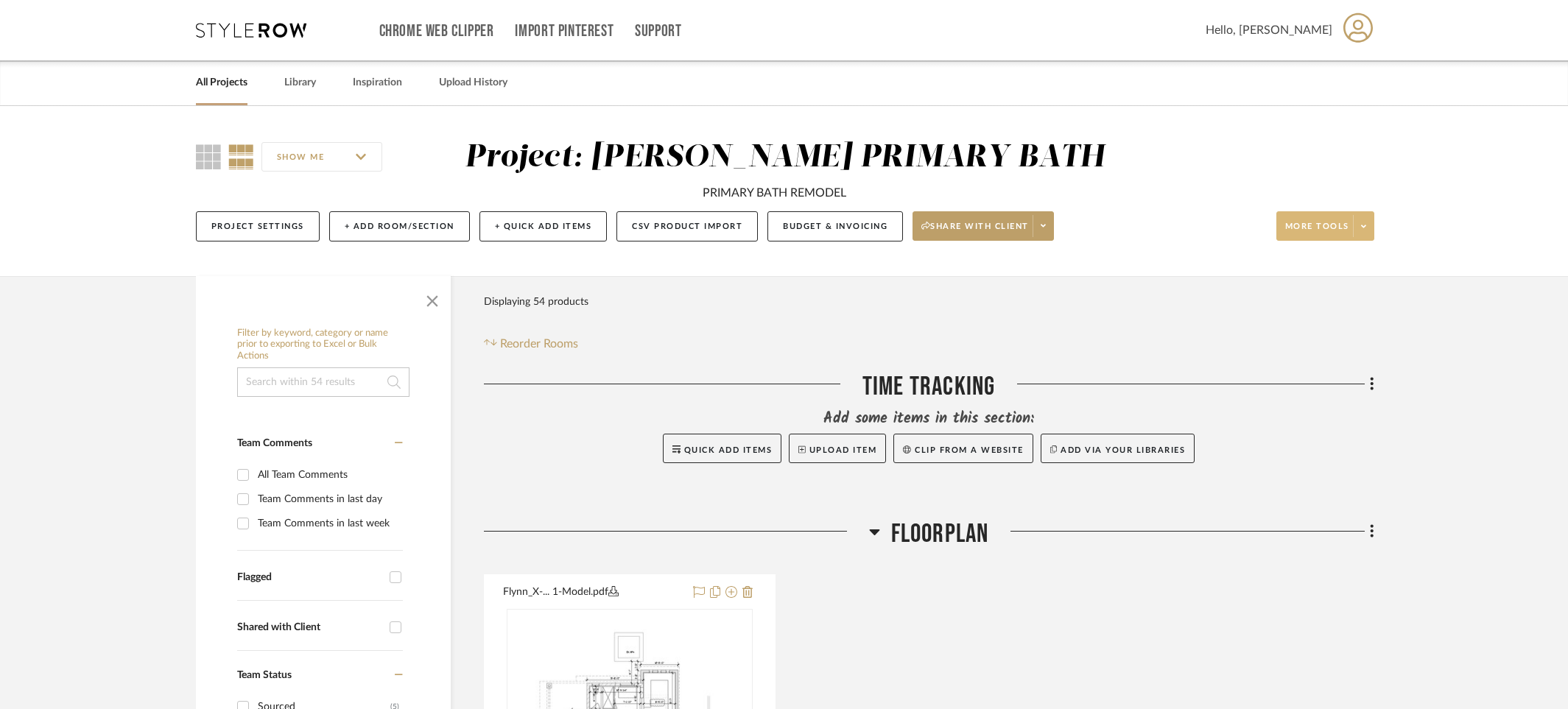
click at [1368, 227] on span at bounding box center [1362, 226] width 20 height 22
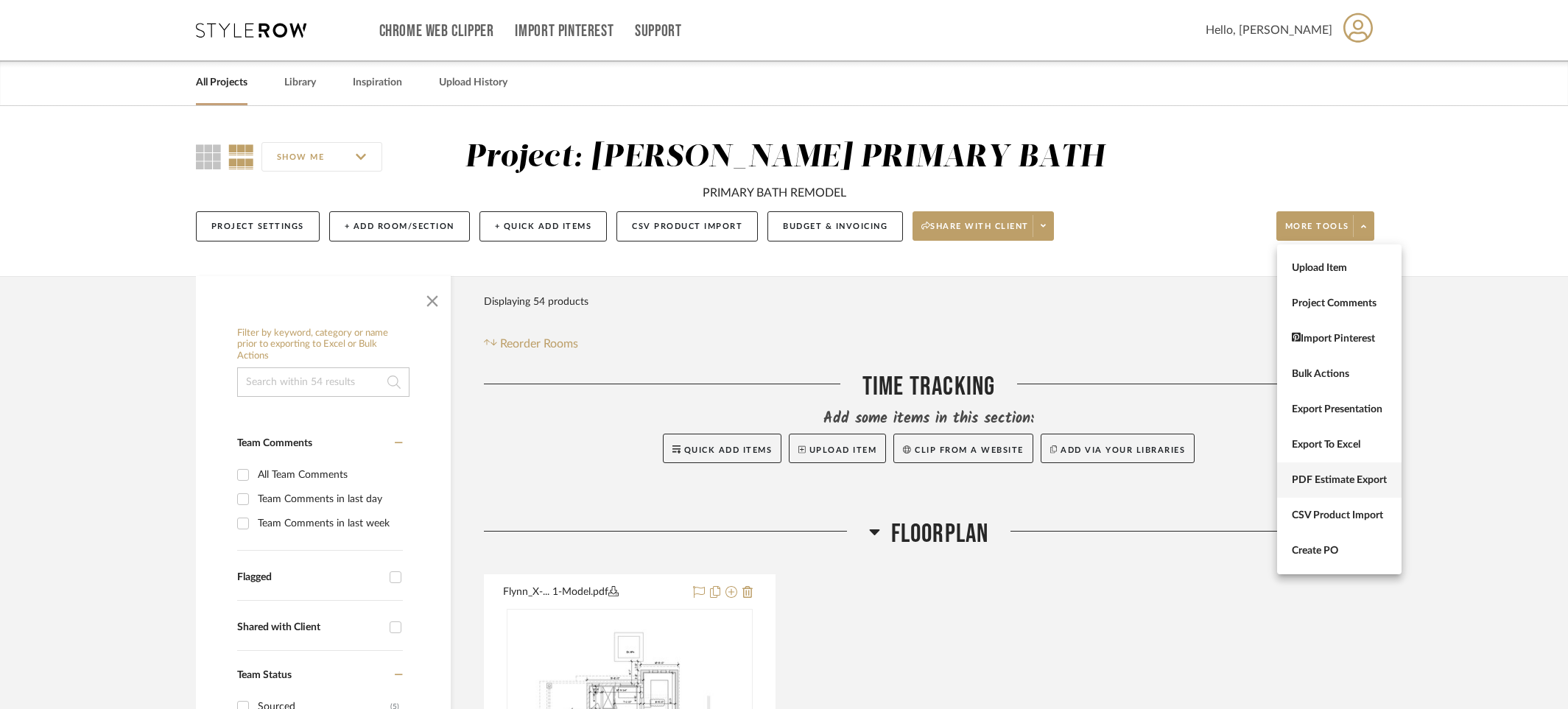
click at [1374, 474] on span "PDF Estimate Export" at bounding box center [1339, 480] width 95 height 13
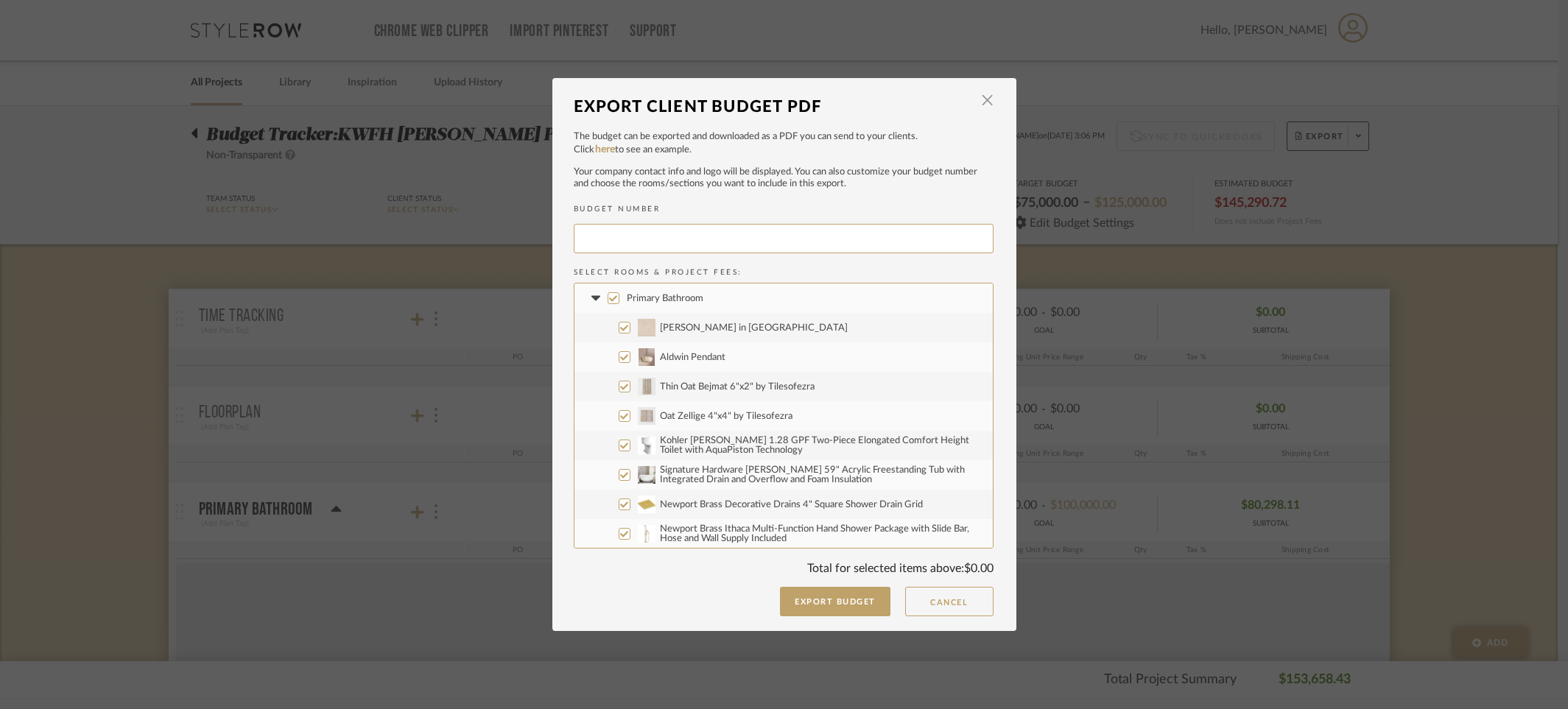
type input "KWFHFL-001"
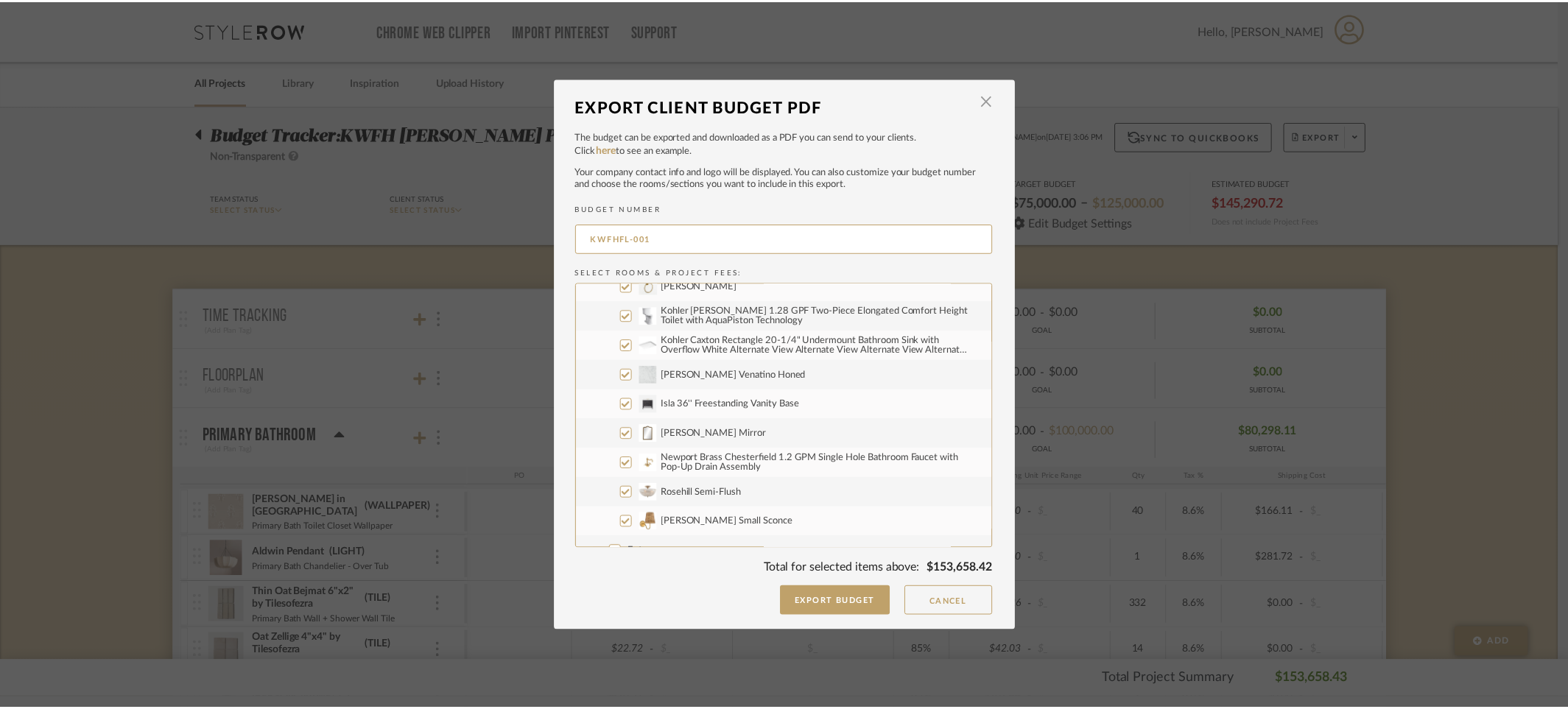
scroll to position [1267, 0]
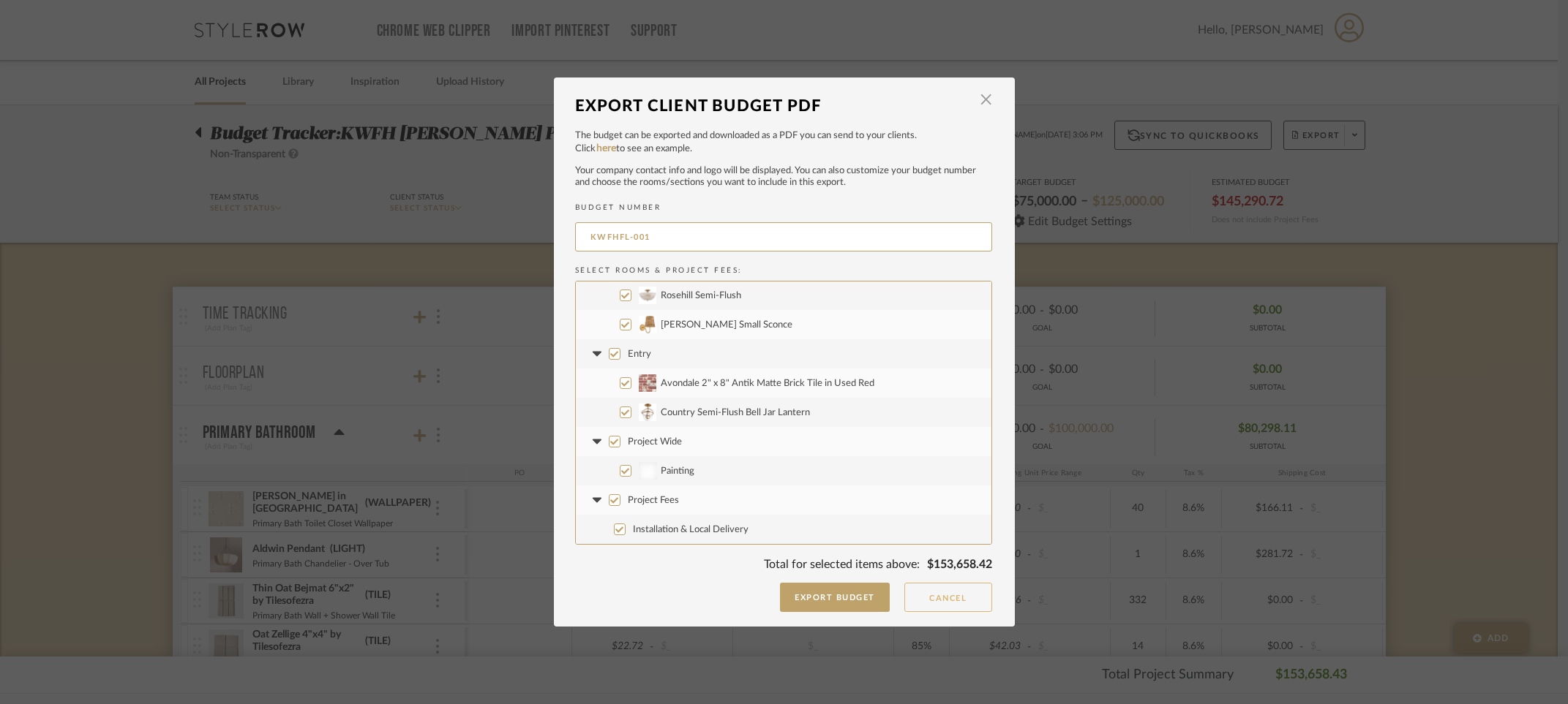
click at [958, 592] on button "Cancel" at bounding box center [948, 597] width 88 height 29
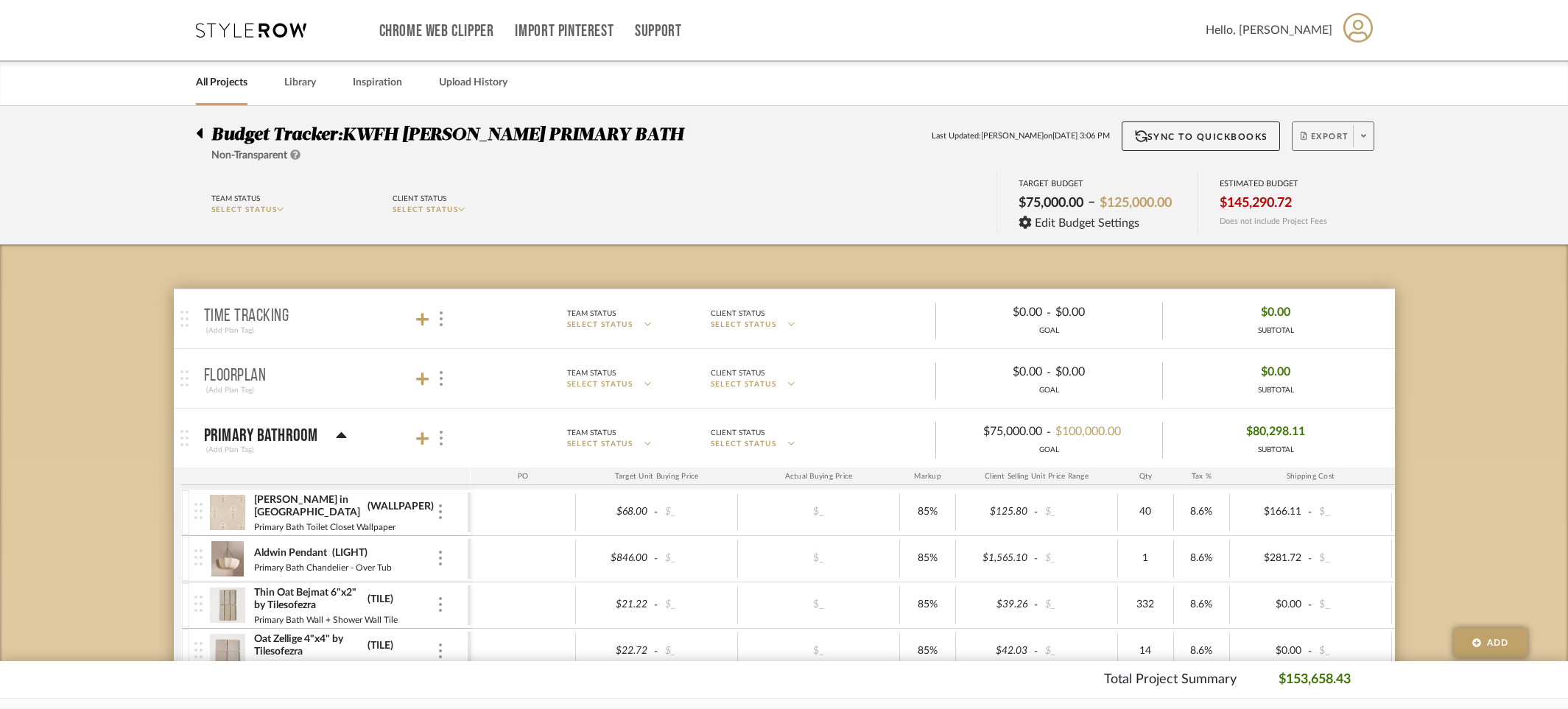
click at [1369, 141] on span at bounding box center [1362, 136] width 20 height 22
click at [1451, 146] on div at bounding box center [784, 354] width 1568 height 709
click at [200, 131] on icon at bounding box center [200, 134] width 6 height 11
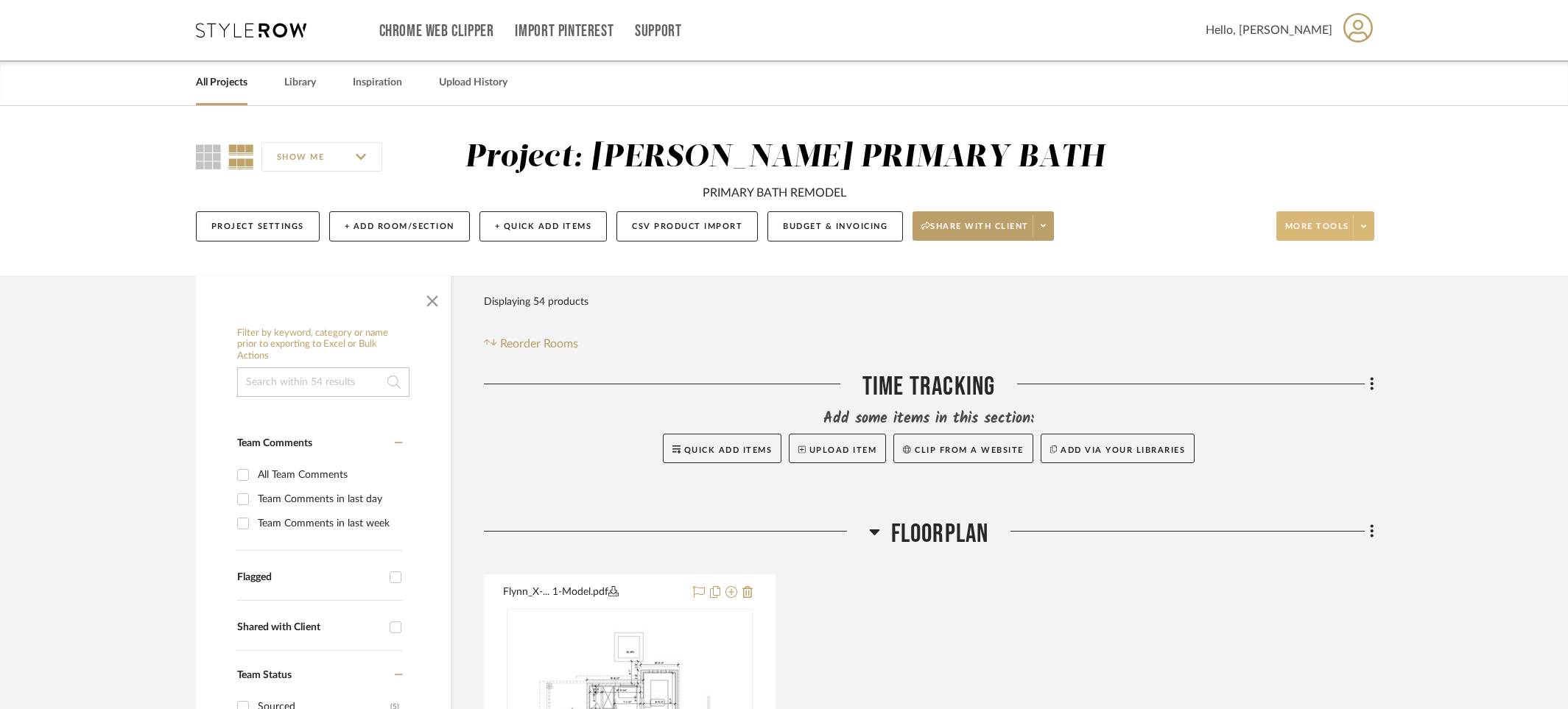
click at [1368, 224] on span at bounding box center [1362, 226] width 20 height 22
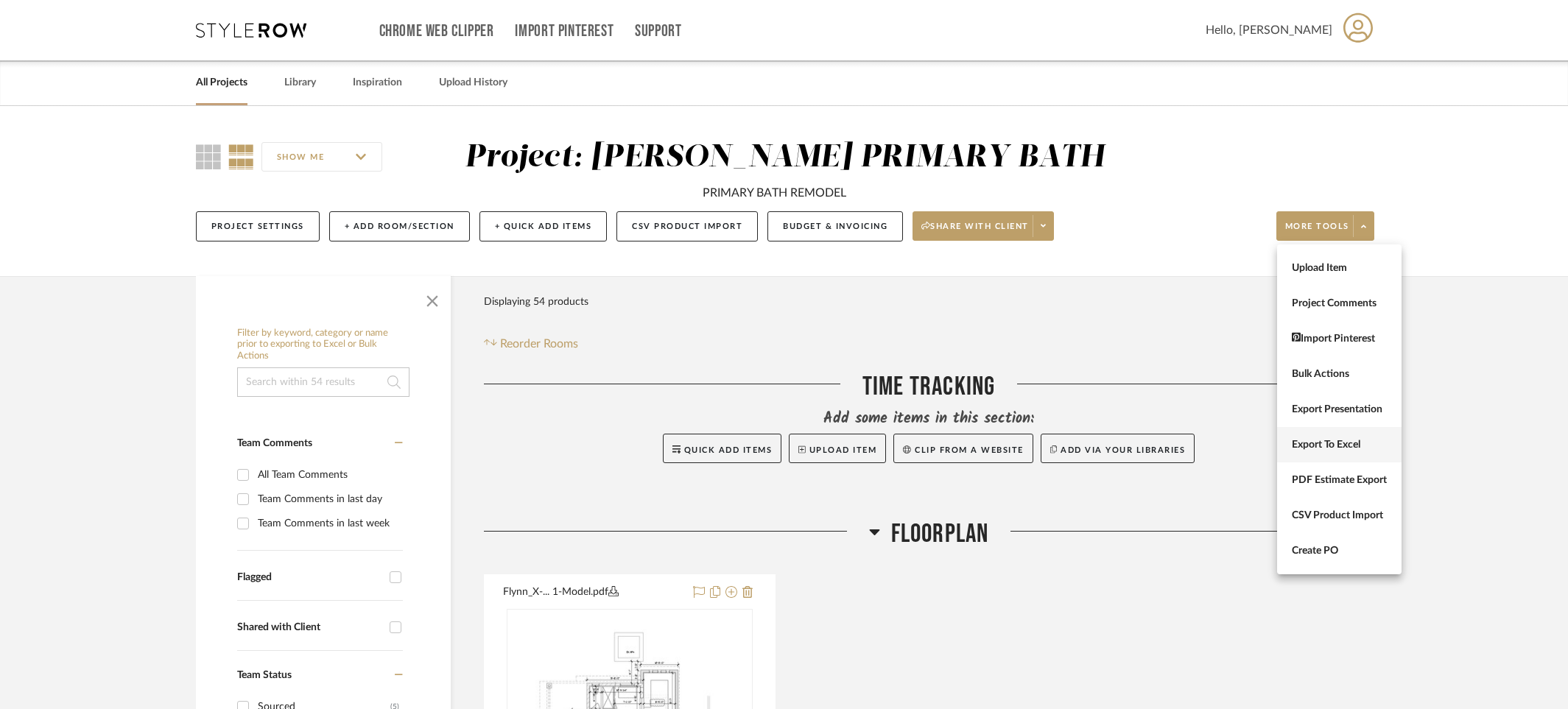
click at [1354, 444] on span "Export To Excel" at bounding box center [1339, 445] width 95 height 13
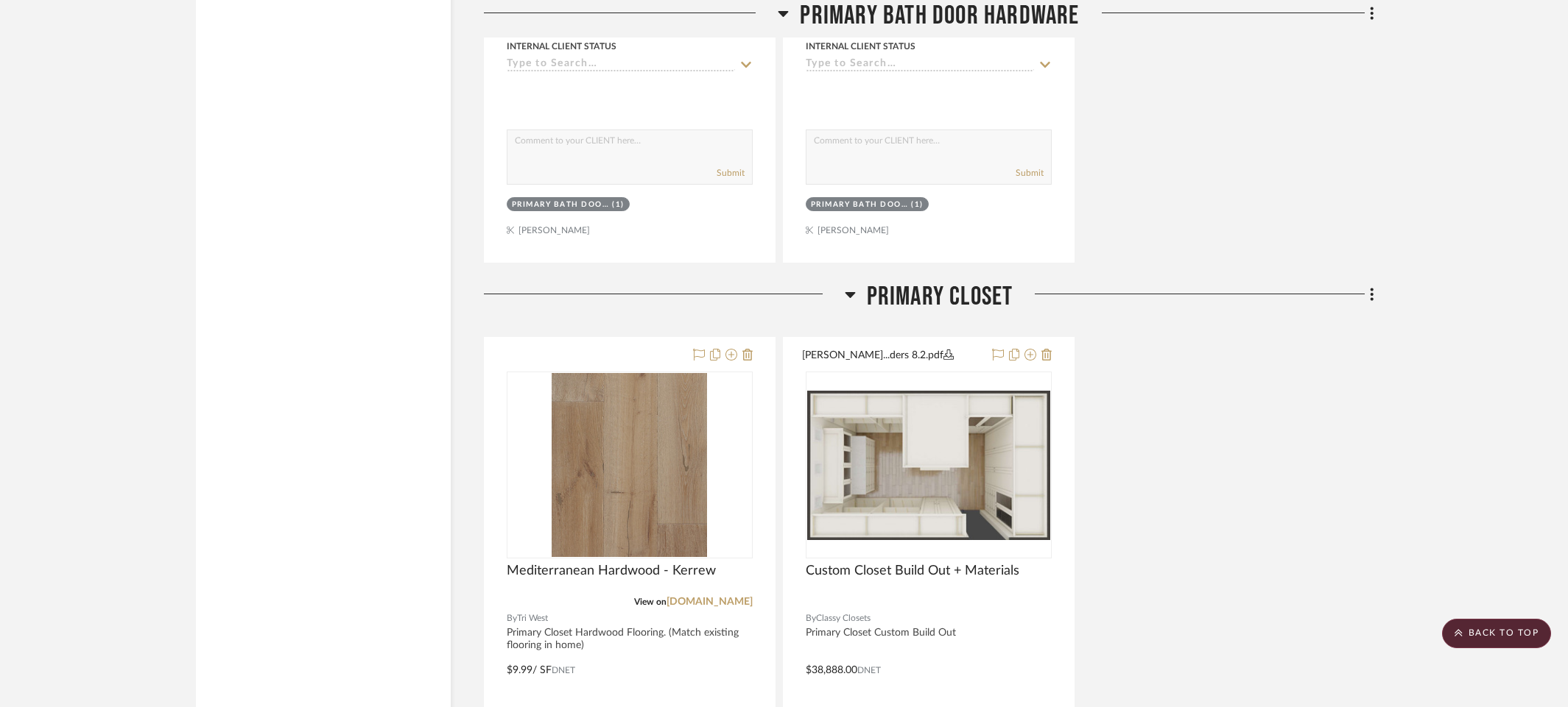
scroll to position [3761, 0]
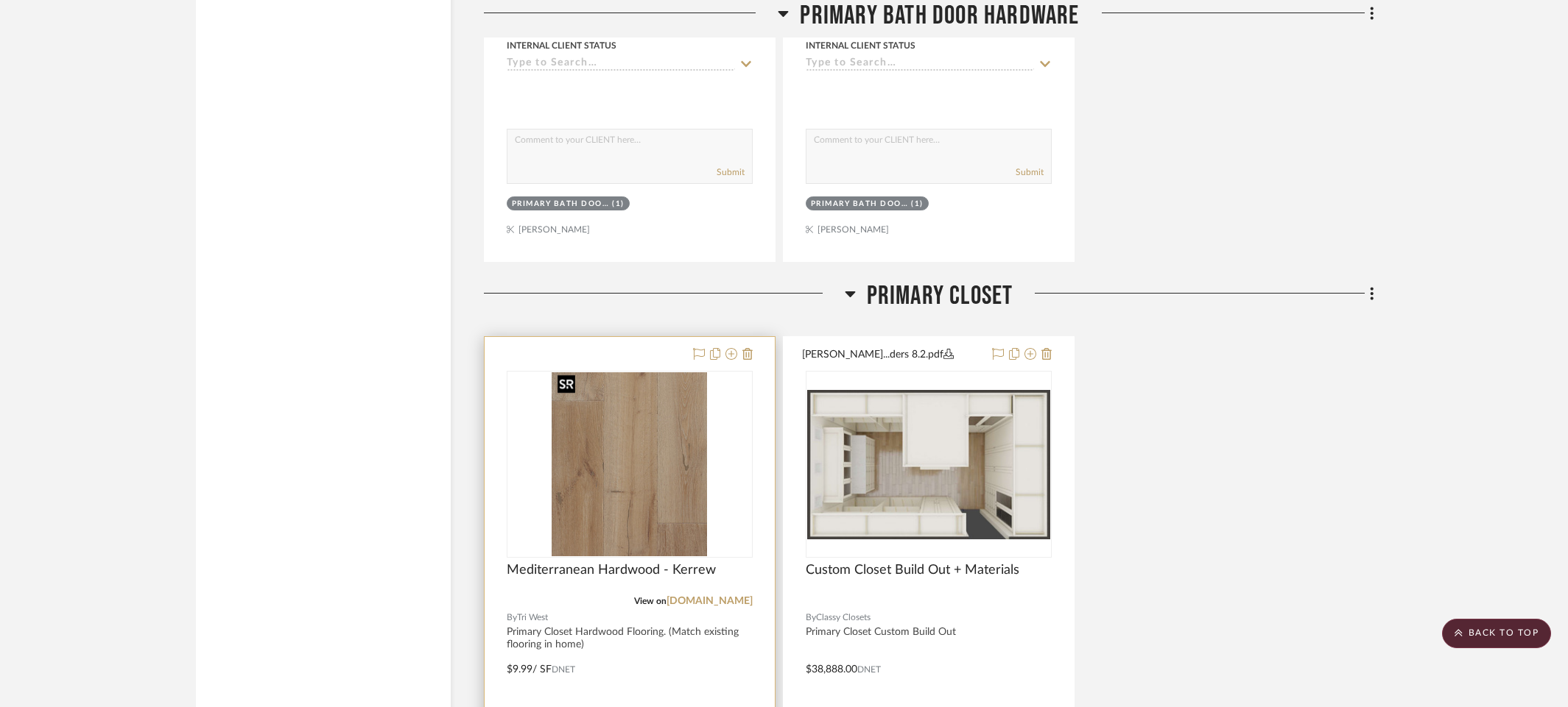
click at [583, 448] on img "0" at bounding box center [629, 464] width 155 height 184
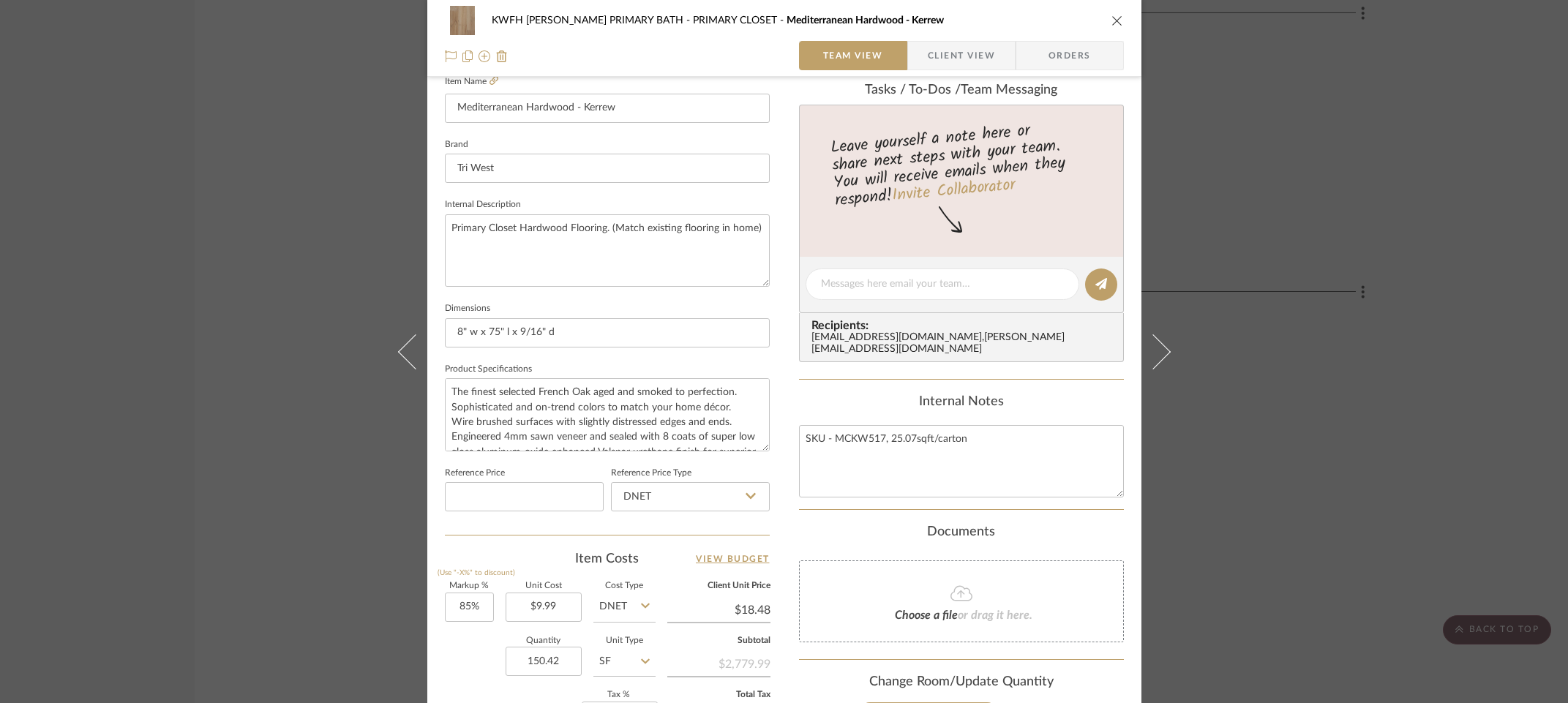
scroll to position [499, 0]
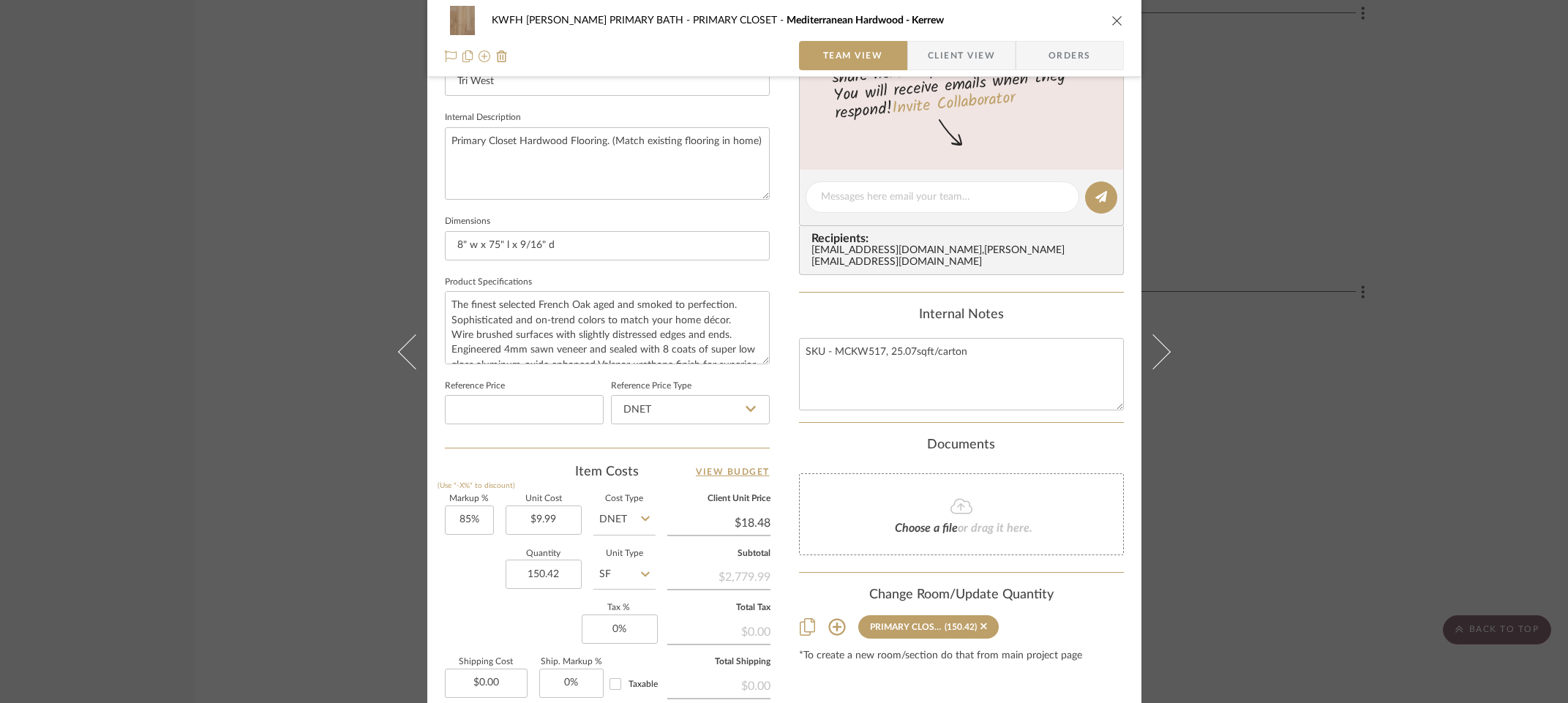
click at [1314, 373] on div "KWFH FLYNN PRIMARY BATH PRIMARY CLOSET Mediterranean Hardwood - Kerrew Team Vie…" at bounding box center [784, 351] width 1568 height 703
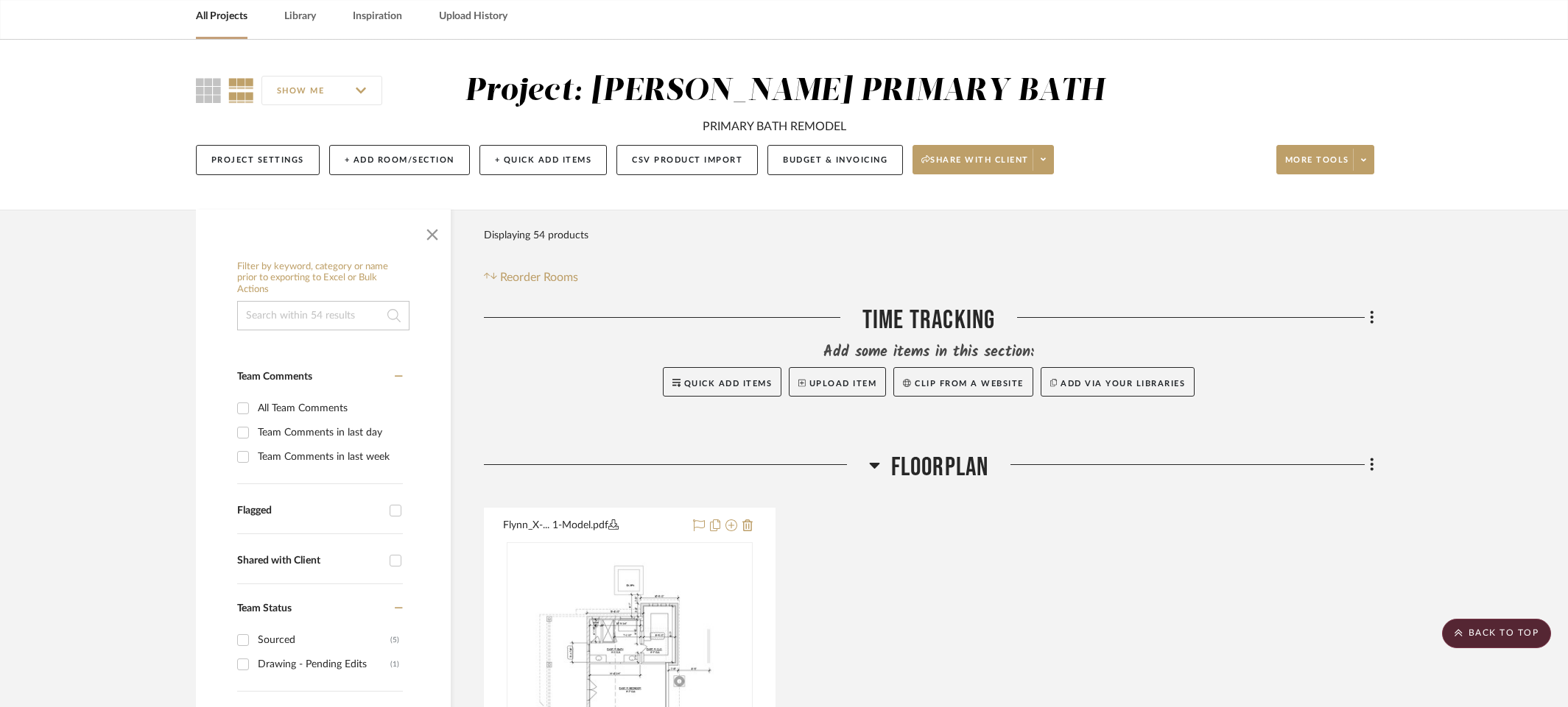
scroll to position [0, 0]
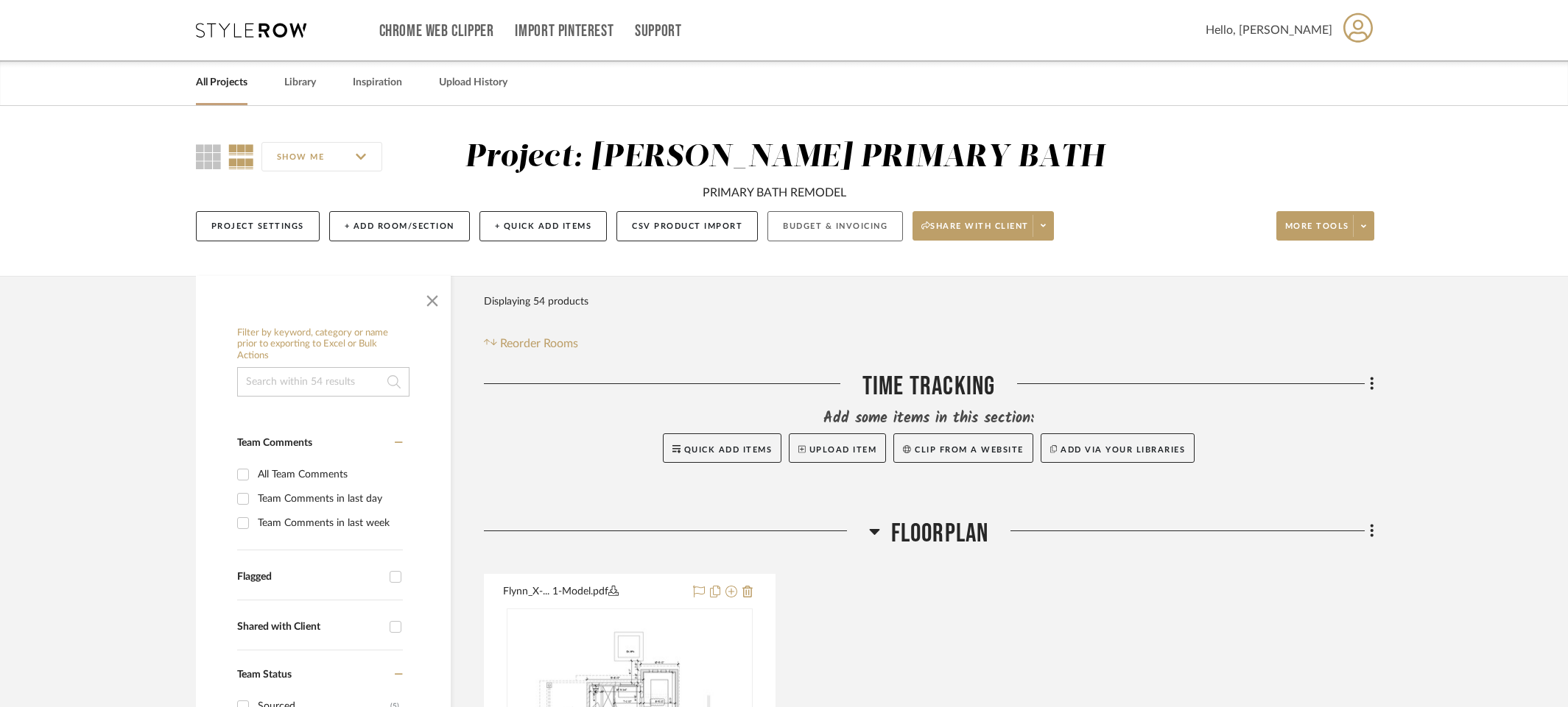
click at [783, 229] on button "Budget & Invoicing" at bounding box center [835, 226] width 136 height 30
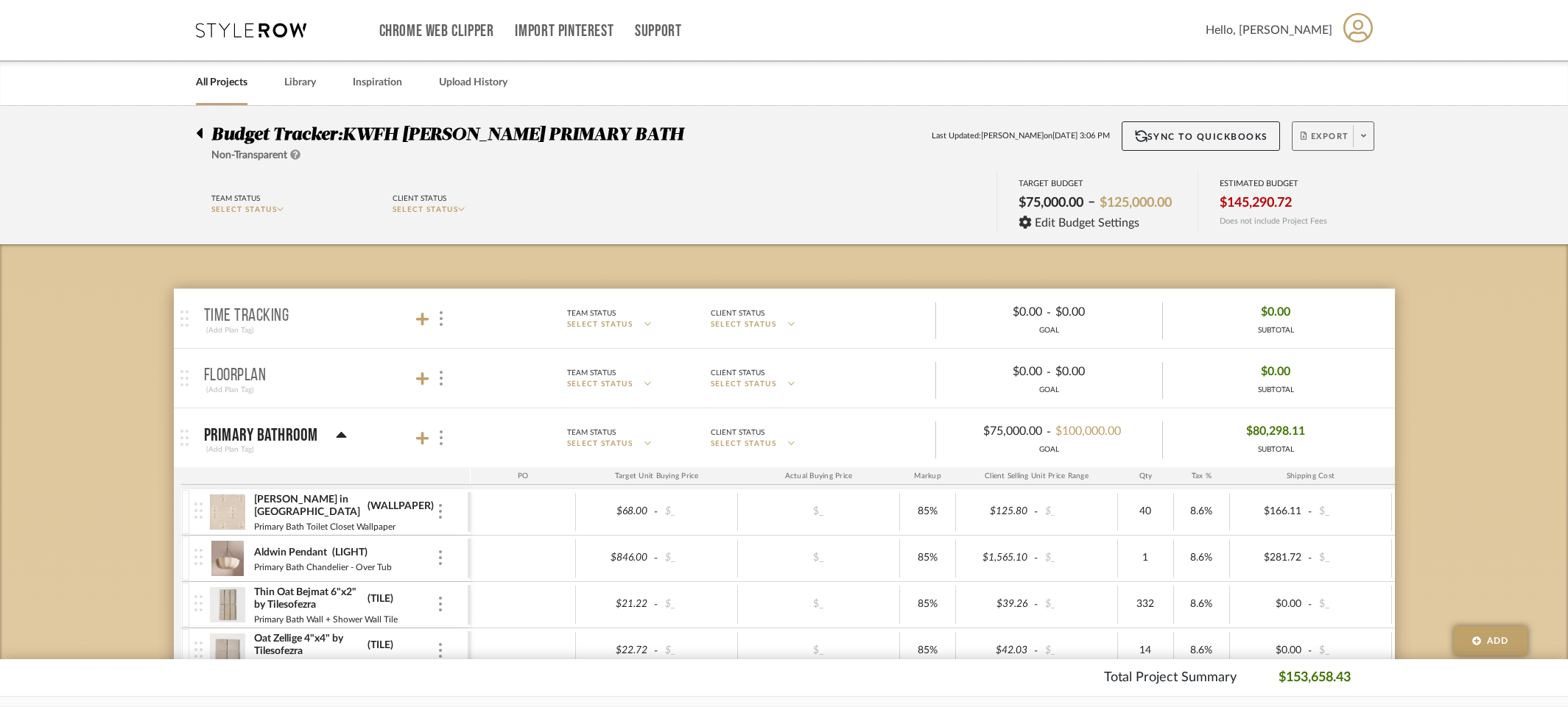
click at [1359, 136] on span at bounding box center [1362, 136] width 20 height 22
click at [1335, 248] on span "Create PO" at bounding box center [1327, 249] width 47 height 13
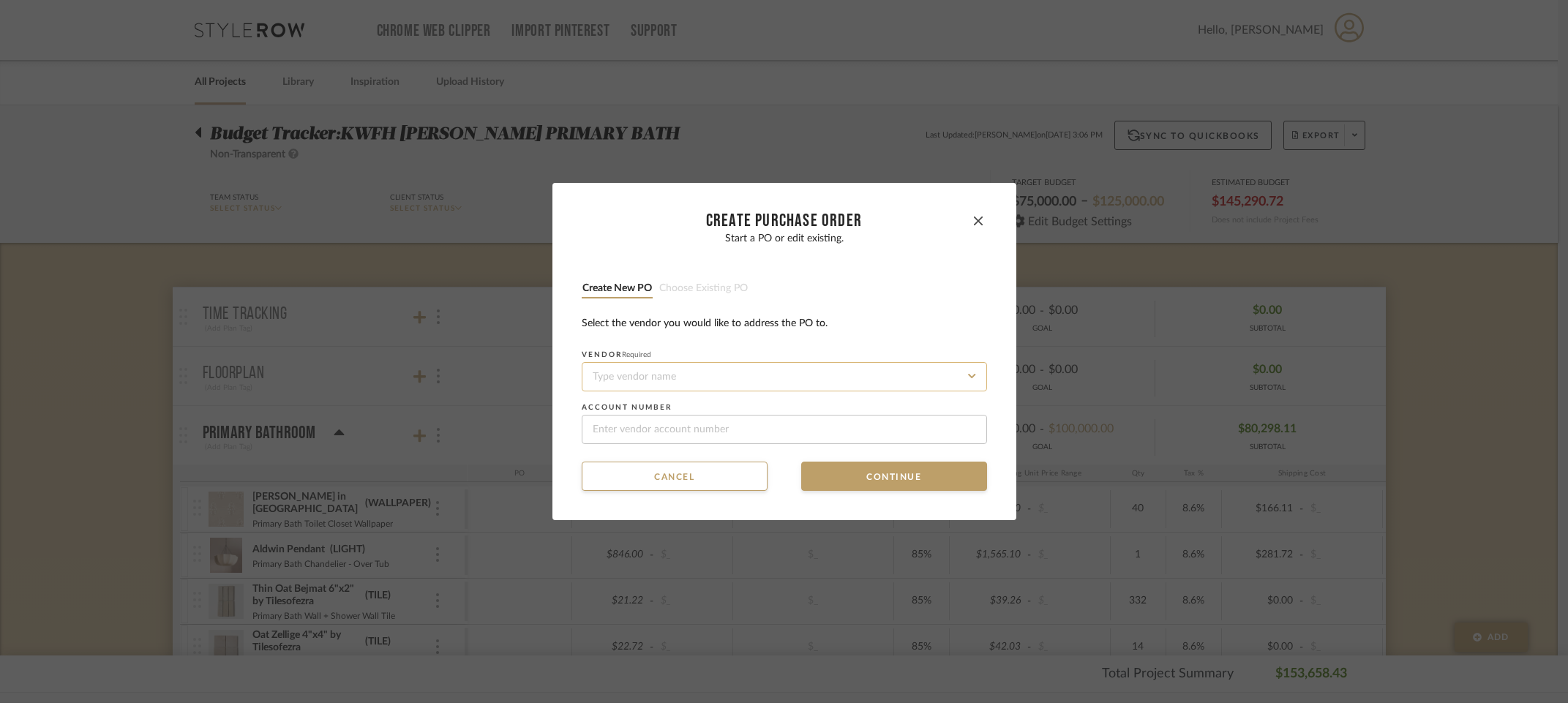
click at [607, 383] on input at bounding box center [784, 376] width 405 height 29
click at [871, 314] on div "Start a PO or edit existing. Create new PO Choose existing PO Select the vendor…" at bounding box center [784, 338] width 405 height 212
click at [694, 376] on input at bounding box center [784, 376] width 405 height 29
click at [672, 415] on div "Sollid Cabinetry" at bounding box center [780, 412] width 404 height 34
type input "Sollid Cabinetry"
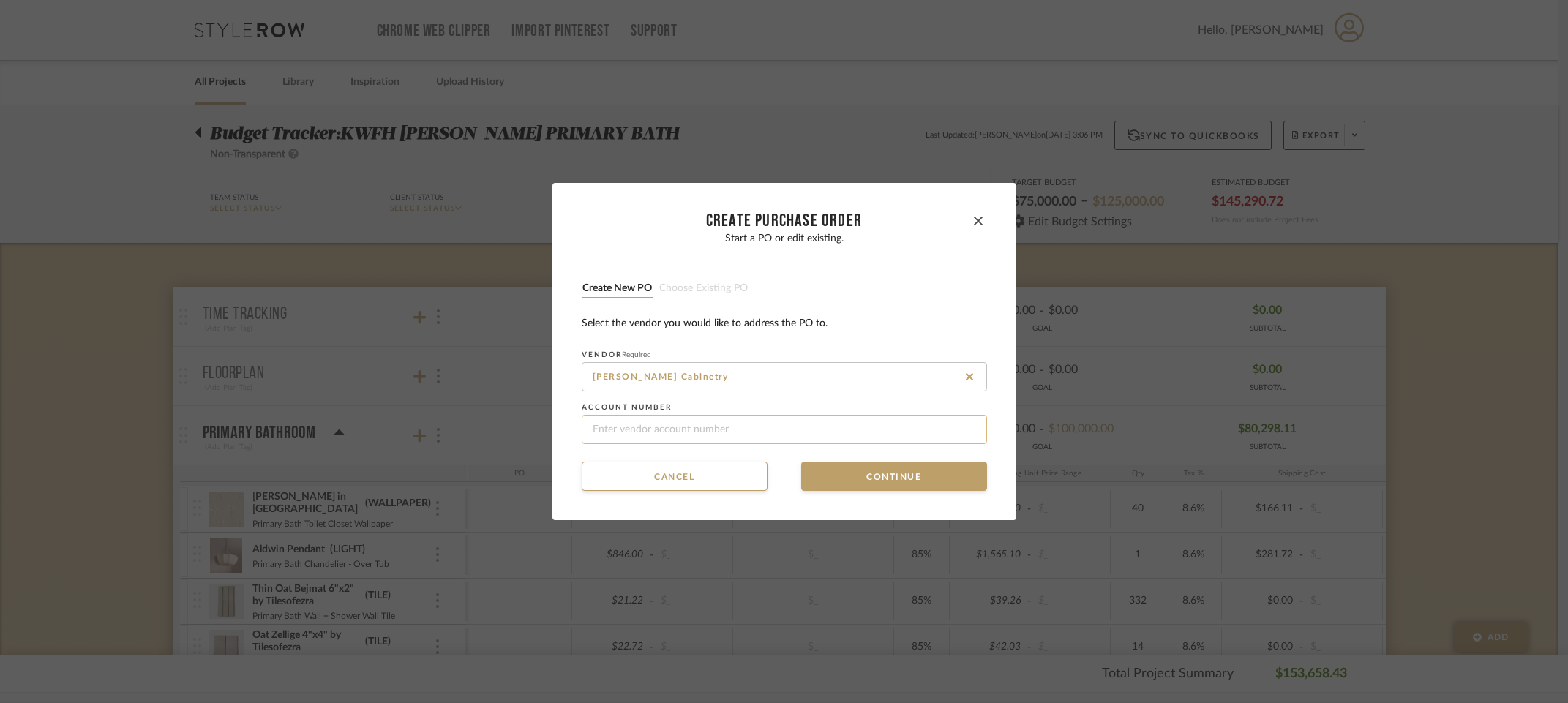
click at [670, 427] on input at bounding box center [784, 429] width 405 height 29
click at [714, 382] on input "Sollid Cabinetry" at bounding box center [784, 376] width 405 height 29
click at [966, 371] on icon at bounding box center [970, 377] width 7 height 12
click at [651, 479] on button "Cancel" at bounding box center [674, 476] width 186 height 29
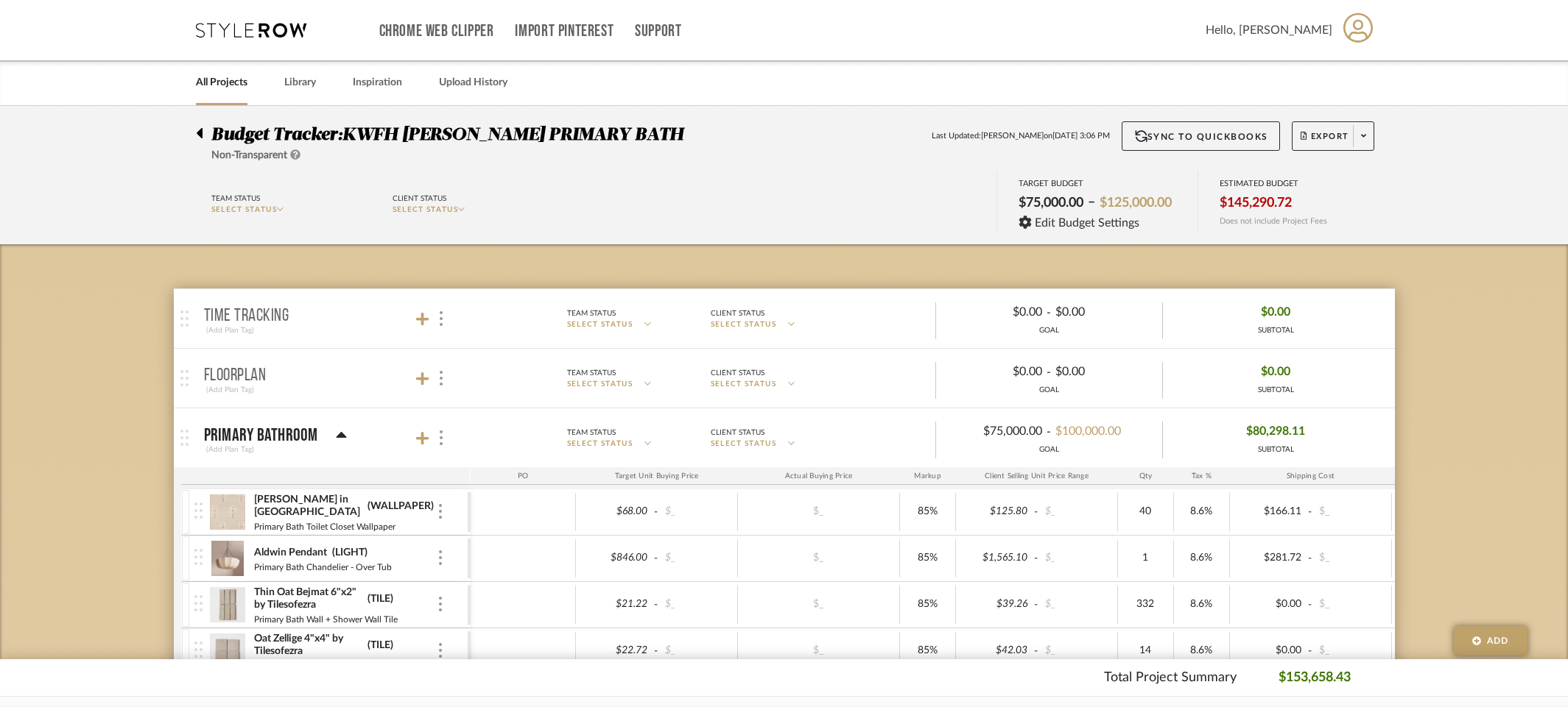
click at [200, 132] on icon at bounding box center [200, 133] width 6 height 10
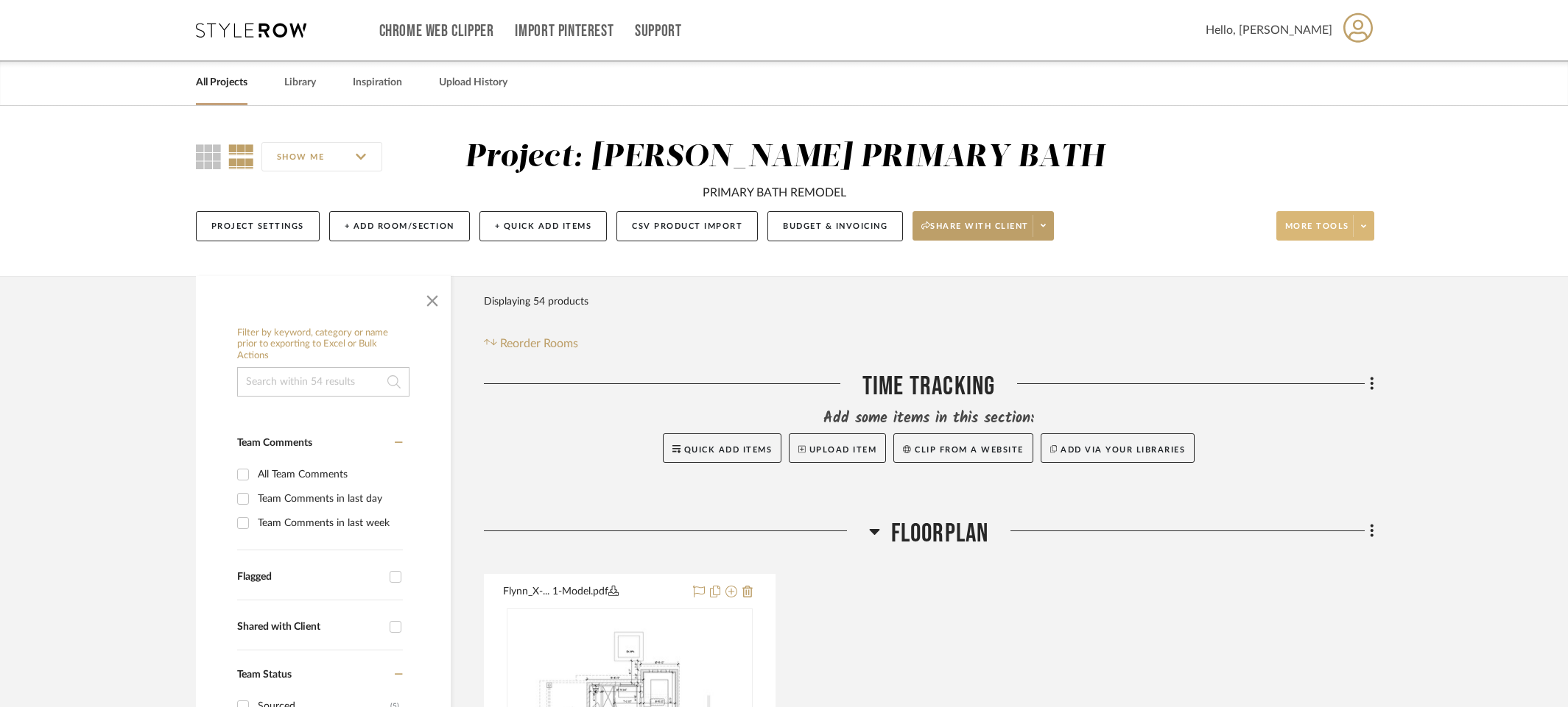
click at [1369, 230] on span at bounding box center [1362, 226] width 20 height 22
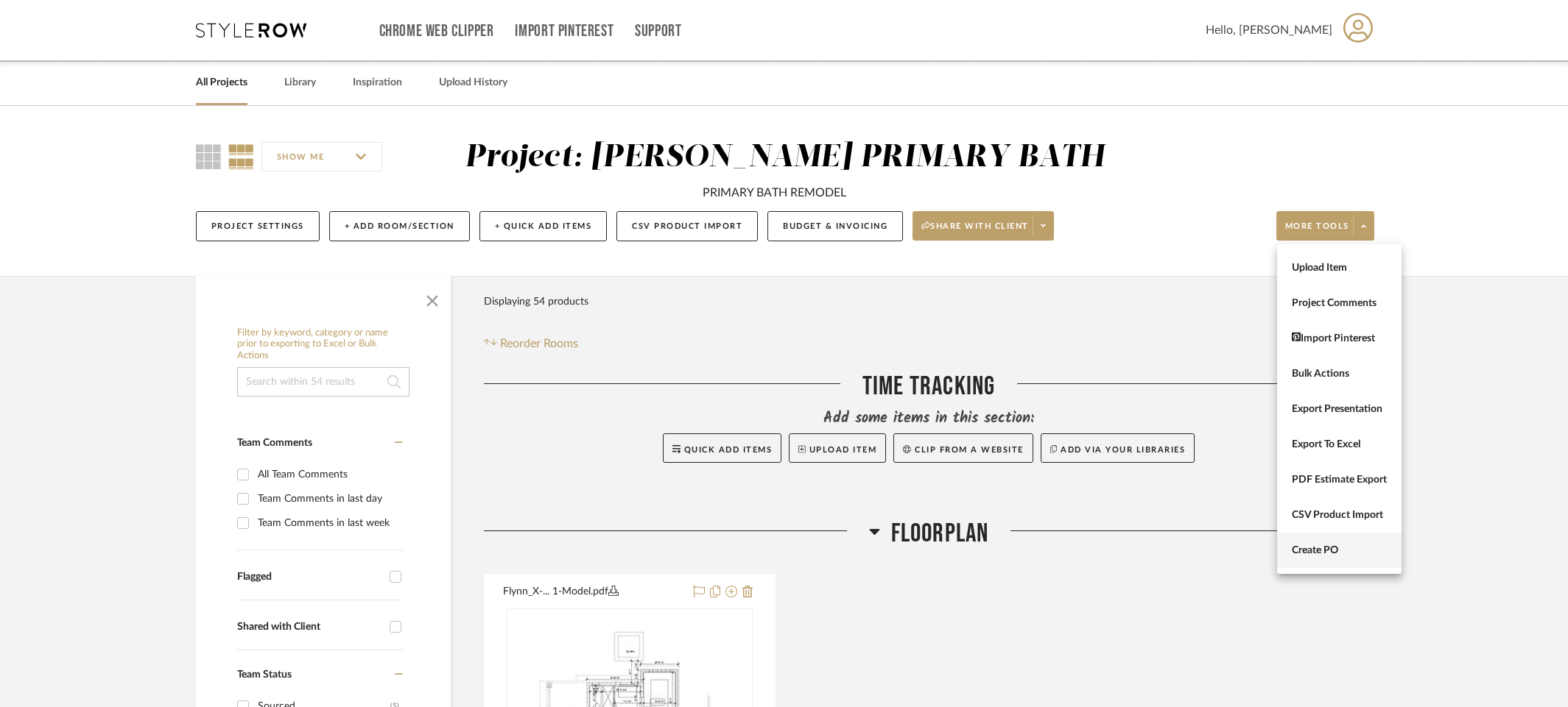
click at [1303, 556] on span "Create PO" at bounding box center [1339, 550] width 95 height 13
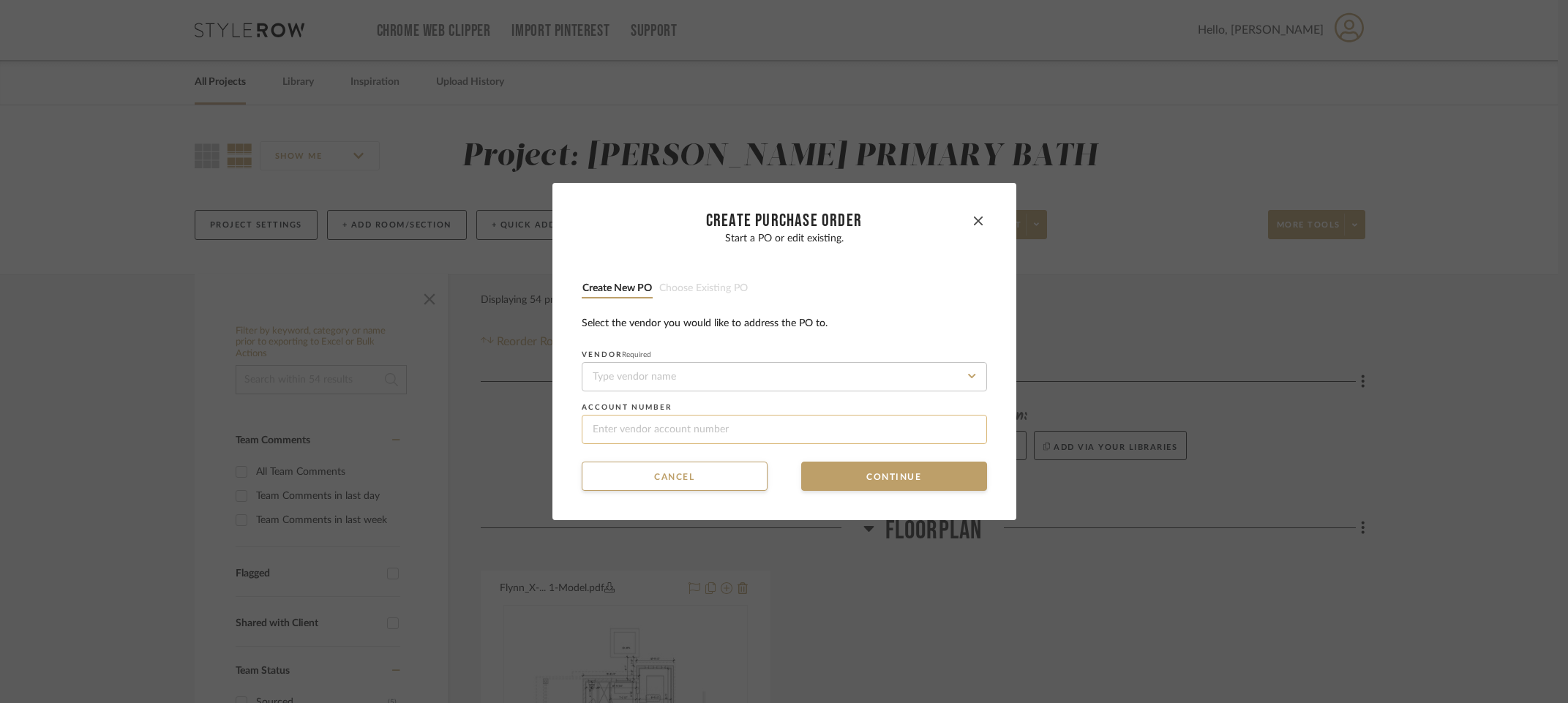
click at [975, 432] on input at bounding box center [784, 429] width 405 height 29
click at [862, 379] on input at bounding box center [784, 376] width 405 height 29
click at [858, 412] on div "Sollid Cabinetry" at bounding box center [780, 412] width 404 height 34
type input "Sollid Cabinetry"
click at [743, 429] on input at bounding box center [784, 429] width 405 height 29
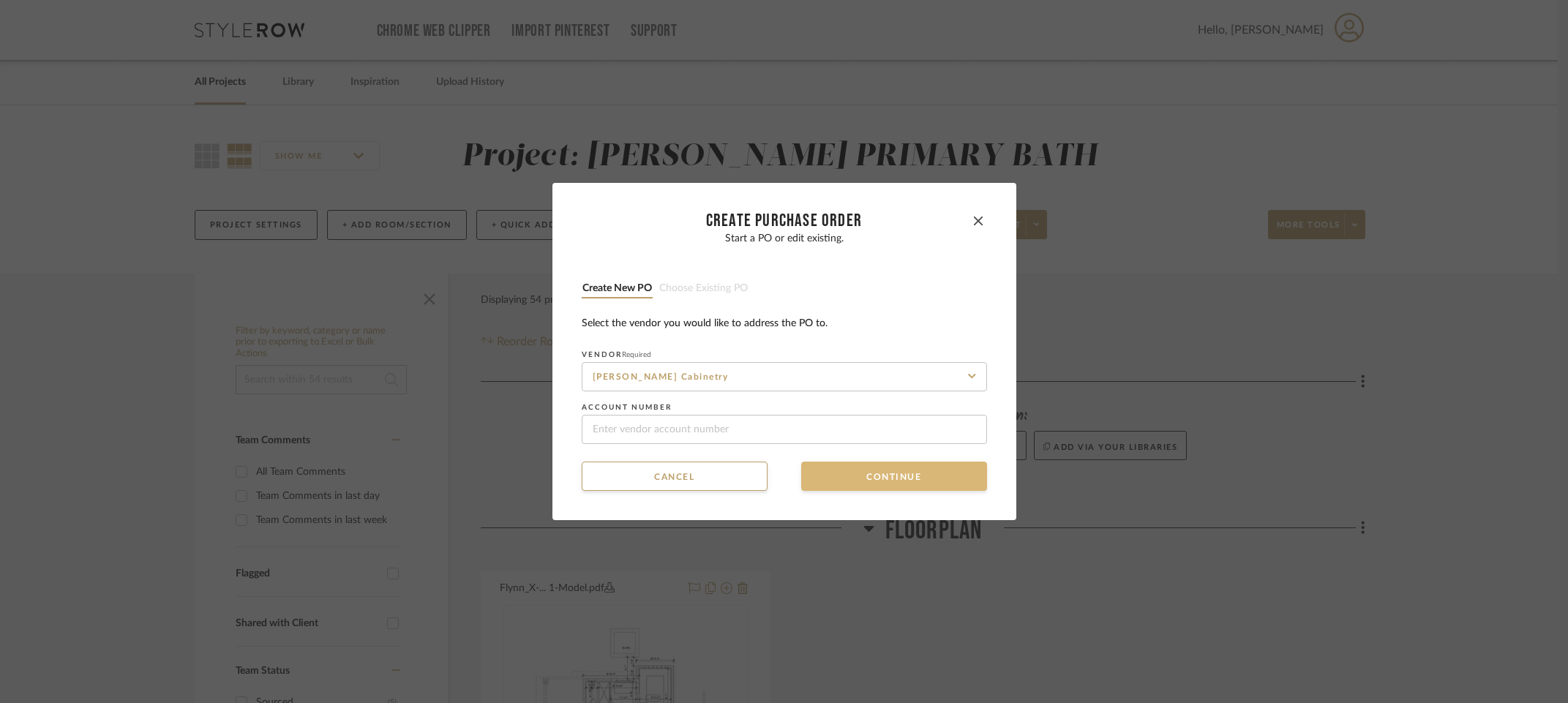
click at [851, 482] on button "Continue" at bounding box center [894, 476] width 186 height 29
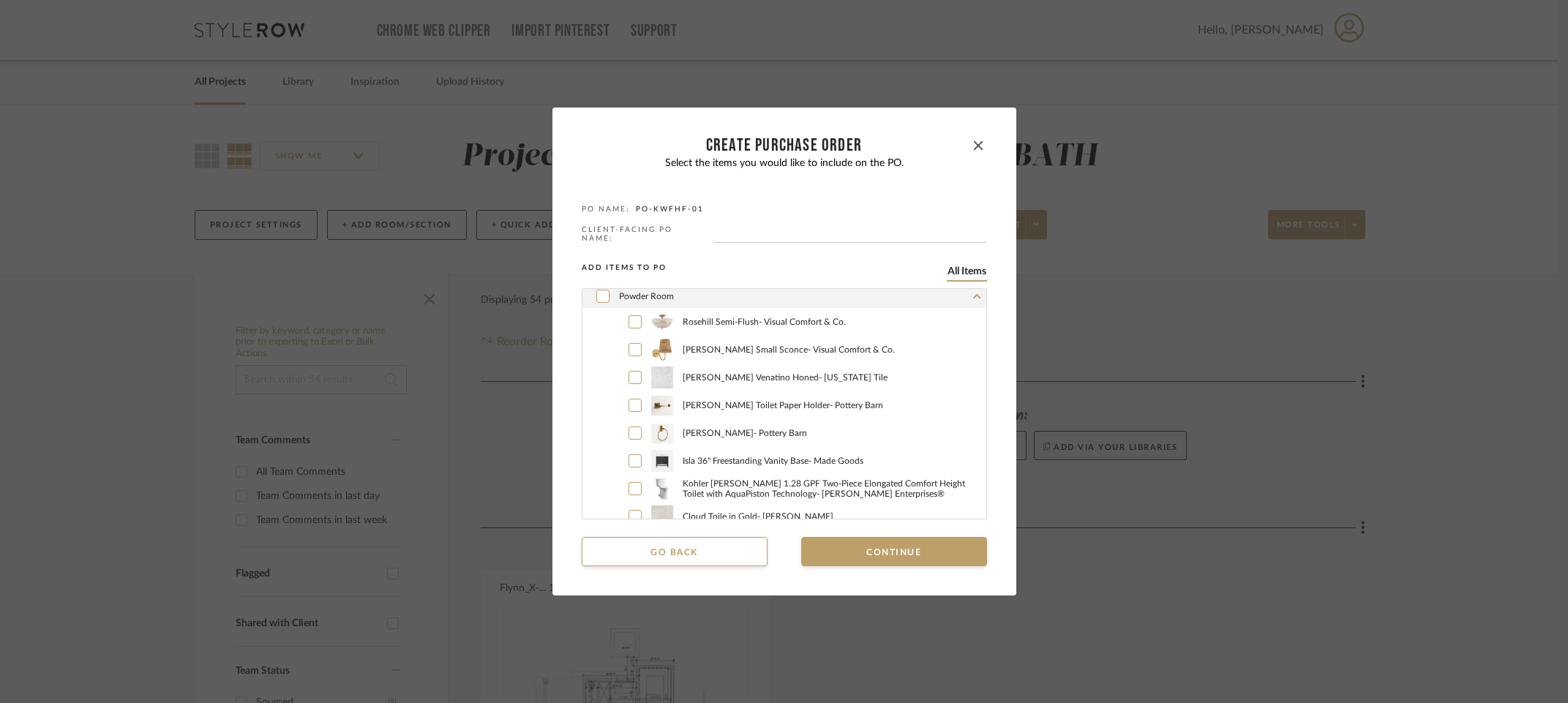
scroll to position [1180, 0]
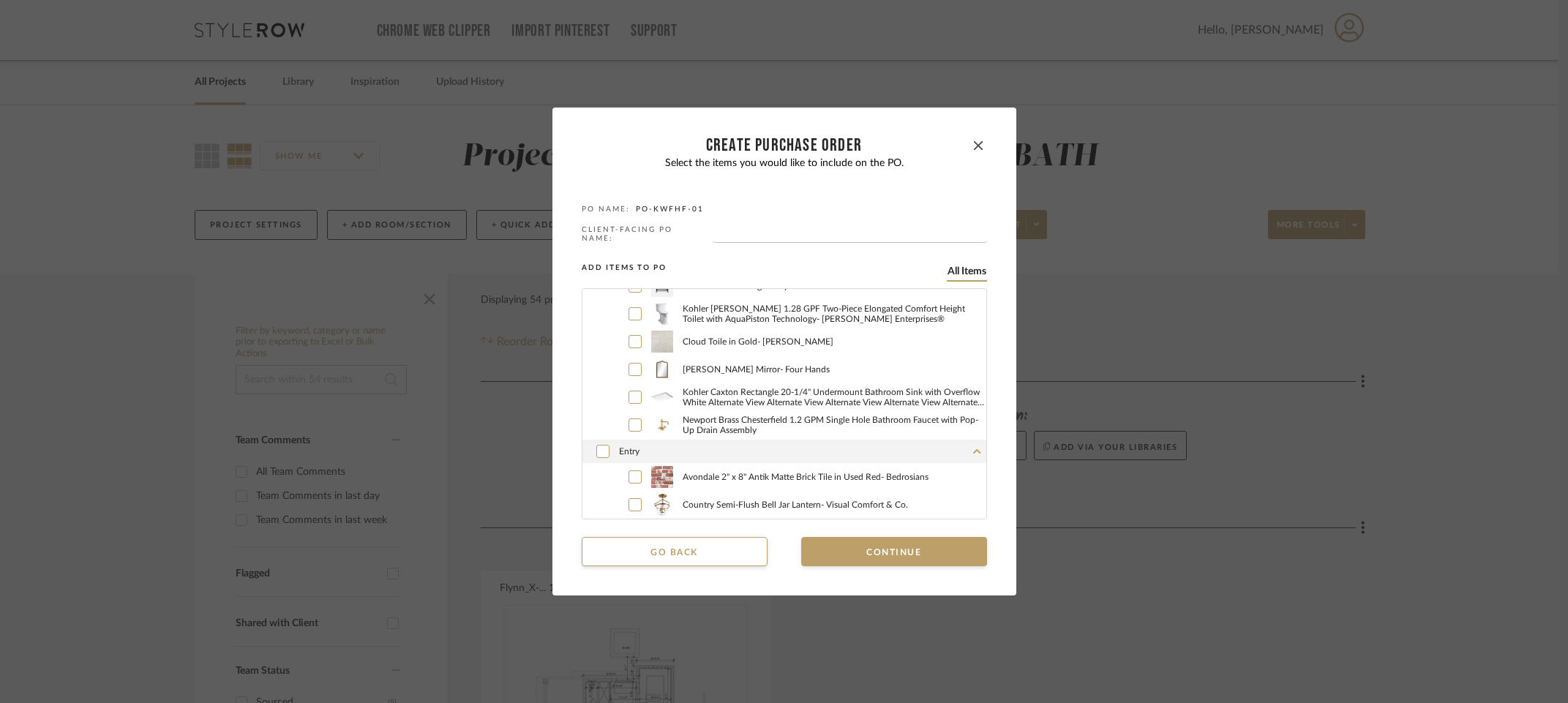
click at [709, 547] on button "Go back" at bounding box center [674, 552] width 186 height 29
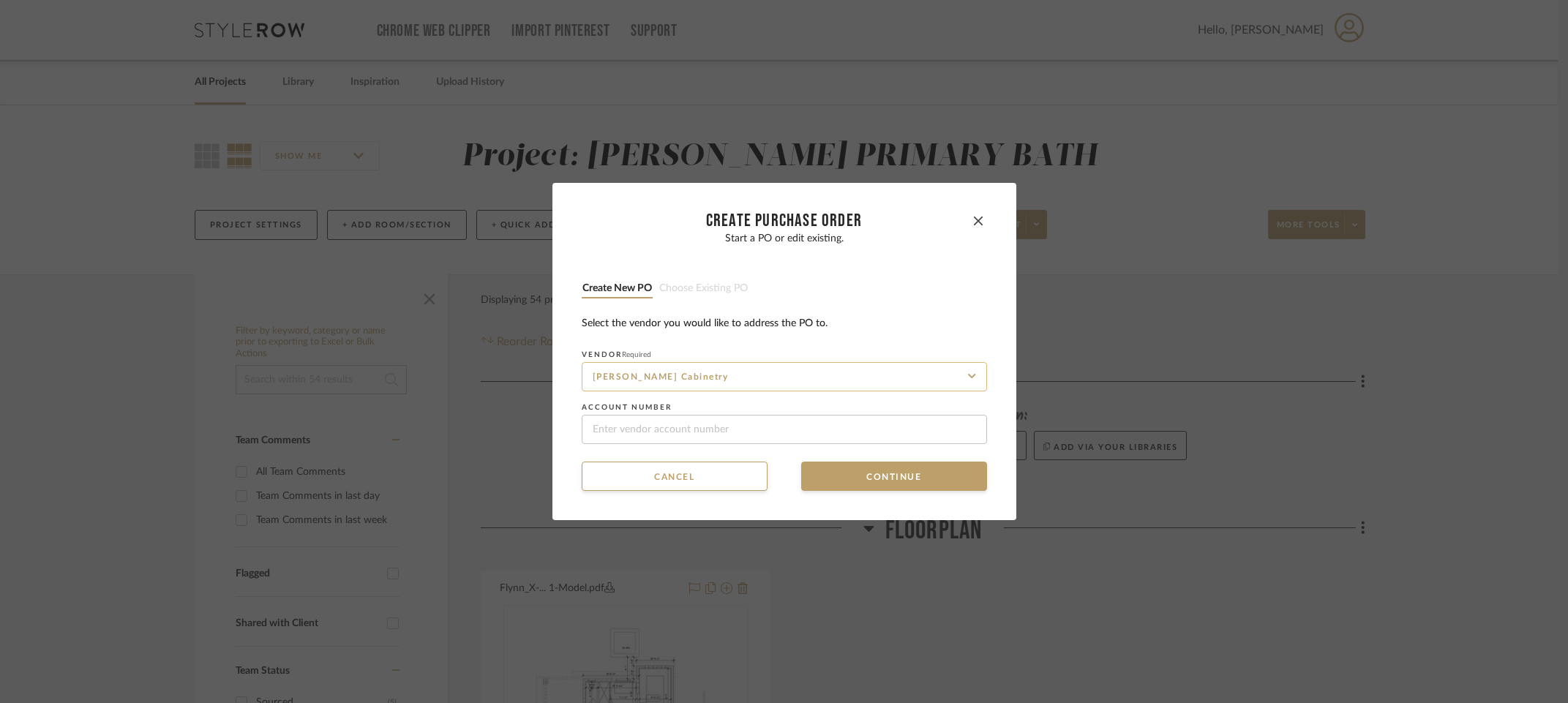
click at [784, 375] on input "Sollid Cabinetry" at bounding box center [784, 376] width 405 height 29
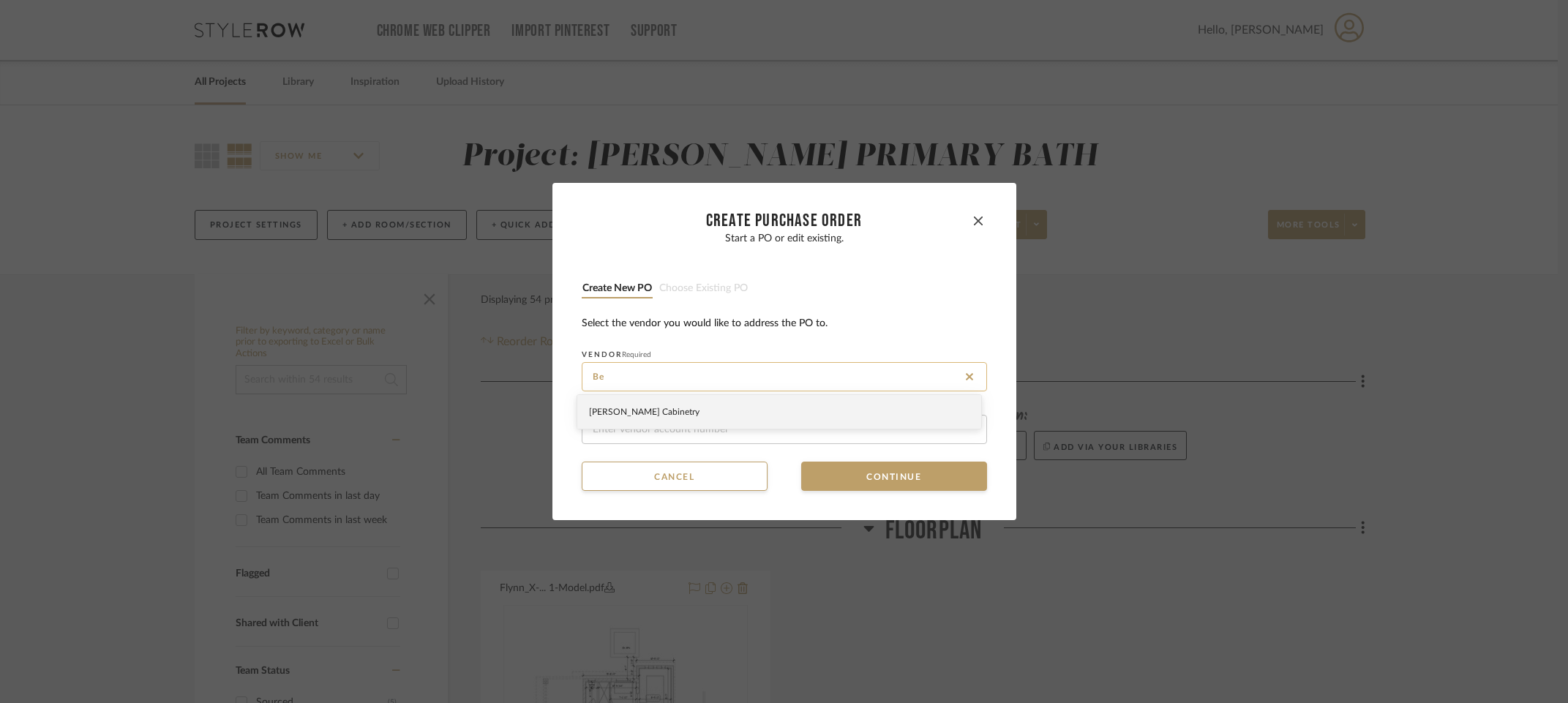
type input "B"
type input "T"
click at [642, 448] on span "Schumacher and Co." at bounding box center [640, 446] width 103 height 9
type input "Schumacher and Co."
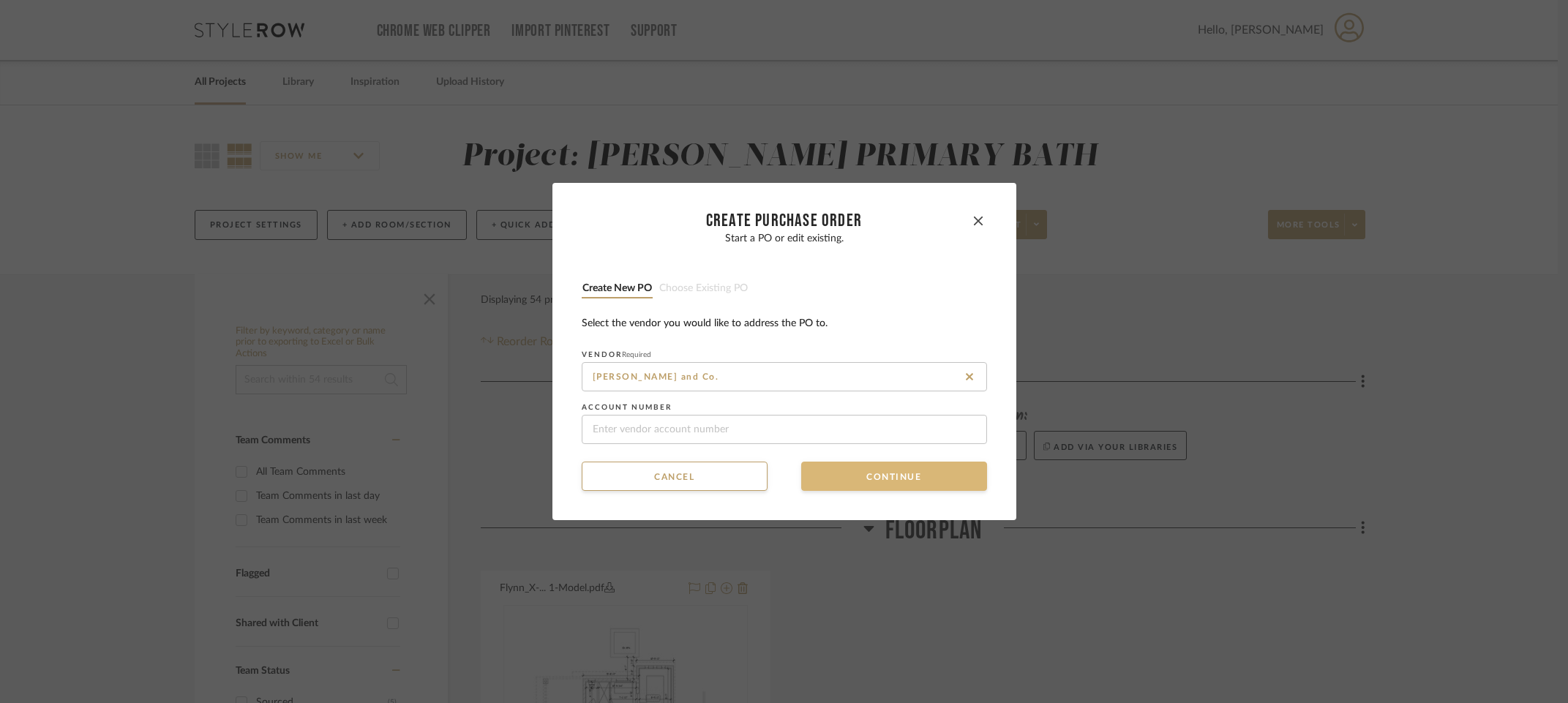
click at [891, 475] on button "Continue" at bounding box center [894, 476] width 186 height 29
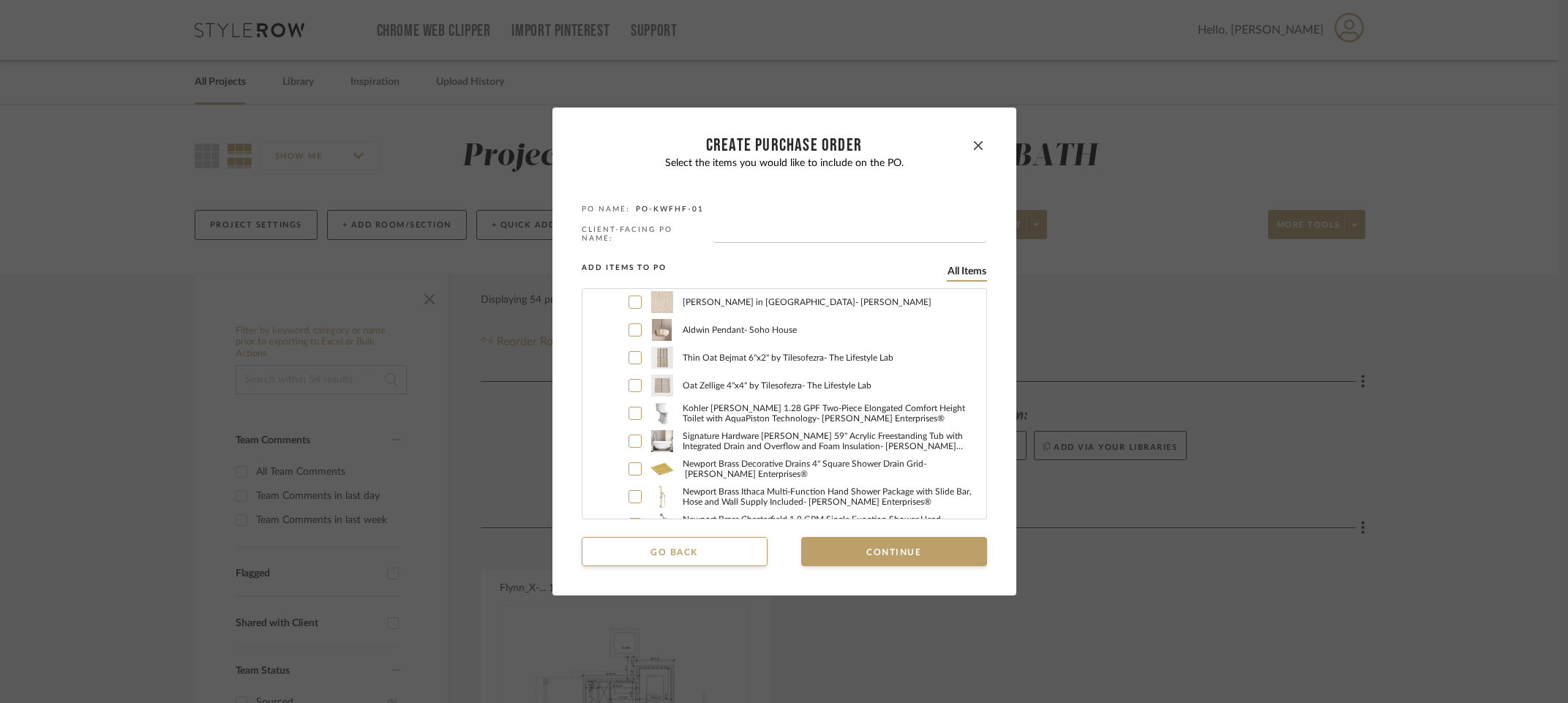
scroll to position [412, 0]
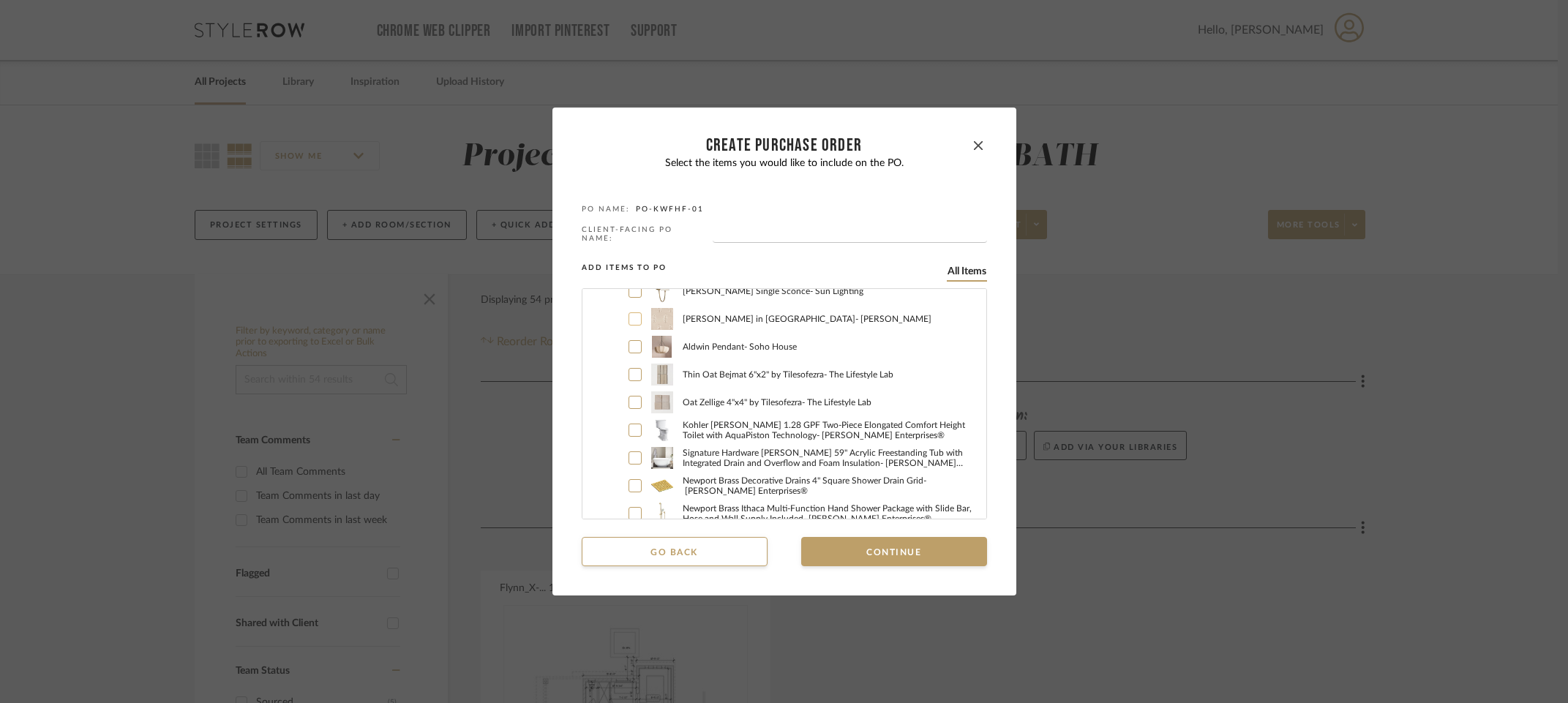
click at [630, 319] on icon at bounding box center [635, 319] width 9 height 10
click at [845, 543] on button "Continue" at bounding box center [894, 552] width 186 height 29
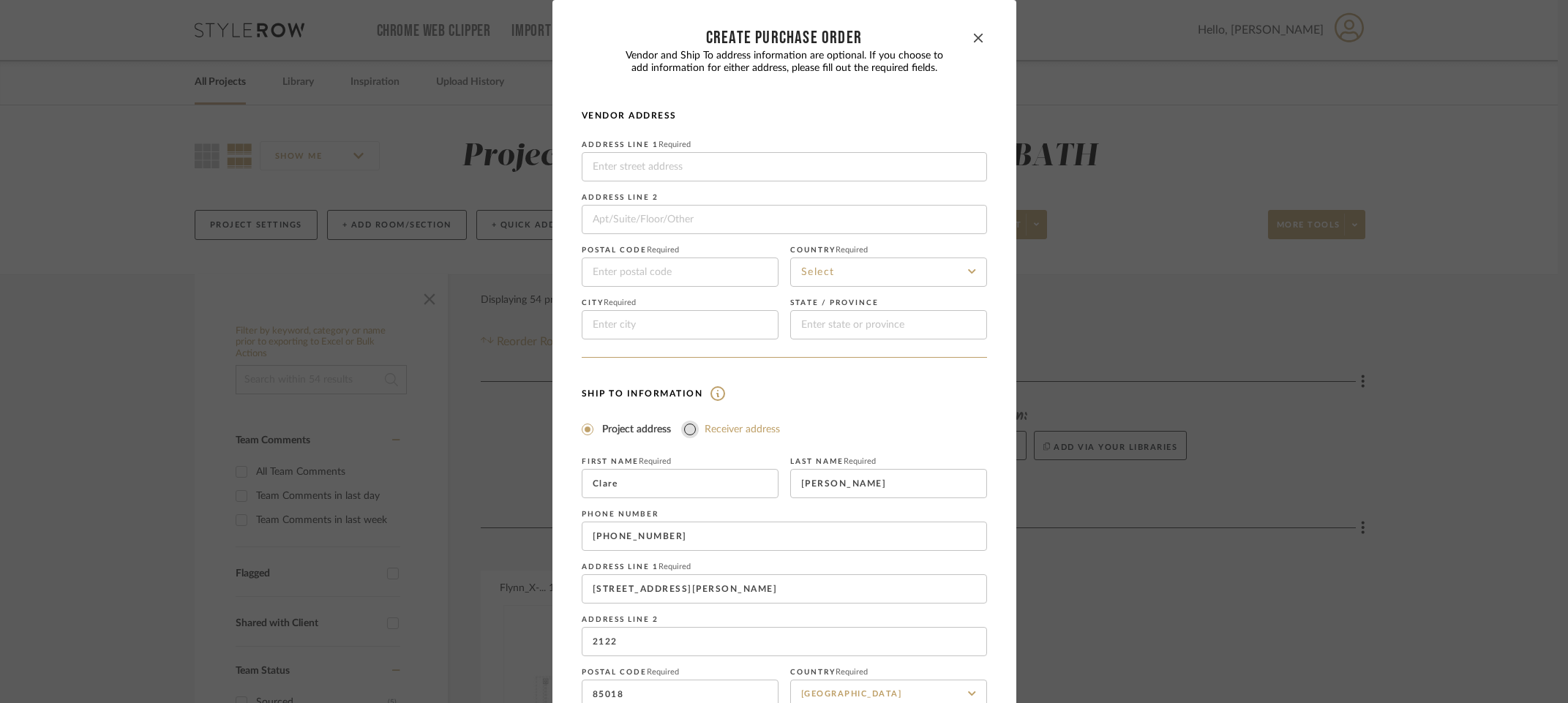
click at [685, 430] on input "Receiver address" at bounding box center [690, 429] width 18 height 18
radio input "true"
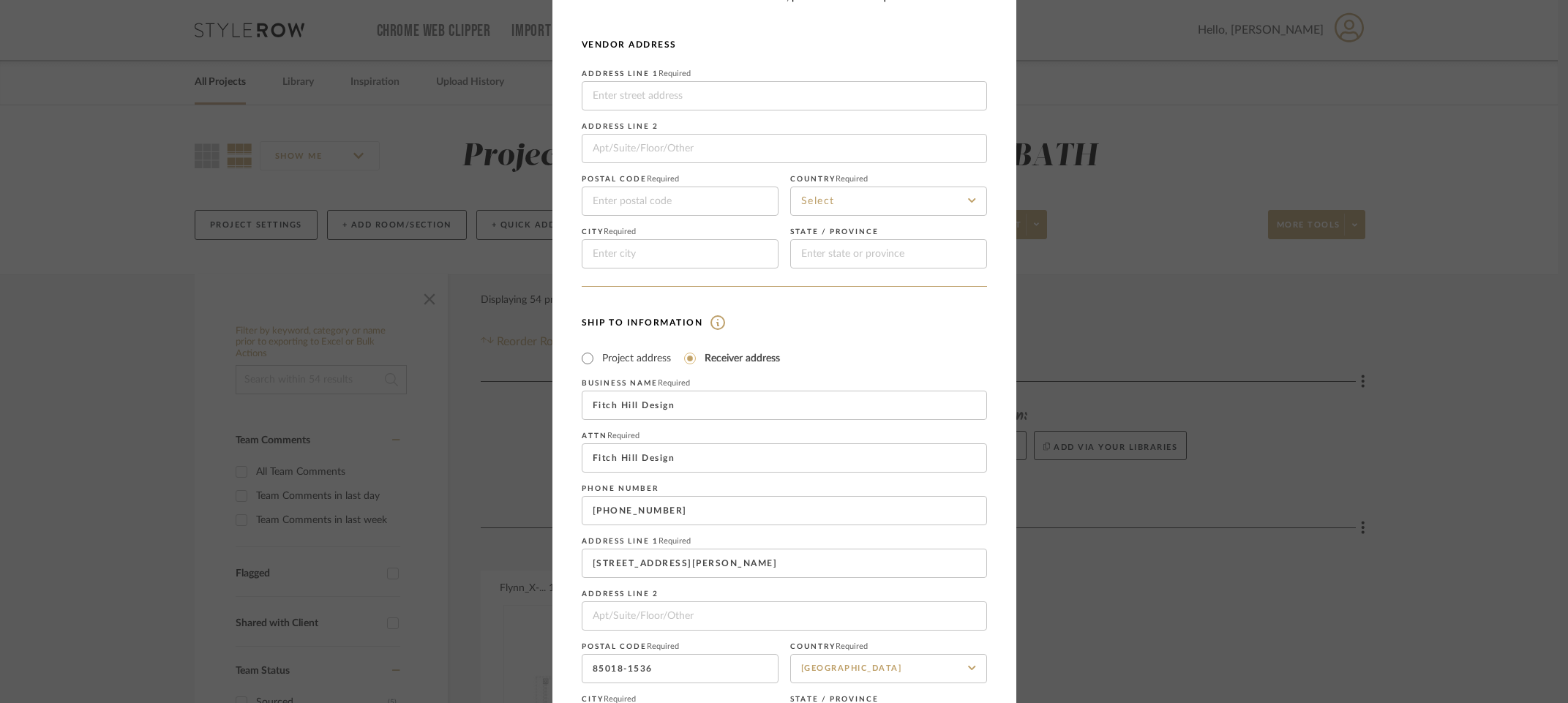
scroll to position [97, 0]
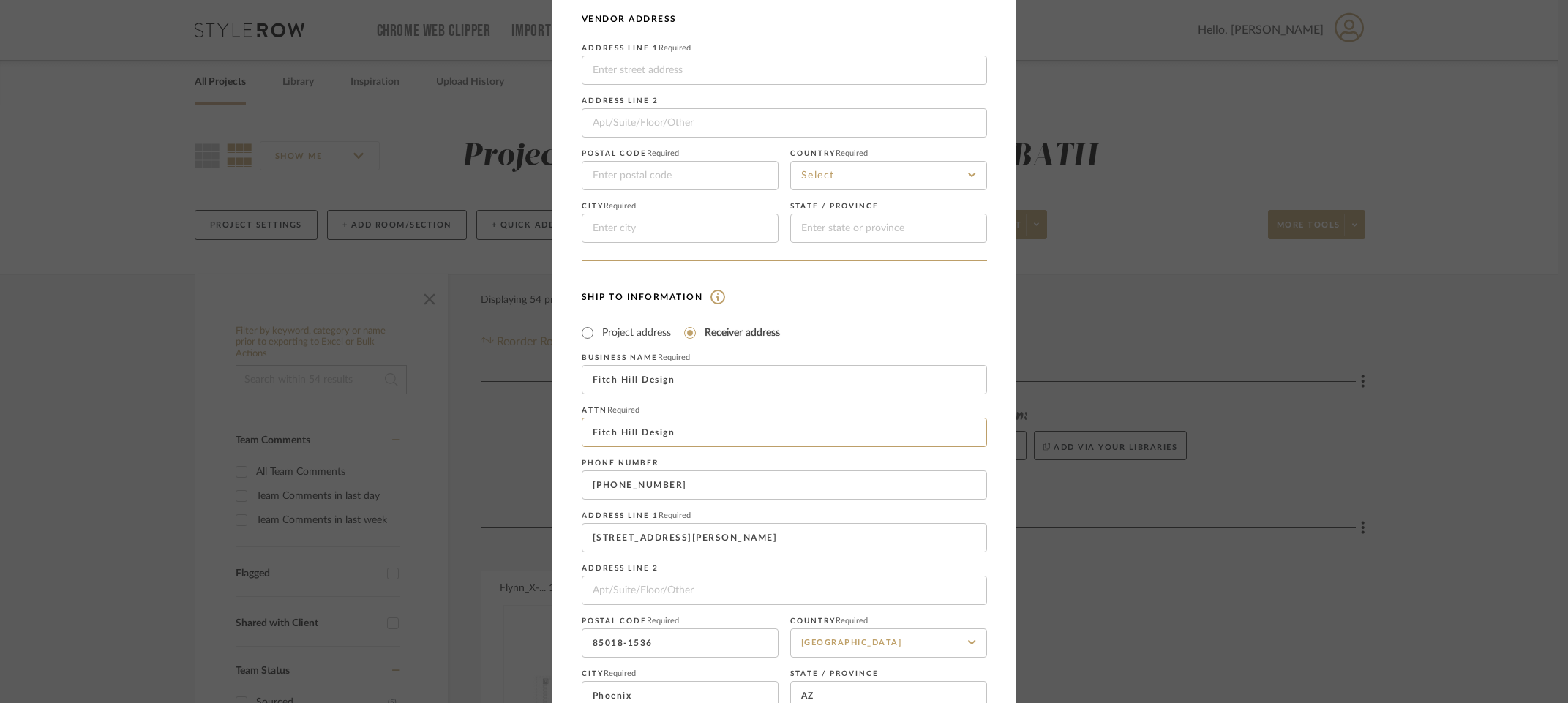
drag, startPoint x: 680, startPoint y: 435, endPoint x: 572, endPoint y: 423, distance: 108.7
click at [572, 423] on dialog-content "CREATE Purchase order Vendor and Ship To address information are optional. If y…" at bounding box center [784, 344] width 464 height 883
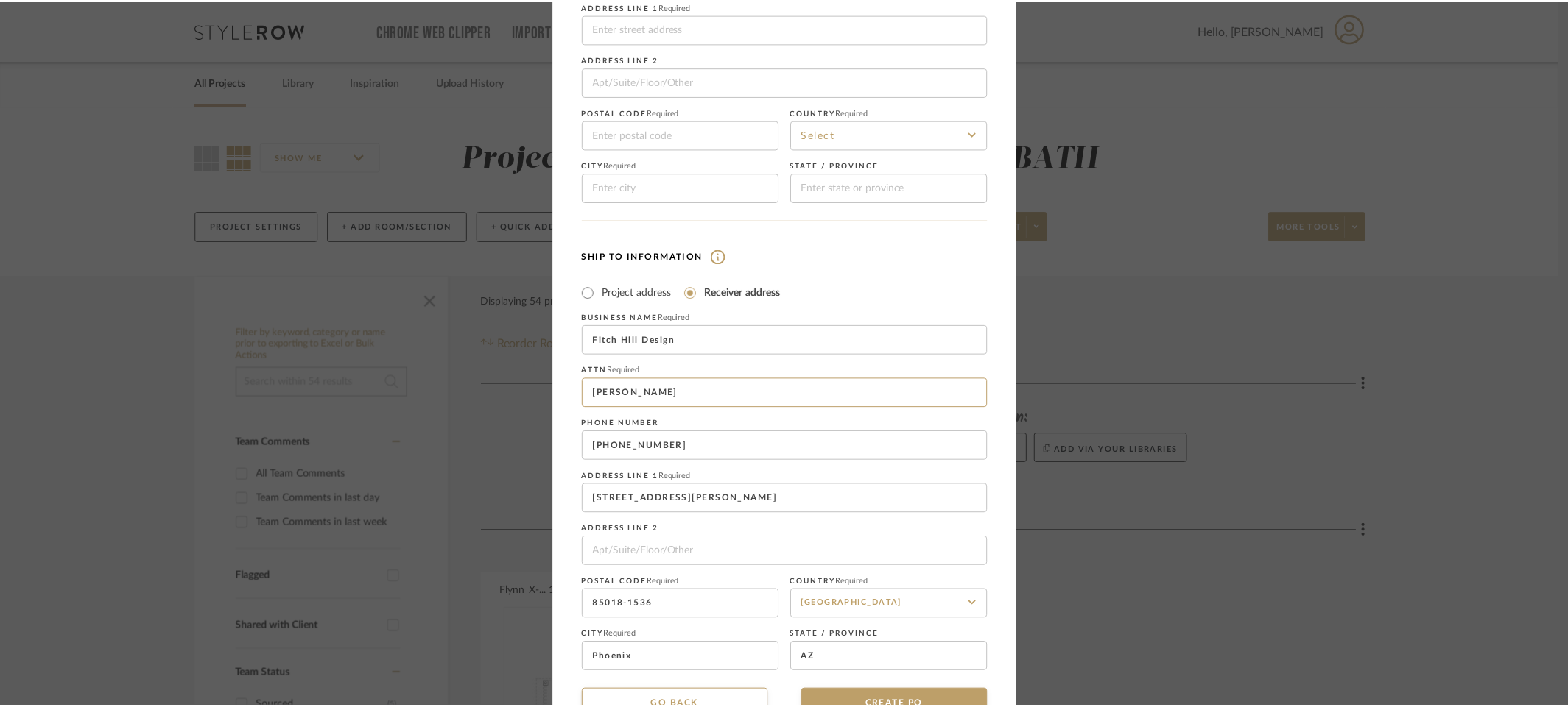
scroll to position [181, 0]
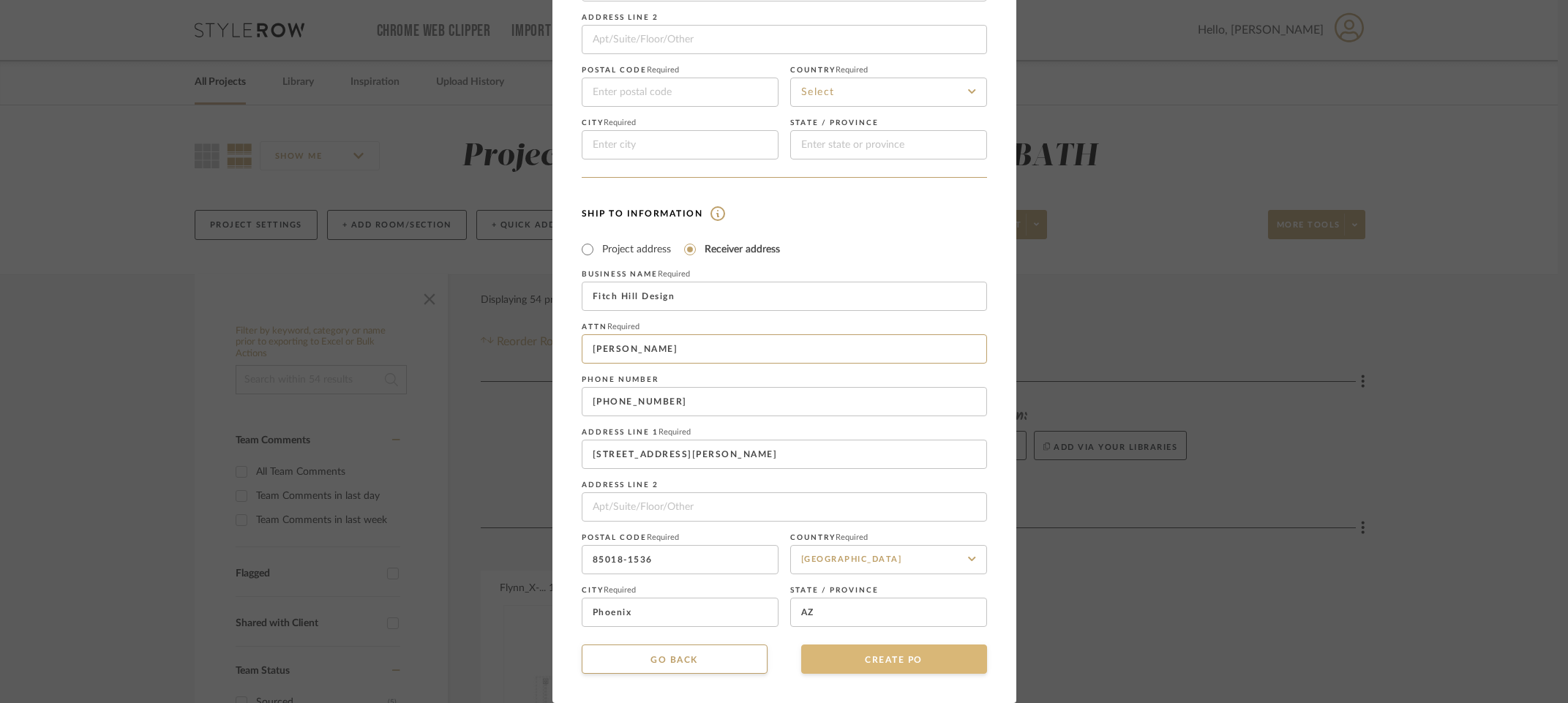
type input "Molly Loughney"
click at [863, 658] on button "CREATE PO" at bounding box center [894, 659] width 186 height 29
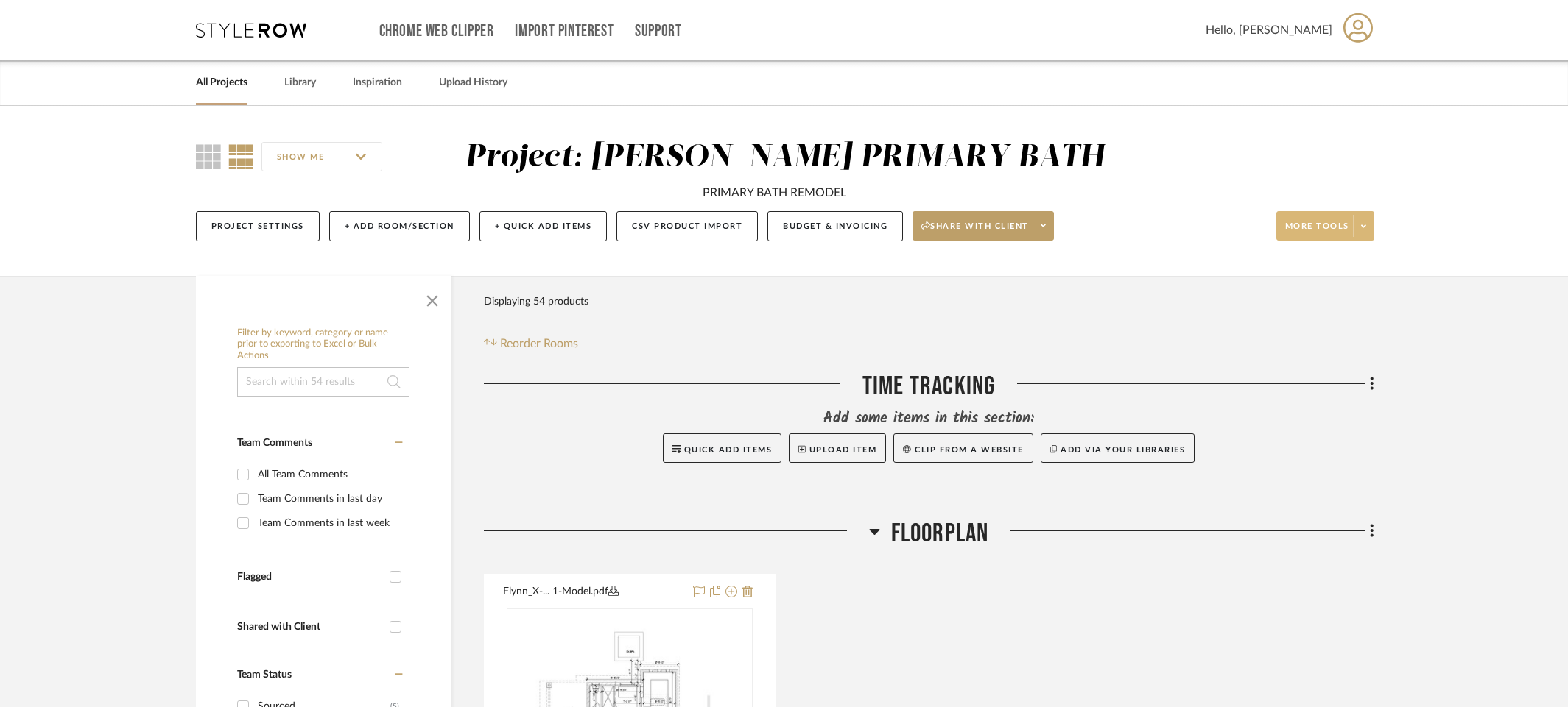
click at [1369, 233] on span at bounding box center [1362, 226] width 20 height 22
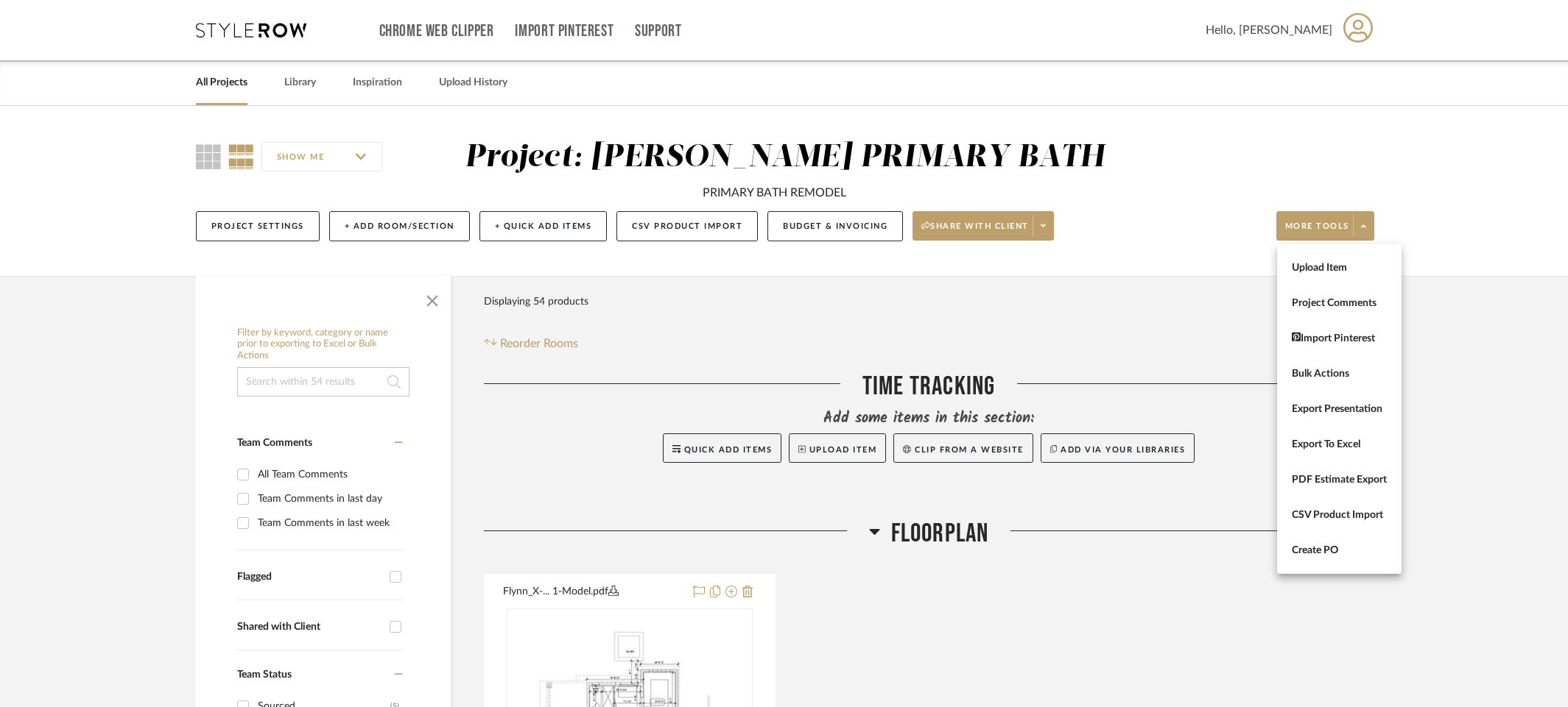
click at [1471, 337] on div at bounding box center [784, 353] width 1568 height 707
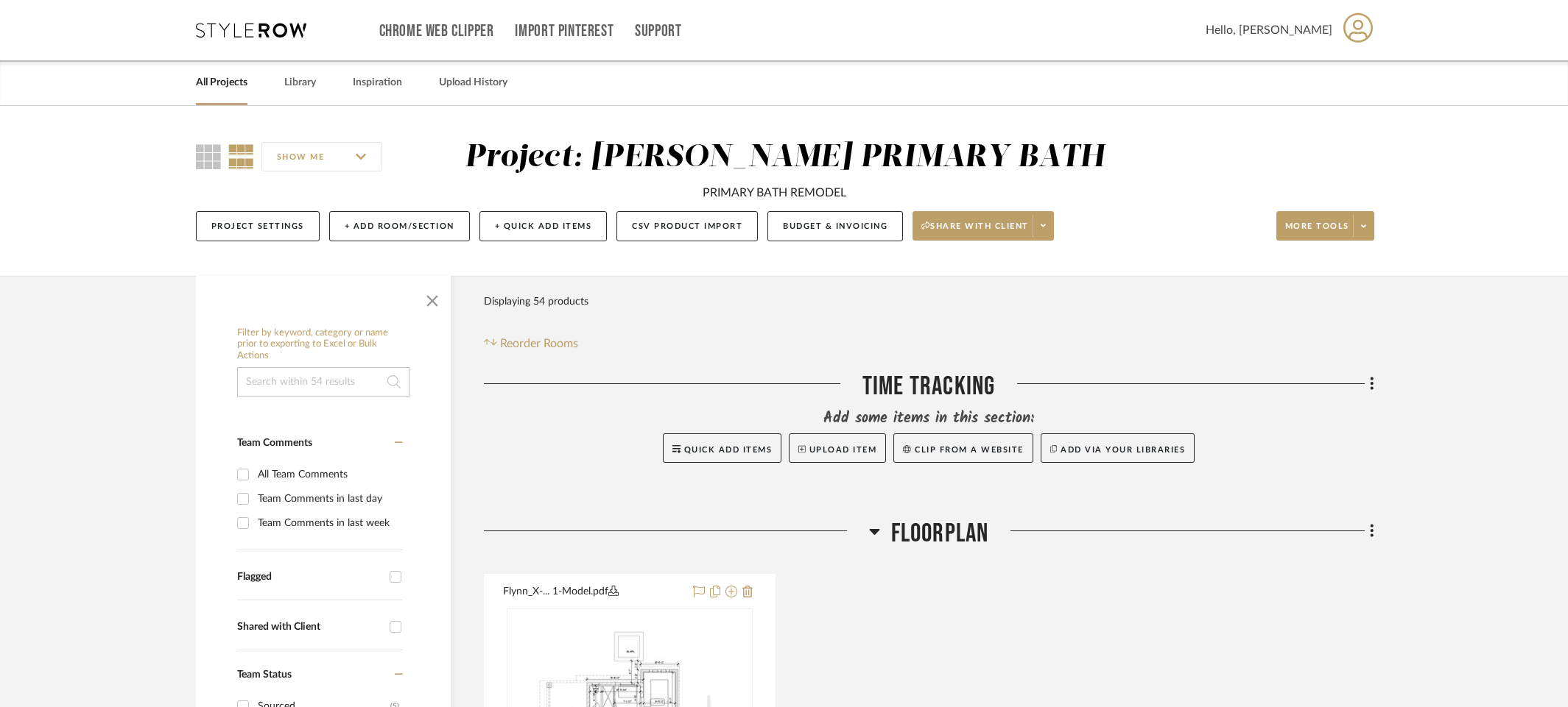
click at [356, 158] on input "SHOW ME" at bounding box center [321, 156] width 121 height 29
click at [360, 157] on input "SHOW ME" at bounding box center [321, 156] width 121 height 29
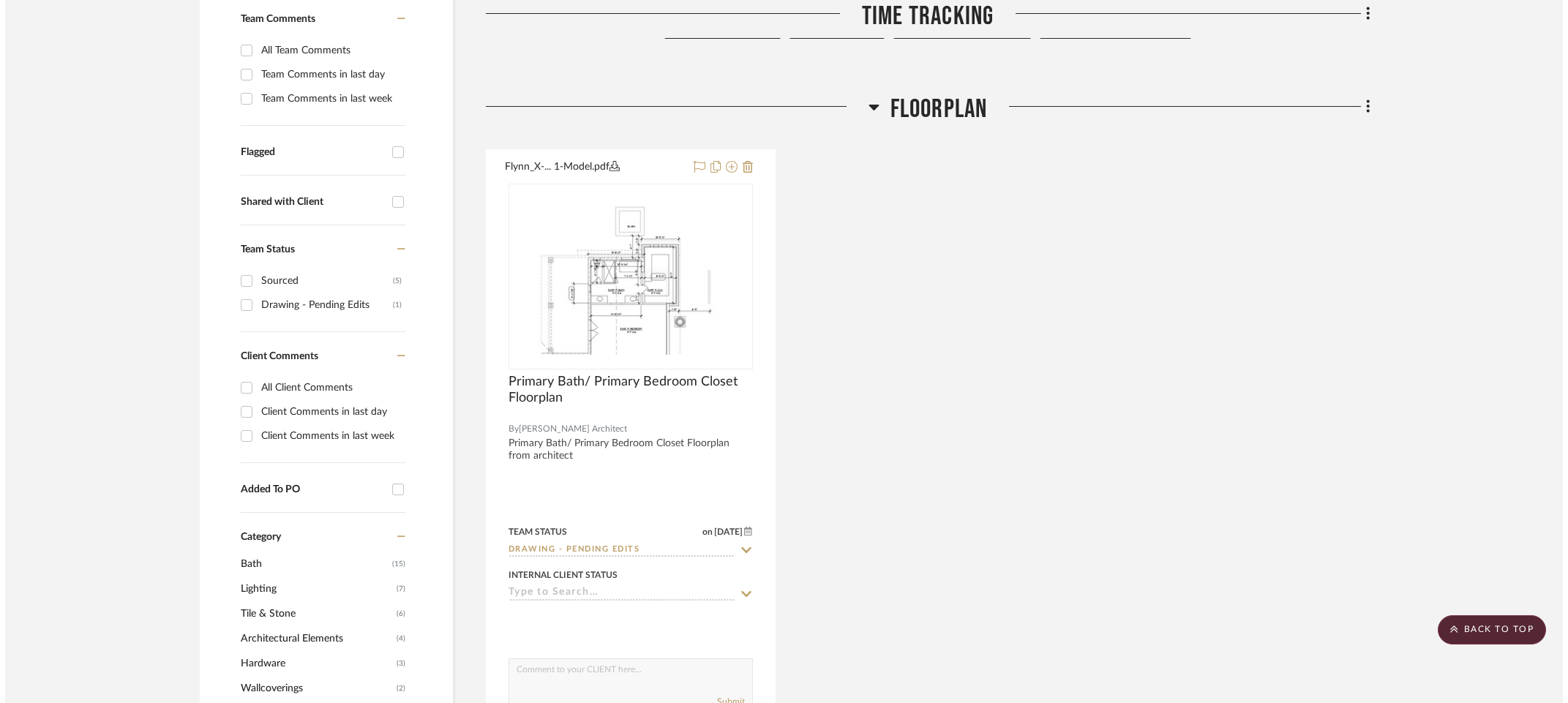
scroll to position [0, 0]
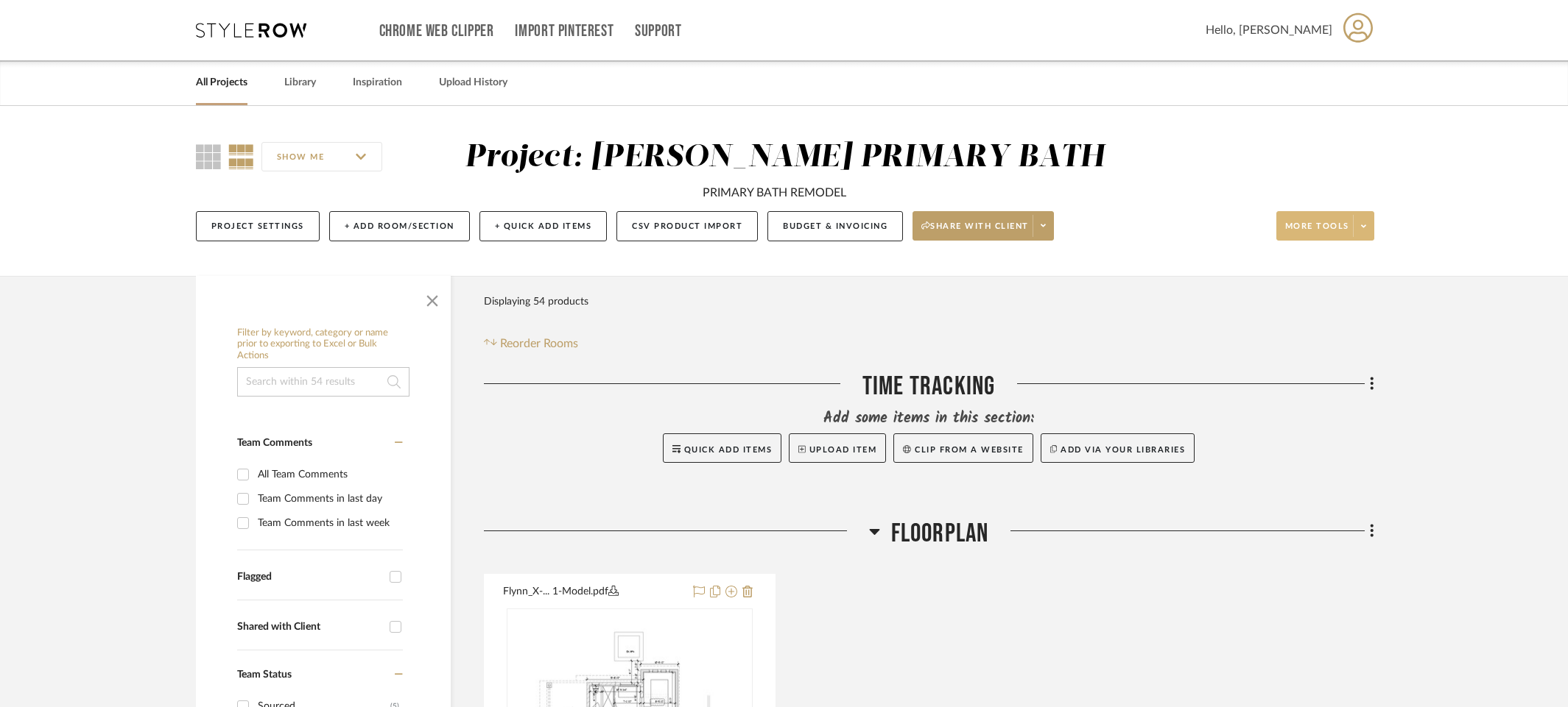
click at [1368, 222] on span at bounding box center [1362, 226] width 20 height 22
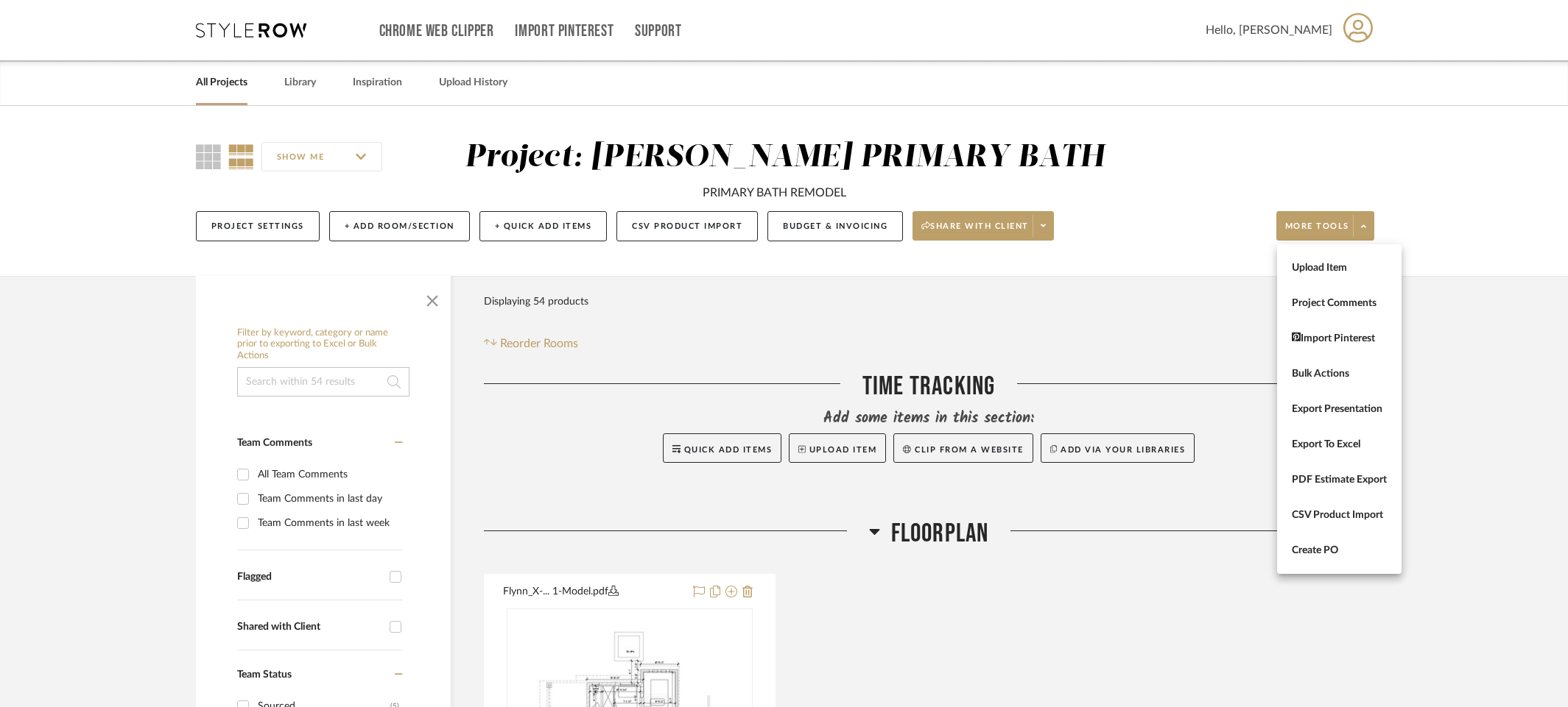
click at [838, 221] on div at bounding box center [784, 353] width 1568 height 707
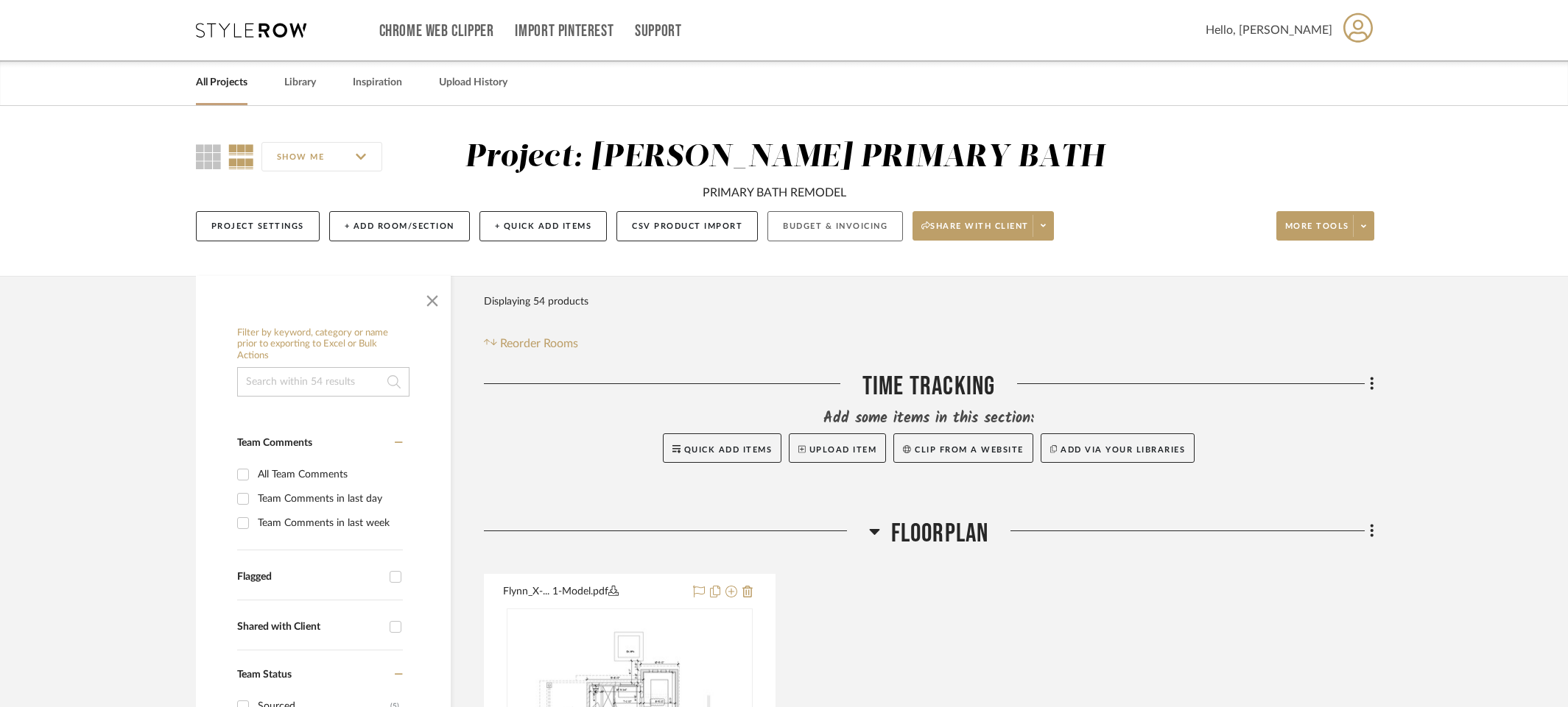
click at [841, 226] on button "Budget & Invoicing" at bounding box center [835, 226] width 136 height 30
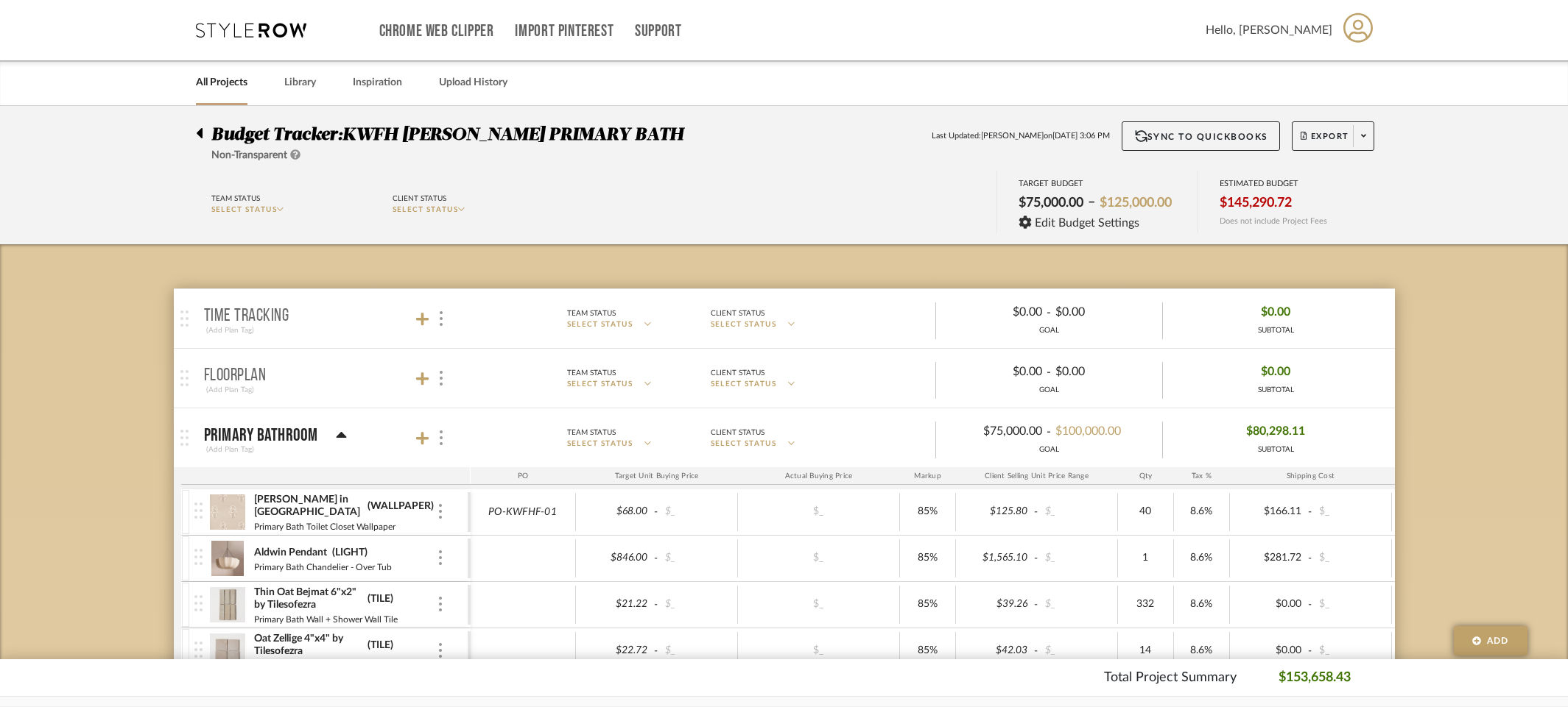
click at [535, 506] on link "PO-KWFHF-01" at bounding box center [522, 512] width 68 height 13
drag, startPoint x: 562, startPoint y: 515, endPoint x: 478, endPoint y: 514, distance: 84.0
click at [478, 514] on div "PO-KWFHF-01" at bounding box center [523, 512] width 105 height 38
click at [536, 526] on div "PO-KWFHF-01" at bounding box center [523, 512] width 105 height 38
type input "55"
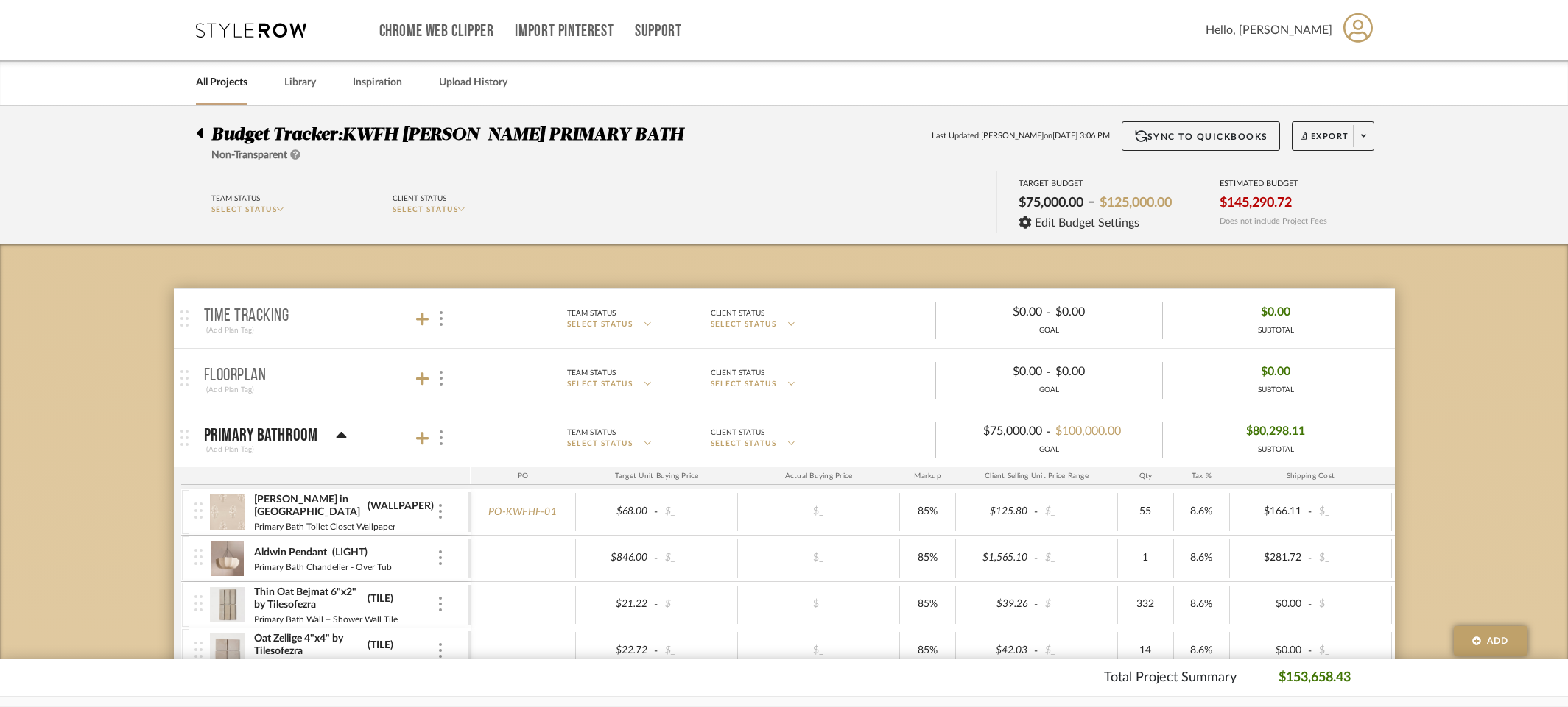
click at [518, 515] on link "PO-KWFHF-01" at bounding box center [522, 512] width 68 height 13
type input "40"
click at [441, 517] on div at bounding box center [440, 512] width 8 height 16
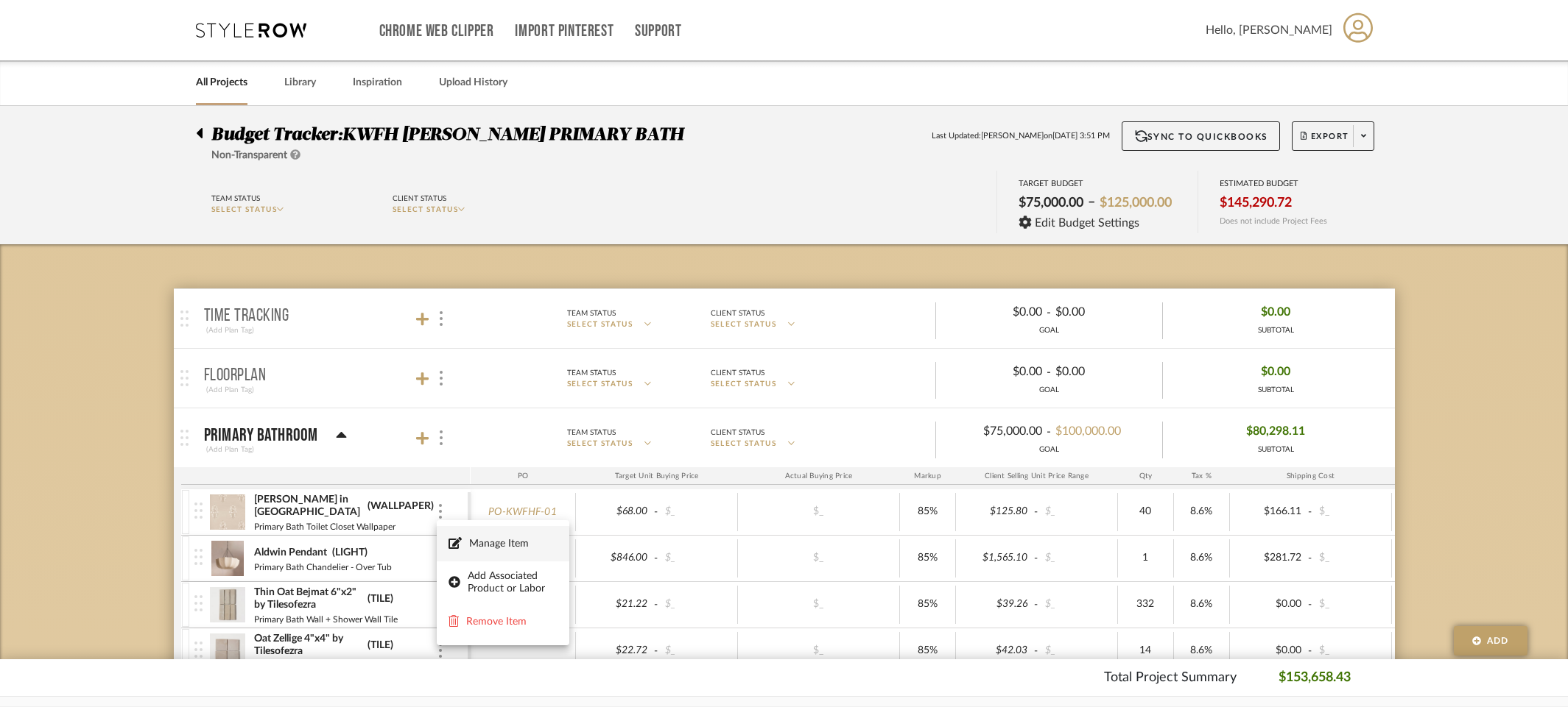
click at [483, 541] on span "Manage Item" at bounding box center [513, 544] width 89 height 13
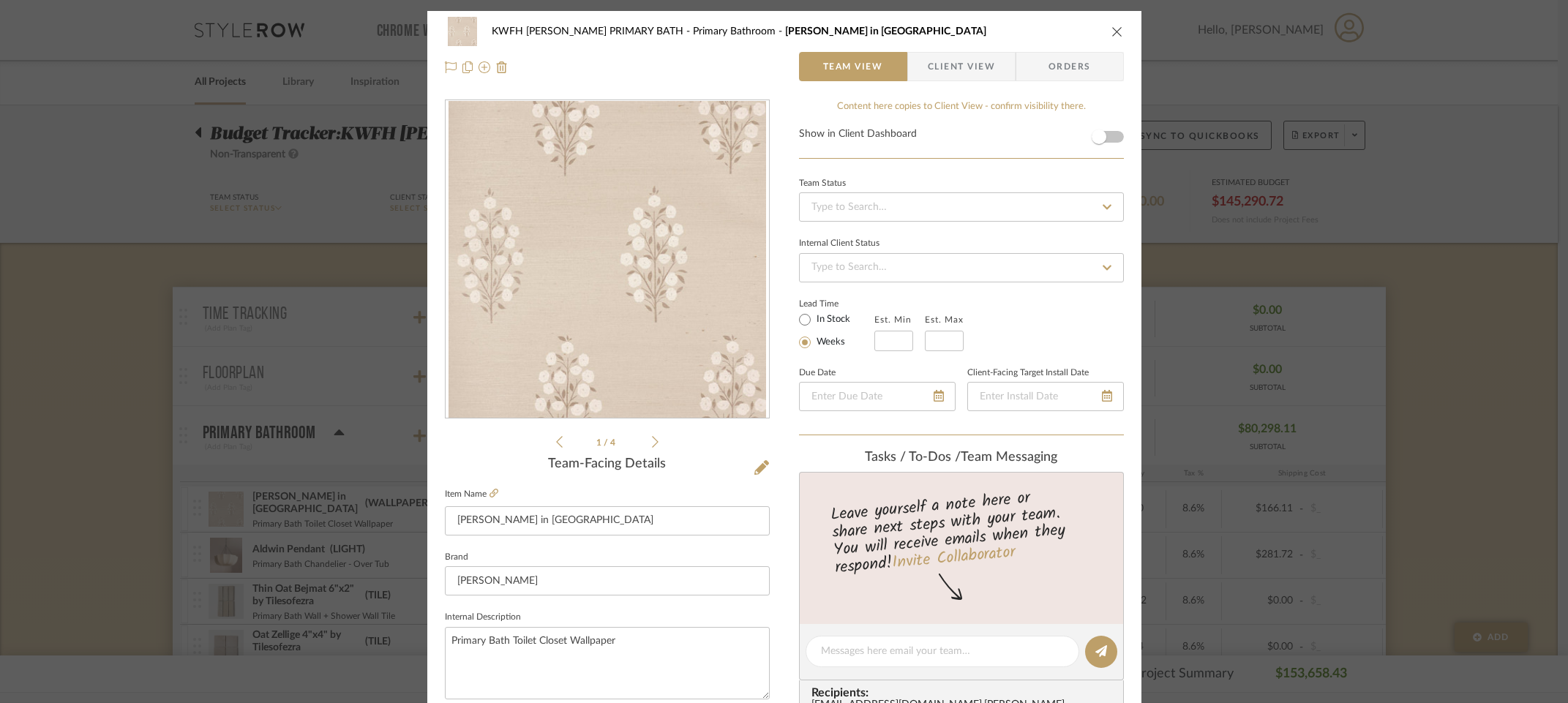
click at [1068, 63] on span "Orders" at bounding box center [1069, 66] width 75 height 29
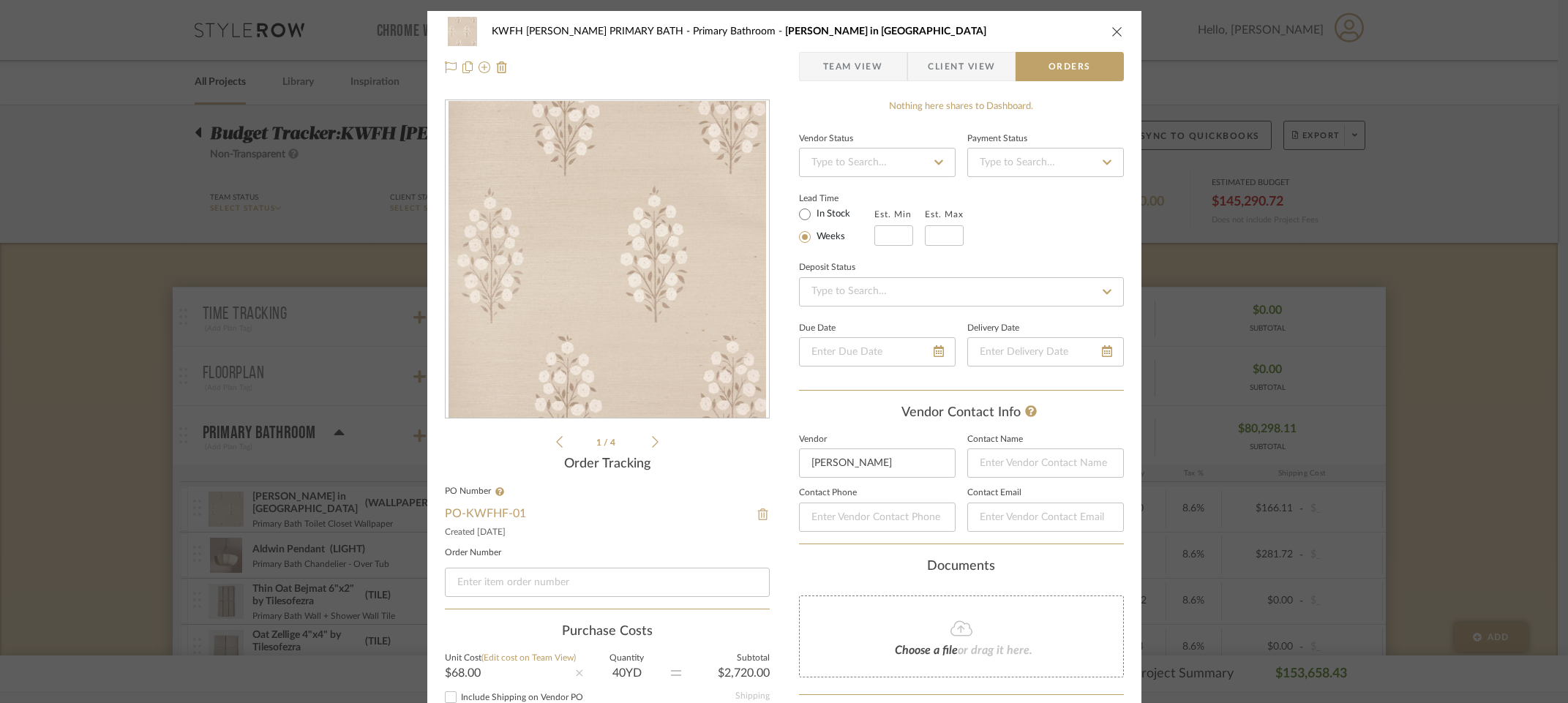
click at [756, 511] on img at bounding box center [763, 514] width 13 height 12
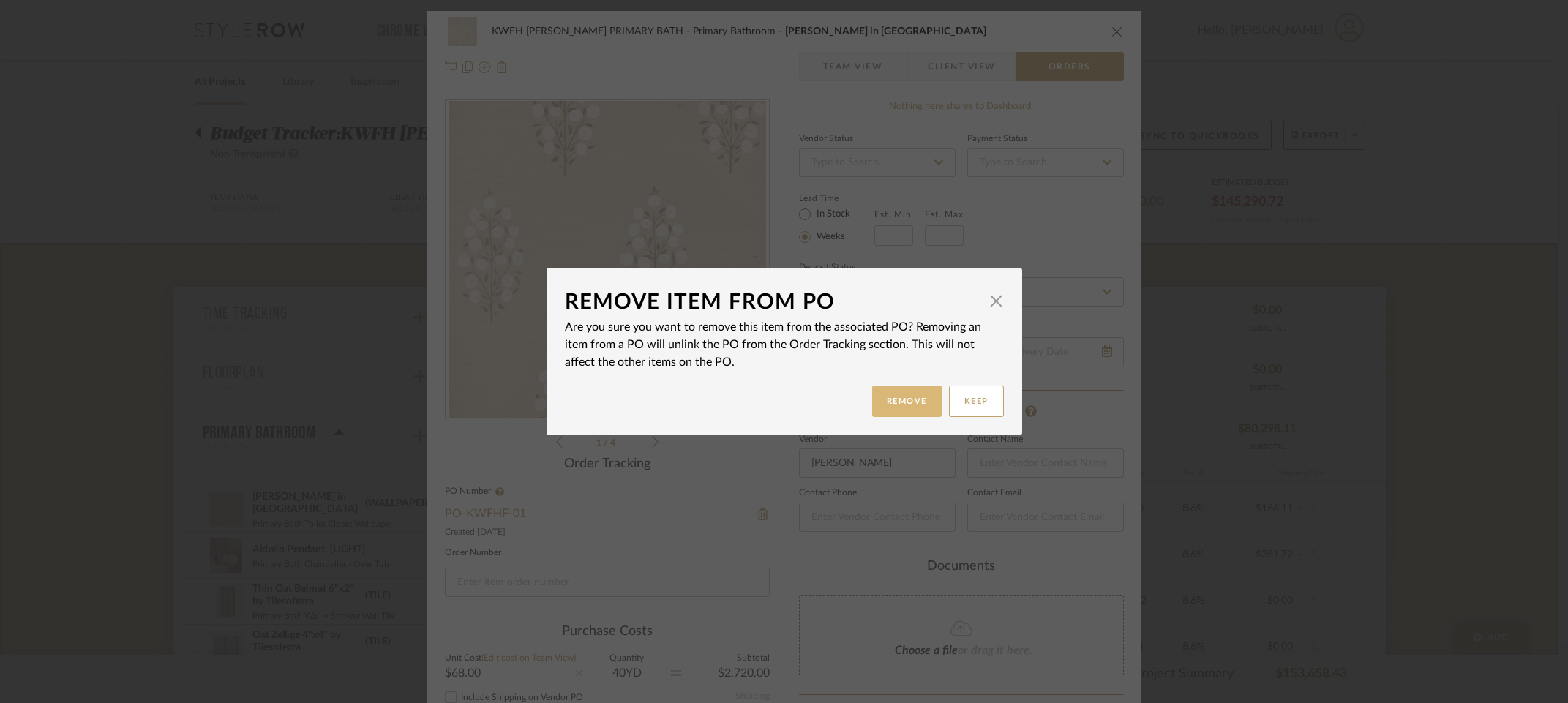
click at [900, 397] on button "Remove" at bounding box center [906, 401] width 69 height 31
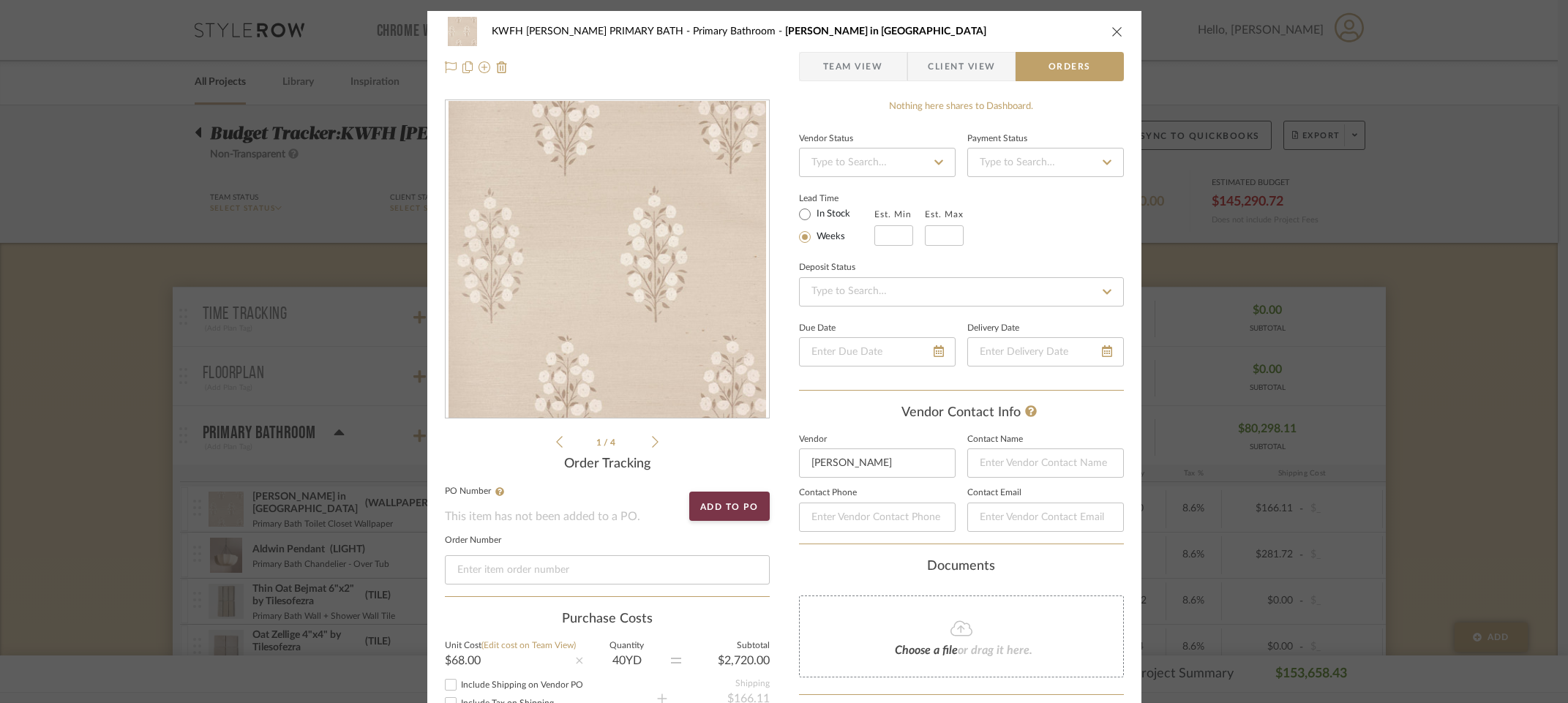
click at [938, 66] on span "Client View" at bounding box center [961, 66] width 67 height 29
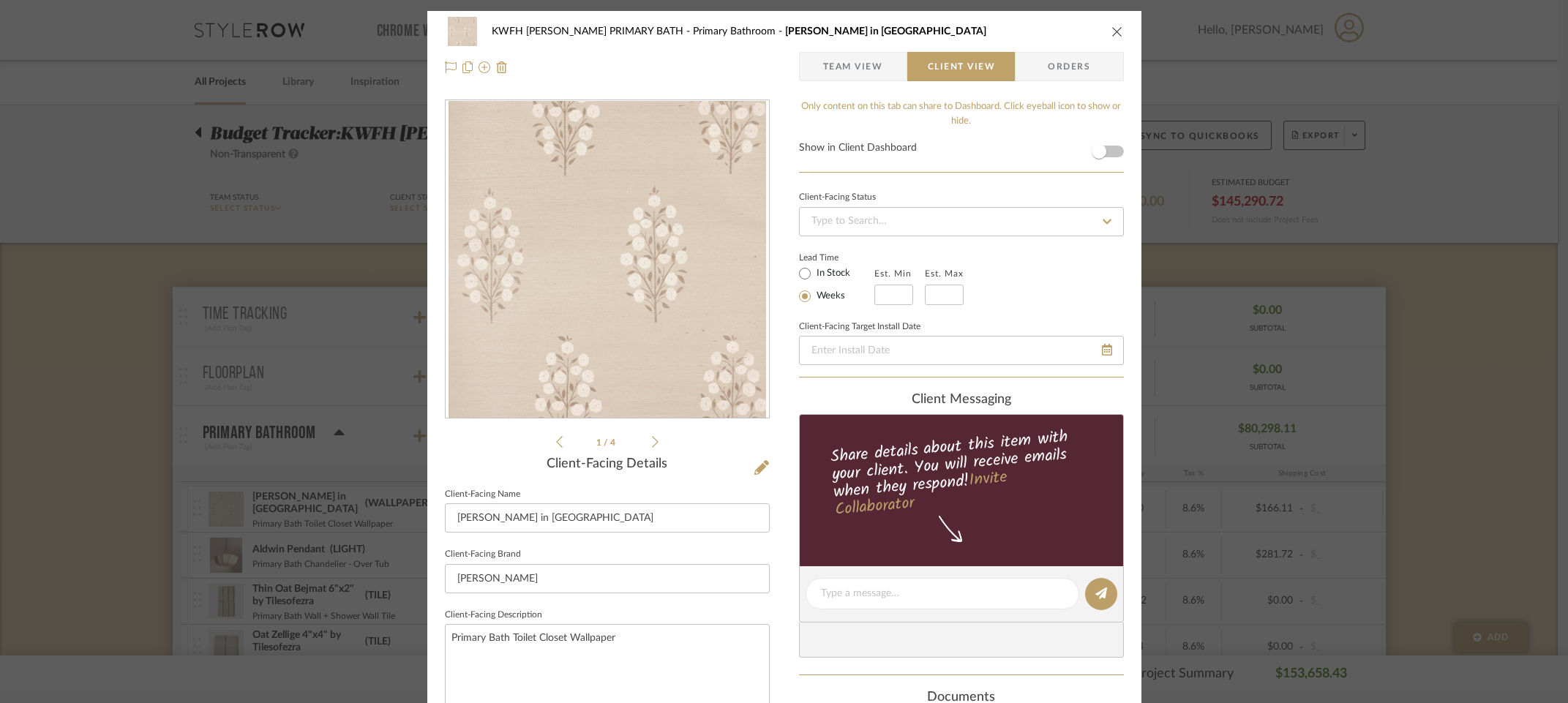
click at [879, 66] on span "Team View" at bounding box center [853, 66] width 107 height 29
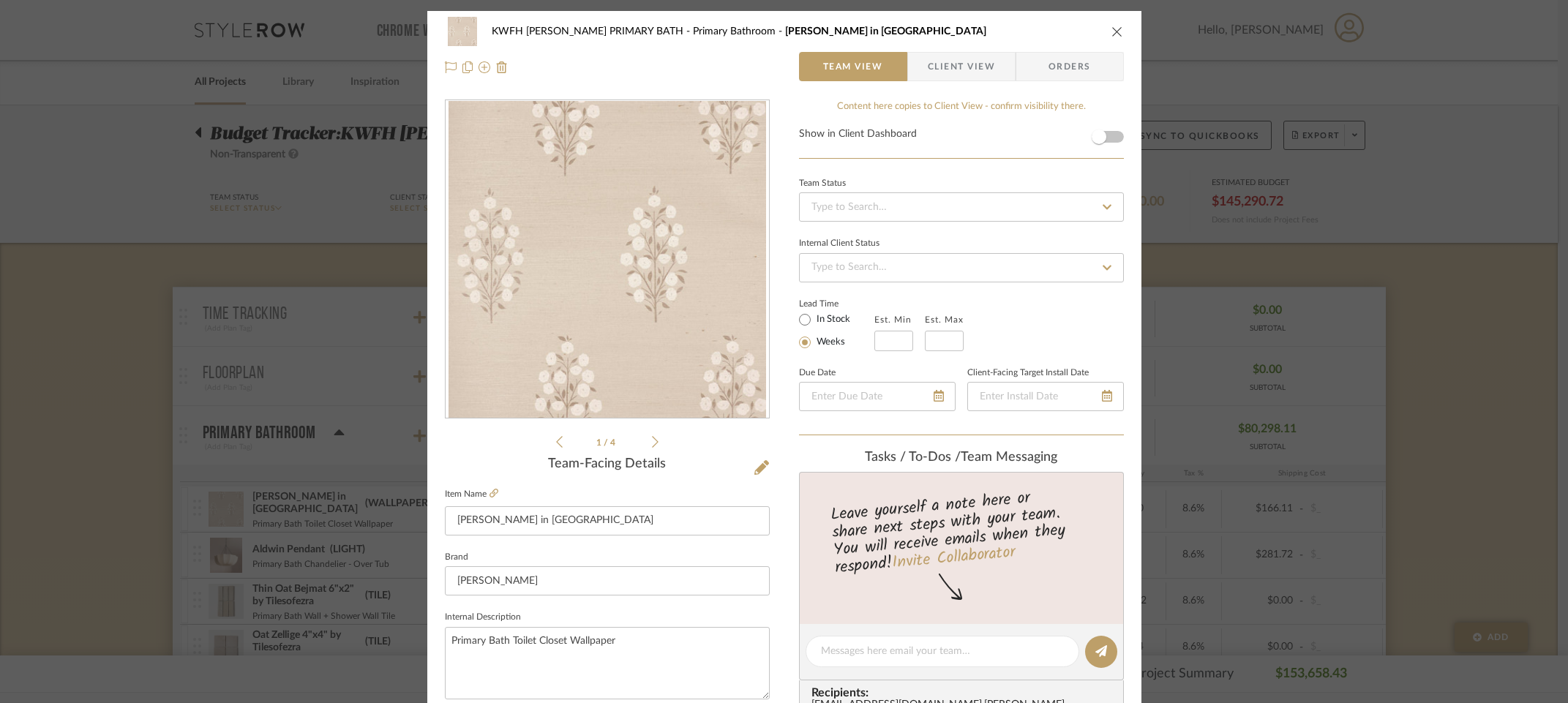
click at [1111, 26] on icon "close" at bounding box center [1117, 31] width 12 height 12
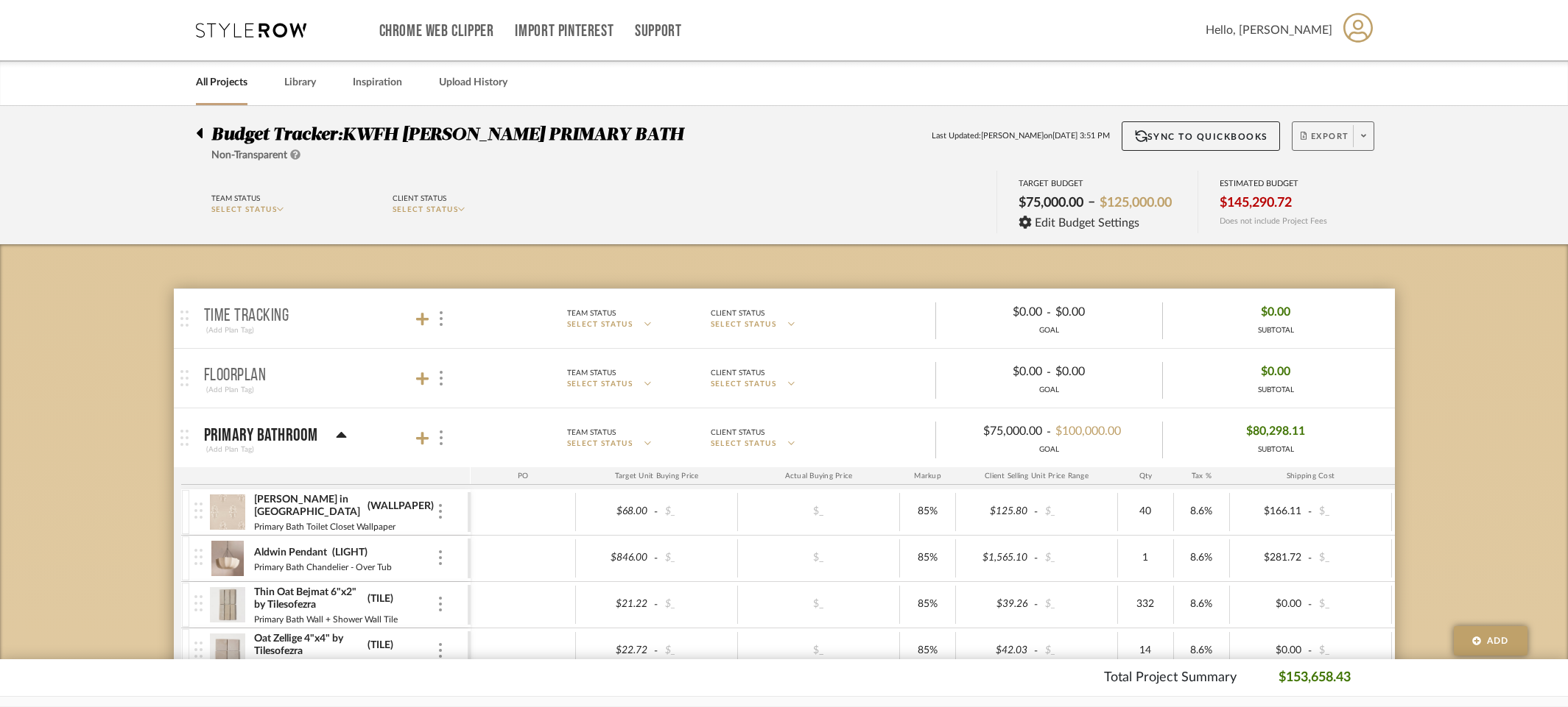
click at [1362, 140] on icon at bounding box center [1363, 136] width 5 height 8
click at [1431, 132] on div at bounding box center [784, 353] width 1568 height 707
click at [656, 33] on link "Support" at bounding box center [658, 31] width 47 height 13
click at [691, 91] on span "How-To Hub" at bounding box center [690, 96] width 85 height 13
click at [1359, 140] on span at bounding box center [1362, 136] width 20 height 22
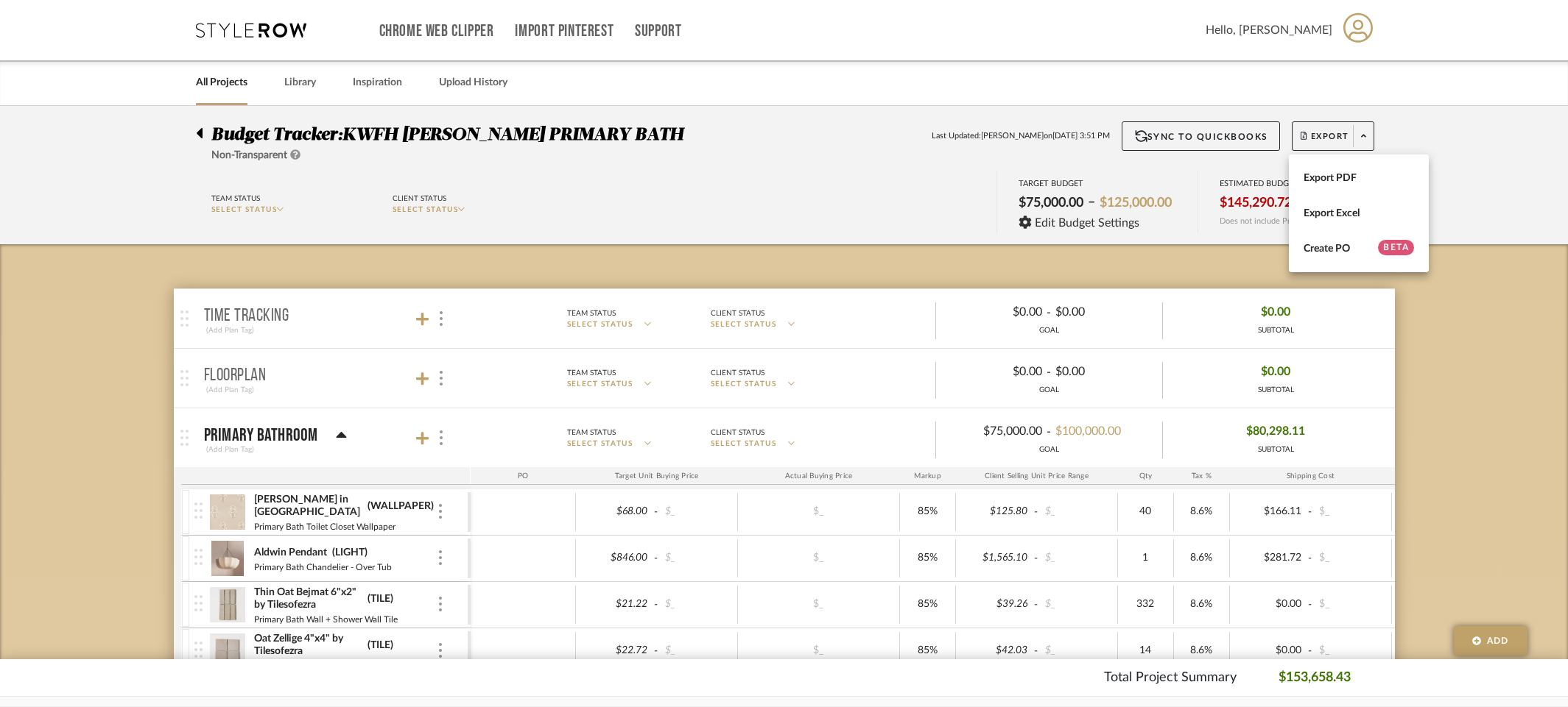
click at [1475, 137] on div at bounding box center [784, 353] width 1568 height 707
click at [1192, 138] on button "Sync to QuickBooks" at bounding box center [1200, 136] width 158 height 29
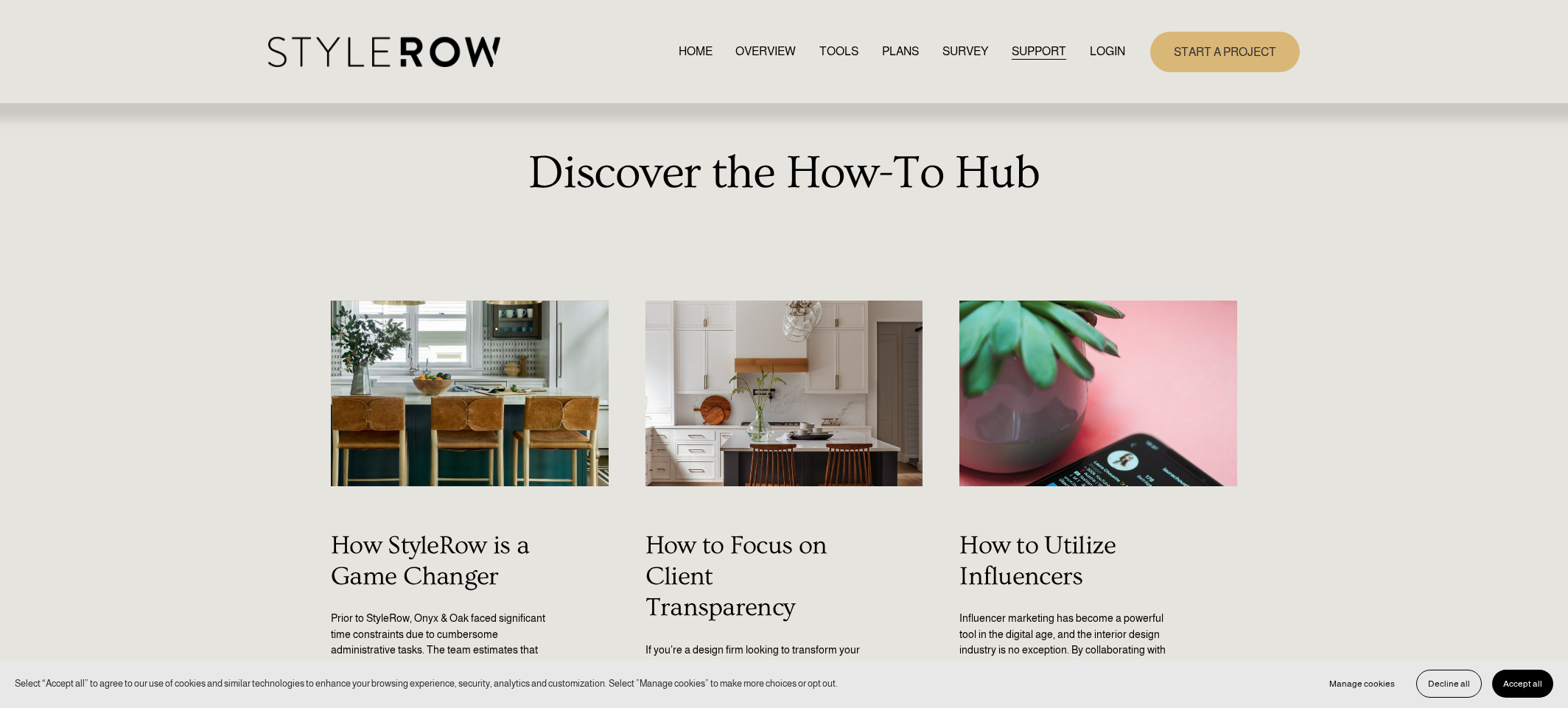
click at [832, 50] on link "TOOLS" at bounding box center [839, 52] width 39 height 20
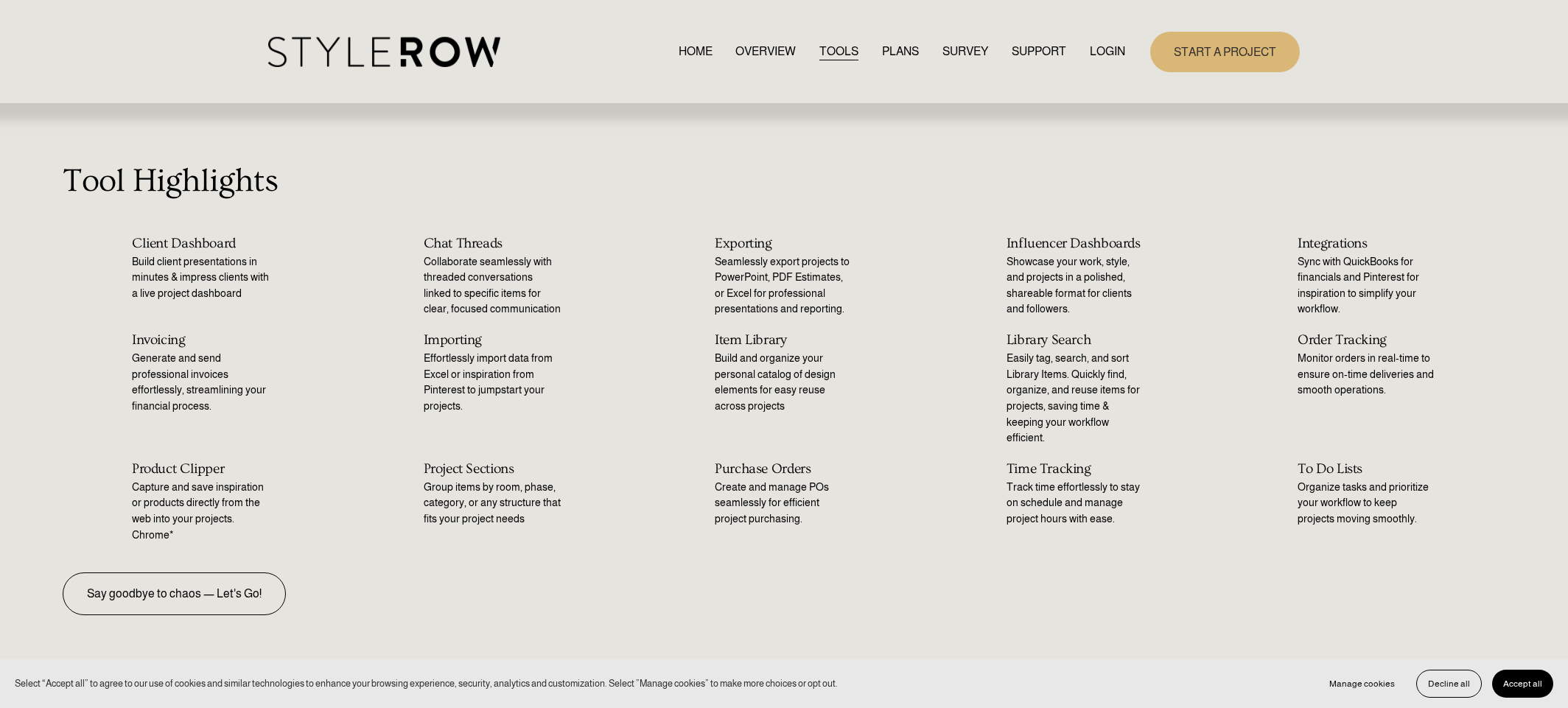
click at [892, 51] on link "PLANS" at bounding box center [900, 52] width 37 height 20
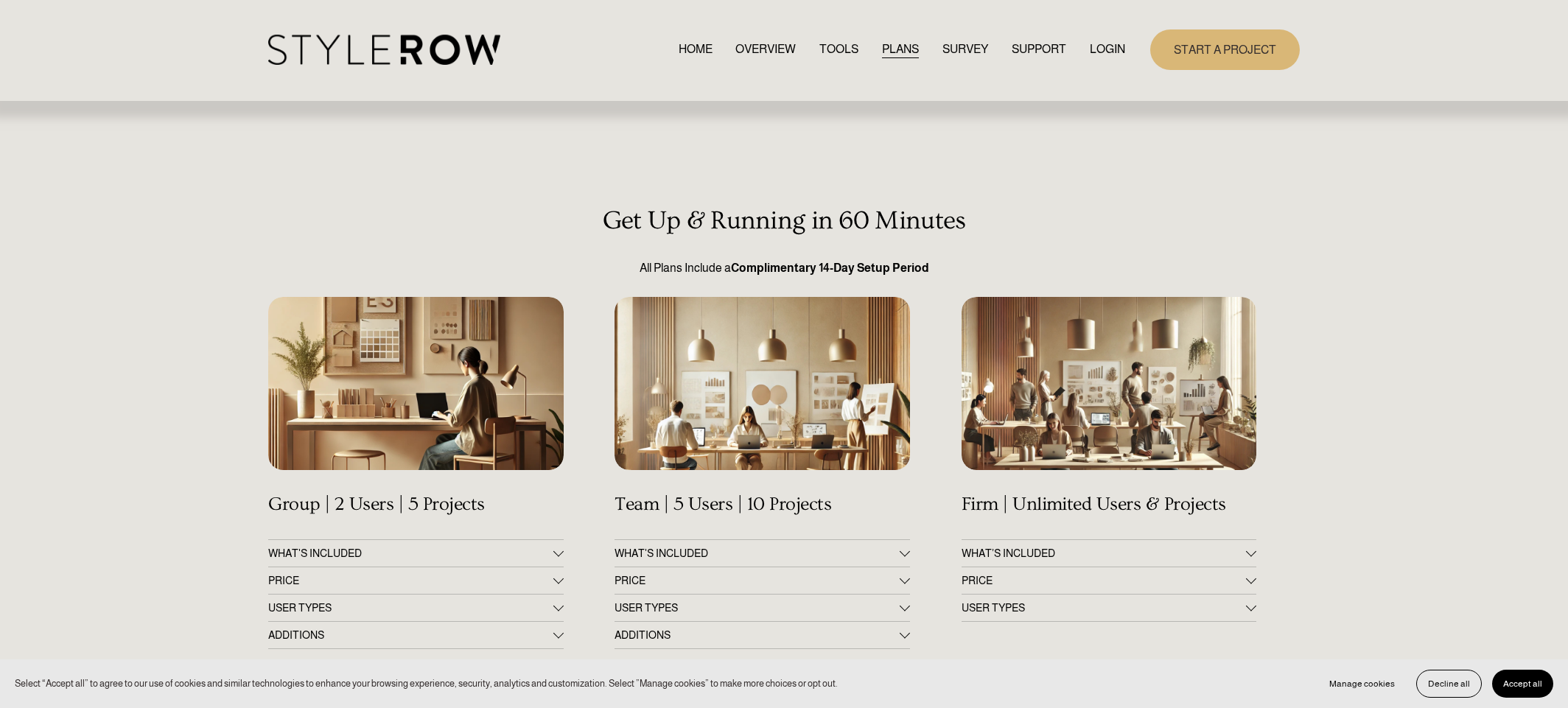
scroll to position [3, 0]
click at [422, 552] on span "WHAT'S INCLUDED" at bounding box center [410, 553] width 284 height 12
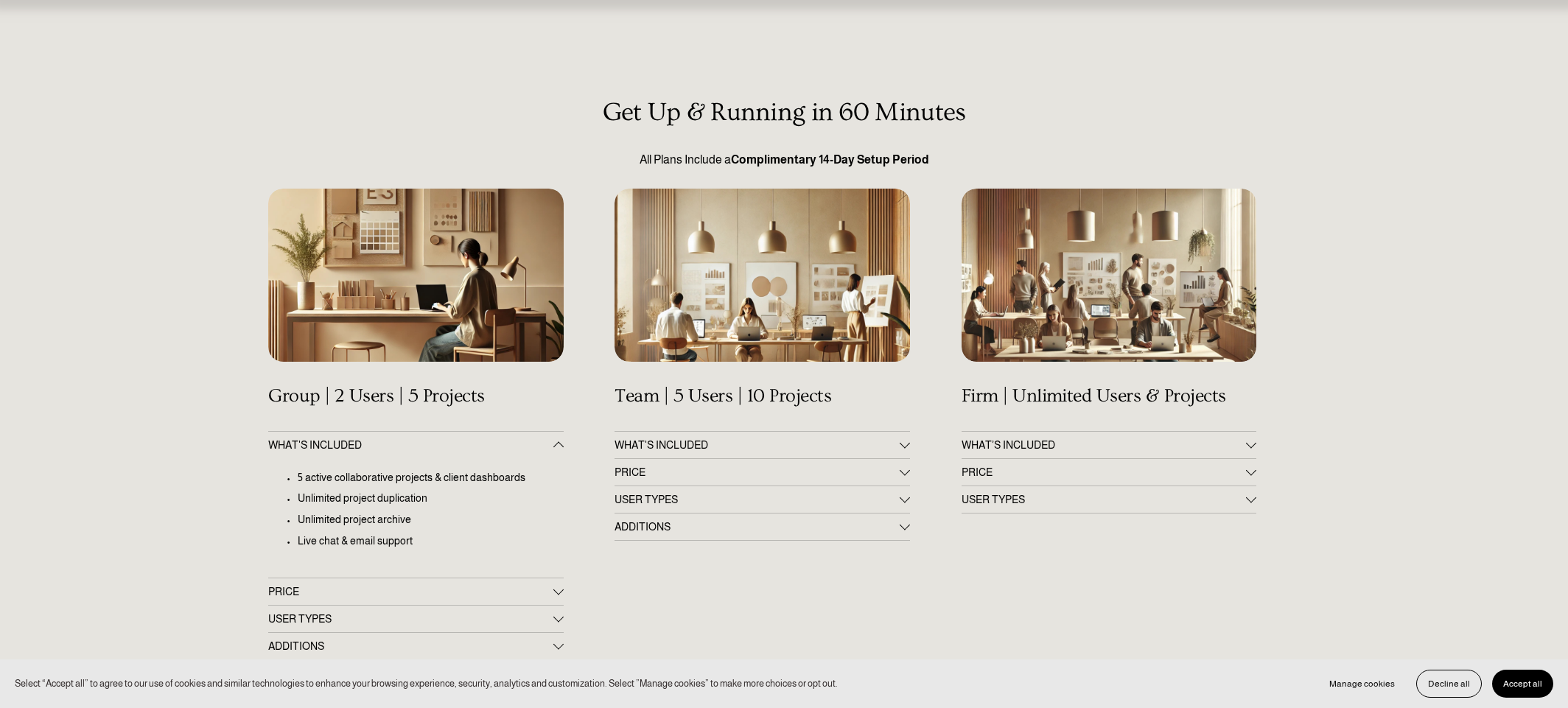
scroll to position [114, 0]
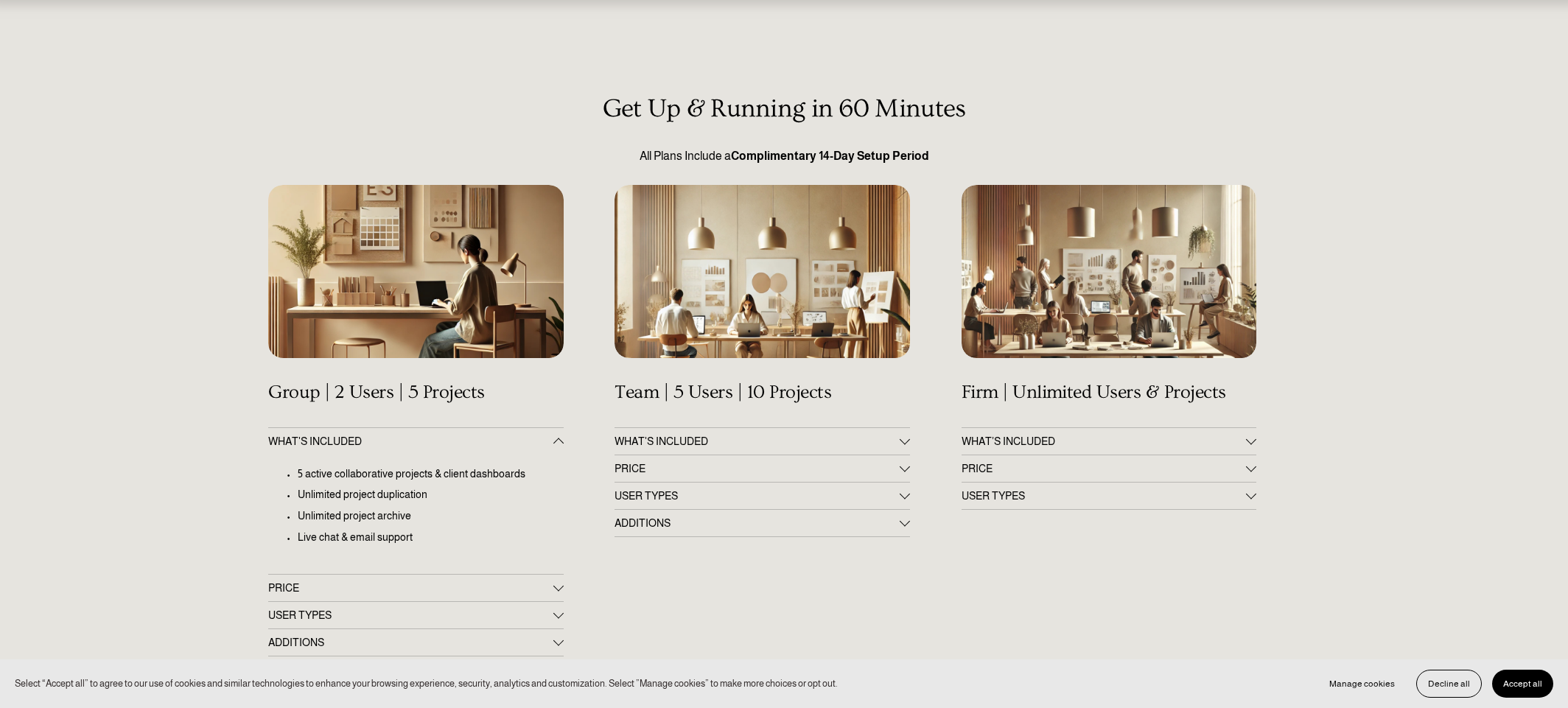
click at [328, 586] on span "PRICE" at bounding box center [410, 588] width 284 height 12
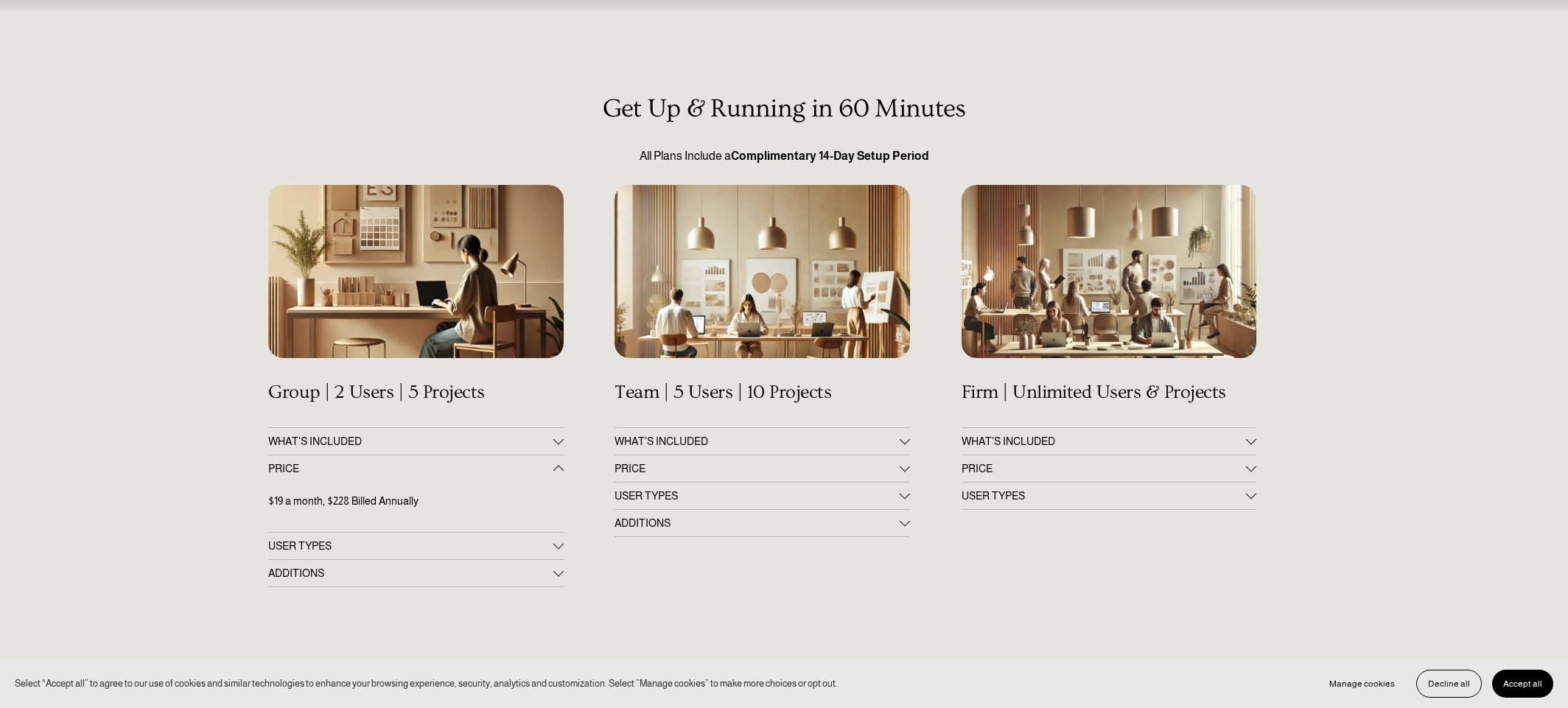
click at [349, 550] on span "USER TYPES" at bounding box center [410, 547] width 284 height 12
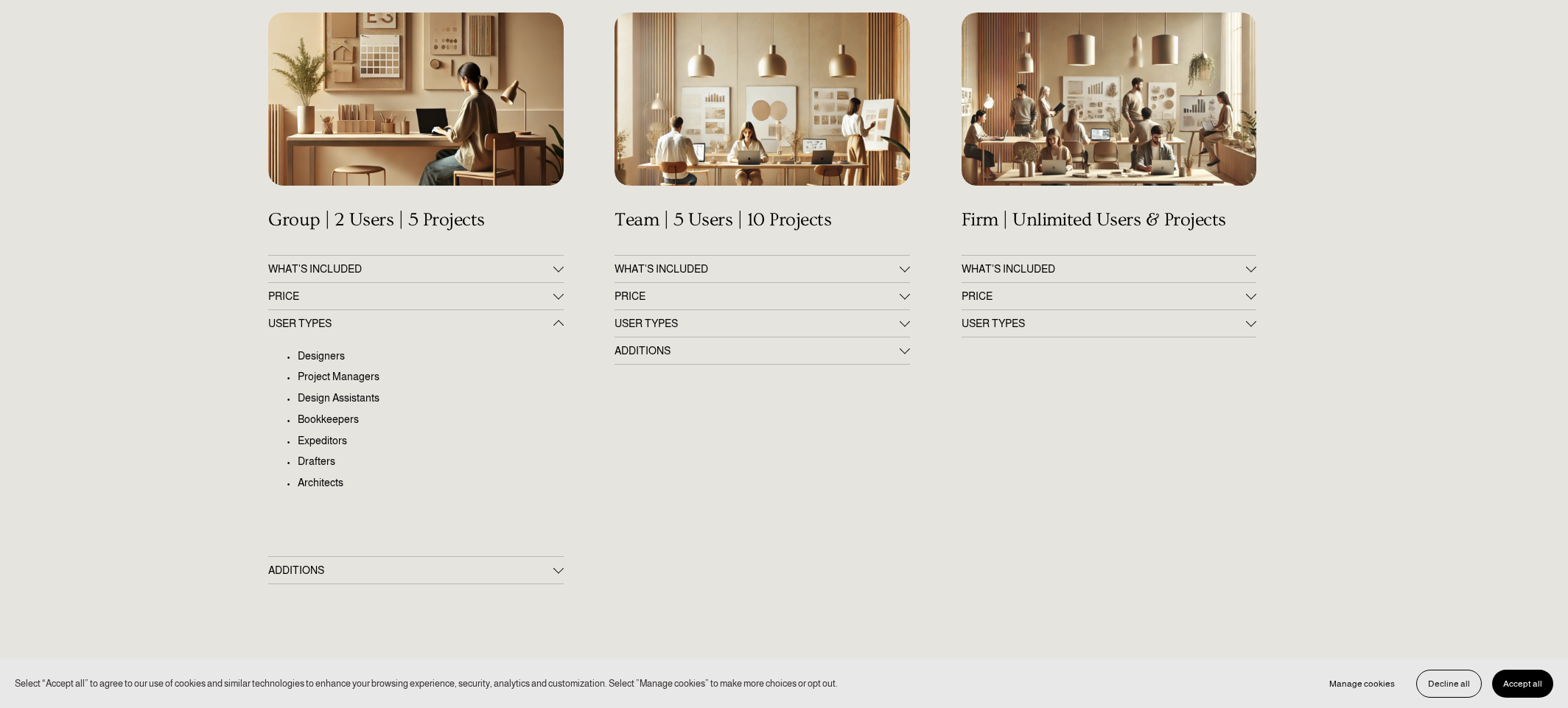
scroll to position [288, 0]
click at [390, 565] on span "ADDITIONS" at bounding box center [410, 570] width 284 height 12
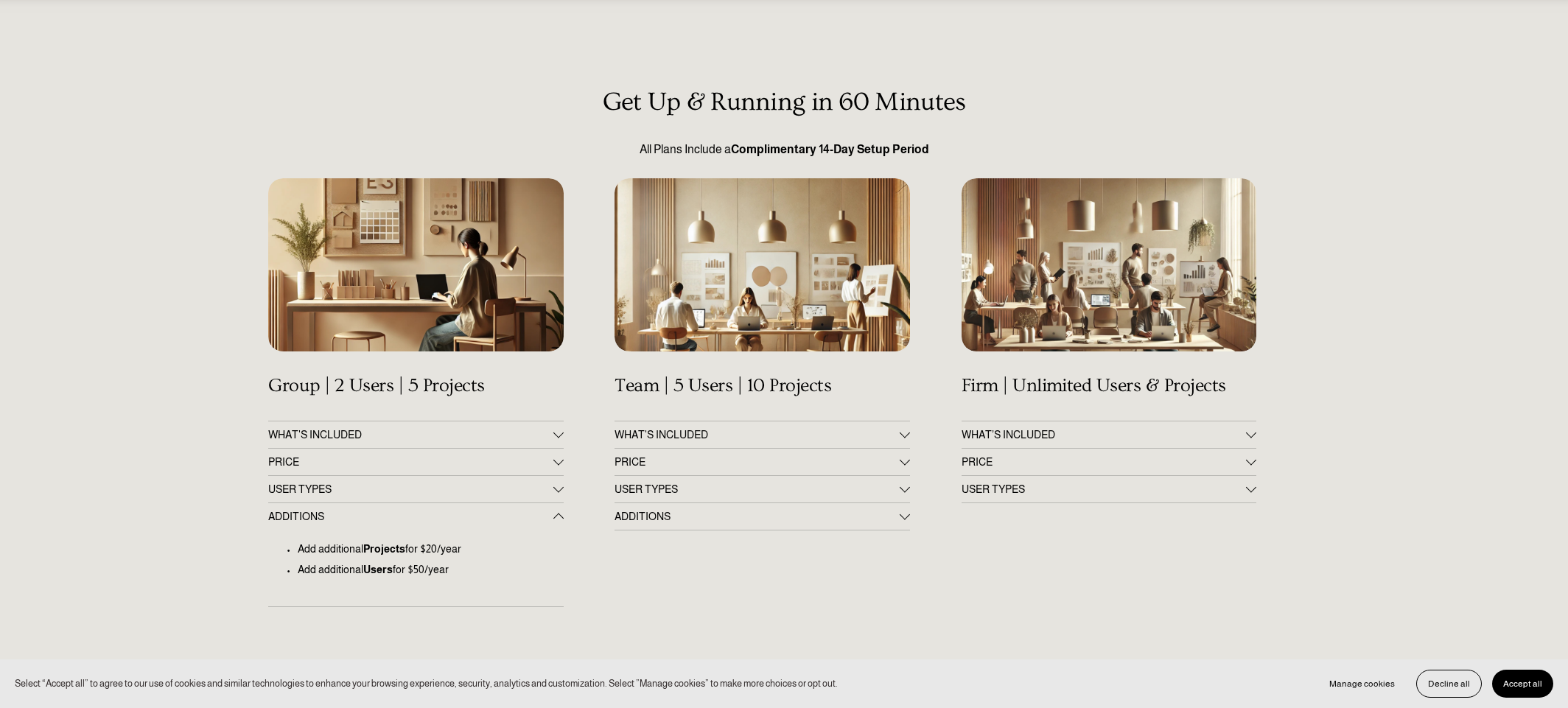
scroll to position [0, 0]
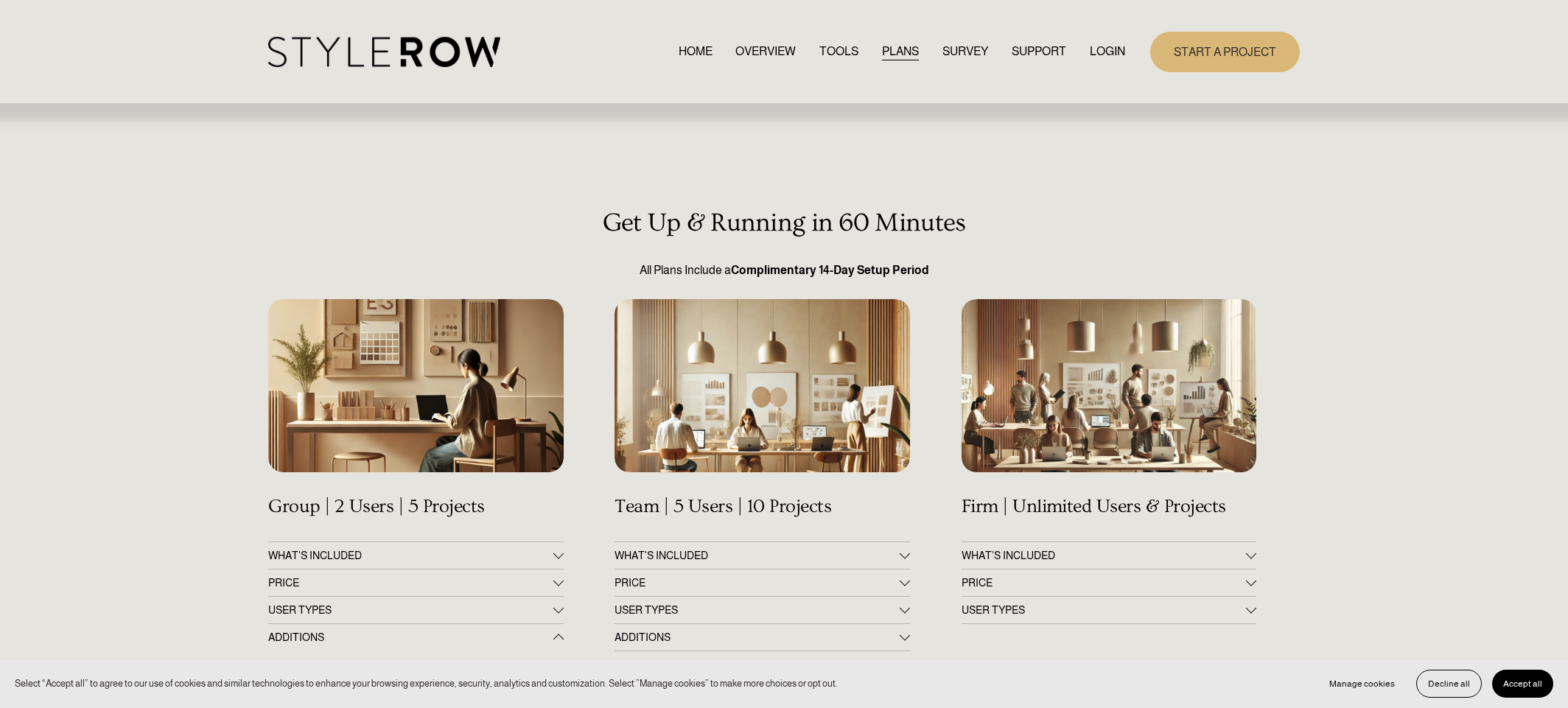
click at [679, 53] on link "HOME" at bounding box center [695, 52] width 34 height 20
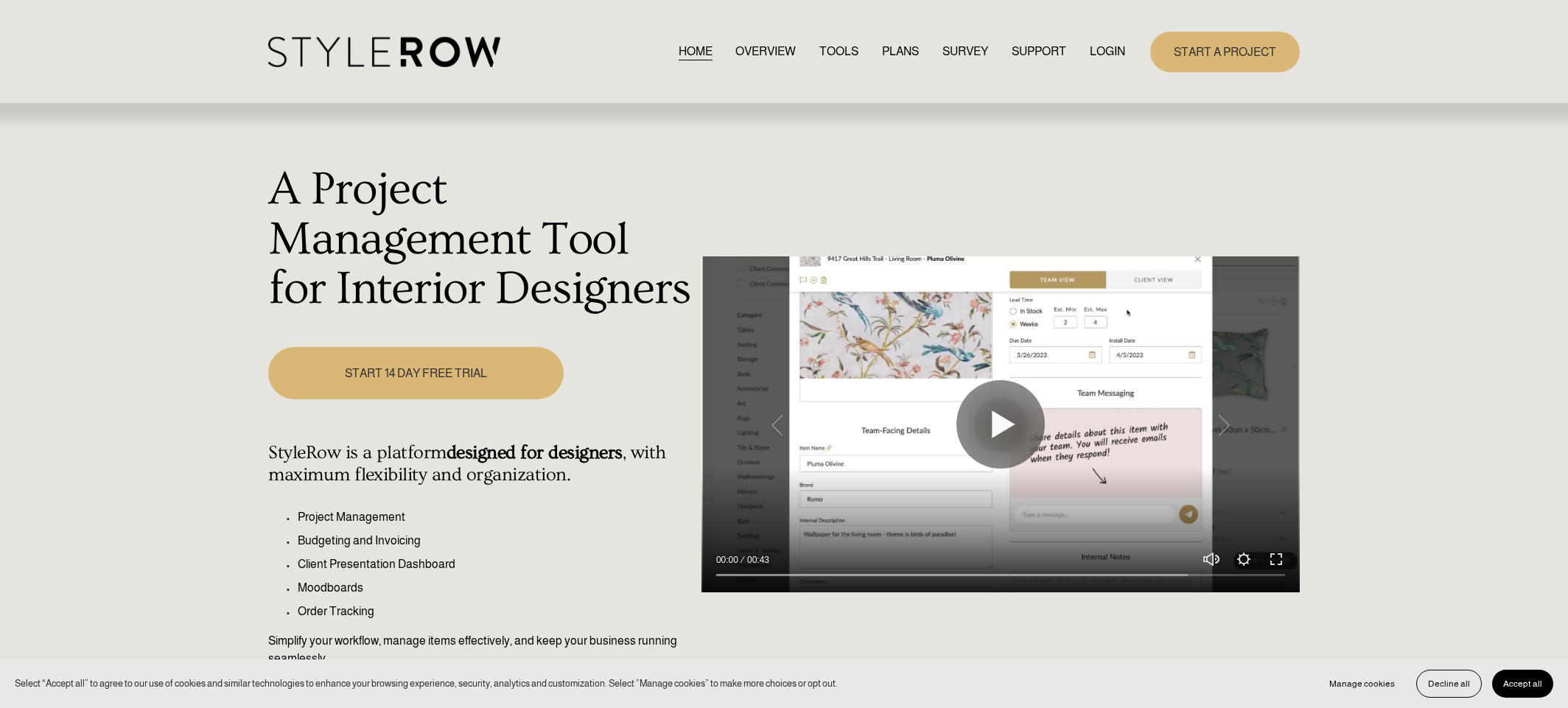
click at [770, 54] on link "OVERVIEW" at bounding box center [766, 52] width 60 height 20
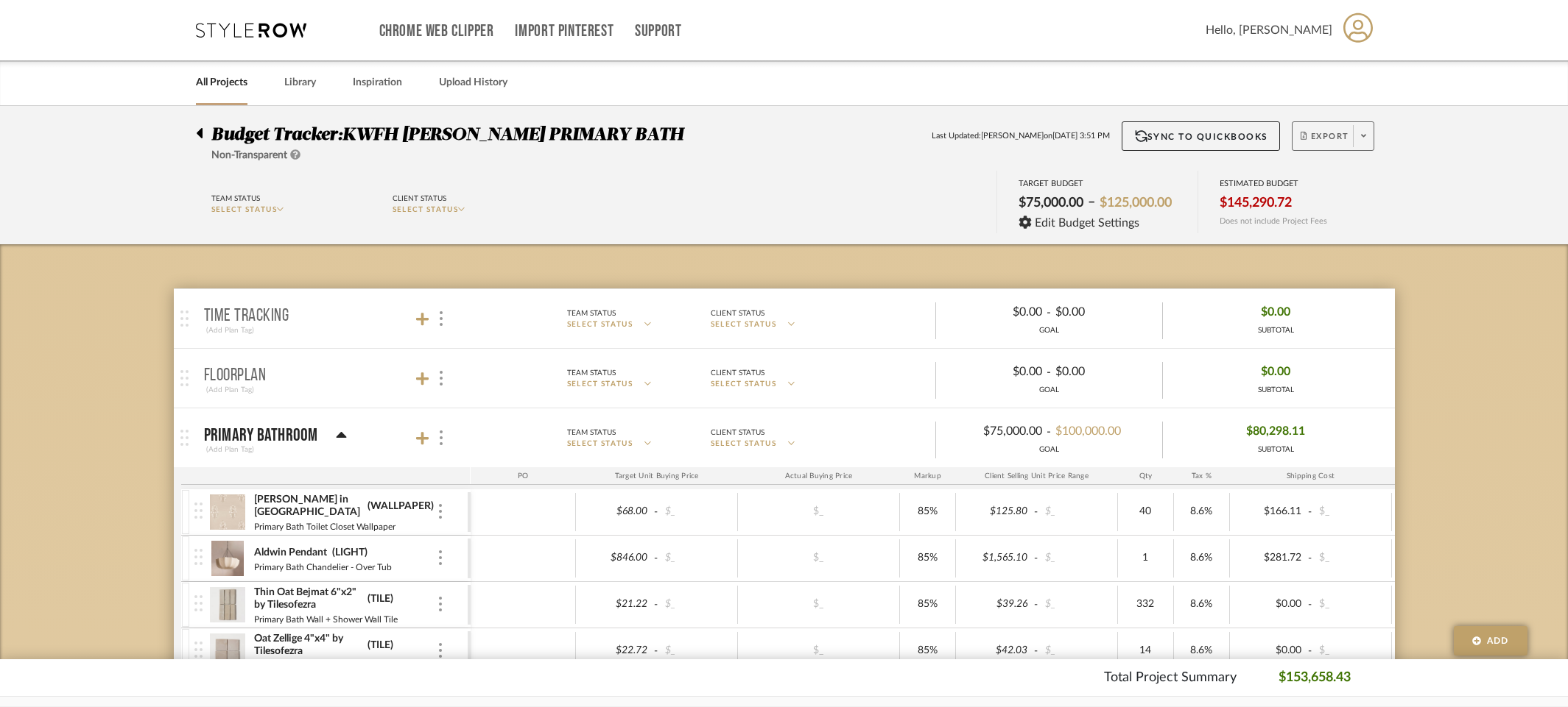
click at [1368, 140] on span at bounding box center [1362, 136] width 20 height 22
click at [1357, 174] on span "Export PDF" at bounding box center [1359, 178] width 110 height 13
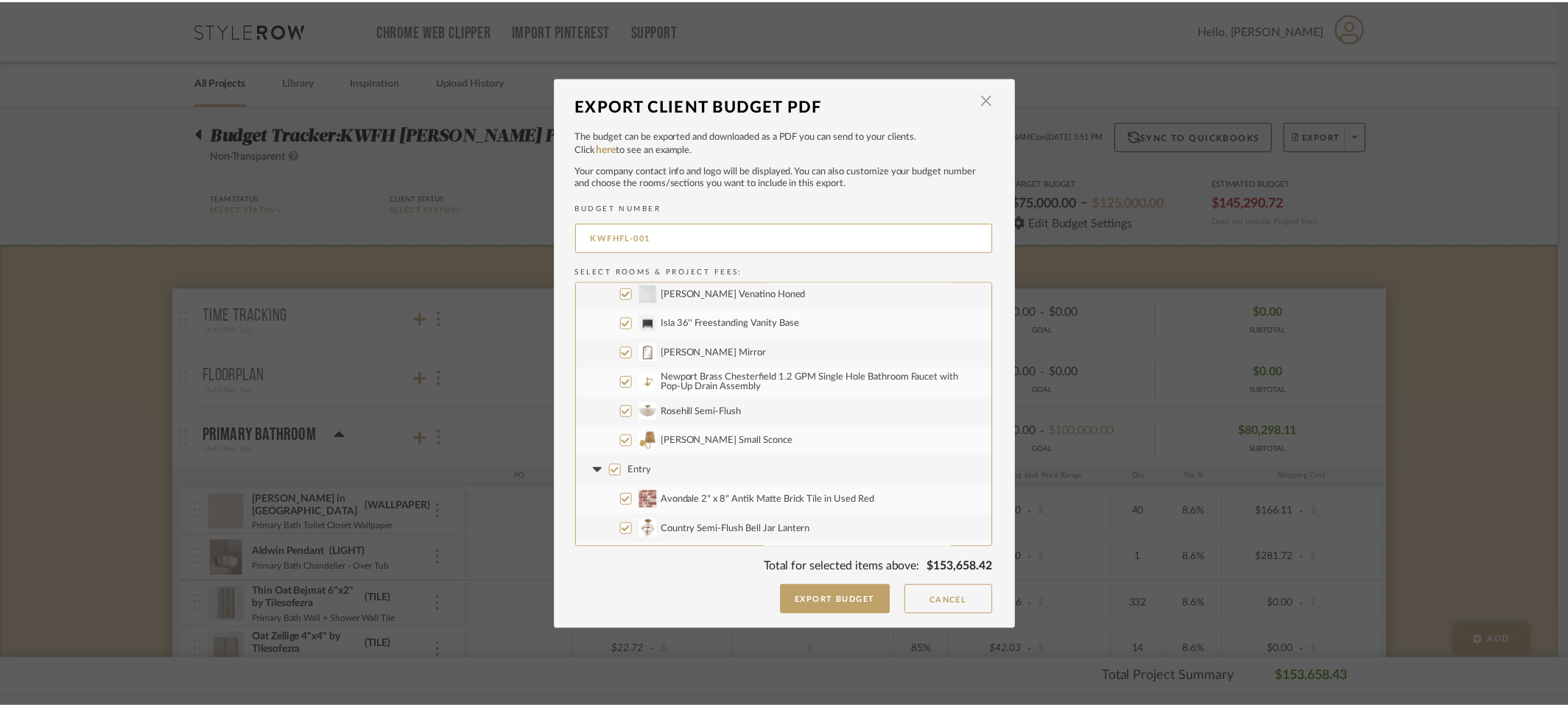
scroll to position [1266, 0]
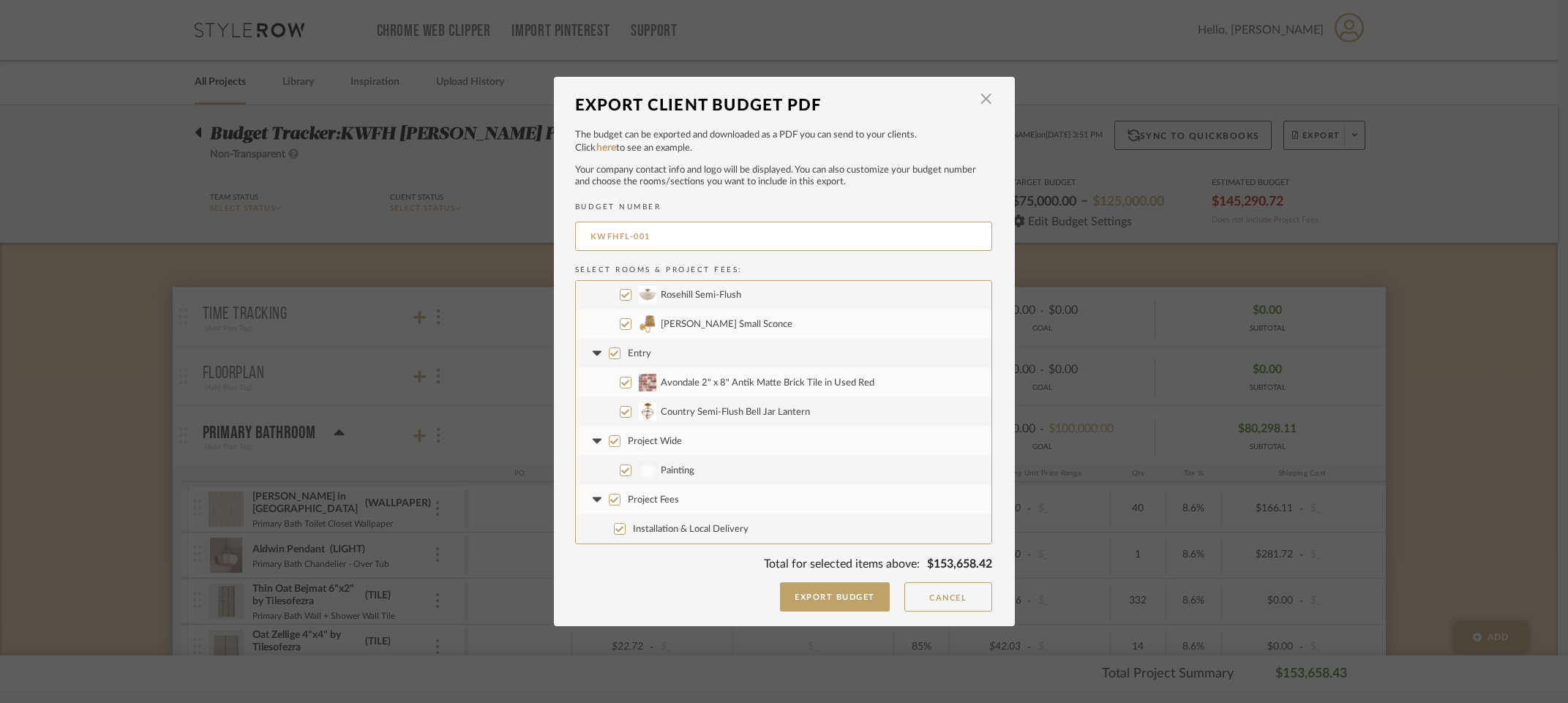
click at [610, 444] on input "Project Wide" at bounding box center [615, 441] width 12 height 12
checkbox input "false"
click at [610, 502] on input "Project Fees" at bounding box center [615, 500] width 12 height 12
checkbox input "false"
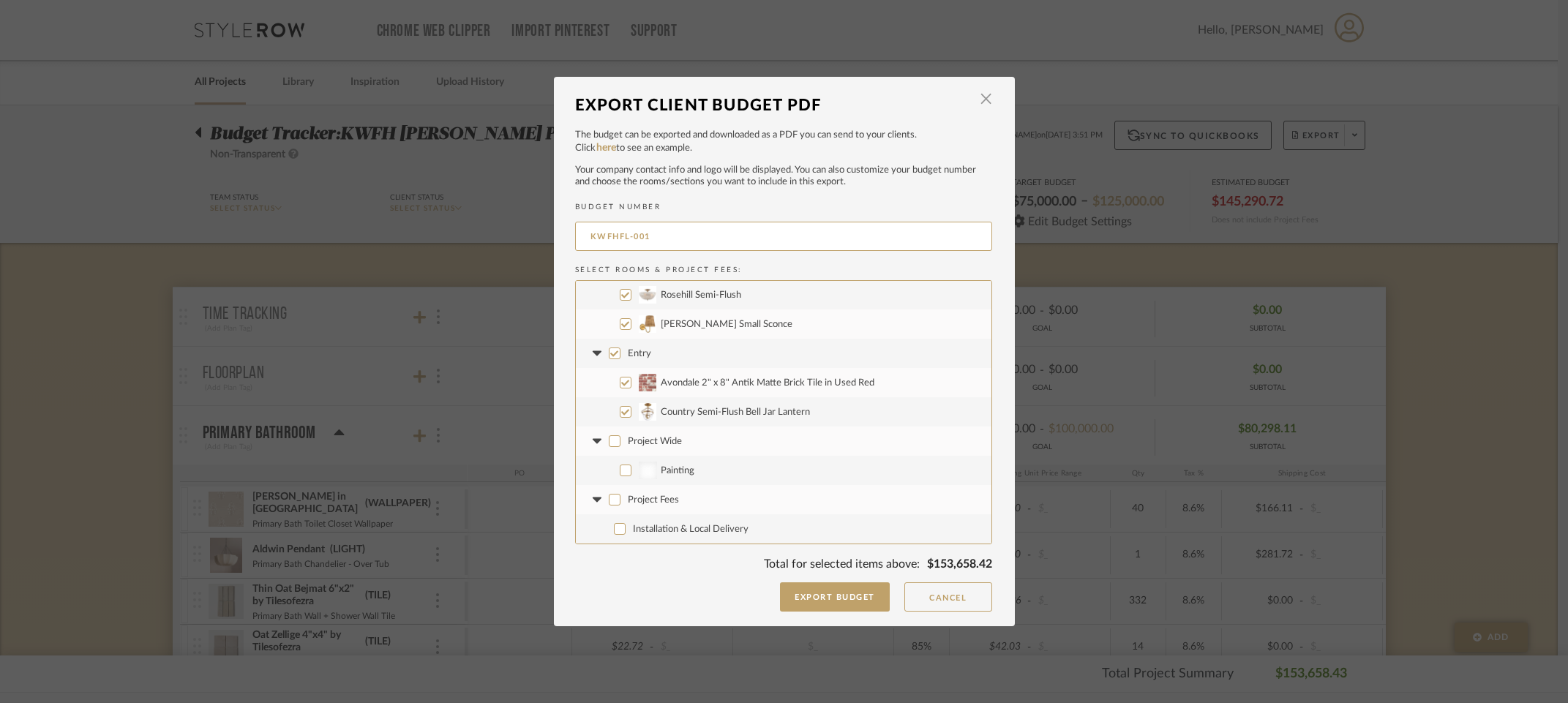
checkbox input "false"
click at [826, 605] on button "Export Budget" at bounding box center [834, 596] width 110 height 29
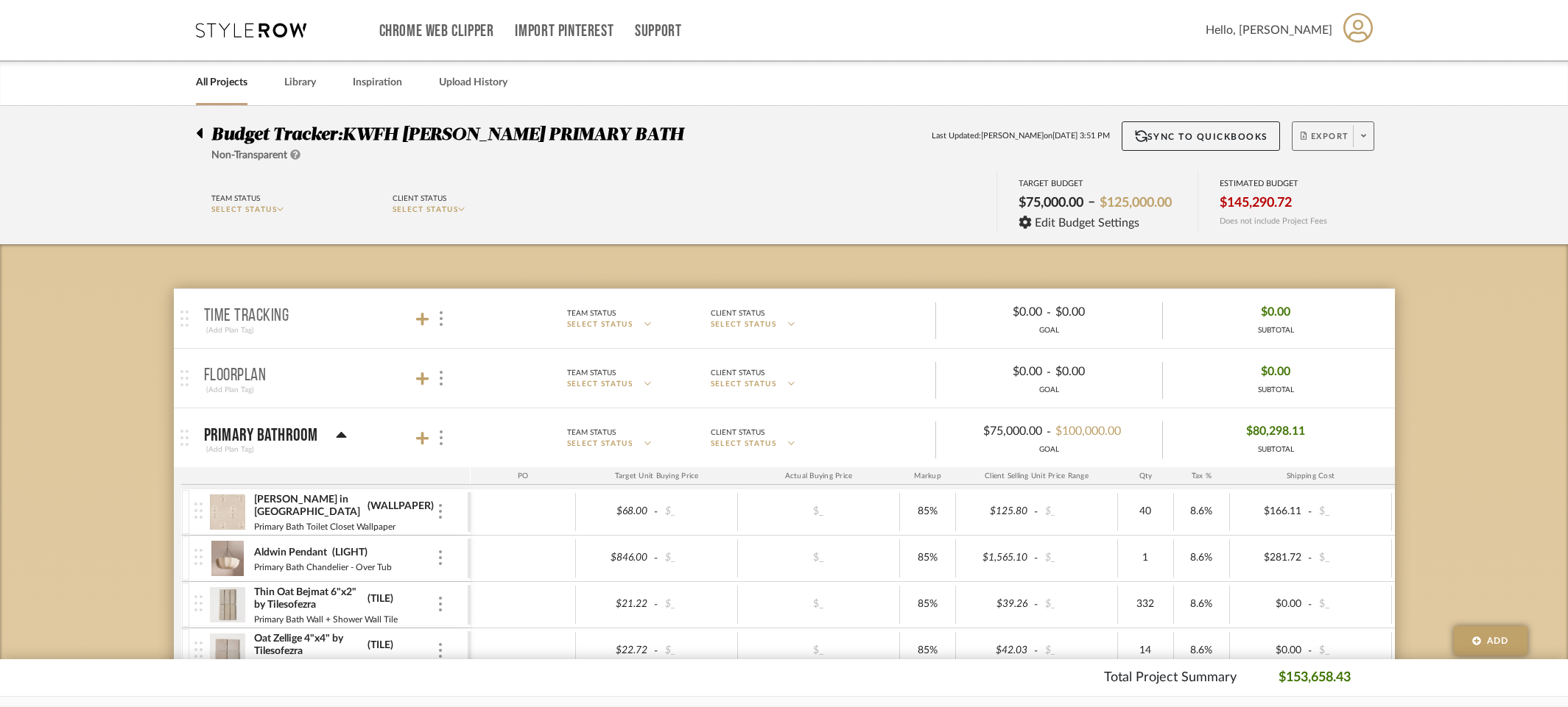
click at [1361, 137] on icon at bounding box center [1363, 136] width 5 height 3
click at [1361, 137] on div at bounding box center [784, 353] width 1568 height 707
click at [1367, 138] on span at bounding box center [1362, 136] width 20 height 22
click at [1404, 137] on div at bounding box center [784, 353] width 1568 height 707
click at [197, 130] on icon at bounding box center [199, 133] width 7 height 18
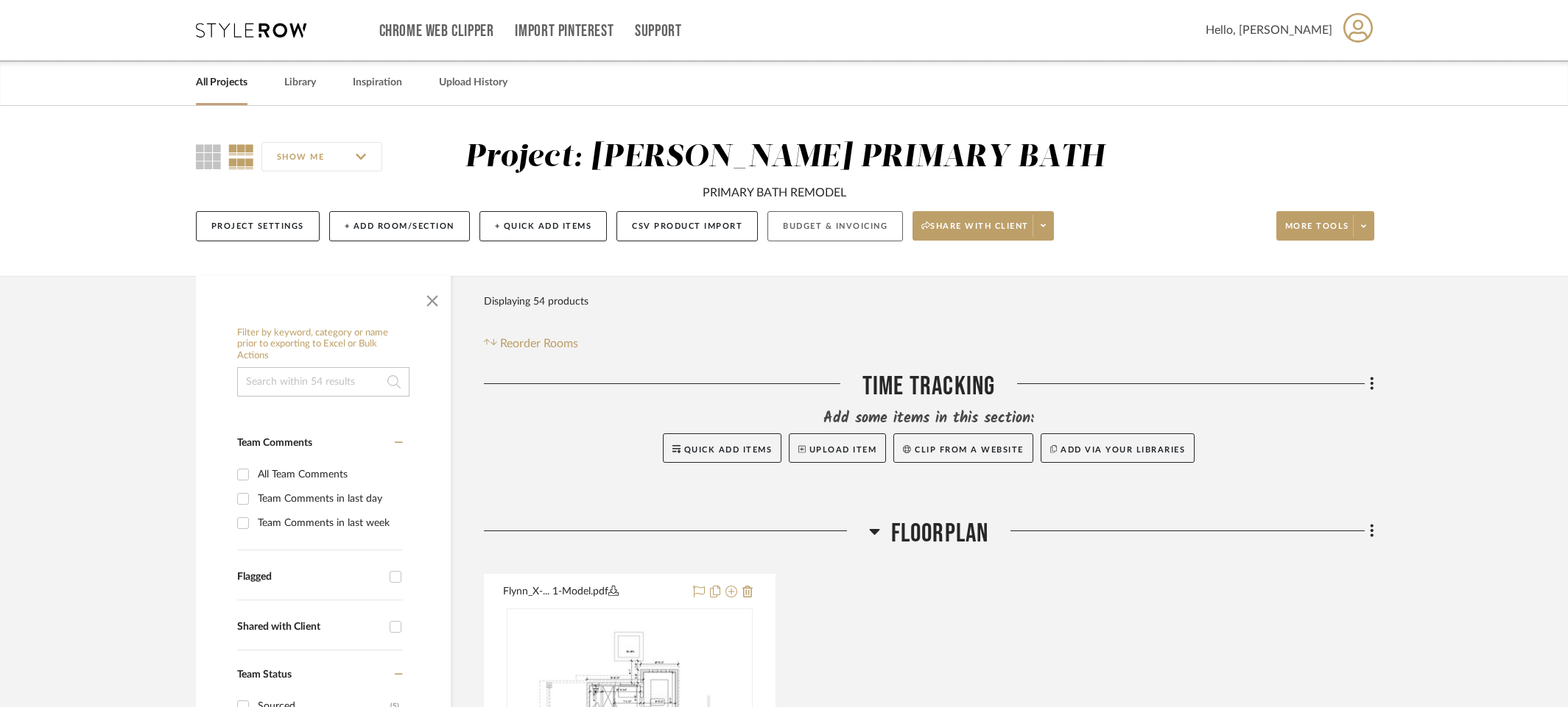
click at [851, 223] on button "Budget & Invoicing" at bounding box center [835, 226] width 136 height 30
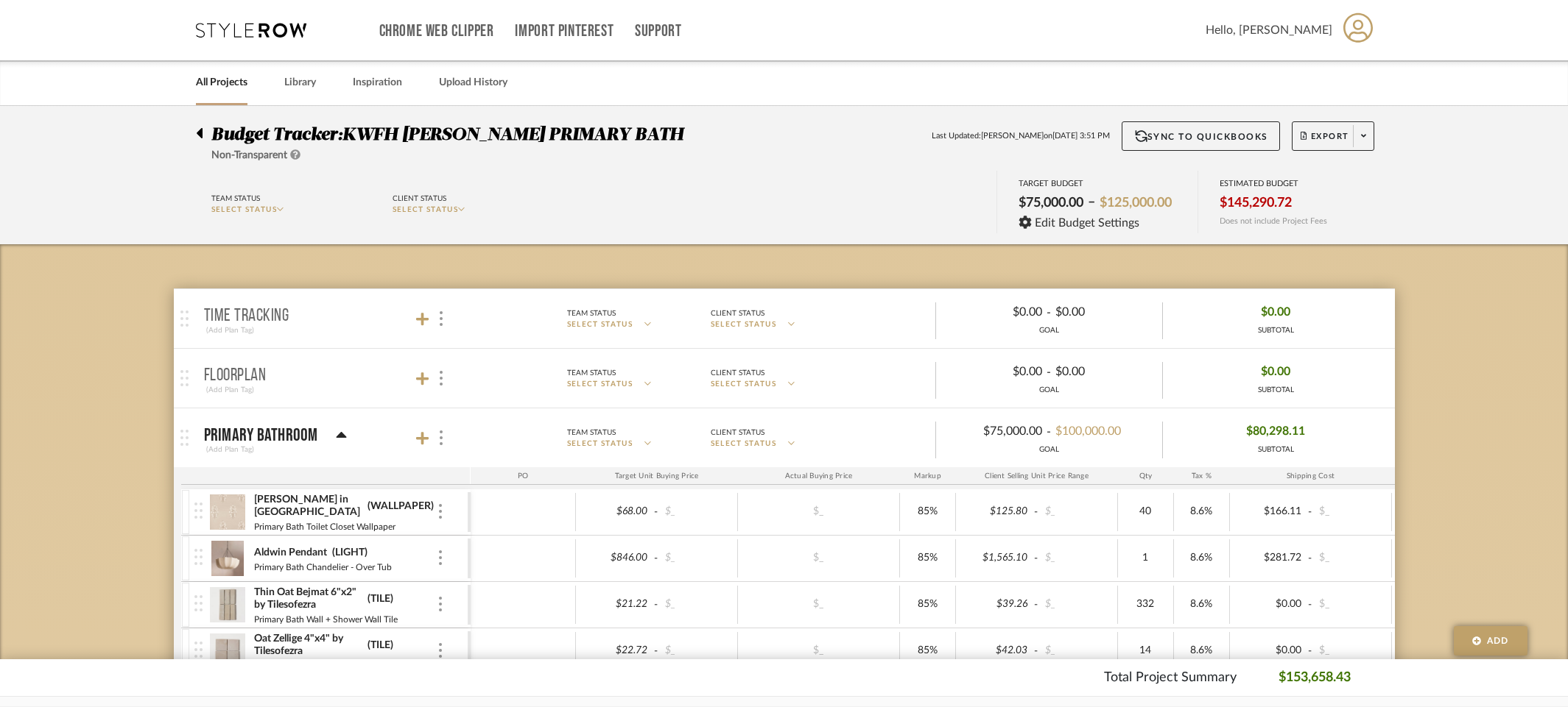
click at [278, 211] on span "SELECT STATUS" at bounding box center [245, 210] width 66 height 7
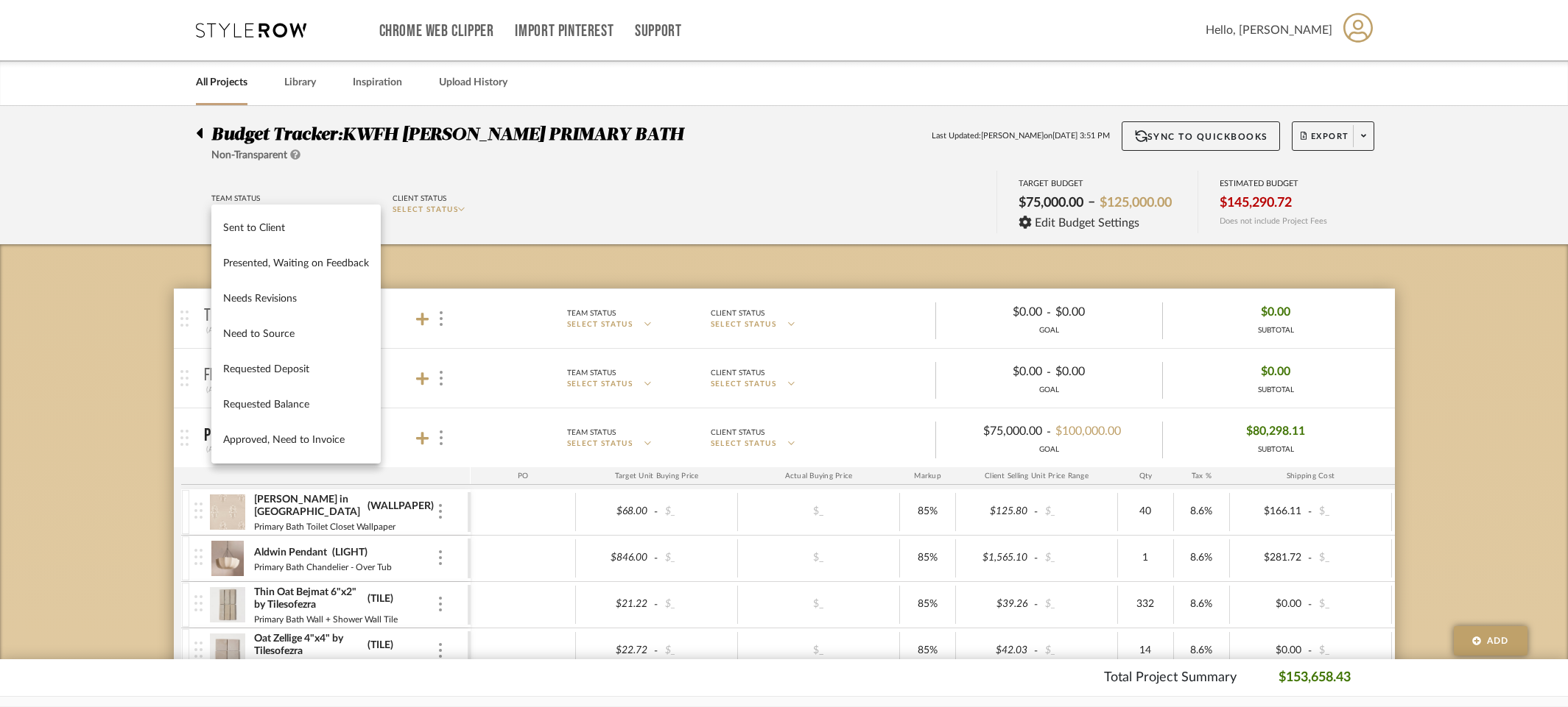
click at [463, 209] on div at bounding box center [784, 353] width 1568 height 707
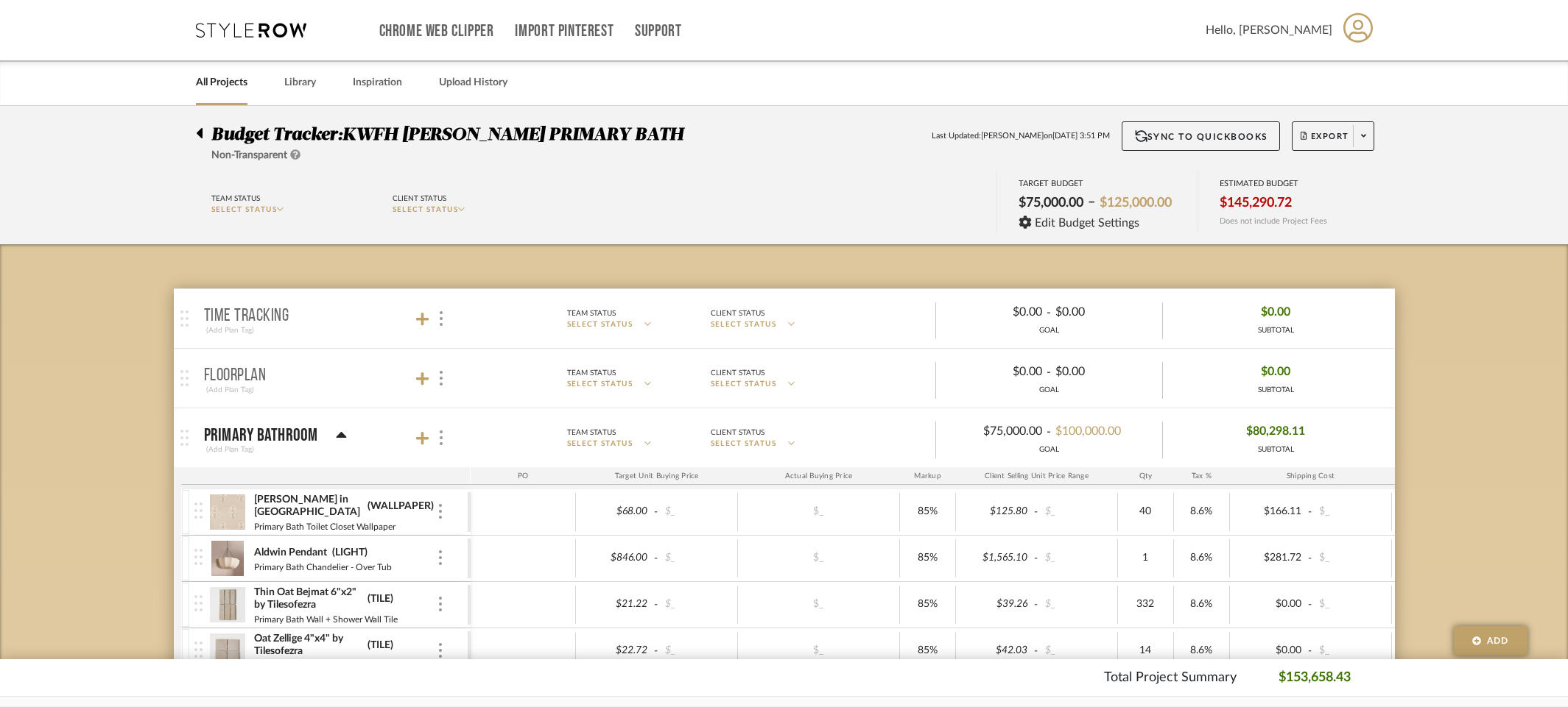
click at [463, 209] on icon at bounding box center [461, 209] width 7 height 4
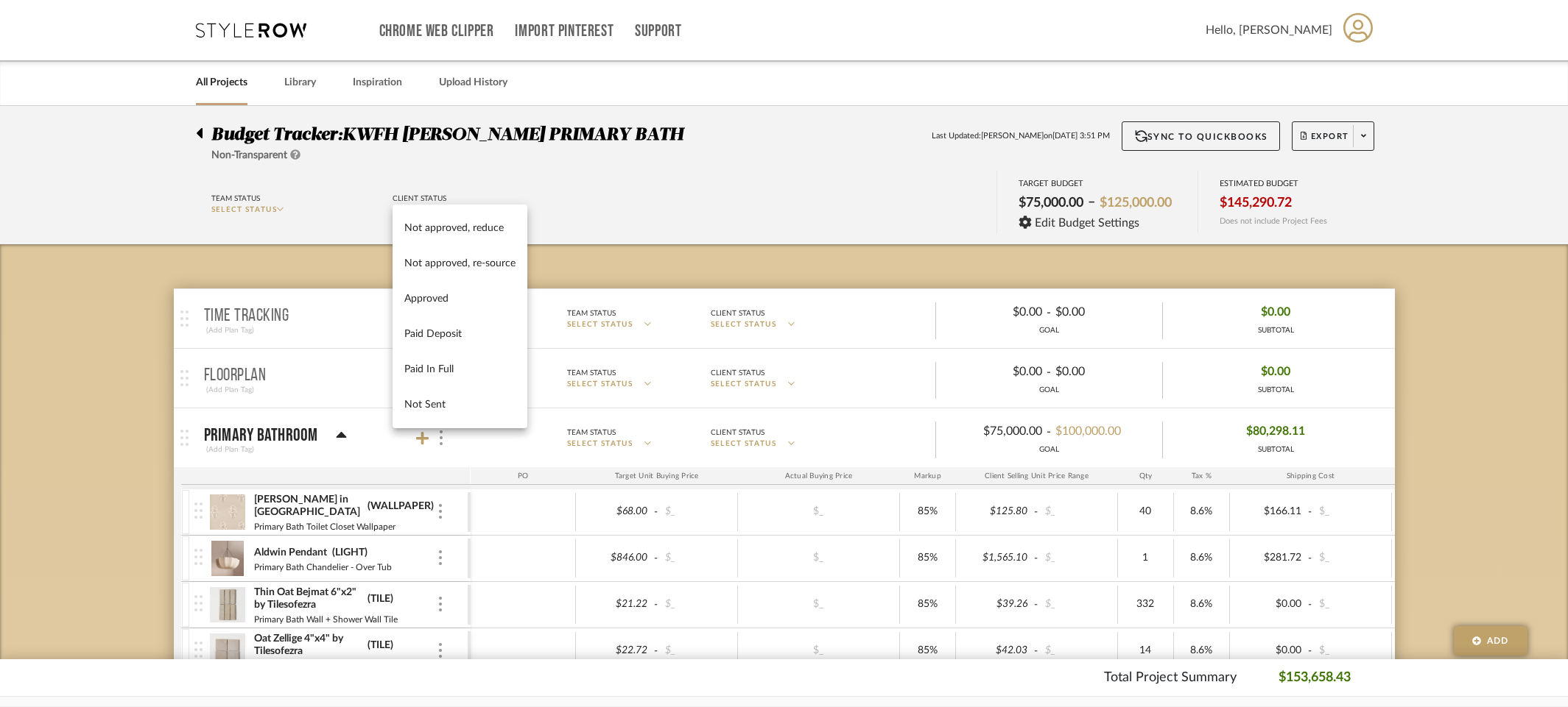
click at [582, 208] on div at bounding box center [784, 353] width 1568 height 707
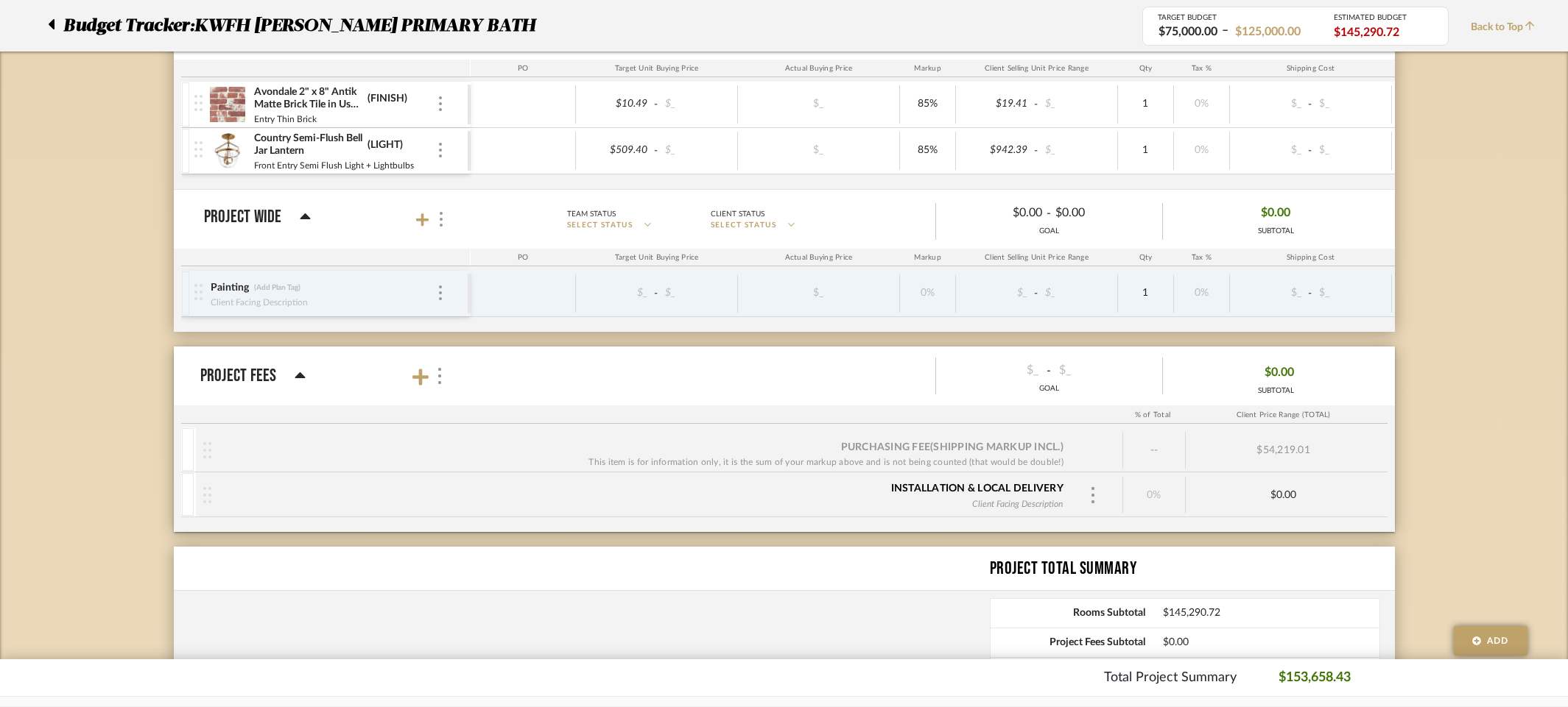
scroll to position [2897, 0]
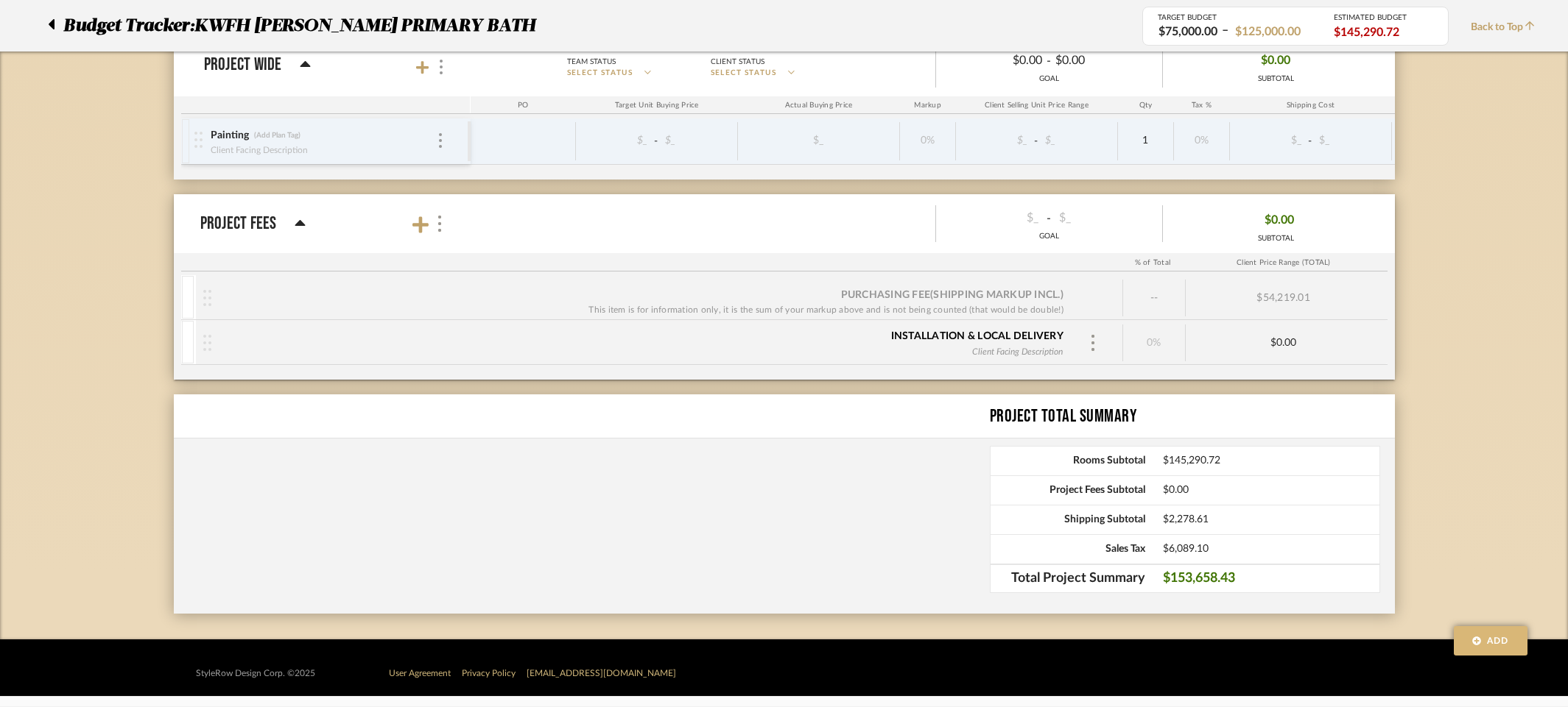
click at [1502, 641] on span "Add" at bounding box center [1497, 641] width 22 height 13
click at [1507, 25] on span "Back to Top" at bounding box center [1506, 28] width 71 height 16
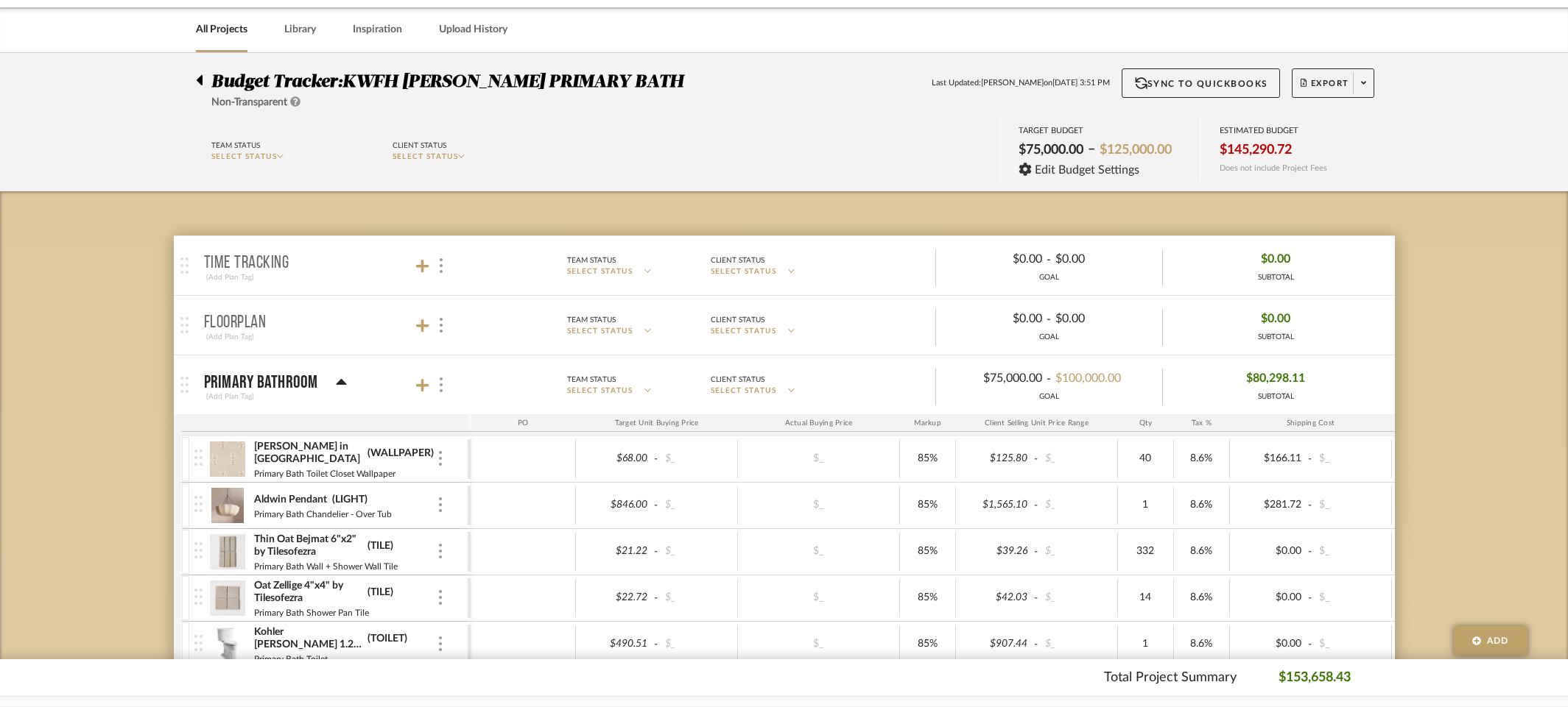
scroll to position [0, 0]
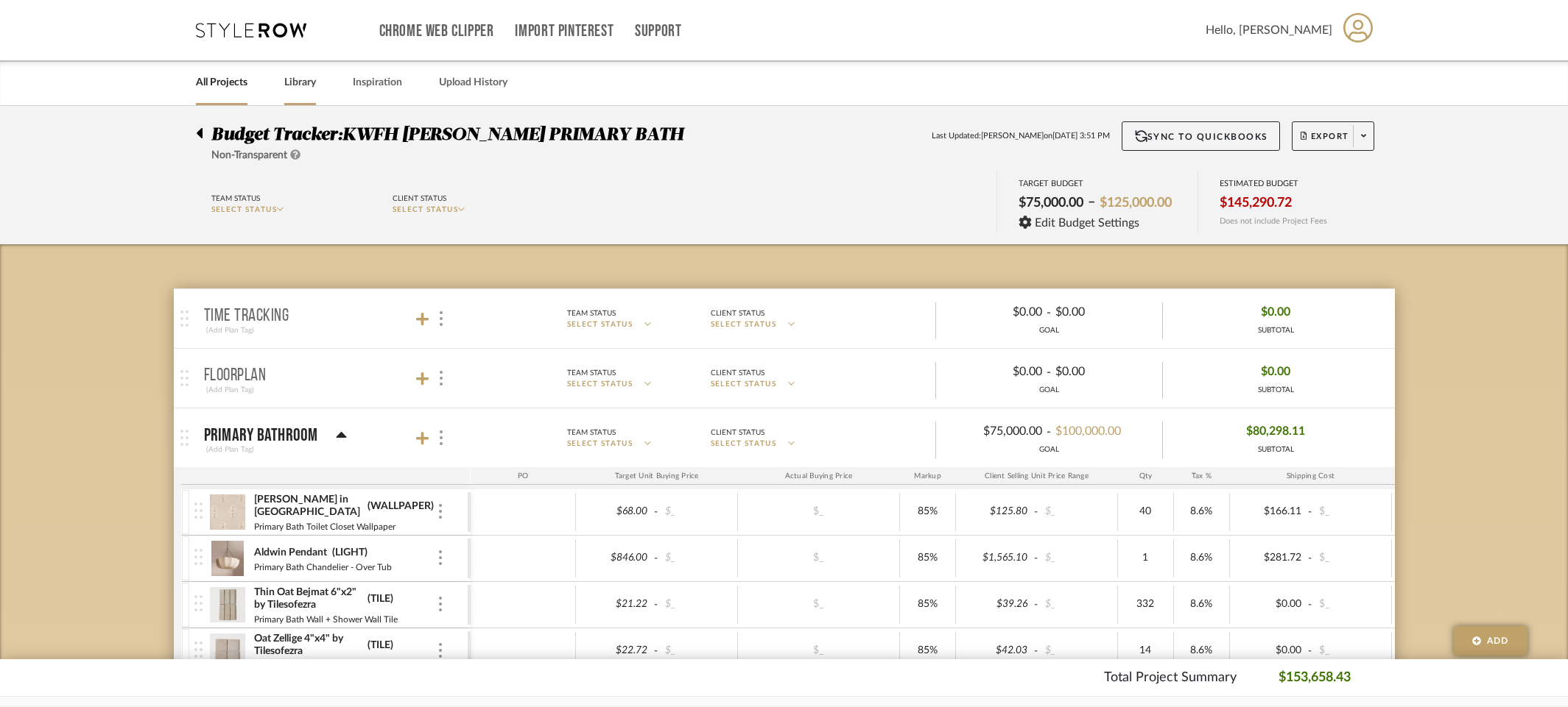
click at [308, 85] on link "Library" at bounding box center [300, 82] width 32 height 20
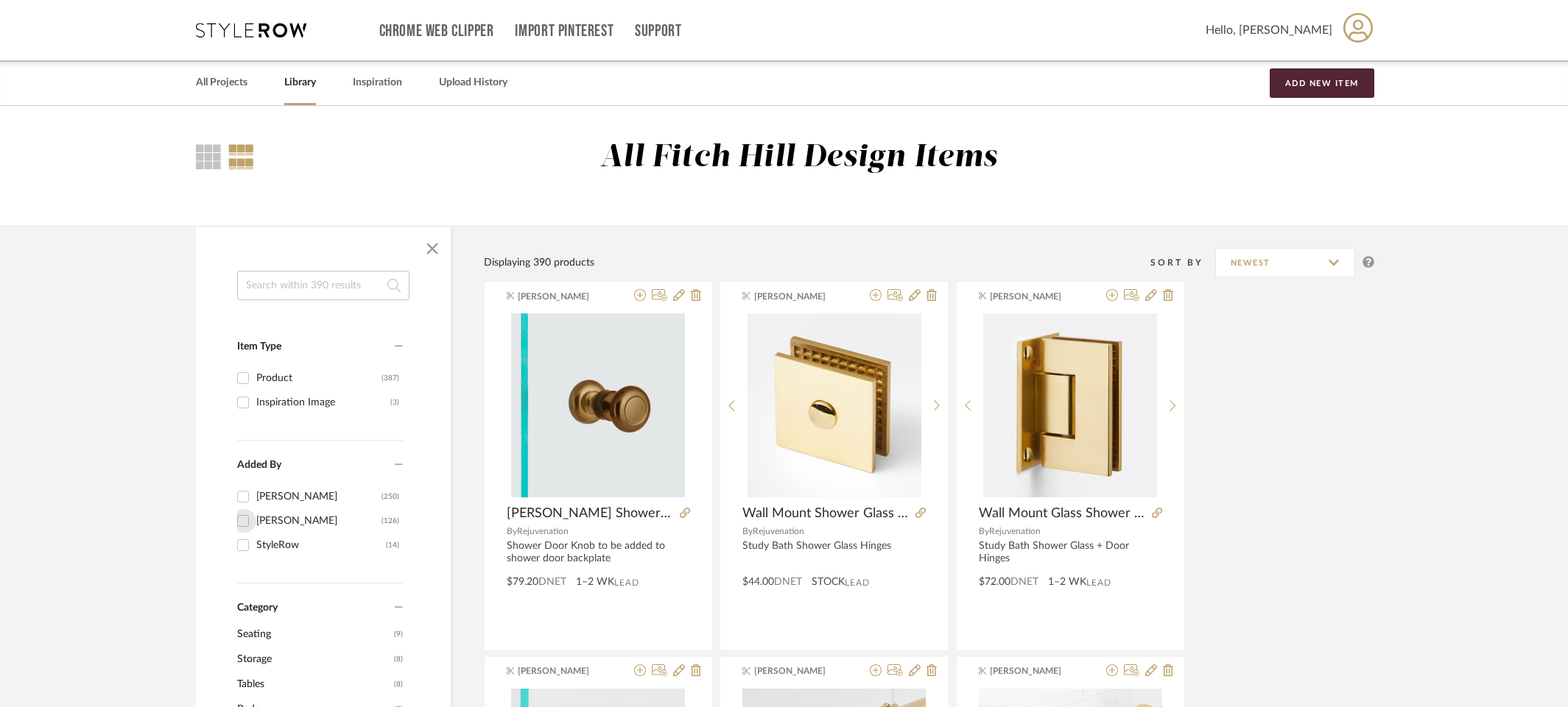
click at [245, 519] on input "Megan O'Callaghan (126)" at bounding box center [242, 520] width 23 height 23
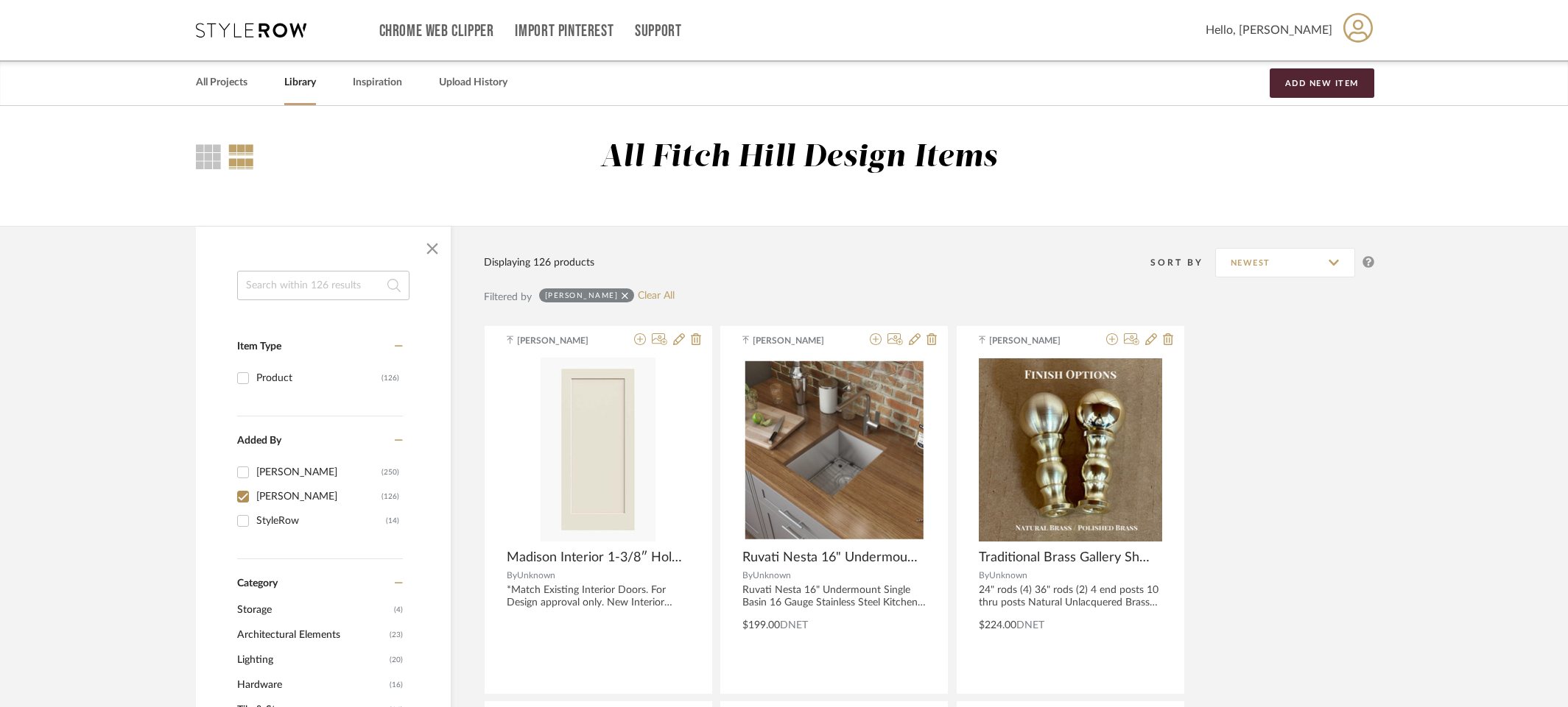
click at [245, 498] on input "Megan O'Callaghan (126)" at bounding box center [242, 496] width 23 height 23
checkbox input "false"
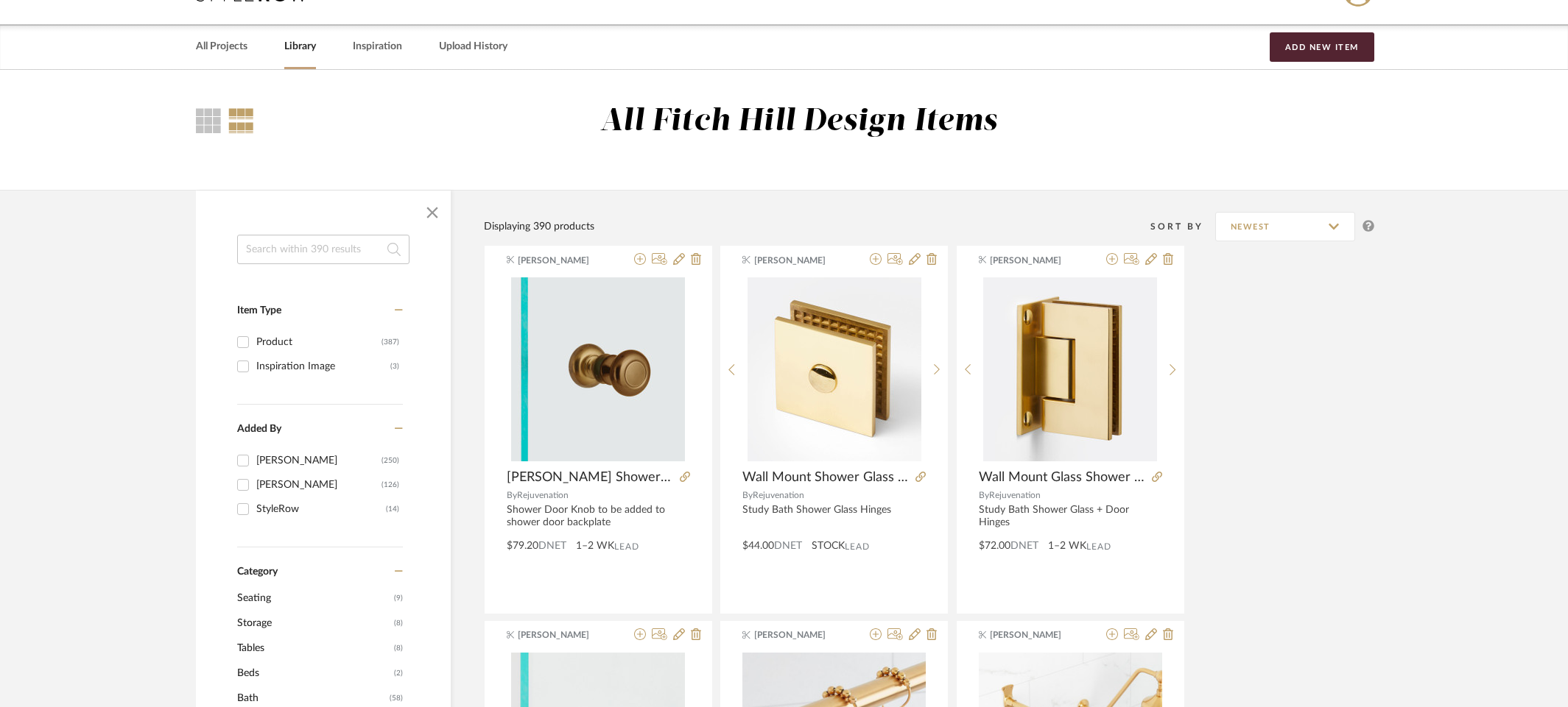
scroll to position [63, 0]
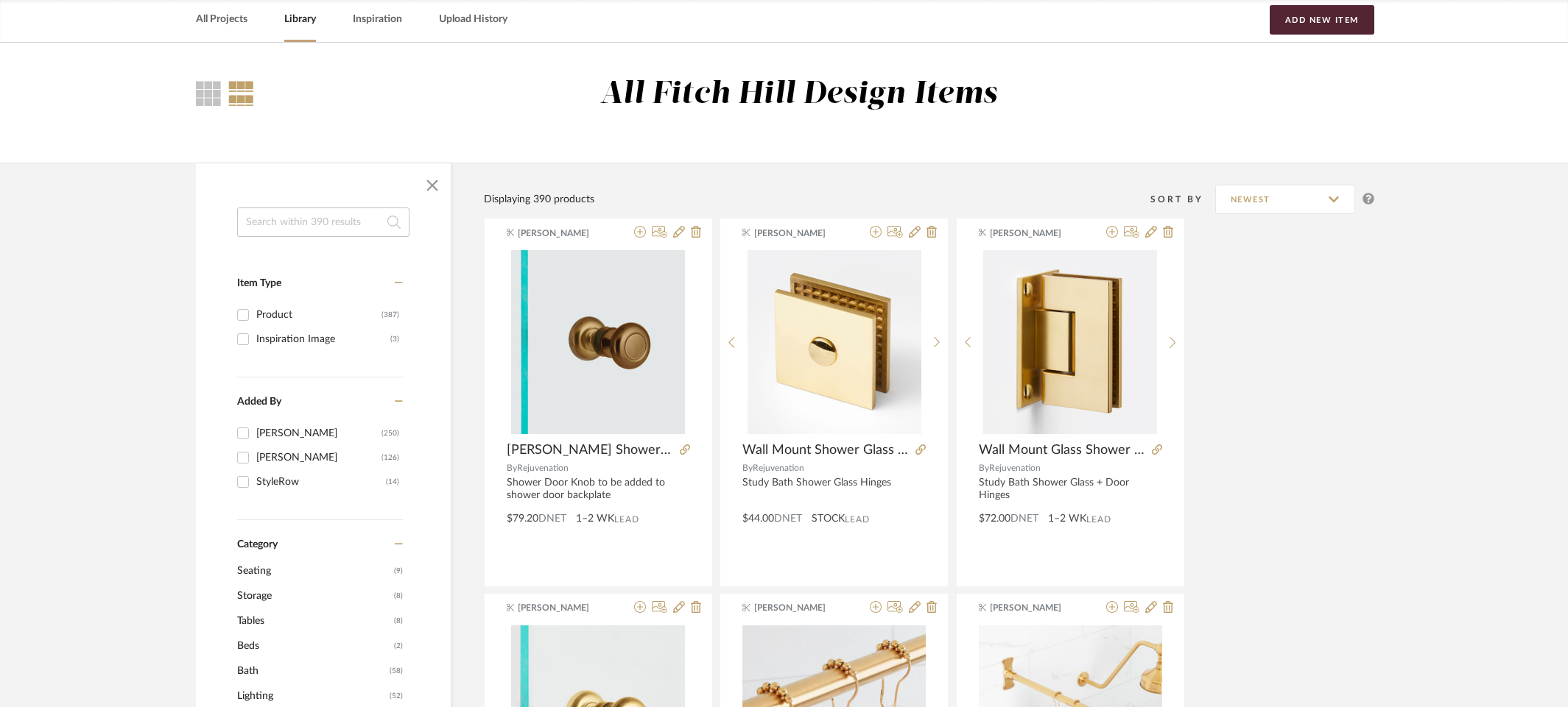
click at [242, 480] on input "StyleRow (14)" at bounding box center [242, 481] width 23 height 23
checkbox input "true"
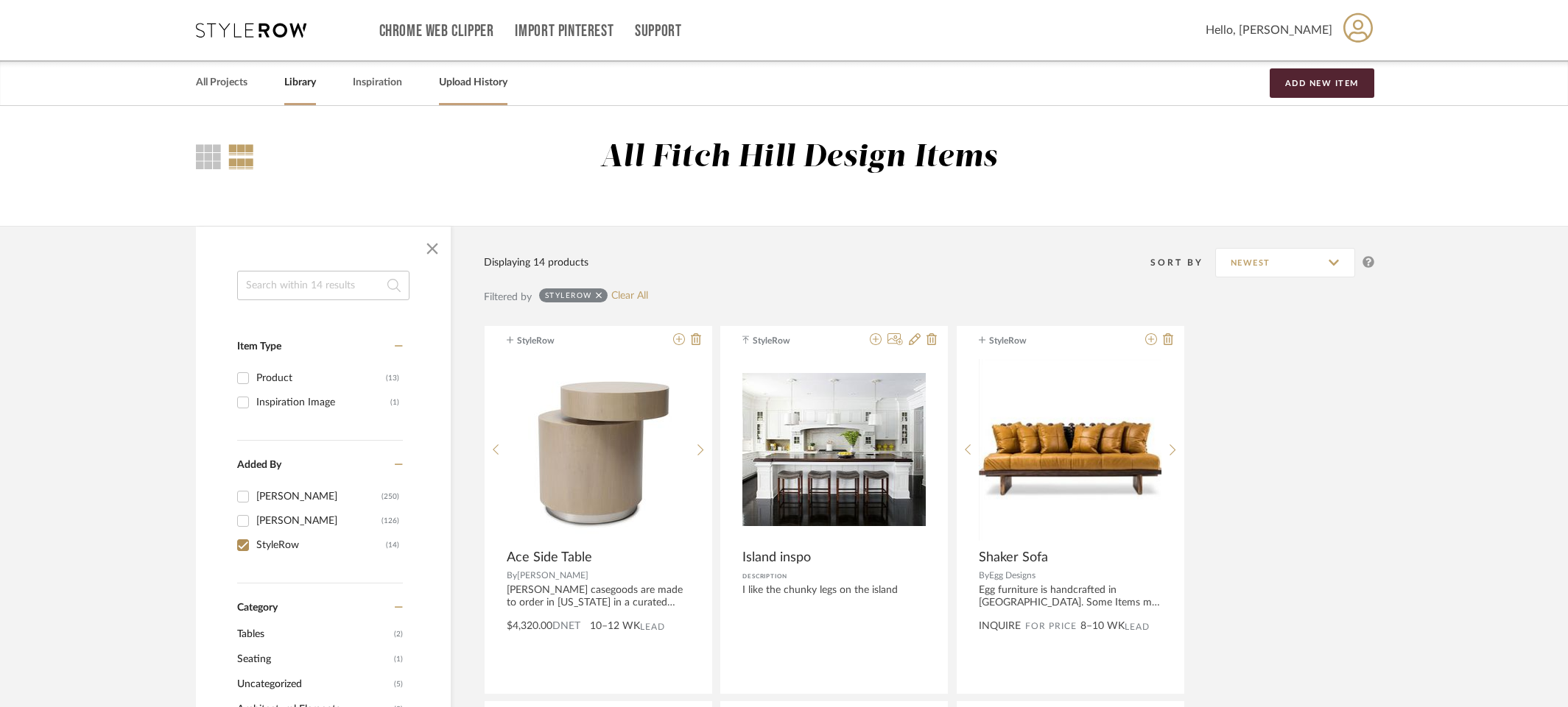
click at [491, 88] on link "Upload History" at bounding box center [473, 82] width 68 height 20
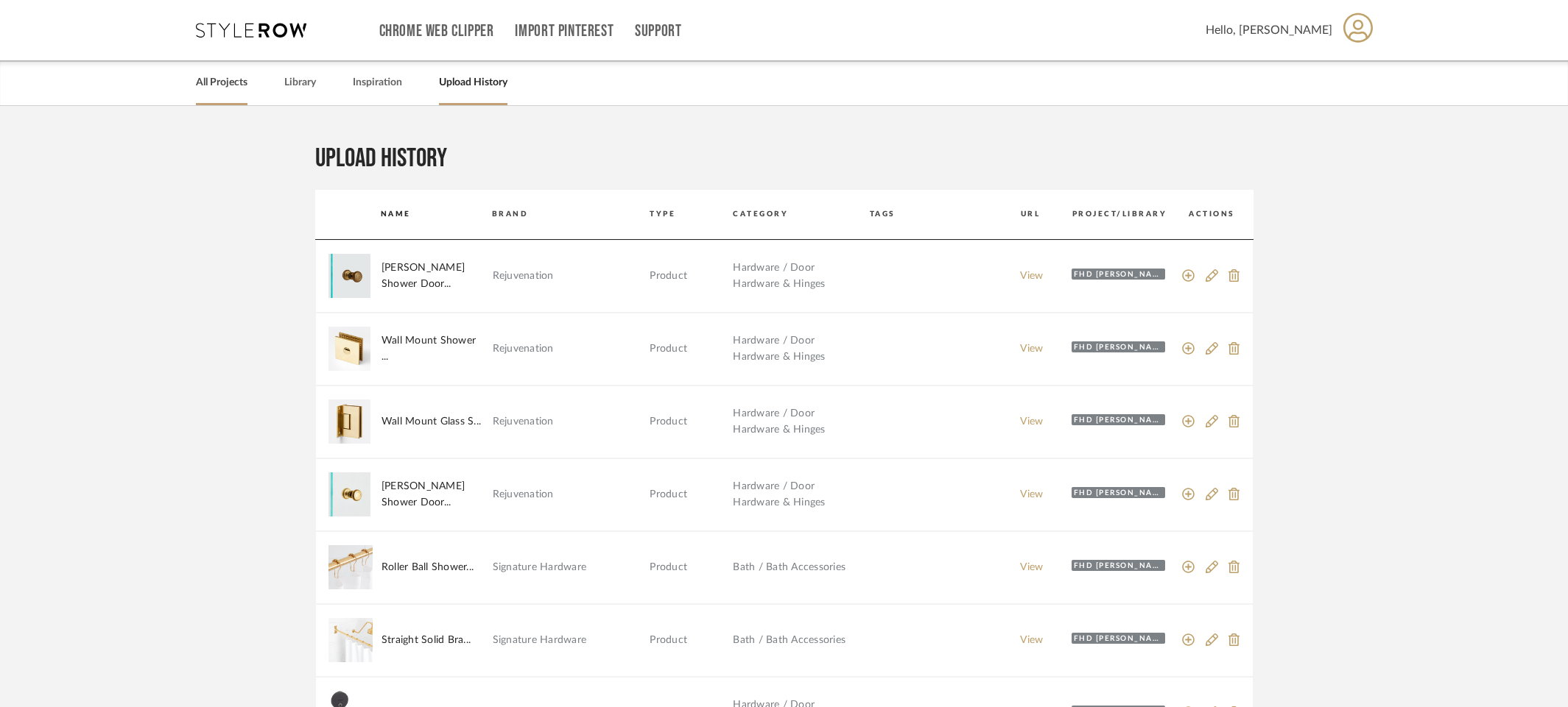
click at [236, 85] on link "All Projects" at bounding box center [221, 82] width 52 height 20
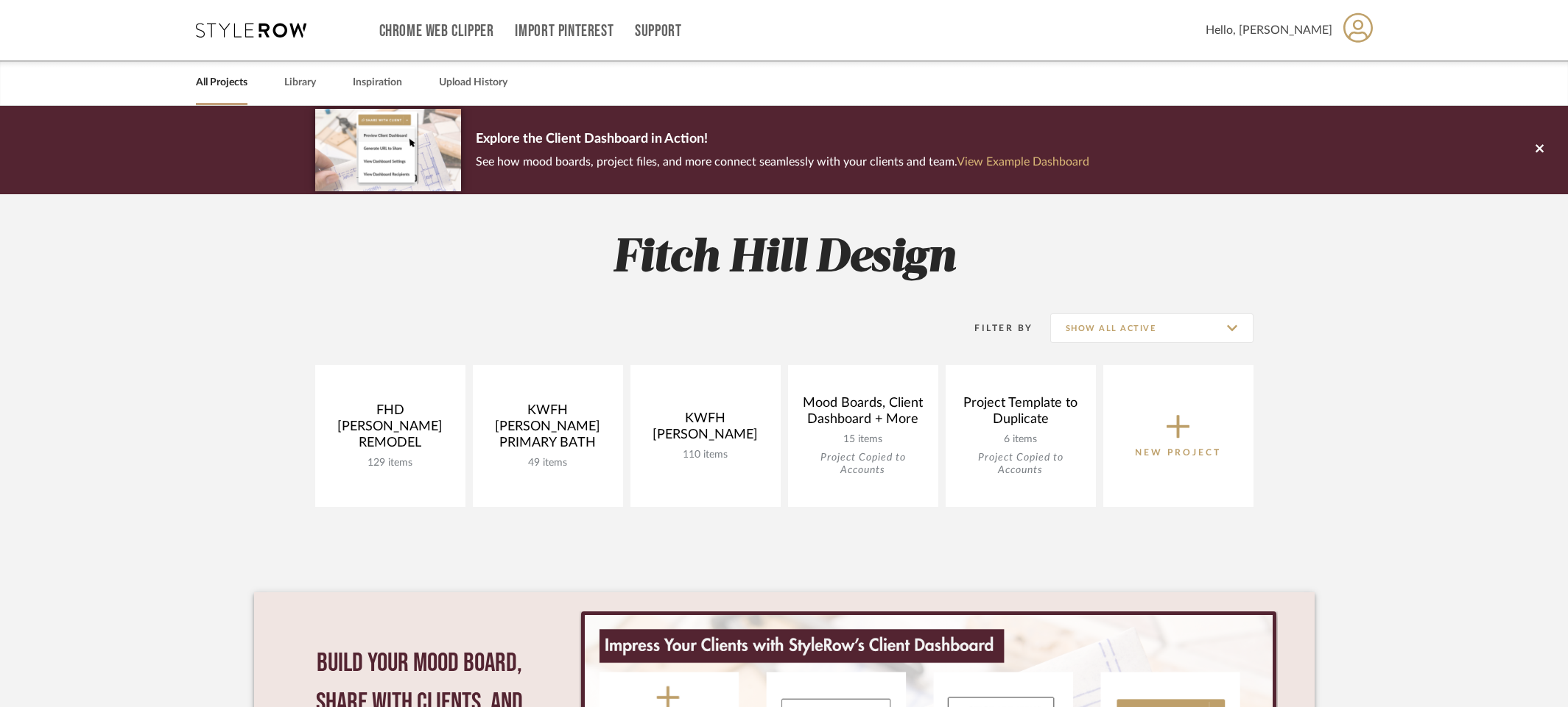
click at [1014, 164] on link "View Example Dashboard" at bounding box center [1023, 162] width 133 height 12
click at [1134, 337] on input "Show All Active" at bounding box center [1152, 328] width 203 height 29
click at [1539, 148] on icon at bounding box center [1539, 148] width 8 height 8
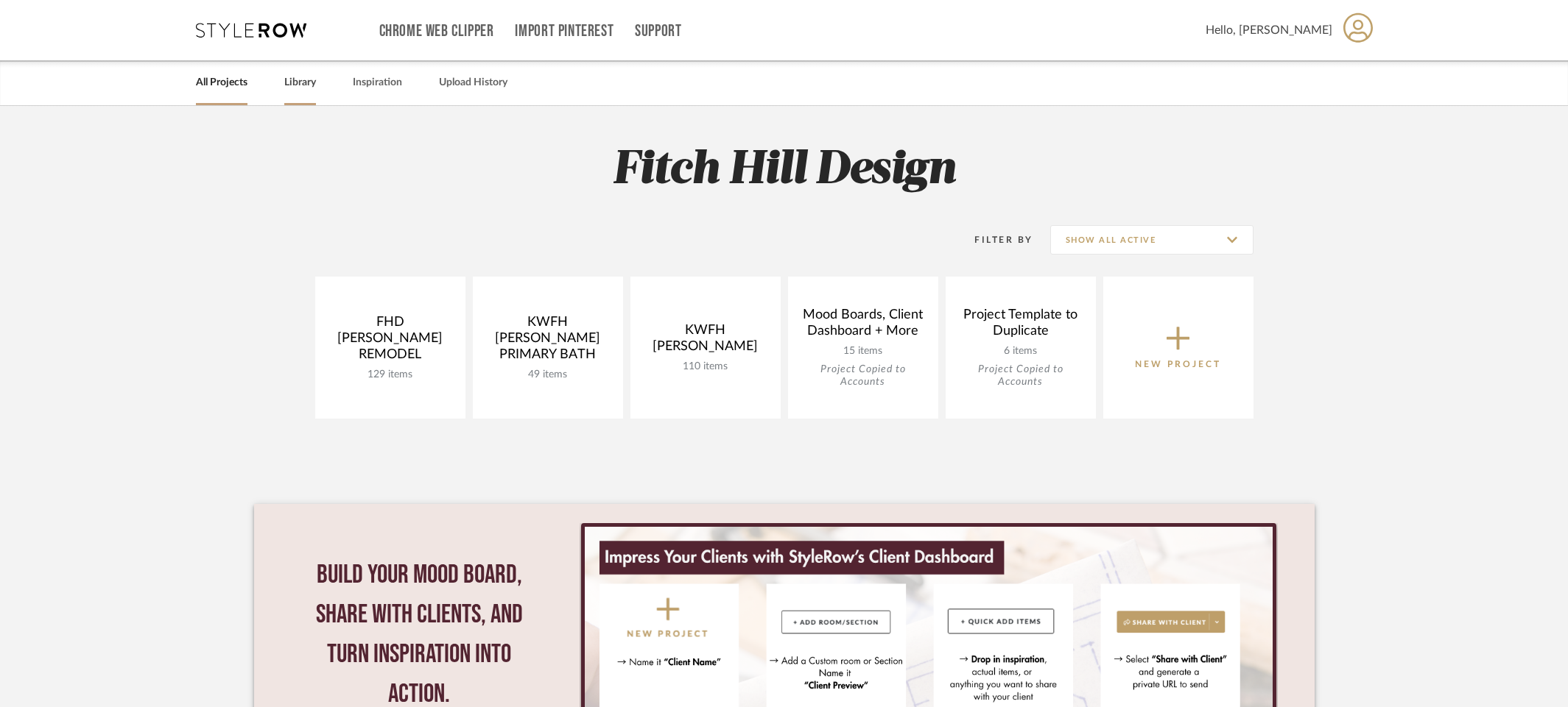
click at [305, 79] on link "Library" at bounding box center [300, 82] width 32 height 20
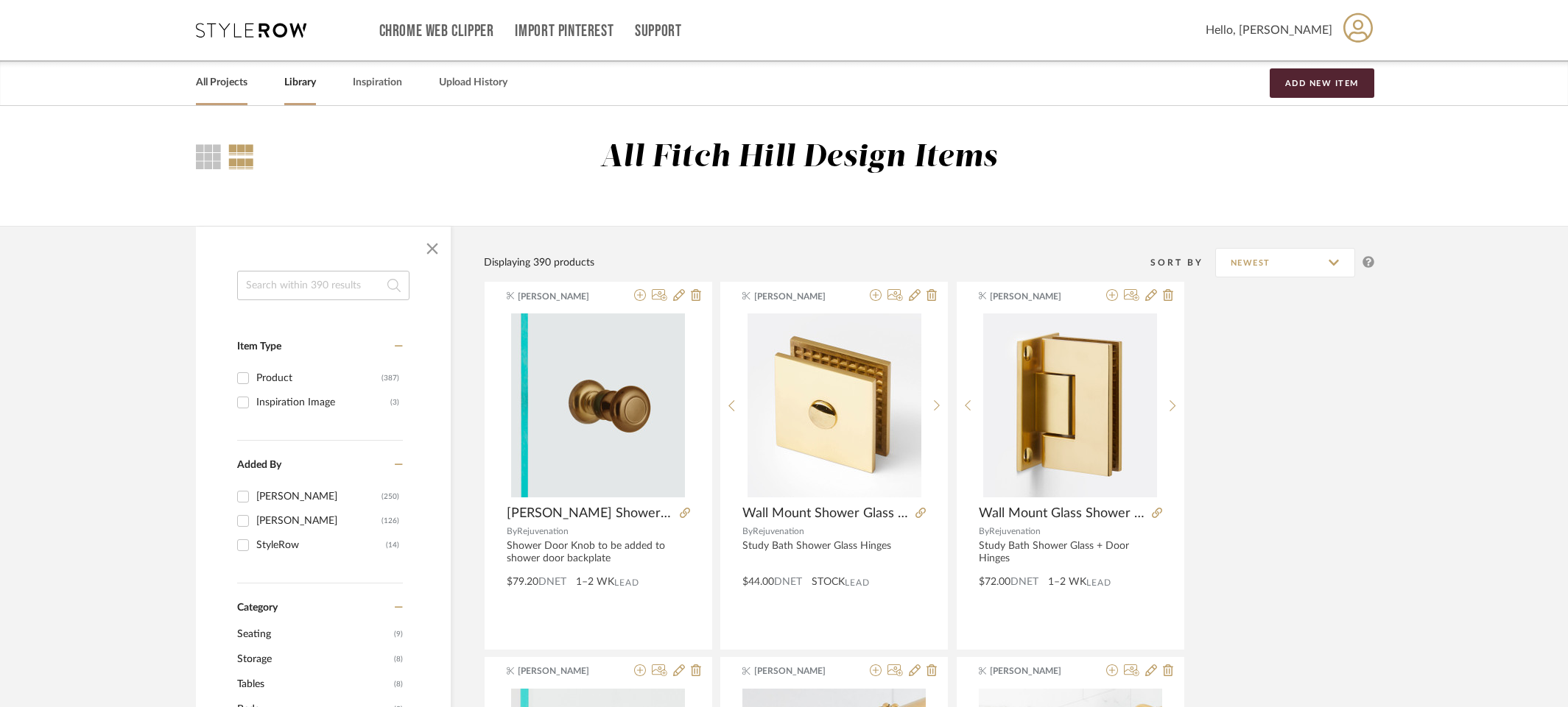
click at [220, 88] on link "All Projects" at bounding box center [221, 82] width 52 height 20
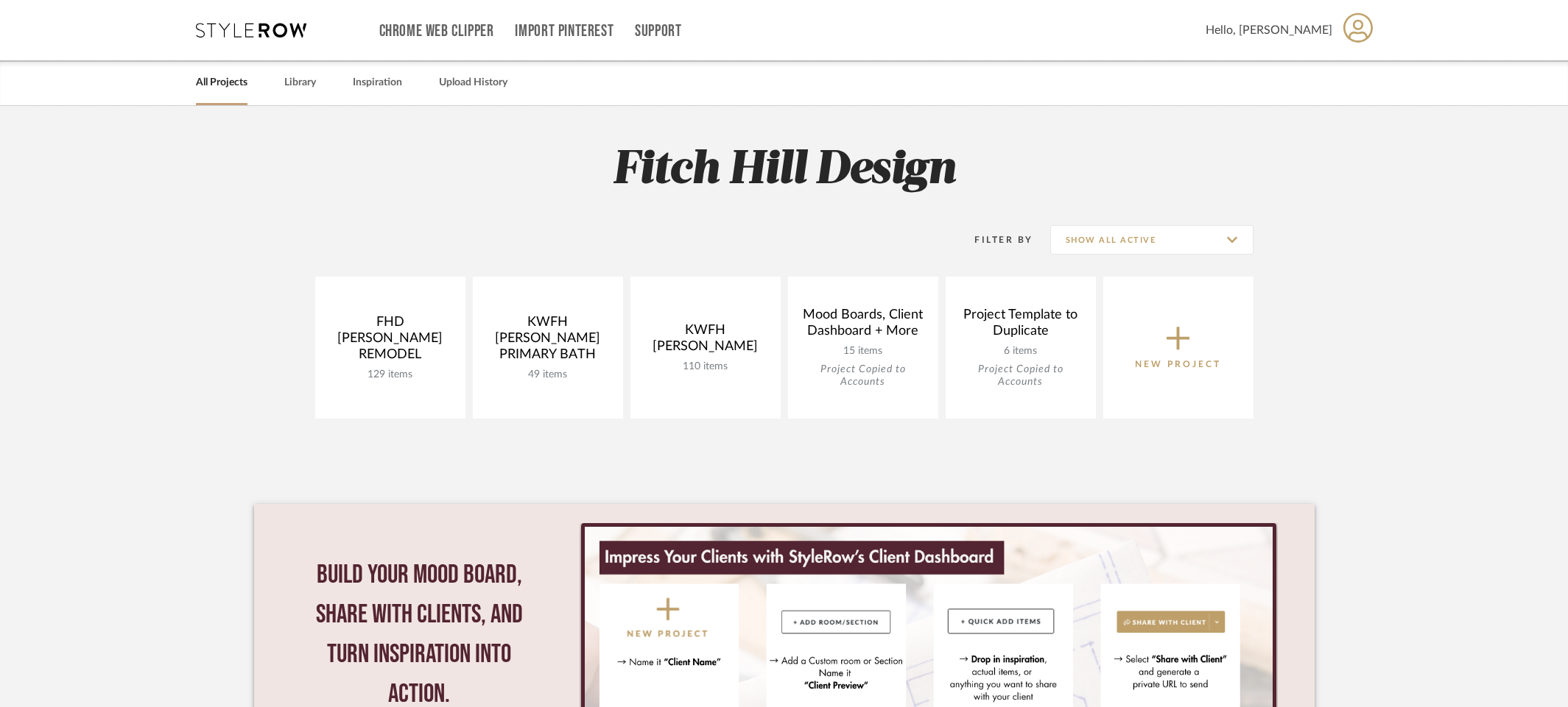
click at [1280, 31] on span "Hello, Molly" at bounding box center [1269, 30] width 127 height 18
click at [1302, 355] on span "Logout" at bounding box center [1329, 353] width 97 height 13
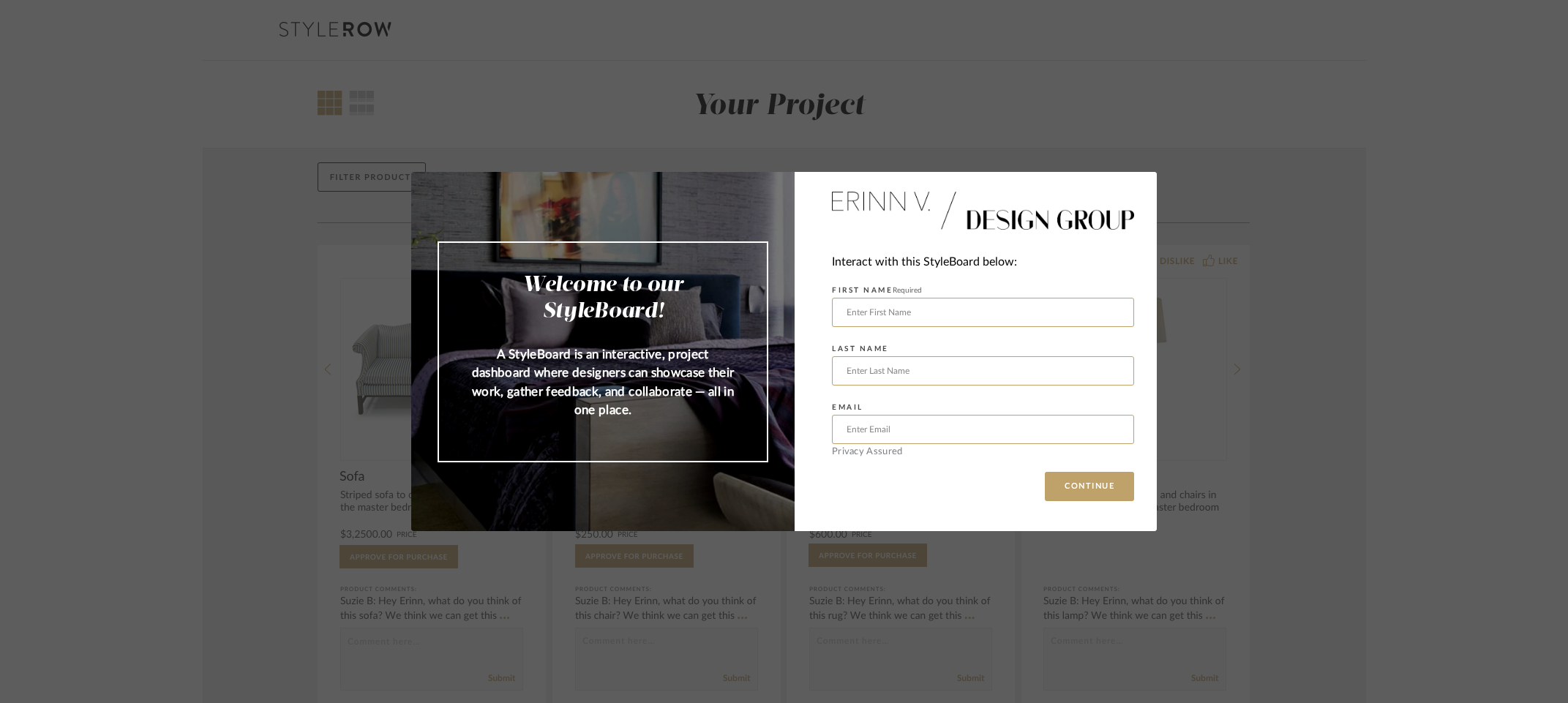
click at [1356, 382] on div "Welcome to our StyleBoard! A StyleBoard is an interactive, project dashboard wh…" at bounding box center [784, 351] width 1568 height 703
click at [894, 311] on input "text" at bounding box center [982, 312] width 302 height 29
type input "Molly"
type input "Loughney"
type input "molly@fitchhill.com"
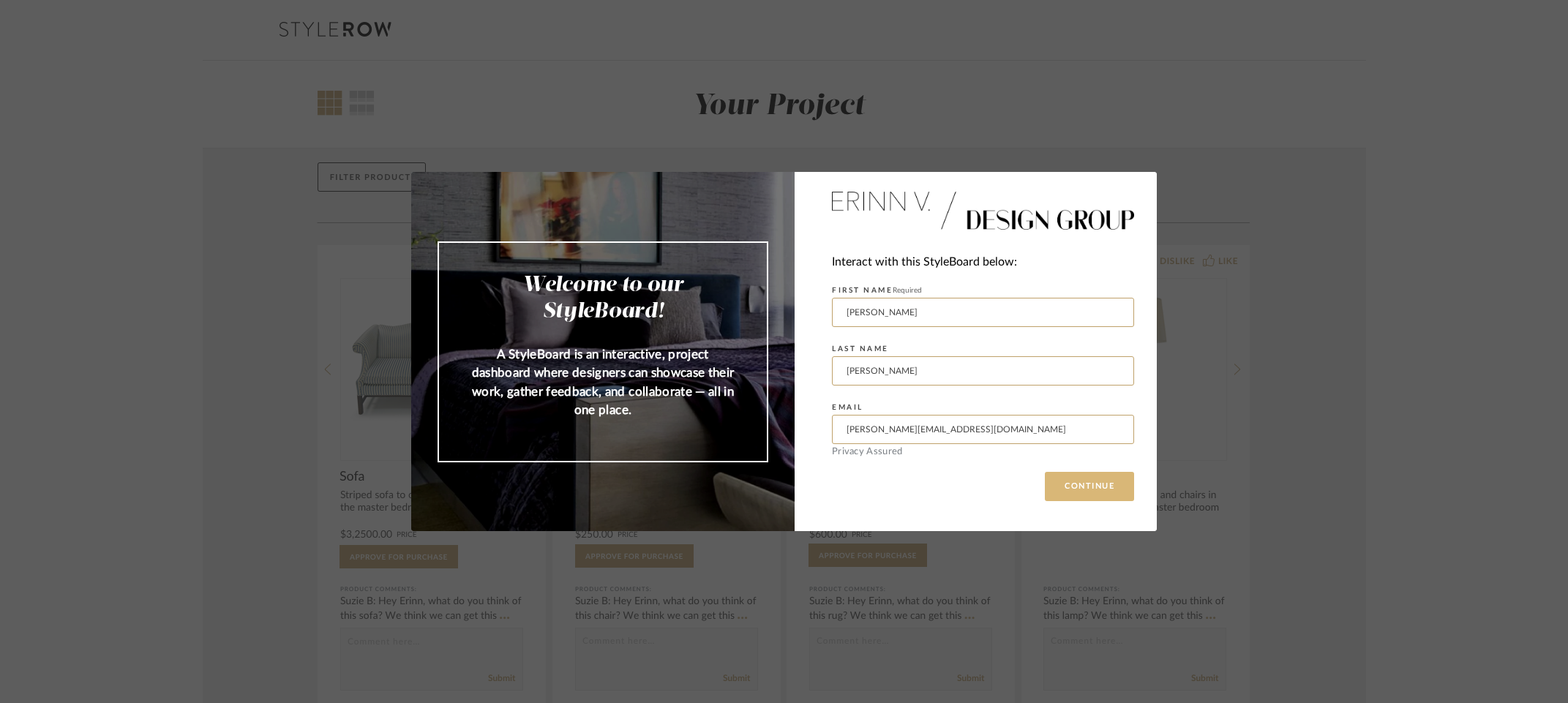
click at [1089, 482] on button "CONTINUE" at bounding box center [1090, 486] width 89 height 29
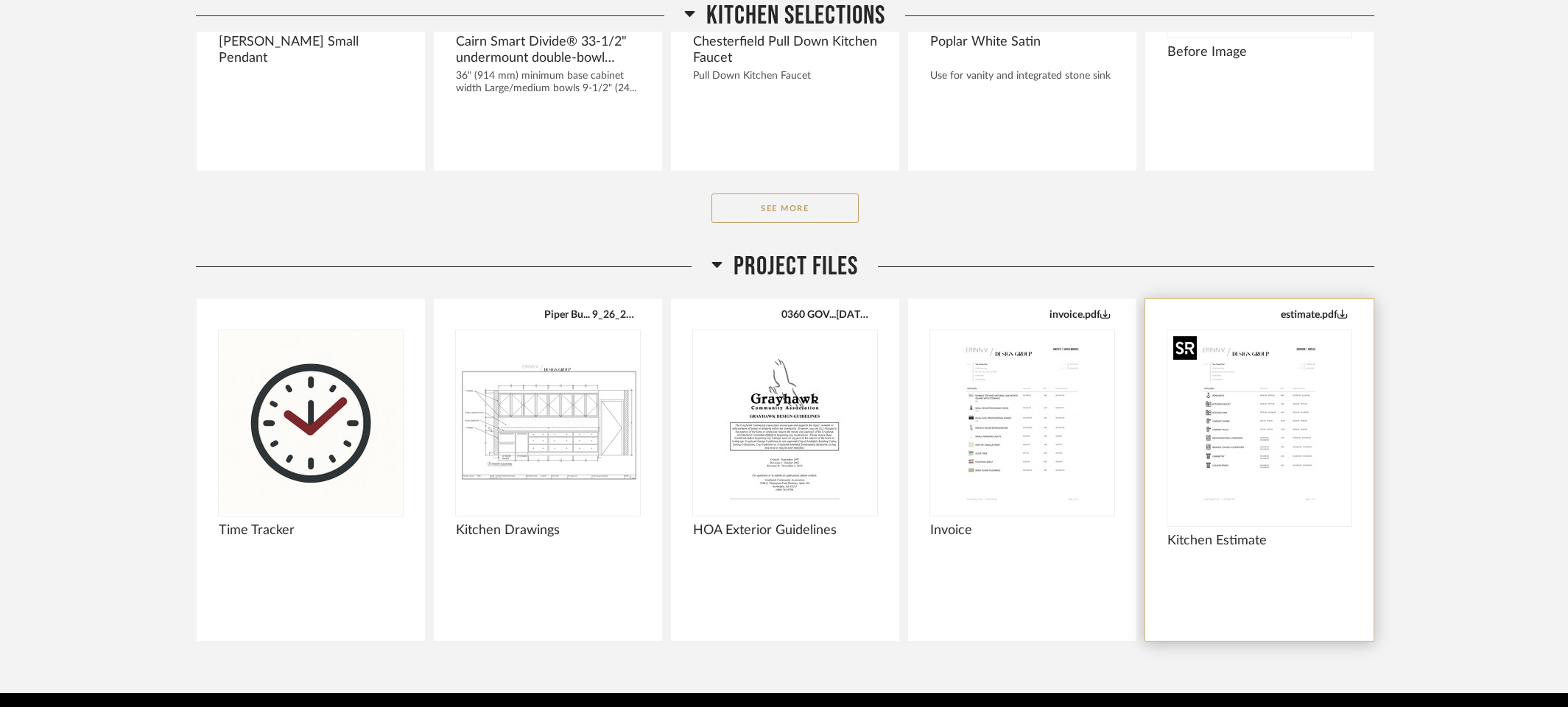
scroll to position [938, 0]
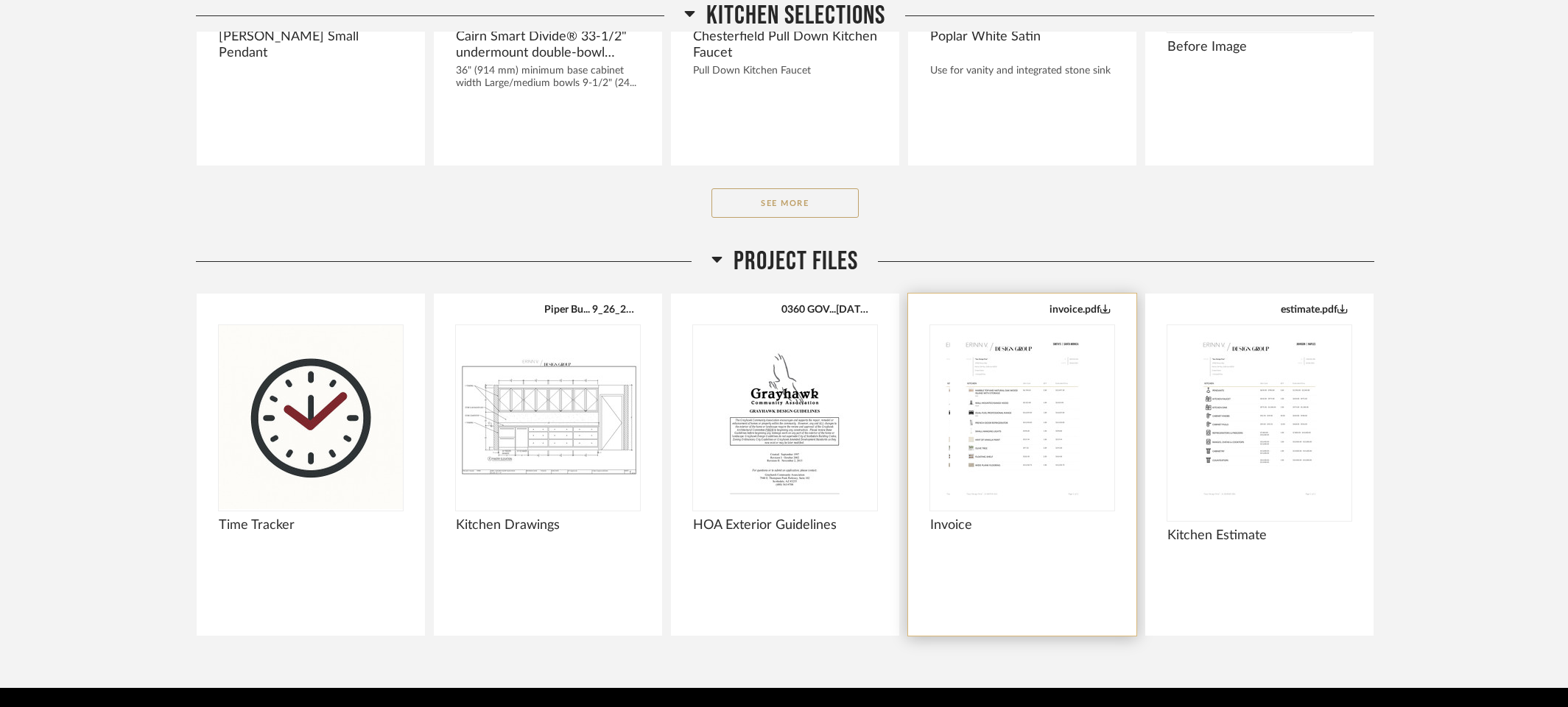
click at [1020, 545] on div "Invoice" at bounding box center [1022, 533] width 184 height 32
click at [990, 514] on div at bounding box center [1022, 423] width 184 height 196
click at [957, 535] on span "Invoice" at bounding box center [1022, 536] width 184 height 16
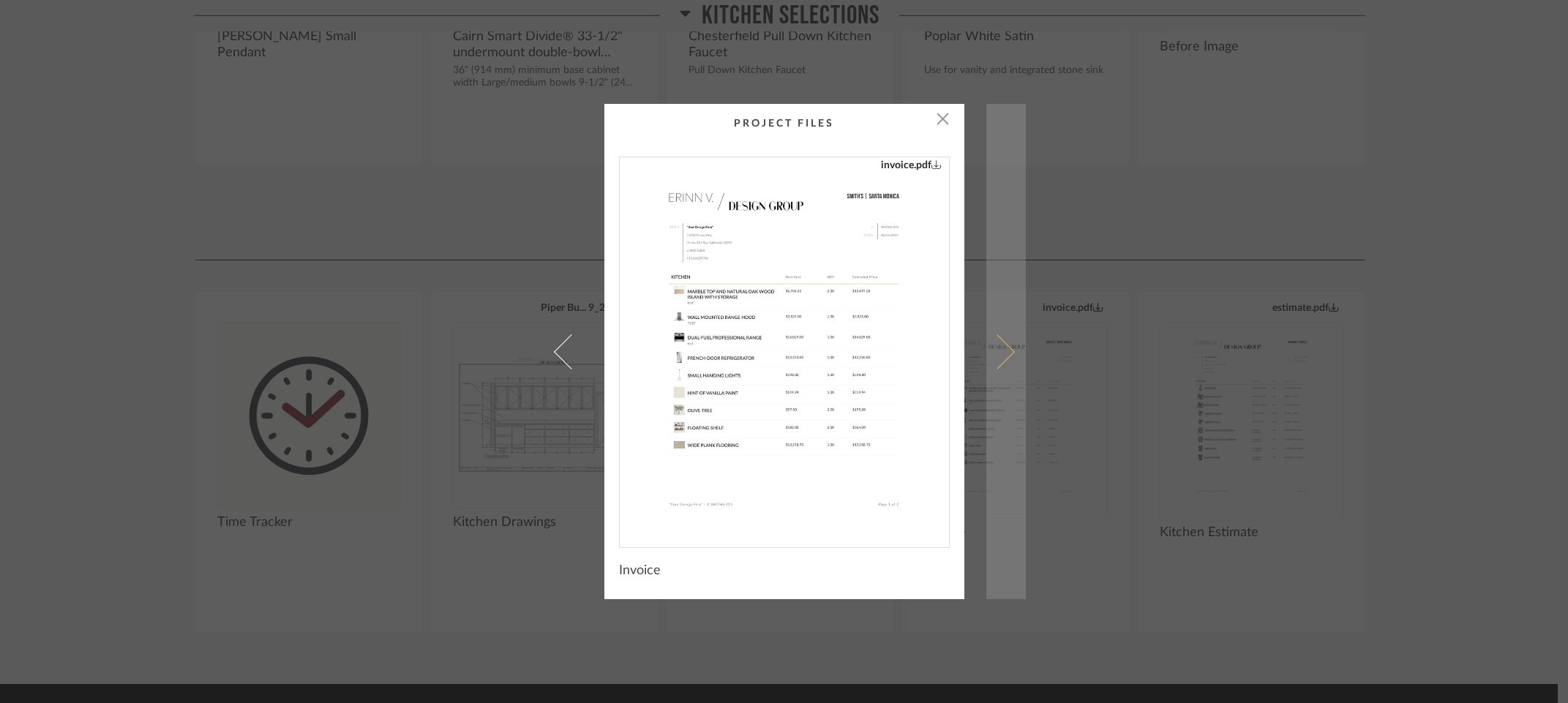
click at [999, 359] on span at bounding box center [996, 351] width 35 height 35
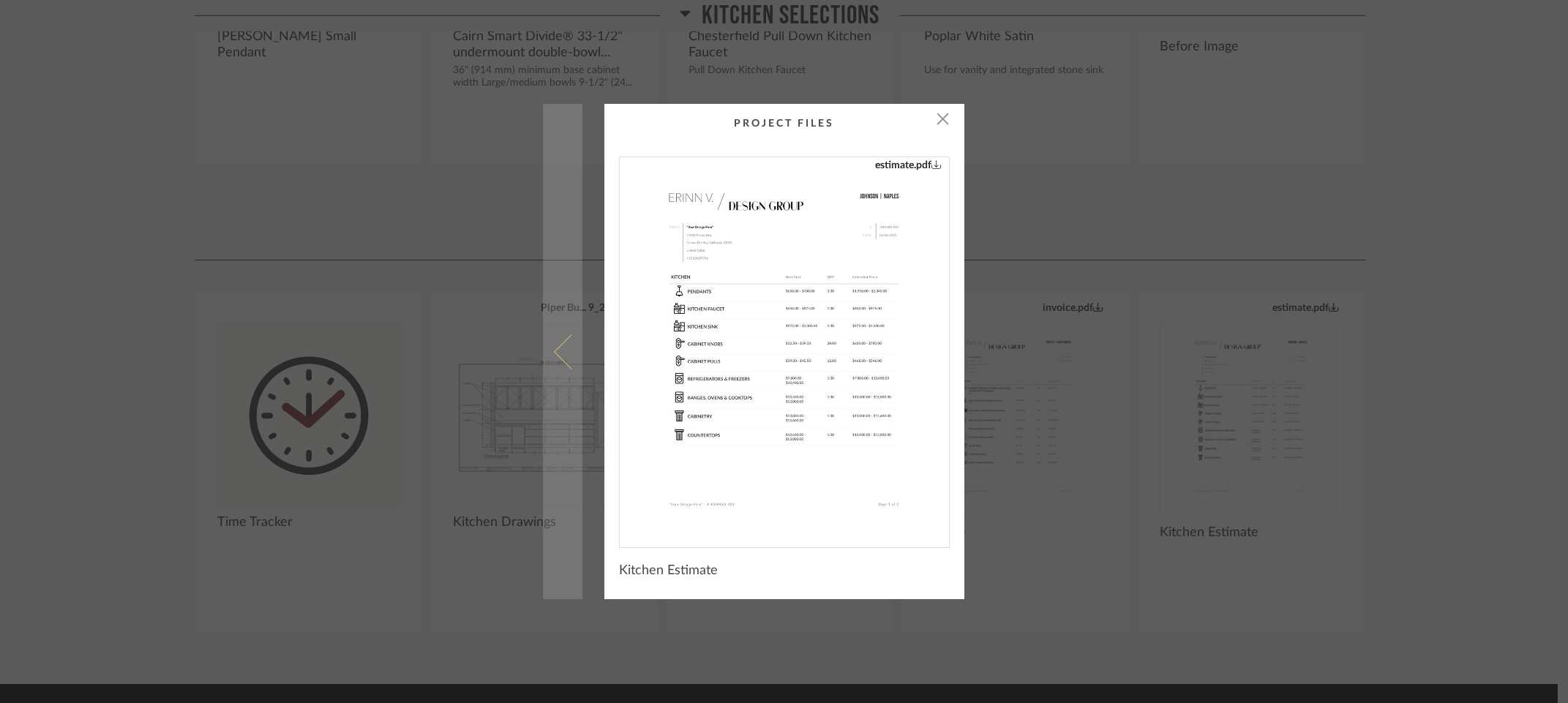
click at [559, 341] on span at bounding box center [570, 351] width 35 height 35
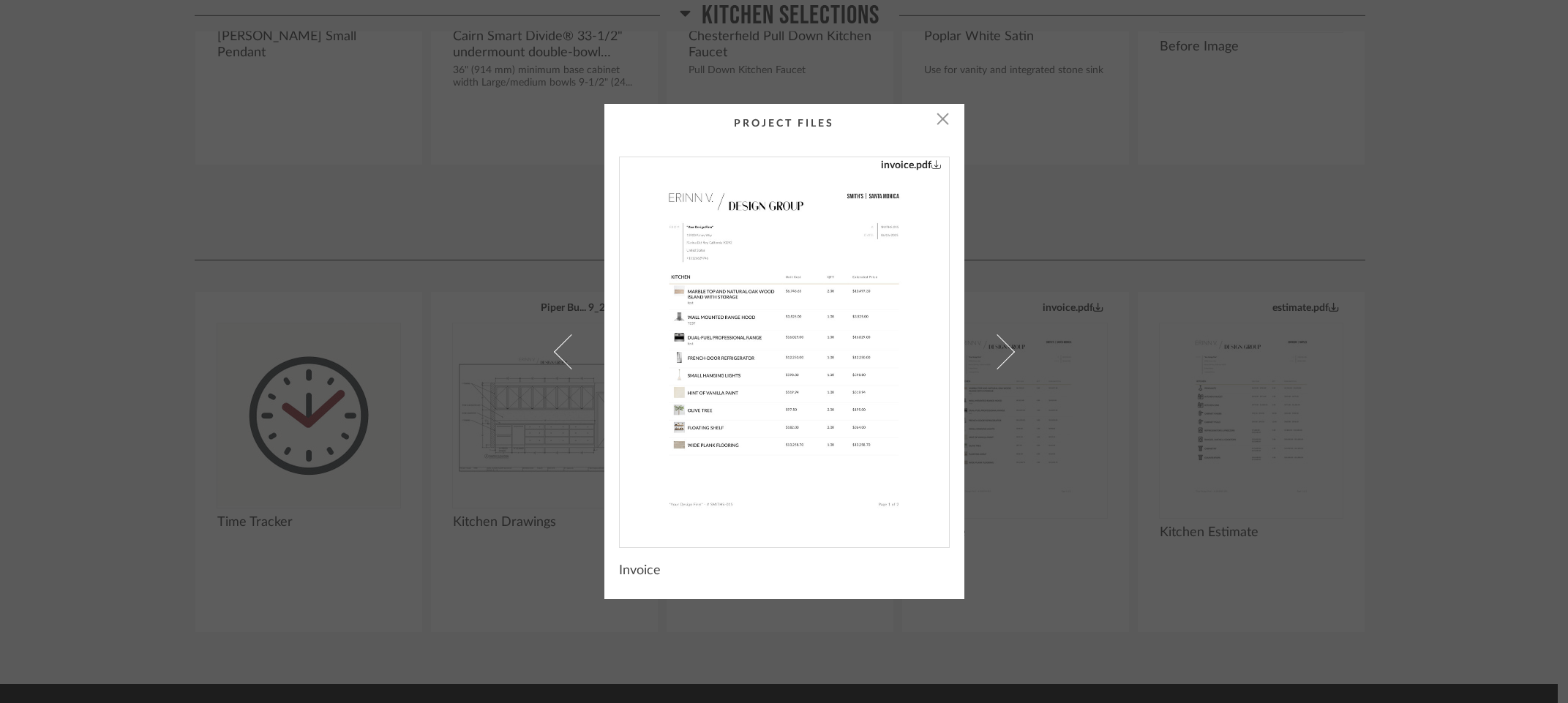
click at [970, 657] on div "× invoice.pdf Invoice" at bounding box center [784, 351] width 1568 height 703
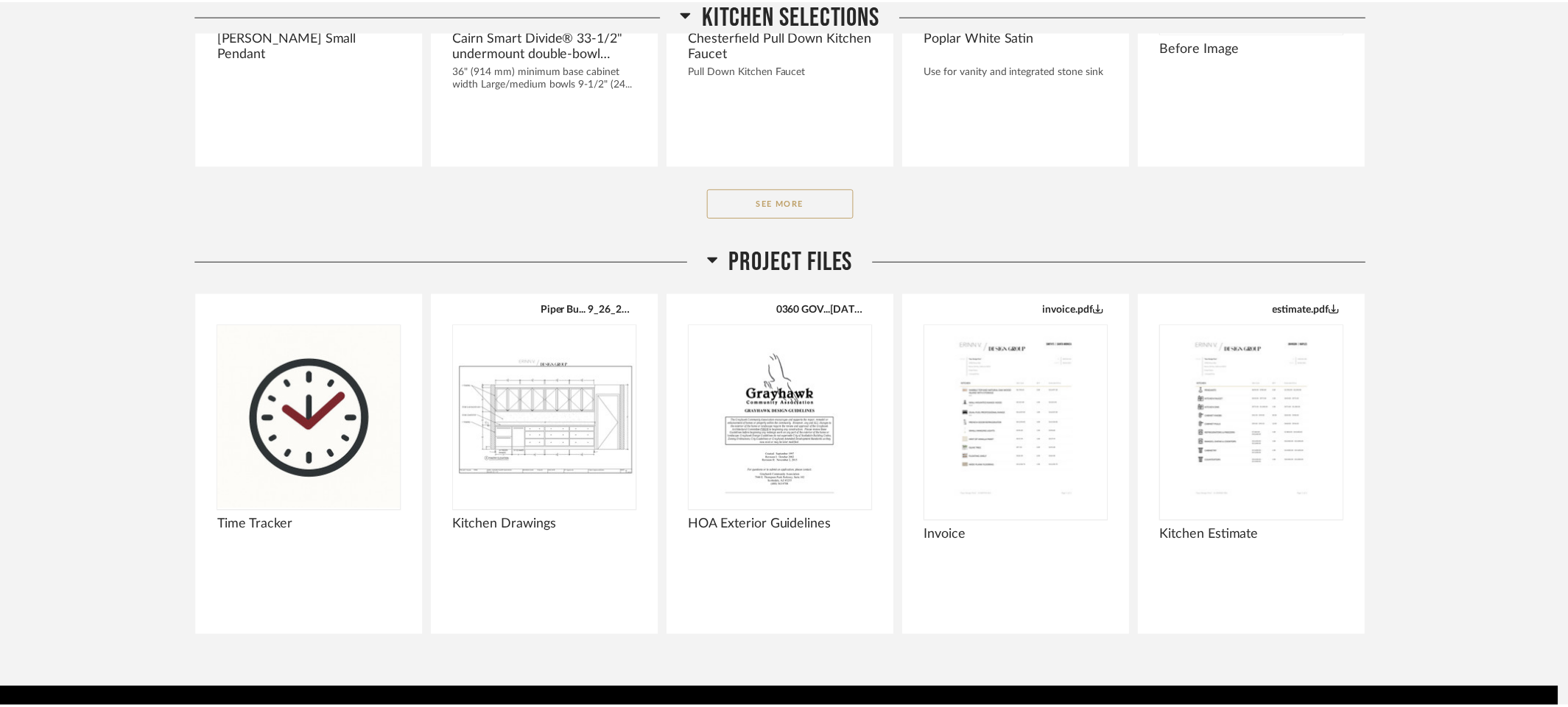
scroll to position [938, 0]
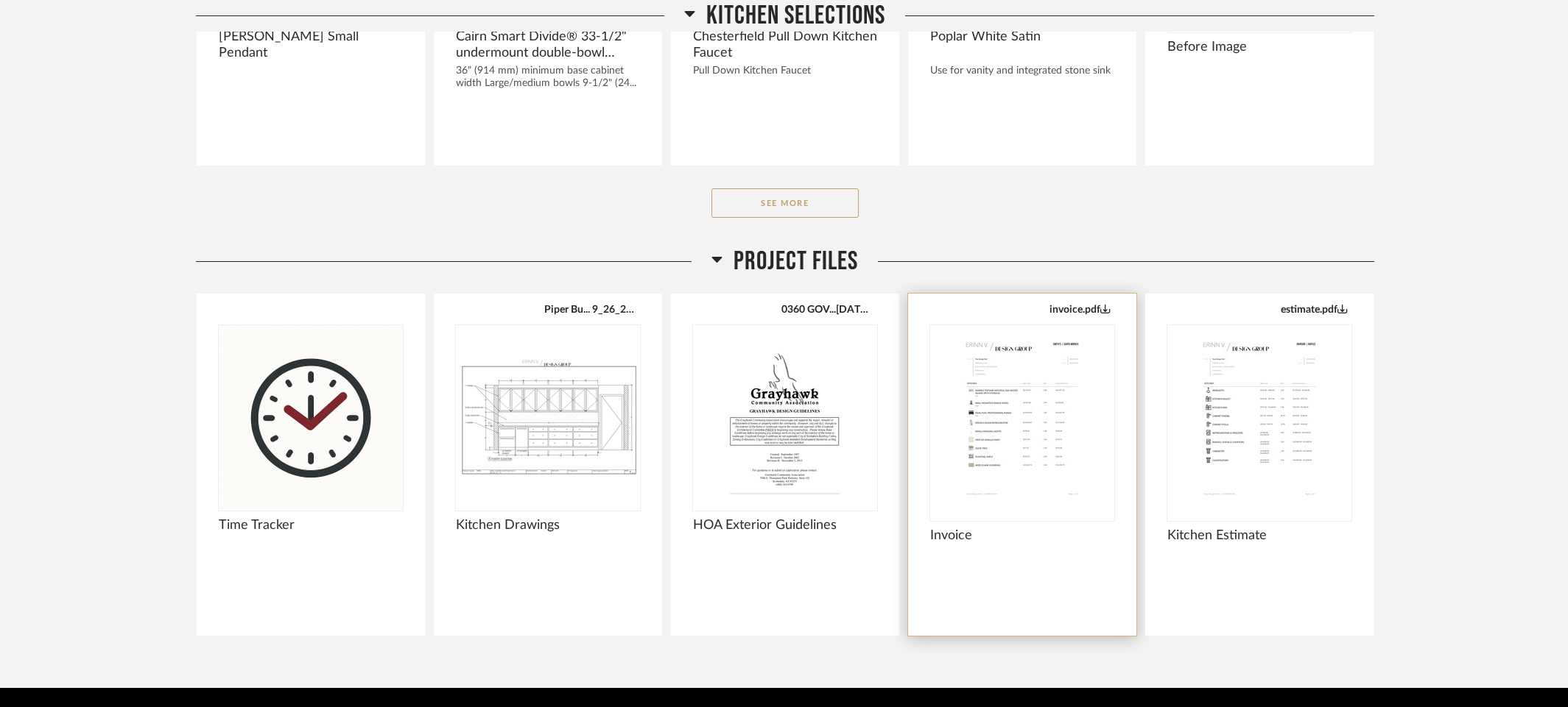
click at [1002, 609] on div at bounding box center [1022, 595] width 184 height 39
click at [954, 532] on span "Invoice" at bounding box center [1022, 536] width 184 height 16
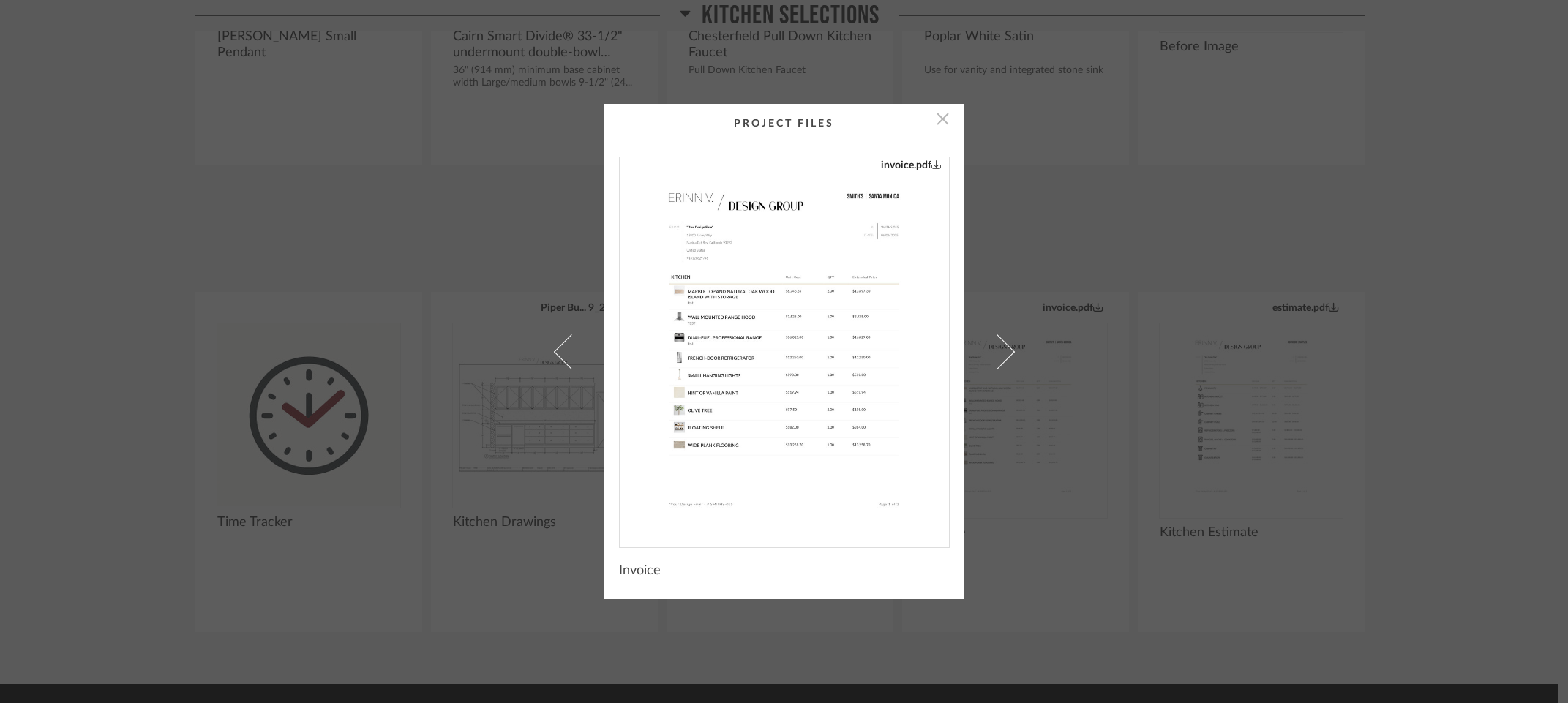
click at [937, 118] on span "button" at bounding box center [943, 118] width 29 height 29
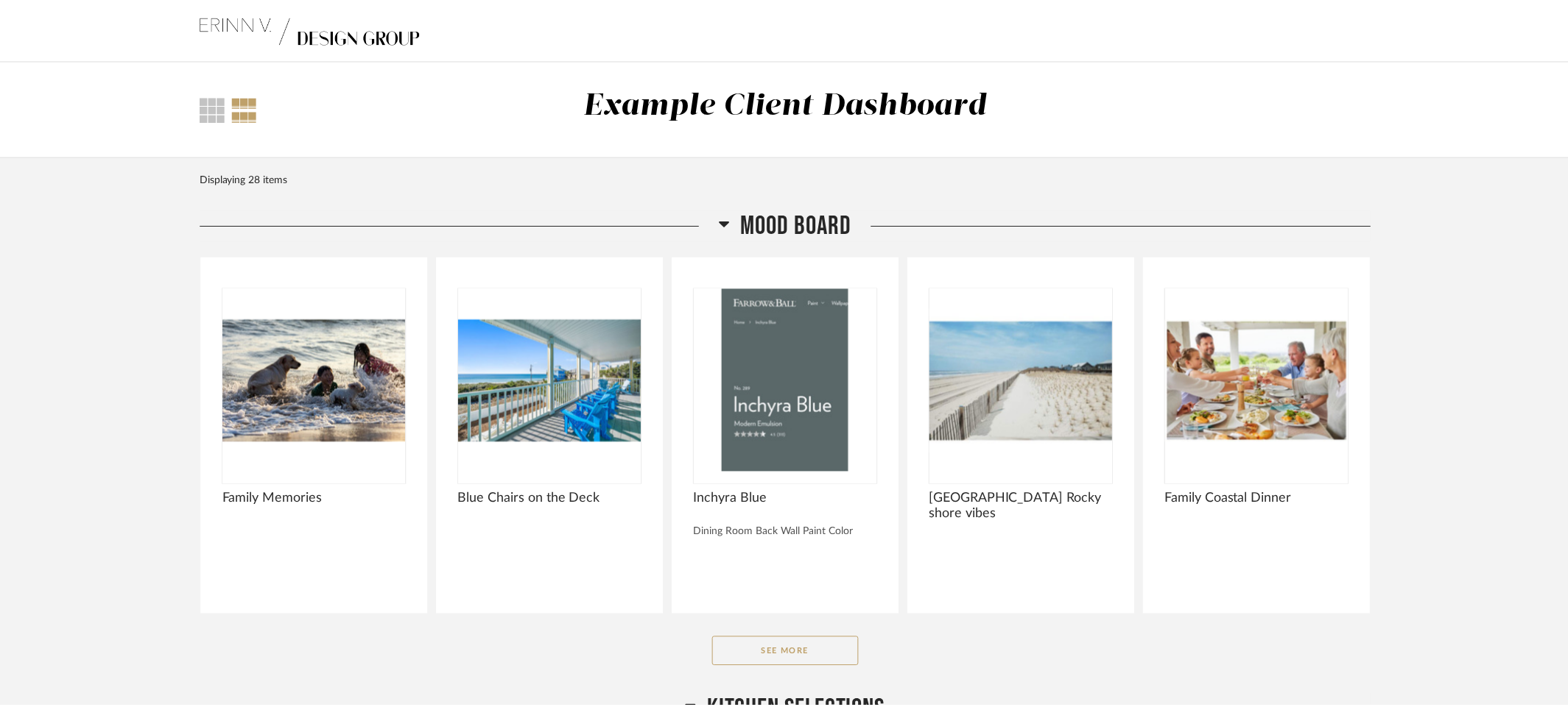
scroll to position [938, 0]
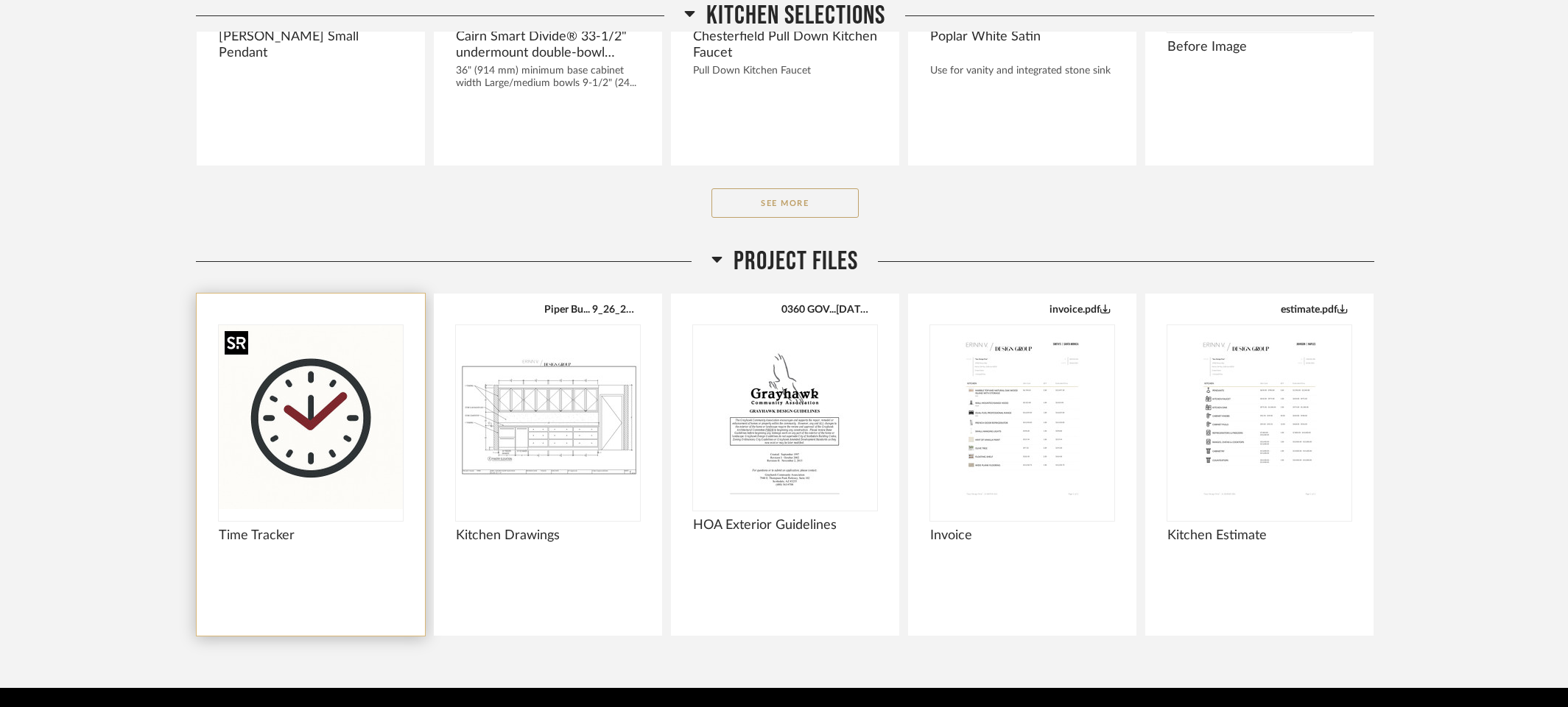
click at [349, 434] on img "0" at bounding box center [311, 417] width 184 height 184
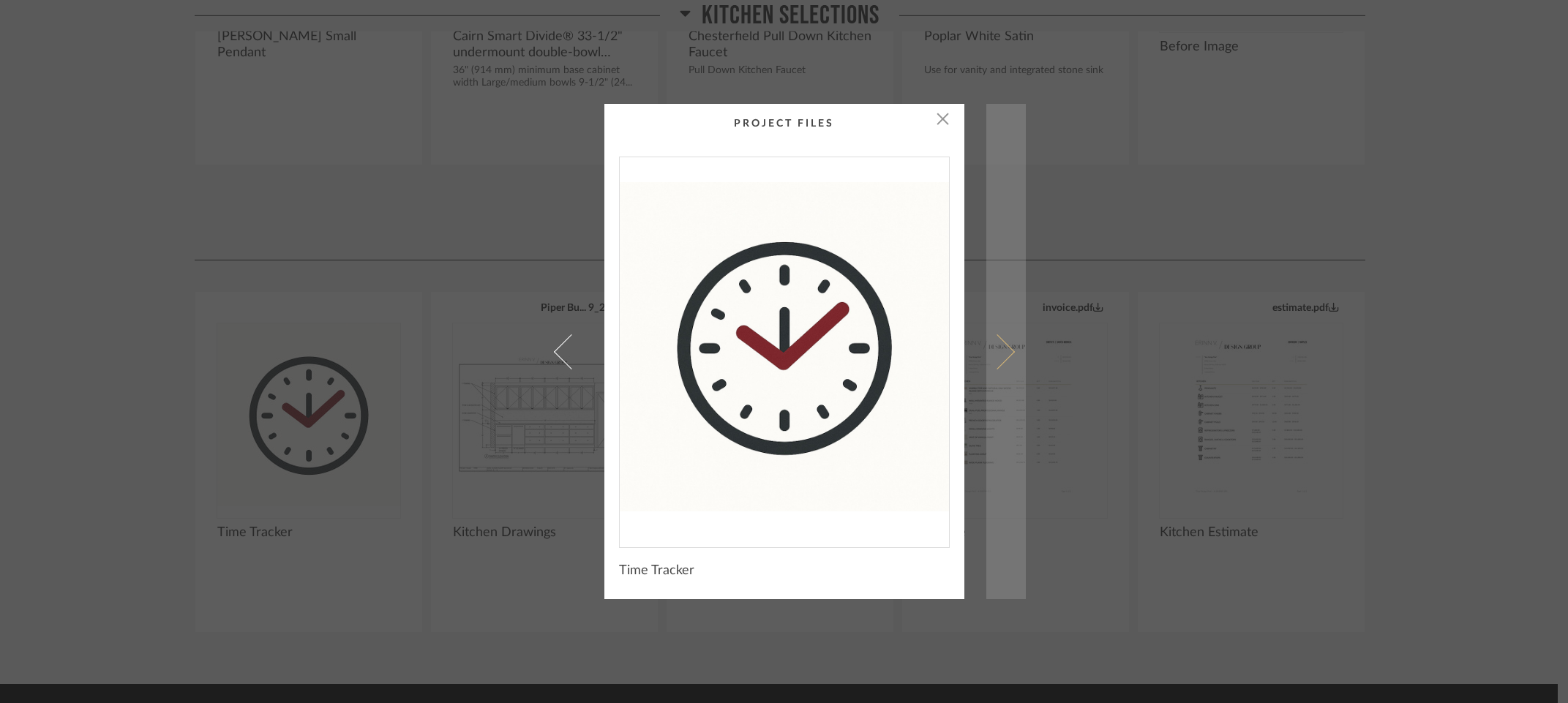
click at [996, 359] on span at bounding box center [996, 351] width 35 height 35
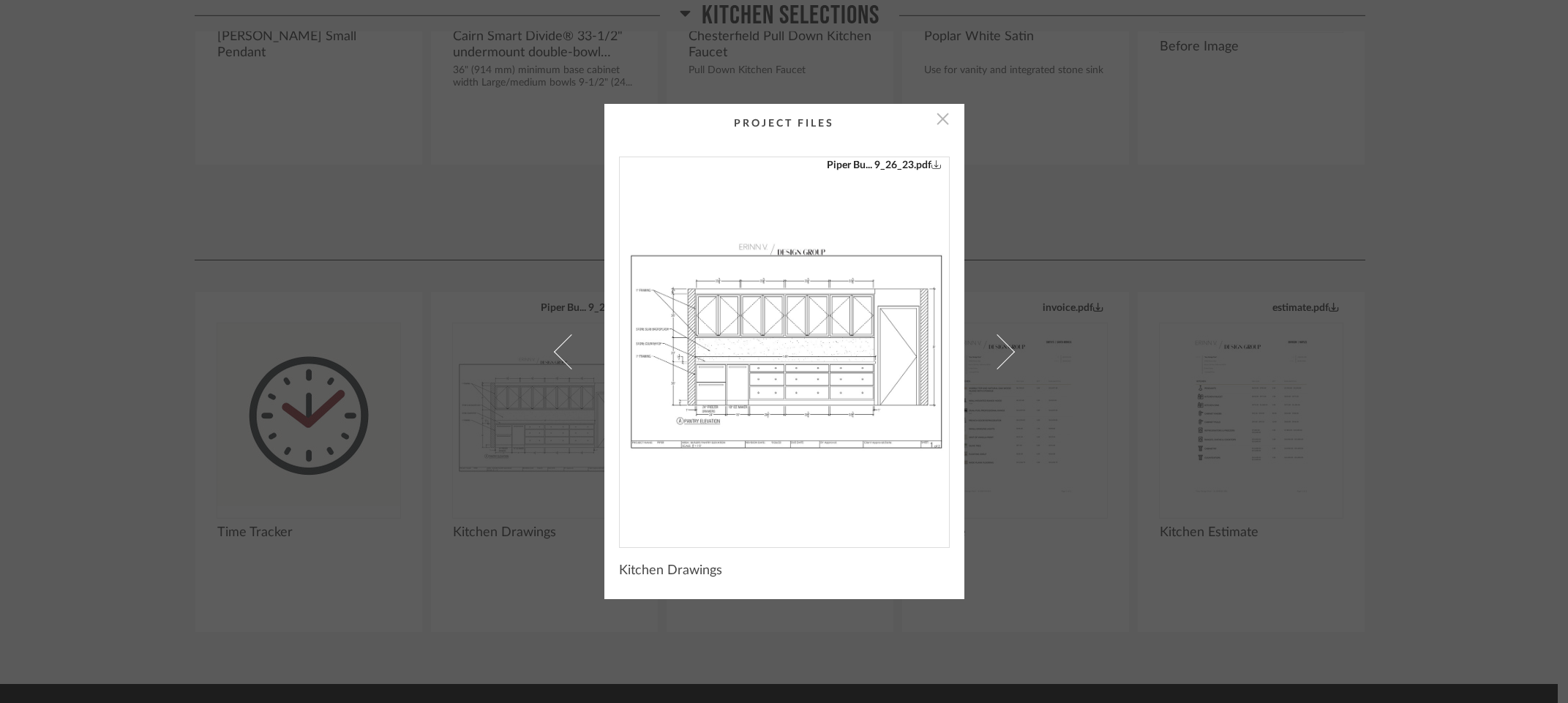
click at [937, 120] on span "button" at bounding box center [943, 118] width 29 height 29
